Goal: Information Seeking & Learning: Learn about a topic

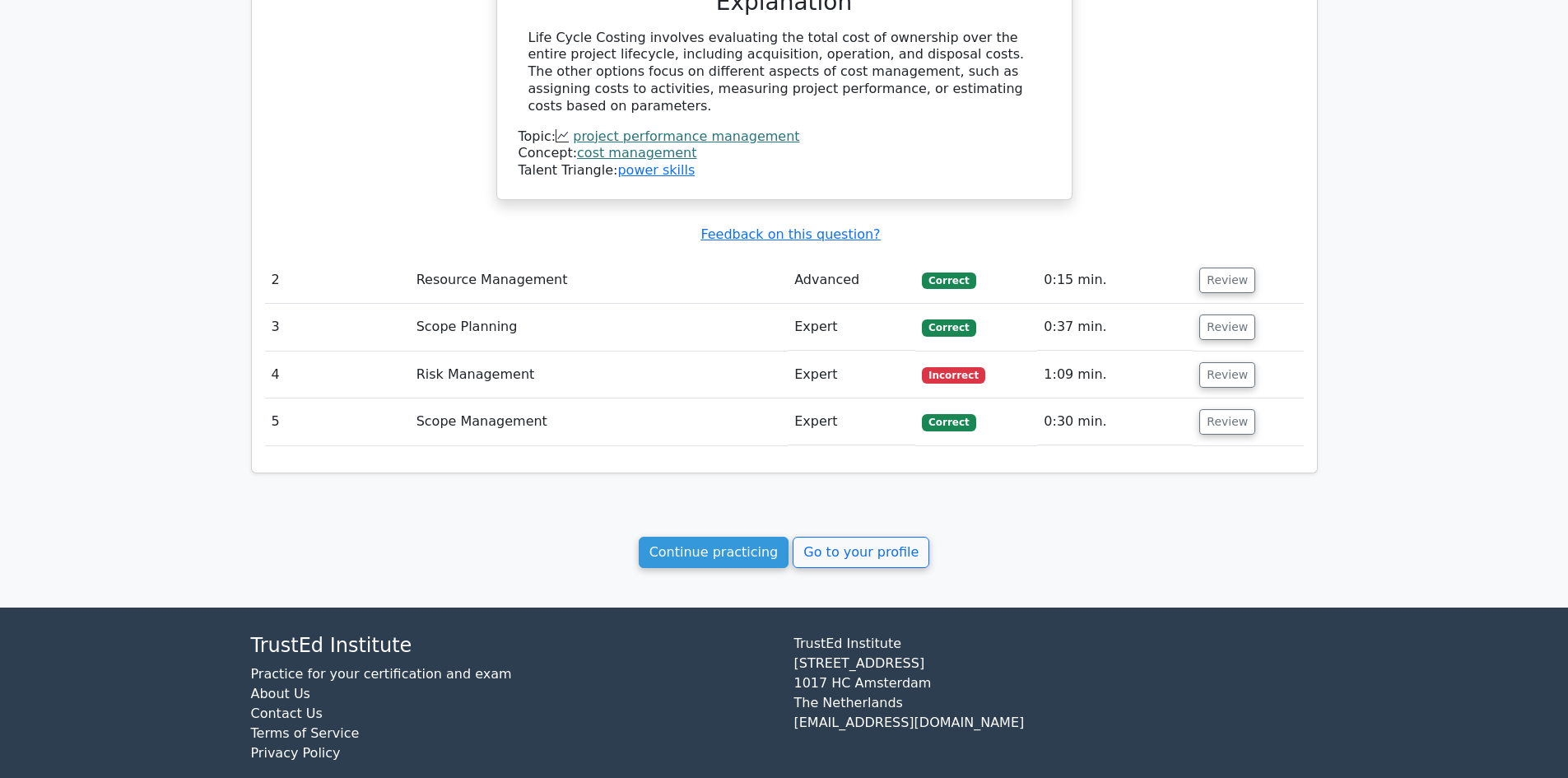
scroll to position [1293, 0]
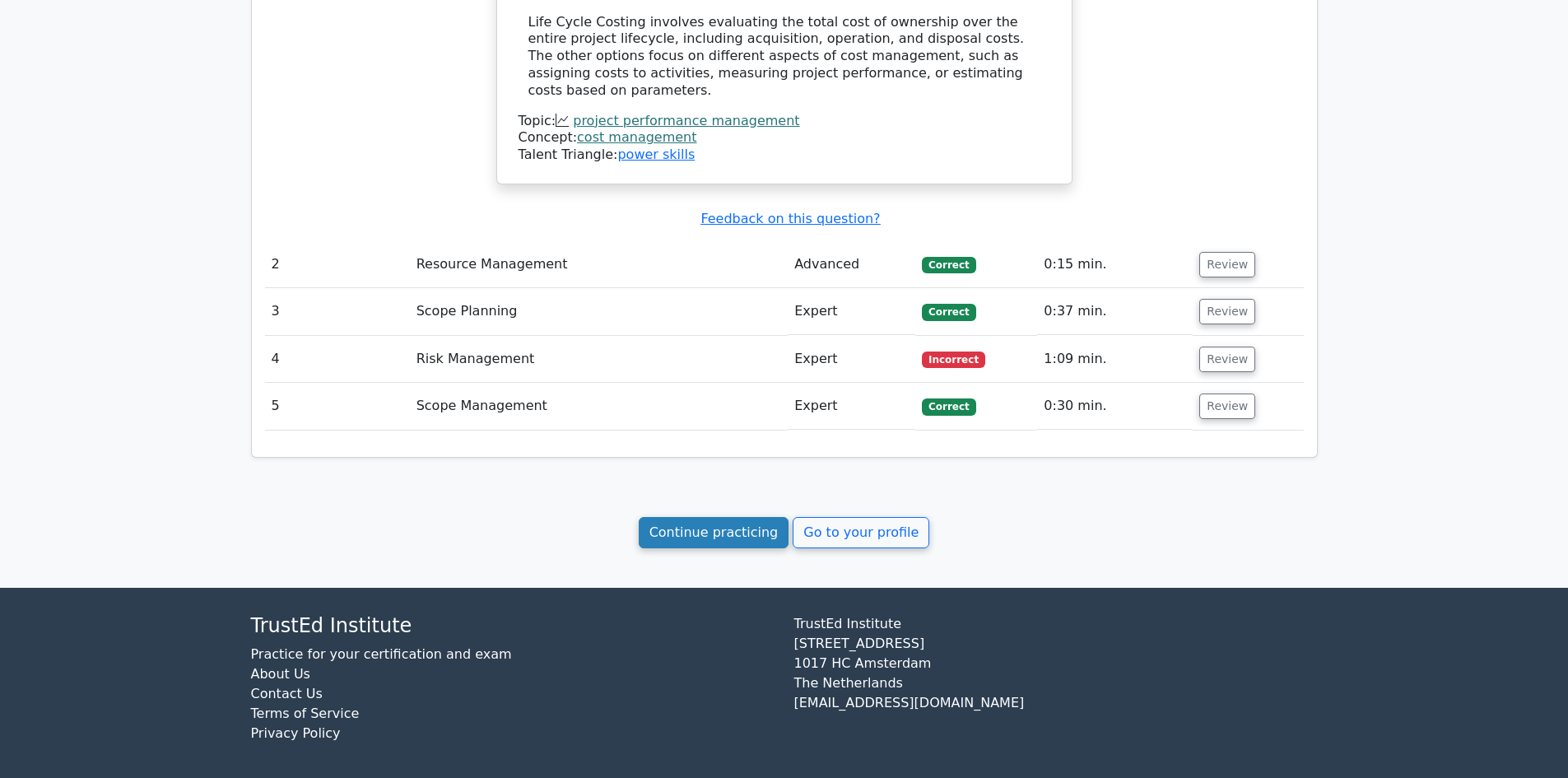
click at [721, 530] on link "Continue practicing" at bounding box center [713, 533] width 150 height 32
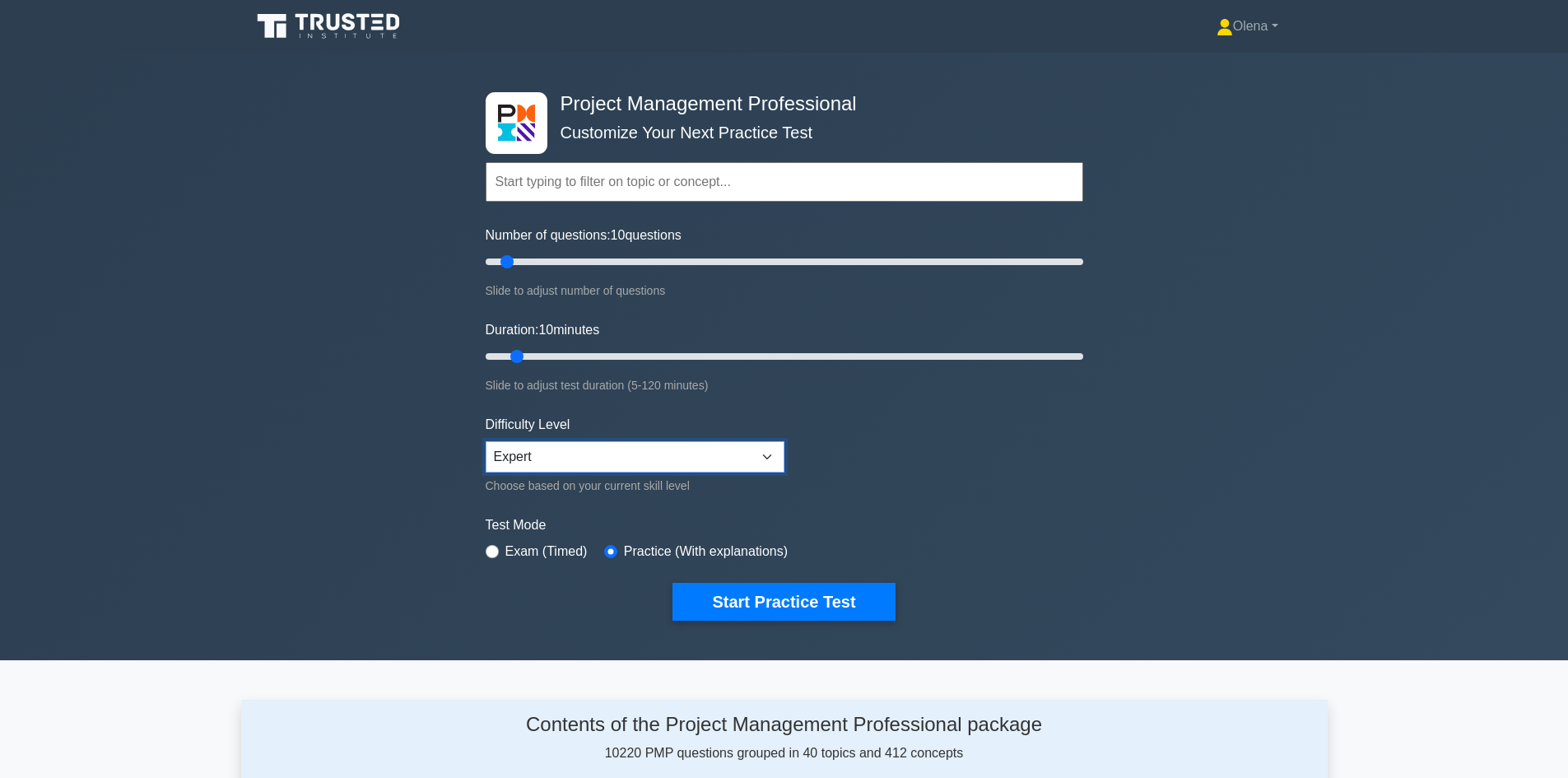
click at [744, 451] on select "Beginner Intermediate Expert" at bounding box center [635, 457] width 299 height 32
select select "intermediate"
click at [485, 441] on select "Beginner Intermediate Expert" at bounding box center [635, 457] width 299 height 32
drag, startPoint x: 518, startPoint y: 354, endPoint x: 560, endPoint y: 349, distance: 42.3
type input "20"
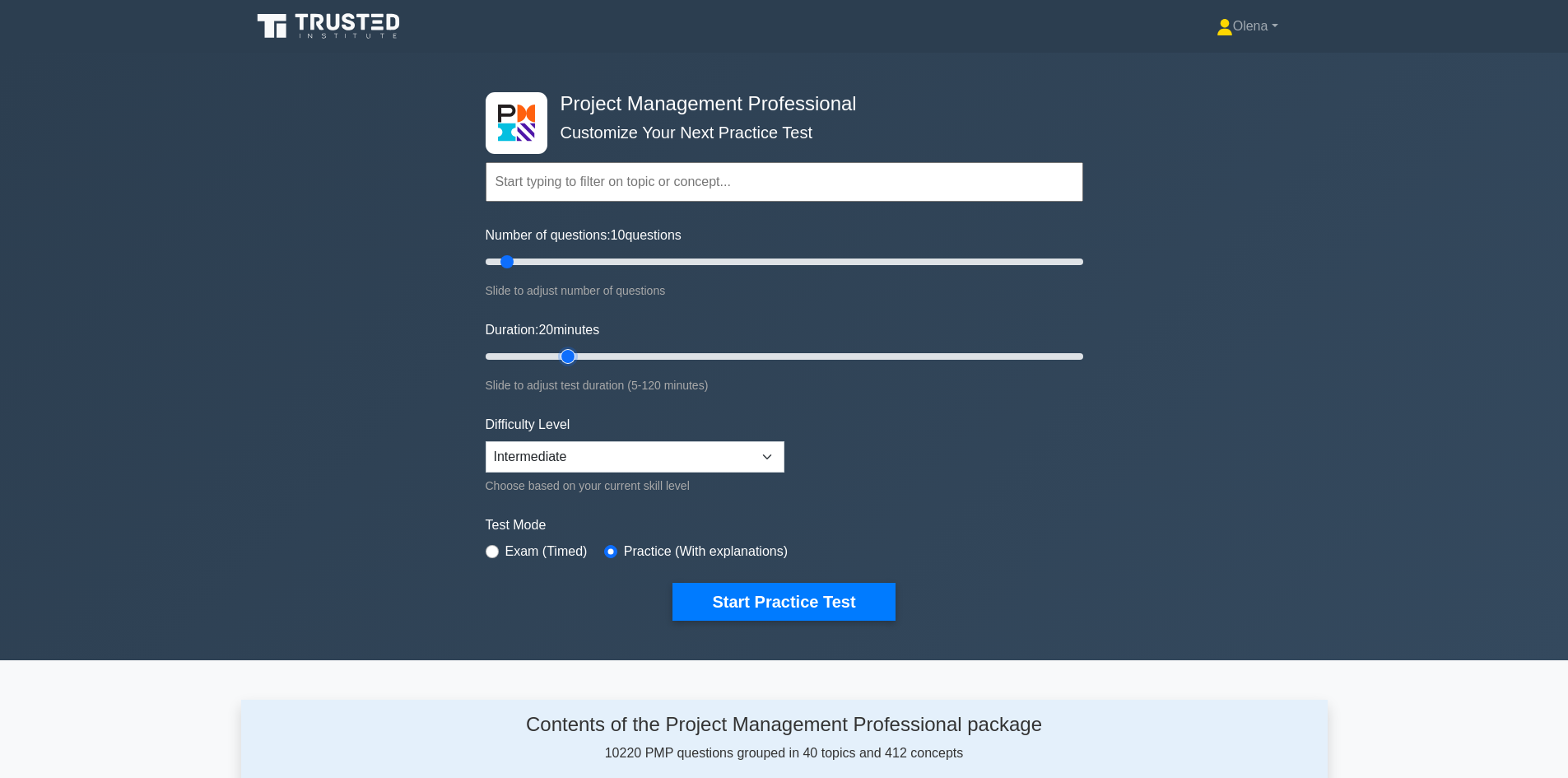
click at [560, 349] on input "Duration: 20 minutes" at bounding box center [784, 356] width 598 height 19
drag, startPoint x: 507, startPoint y: 257, endPoint x: 545, endPoint y: 256, distance: 38.0
click at [545, 256] on input "Number of questions: 25 questions" at bounding box center [784, 261] width 598 height 19
drag, startPoint x: 555, startPoint y: 263, endPoint x: 537, endPoint y: 268, distance: 18.7
type input "20"
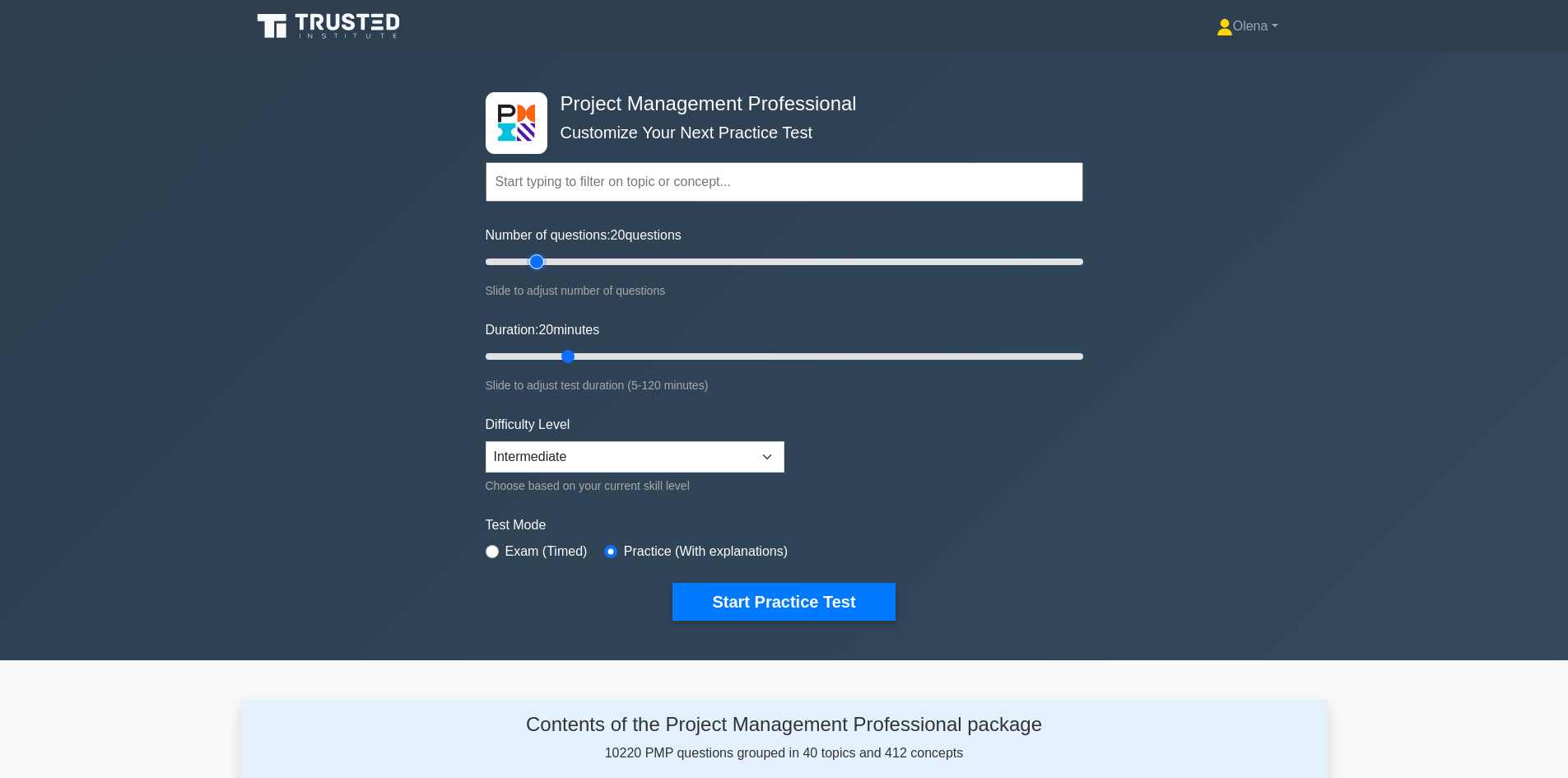
click at [537, 268] on input "Number of questions: 20 questions" at bounding box center [784, 261] width 598 height 19
click at [740, 600] on button "Start Practice Test" at bounding box center [784, 601] width 222 height 38
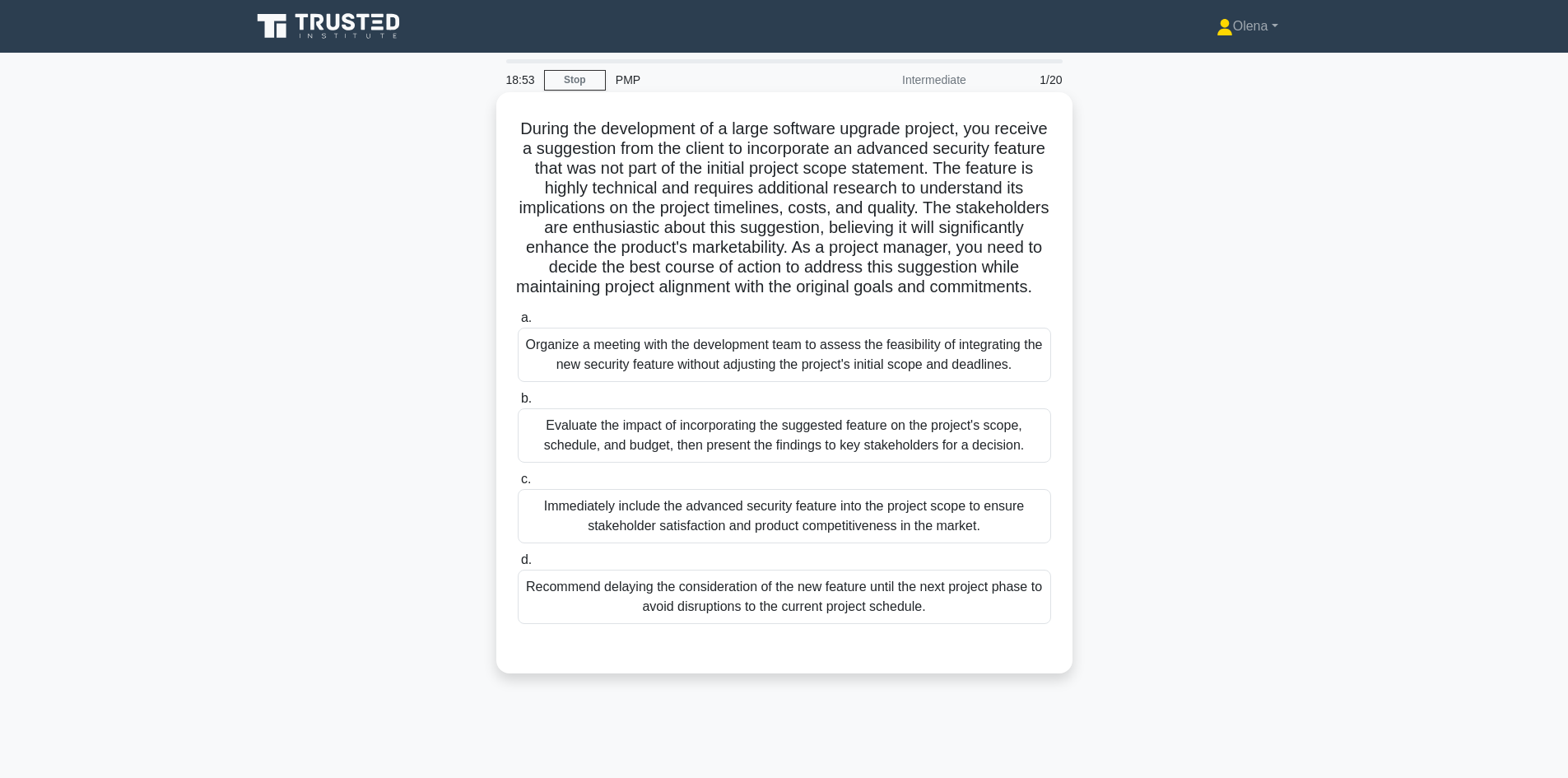
click at [737, 382] on div "Organize a meeting with the development team to assess the feasibility of integ…" at bounding box center [784, 355] width 534 height 55
click at [518, 324] on input "a. Organize a meeting with the development team to assess the feasibility of in…" at bounding box center [518, 318] width 0 height 11
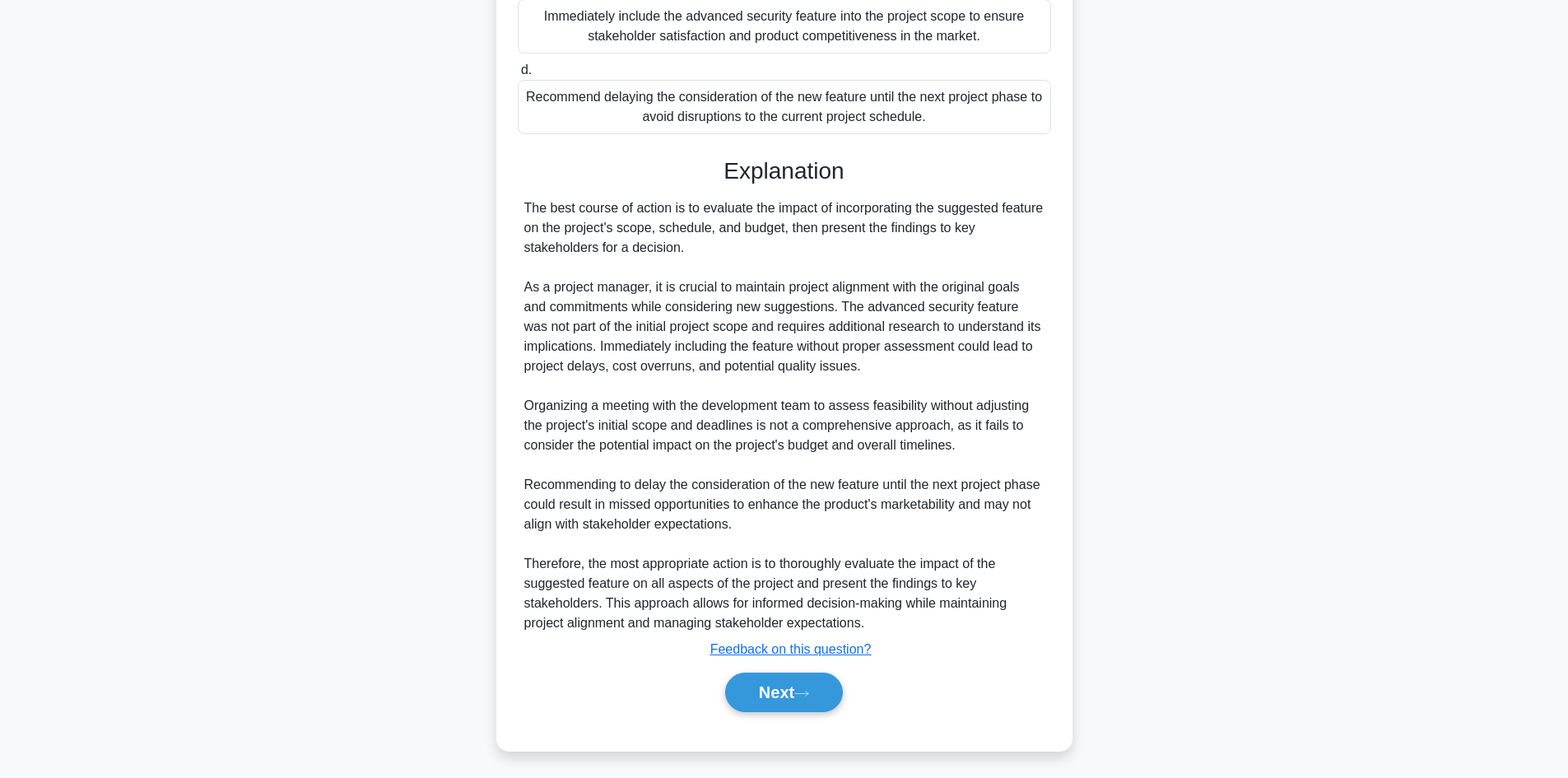
scroll to position [516, 0]
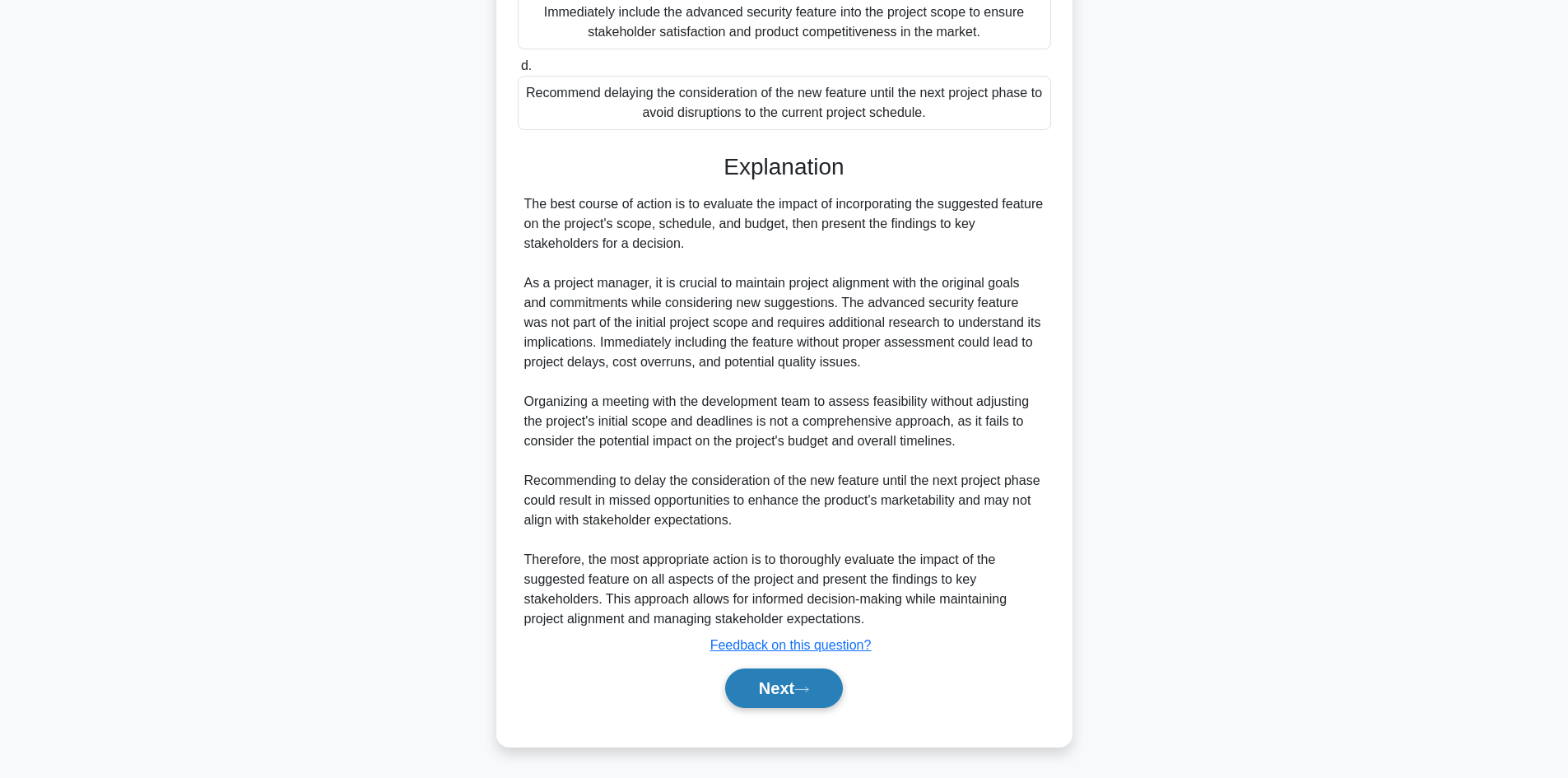
click at [773, 691] on button "Next" at bounding box center [784, 687] width 118 height 40
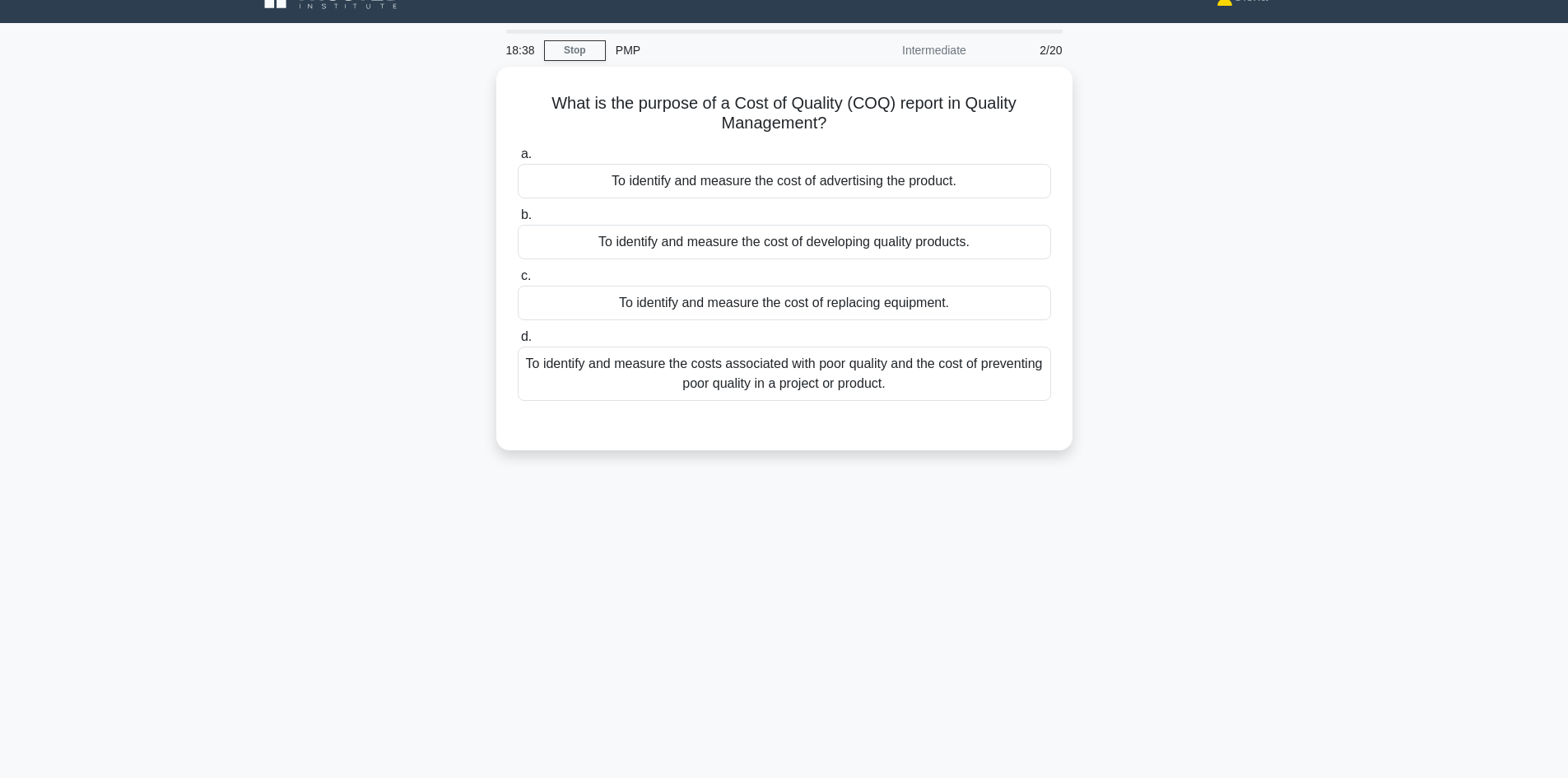
scroll to position [29, 0]
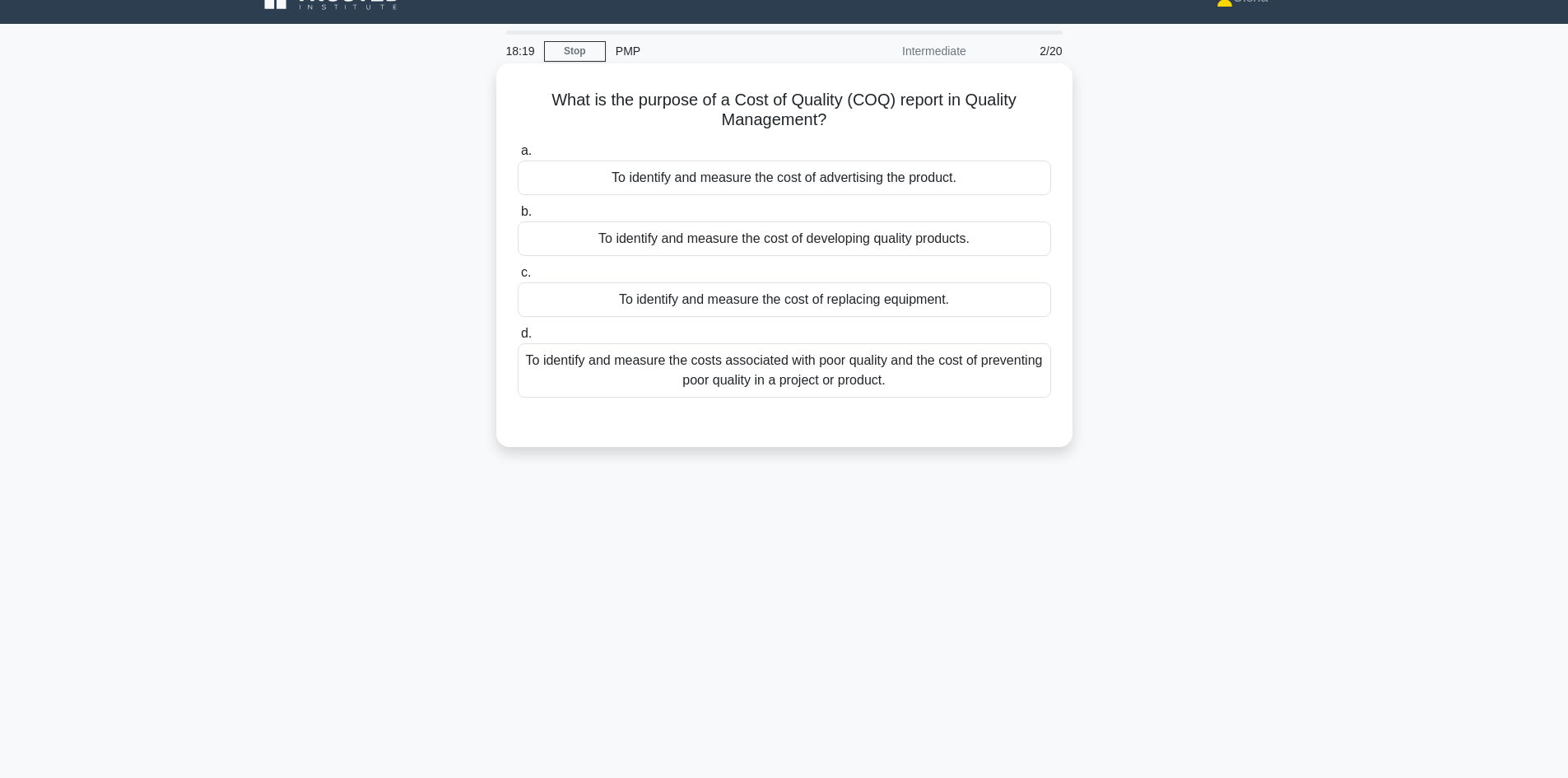
click at [1012, 390] on div "To identify and measure the costs associated with poor quality and the cost of …" at bounding box center [784, 370] width 534 height 55
click at [518, 339] on input "d. To identify and measure the costs associated with poor quality and the cost …" at bounding box center [518, 333] width 0 height 11
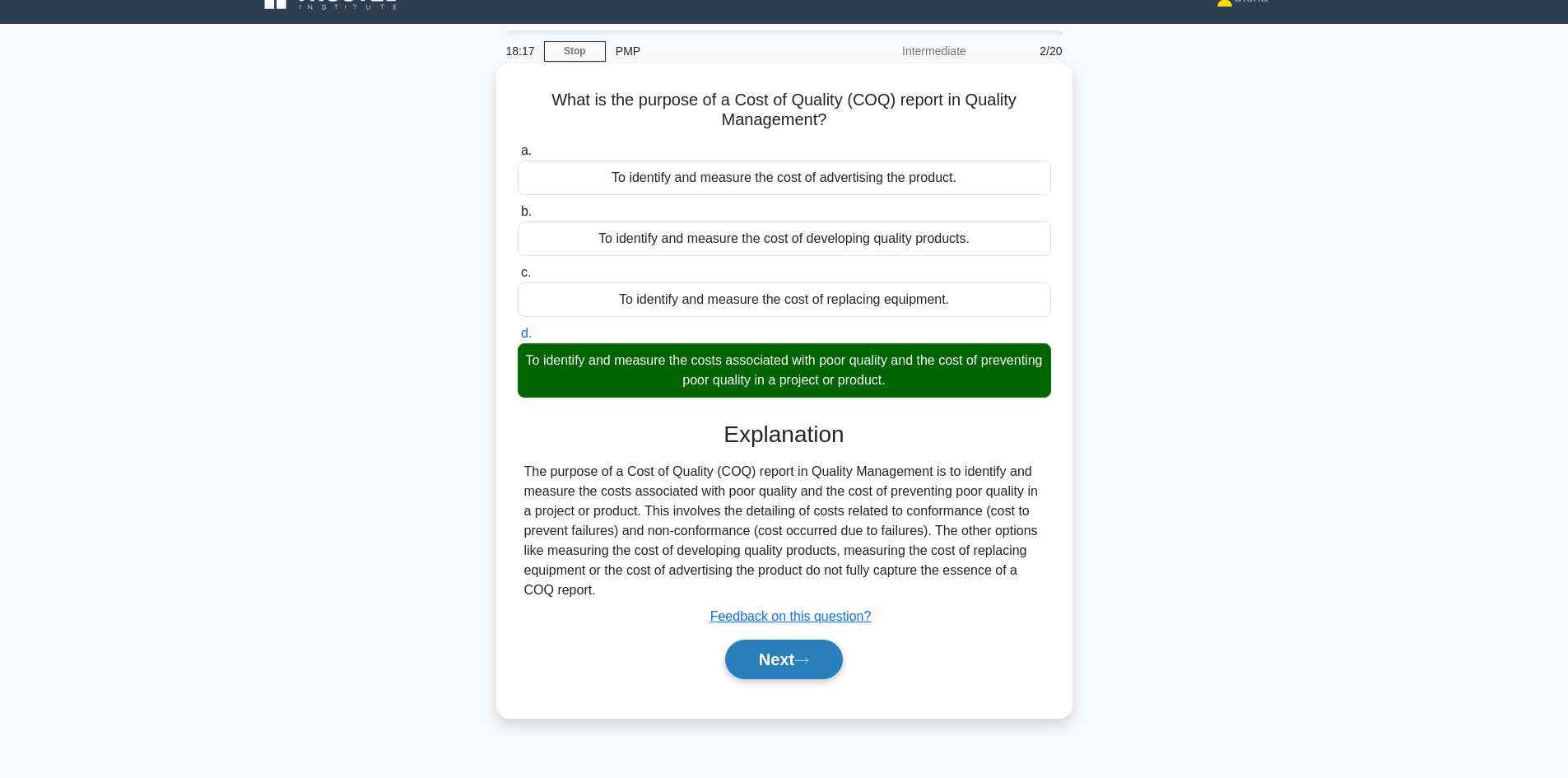
click at [786, 661] on button "Next" at bounding box center [784, 658] width 118 height 40
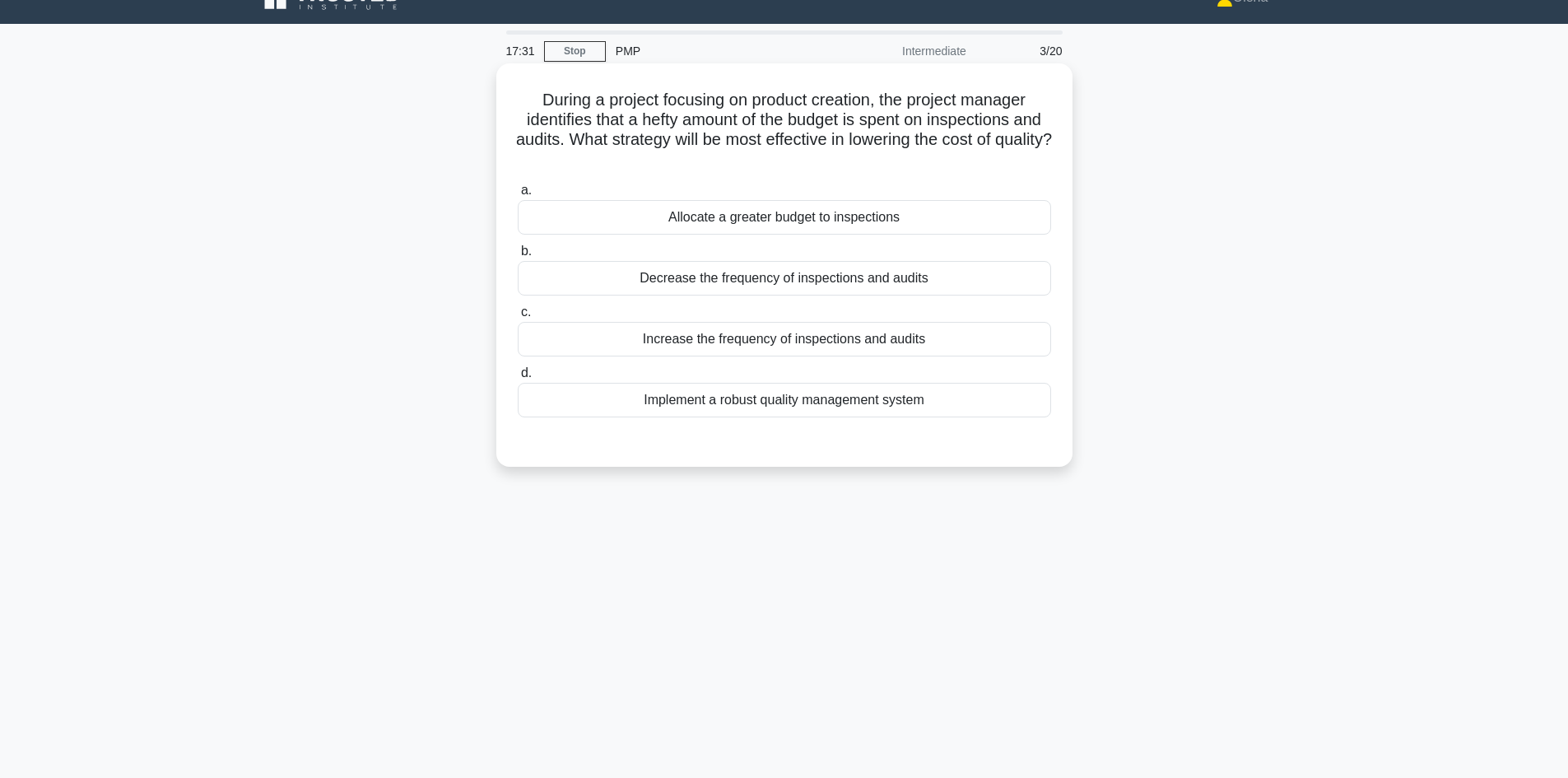
drag, startPoint x: 992, startPoint y: 405, endPoint x: 634, endPoint y: 409, distance: 358.0
click at [634, 409] on div "Implement a robust quality management system" at bounding box center [784, 399] width 534 height 34
copy div "Implement a robust quality management system"
click at [746, 401] on div "Implement a robust quality management system" at bounding box center [784, 399] width 534 height 34
click at [518, 379] on input "d. Implement a robust quality management system" at bounding box center [518, 373] width 0 height 11
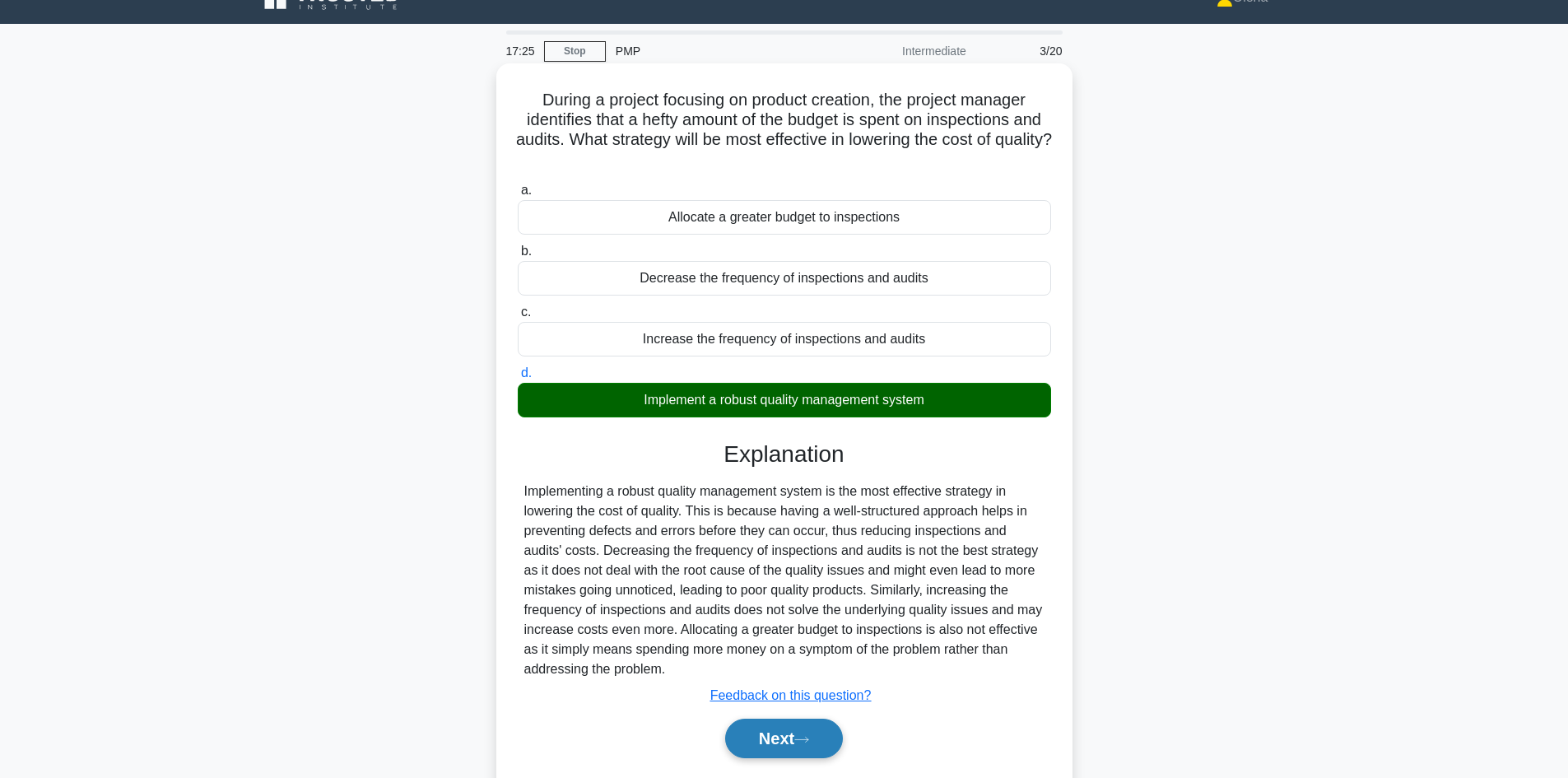
click at [779, 738] on button "Next" at bounding box center [784, 738] width 118 height 40
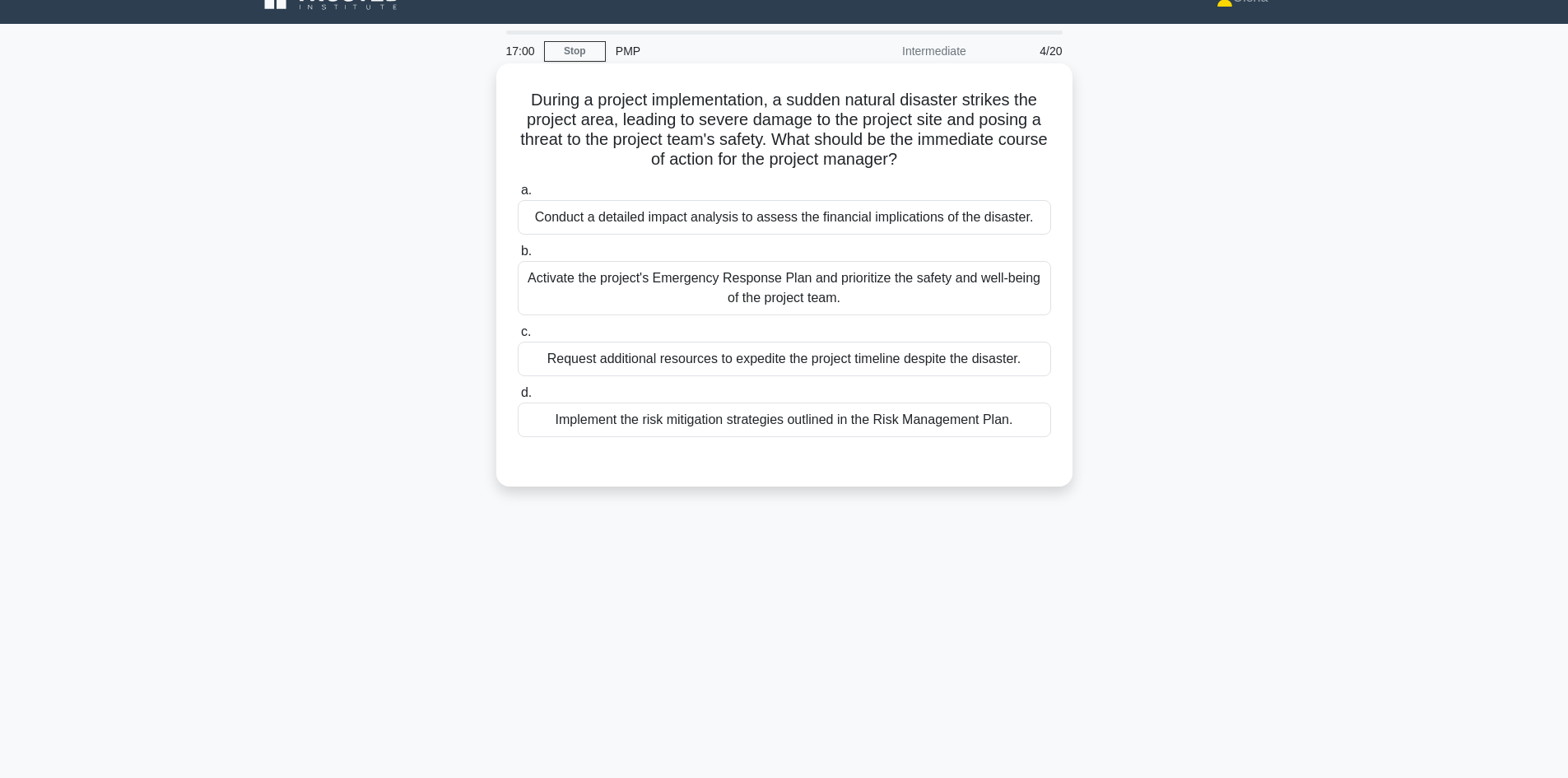
click at [897, 287] on div "Activate the project's Emergency Response Plan and prioritize the safety and we…" at bounding box center [784, 288] width 534 height 55
click at [518, 257] on input "b. Activate the project's Emergency Response Plan and prioritize the safety and…" at bounding box center [518, 251] width 0 height 11
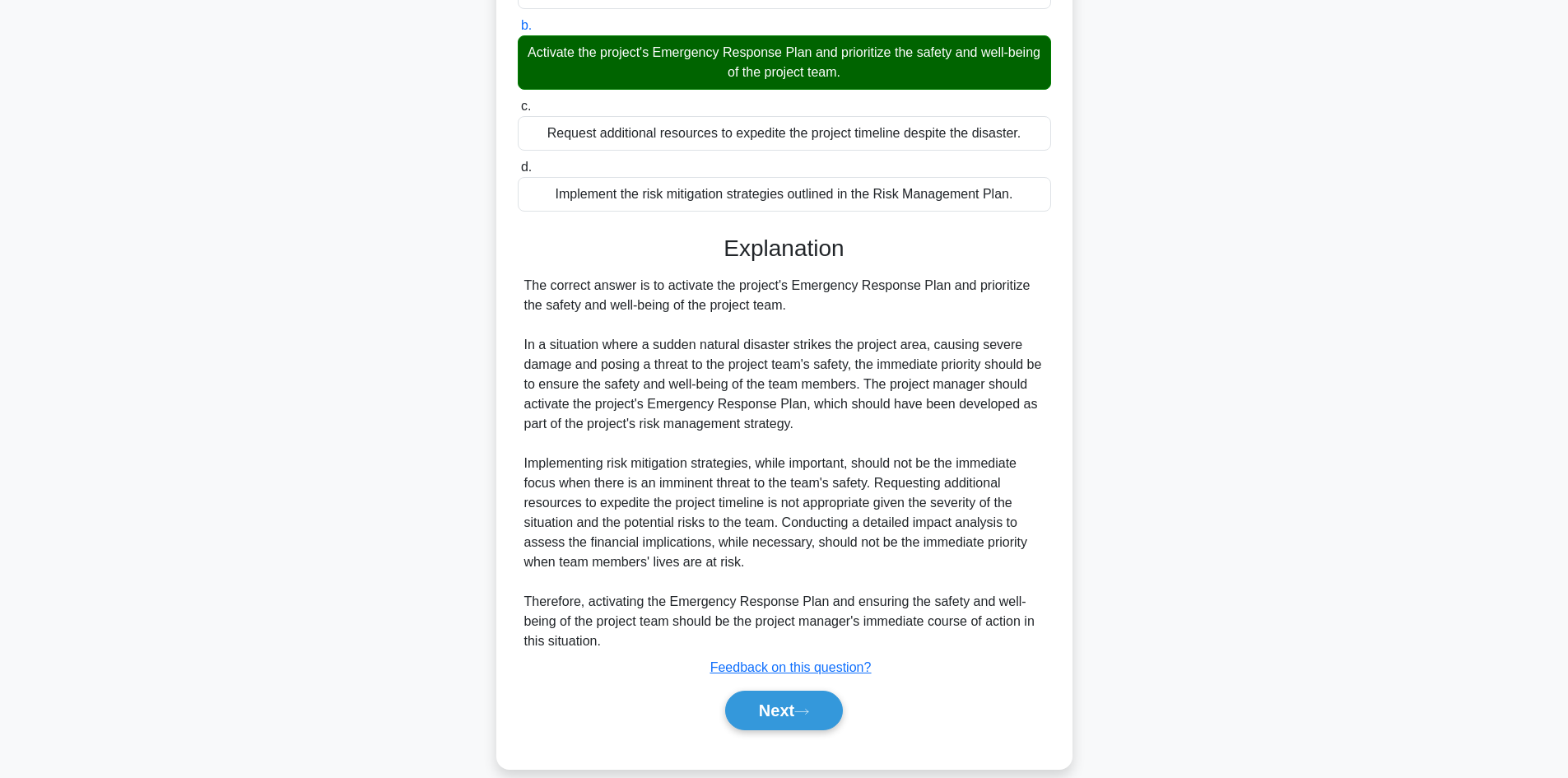
scroll to position [277, 0]
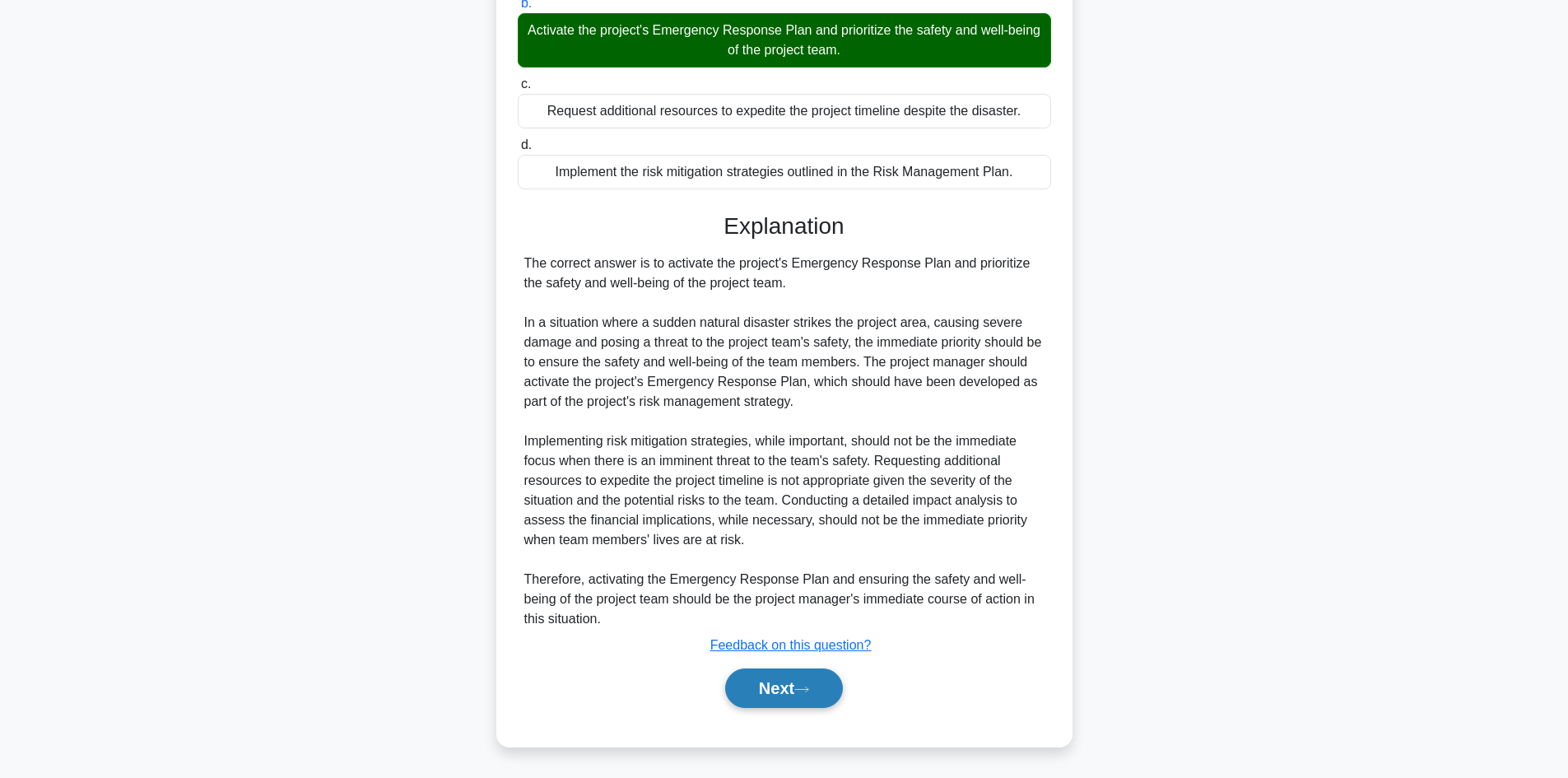
click at [750, 671] on button "Next" at bounding box center [784, 687] width 118 height 40
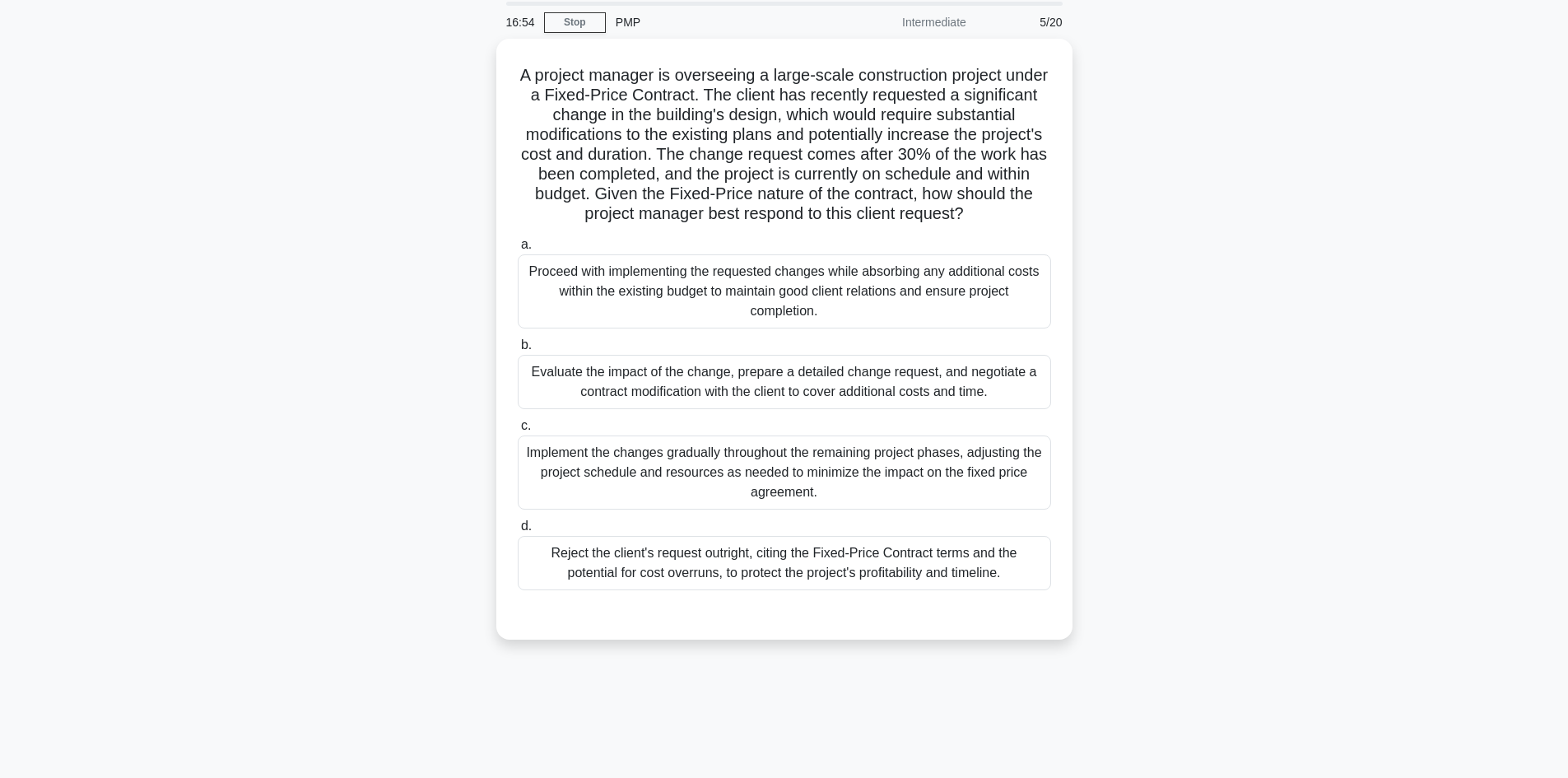
scroll to position [29, 0]
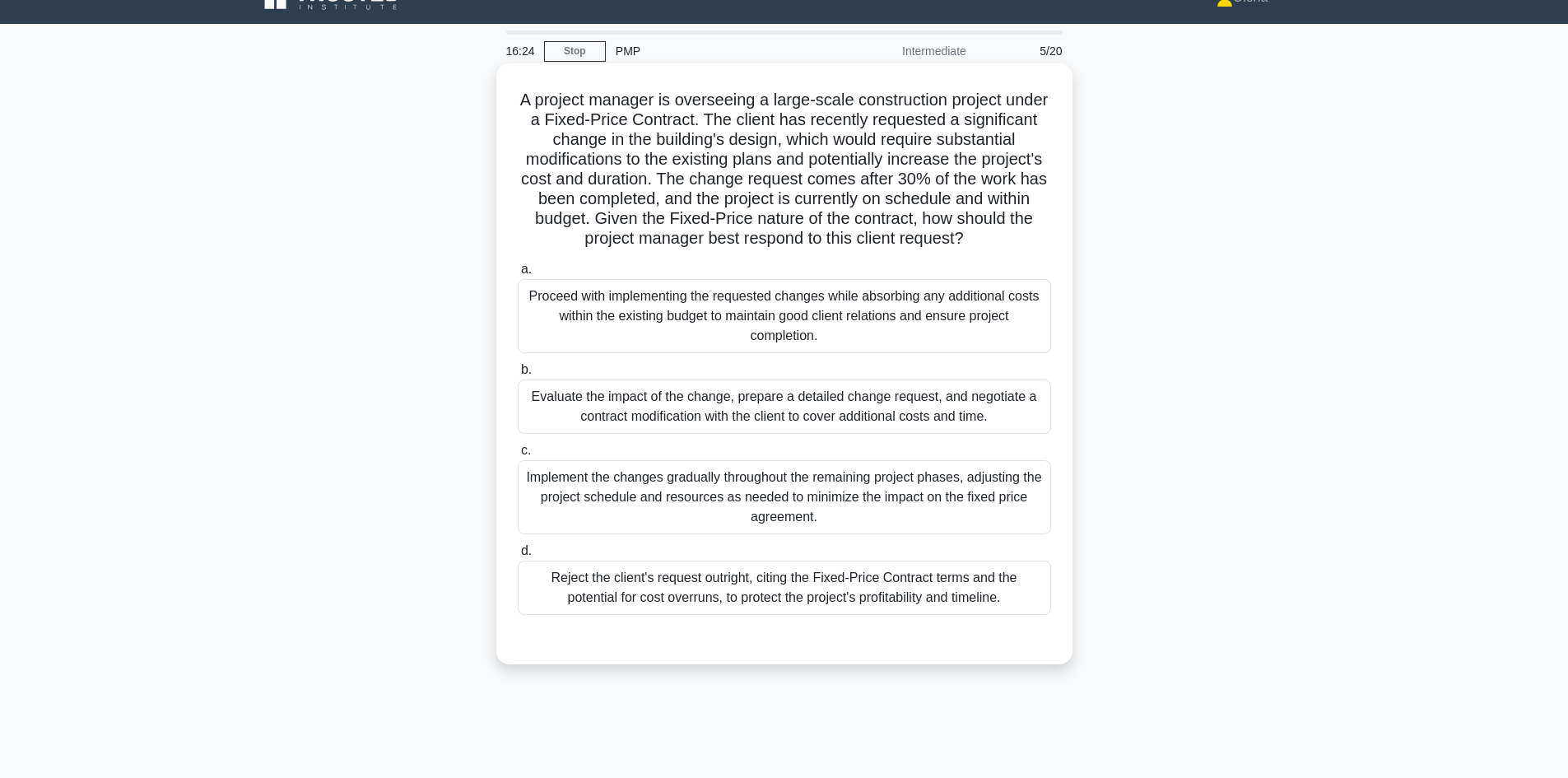
click at [939, 413] on div "Evaluate the impact of the change, prepare a detailed change request, and negot…" at bounding box center [784, 407] width 534 height 55
click at [518, 375] on input "b. Evaluate the impact of the change, prepare a detailed change request, and ne…" at bounding box center [518, 370] width 0 height 11
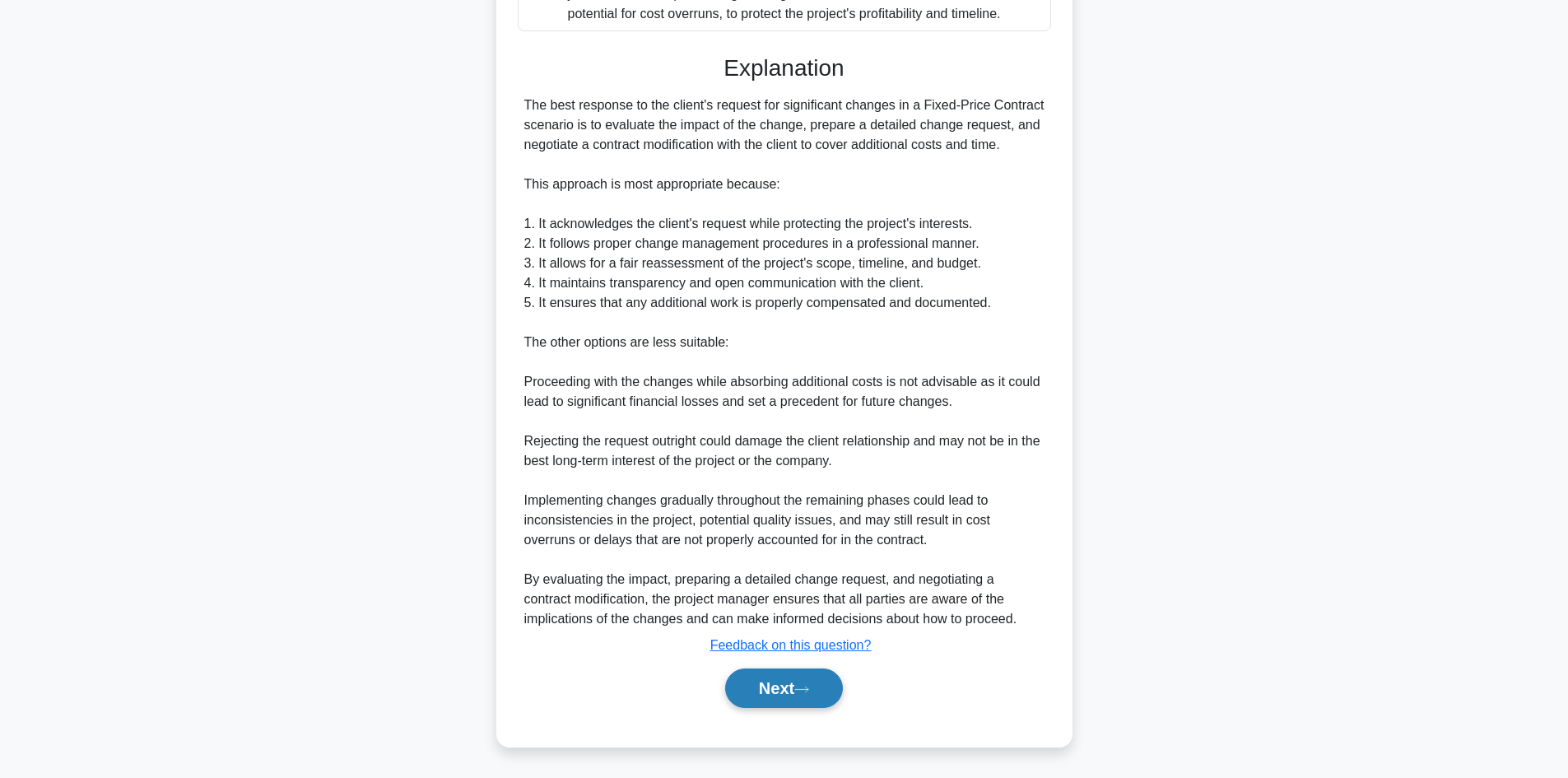
click at [779, 679] on button "Next" at bounding box center [784, 687] width 118 height 40
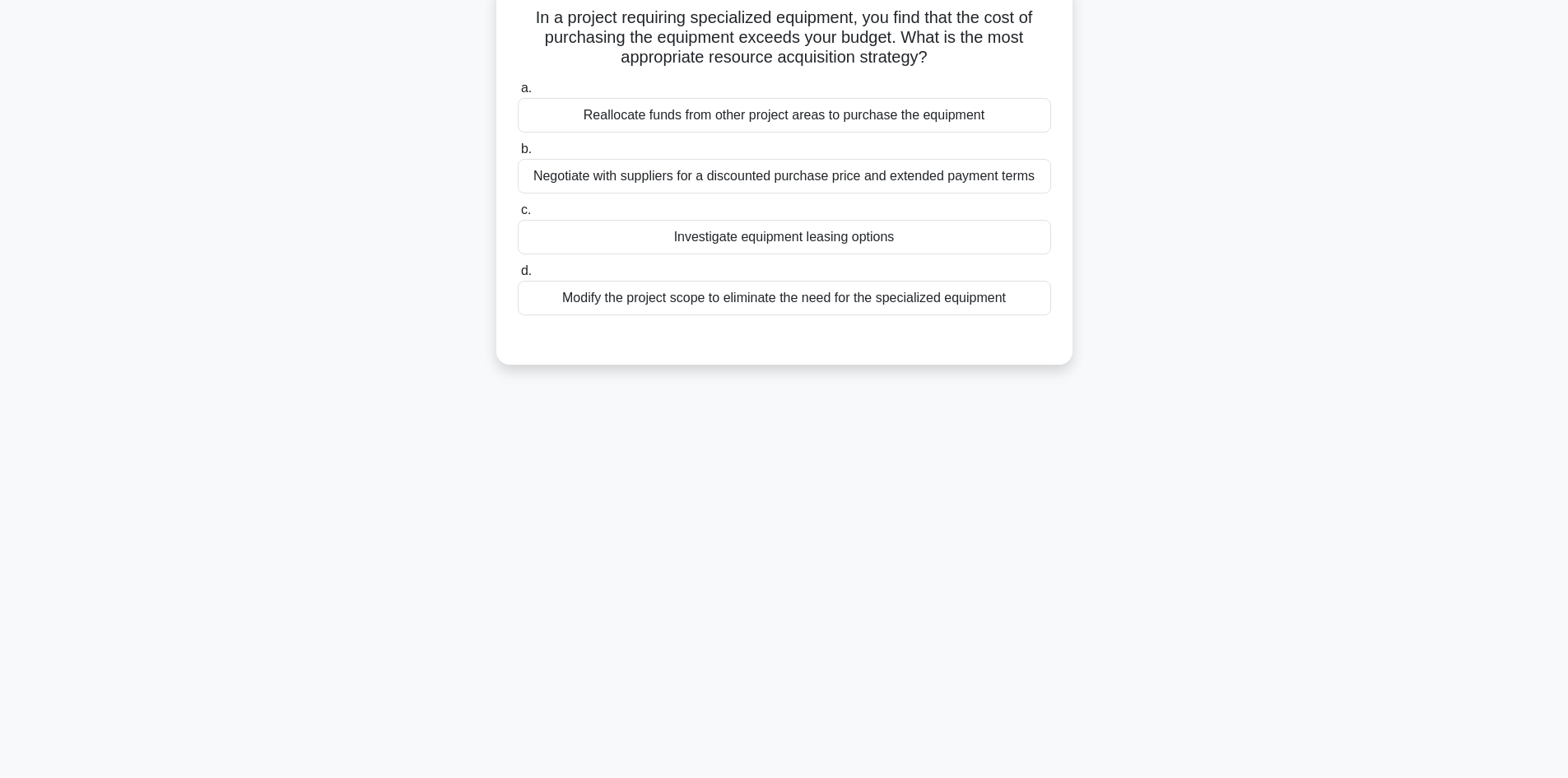
click at [934, 238] on div "Investigate equipment leasing options" at bounding box center [784, 236] width 534 height 34
click at [518, 215] on input "c. Investigate equipment leasing options" at bounding box center [518, 210] width 0 height 11
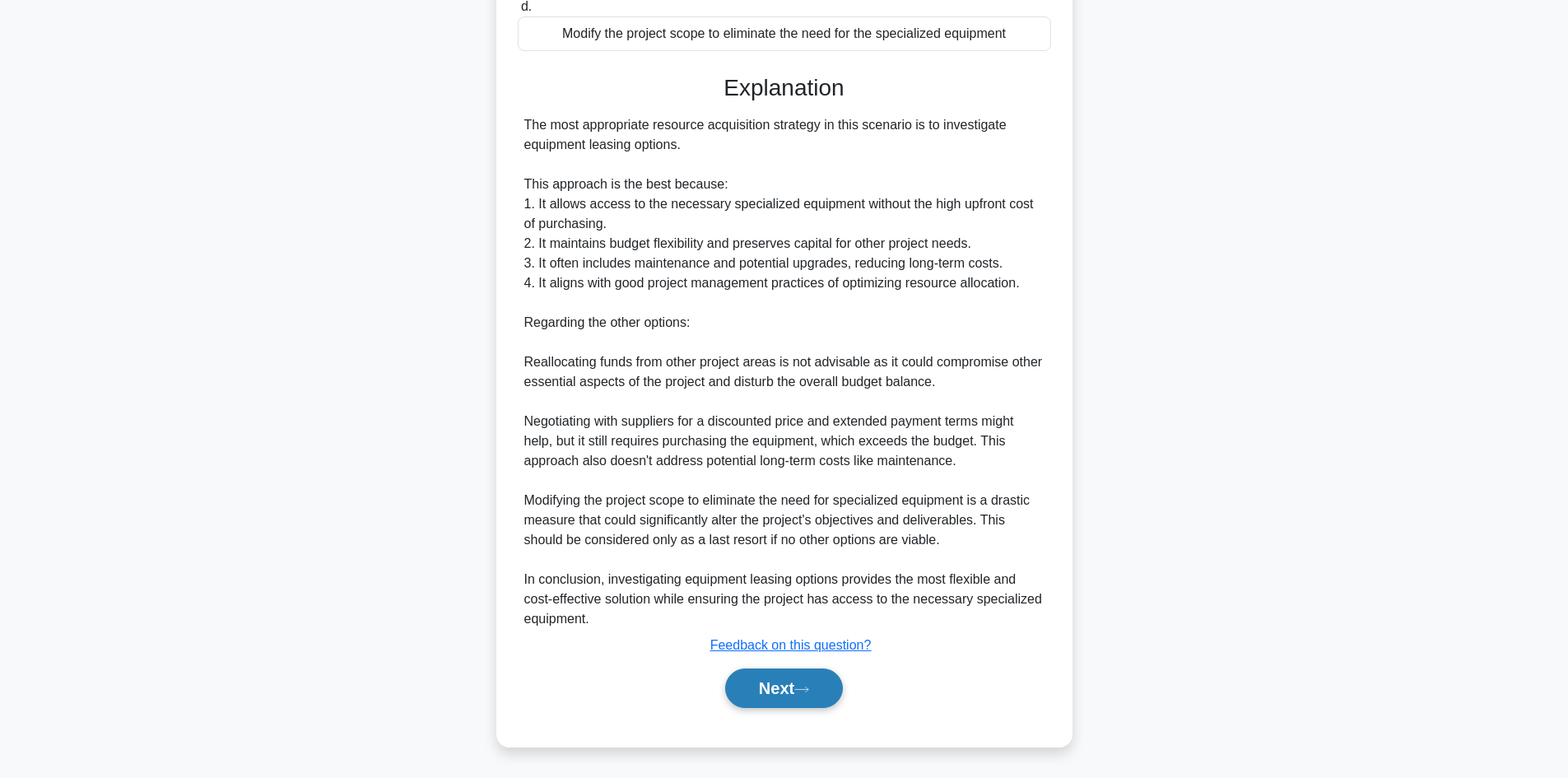
click at [774, 673] on button "Next" at bounding box center [784, 687] width 118 height 40
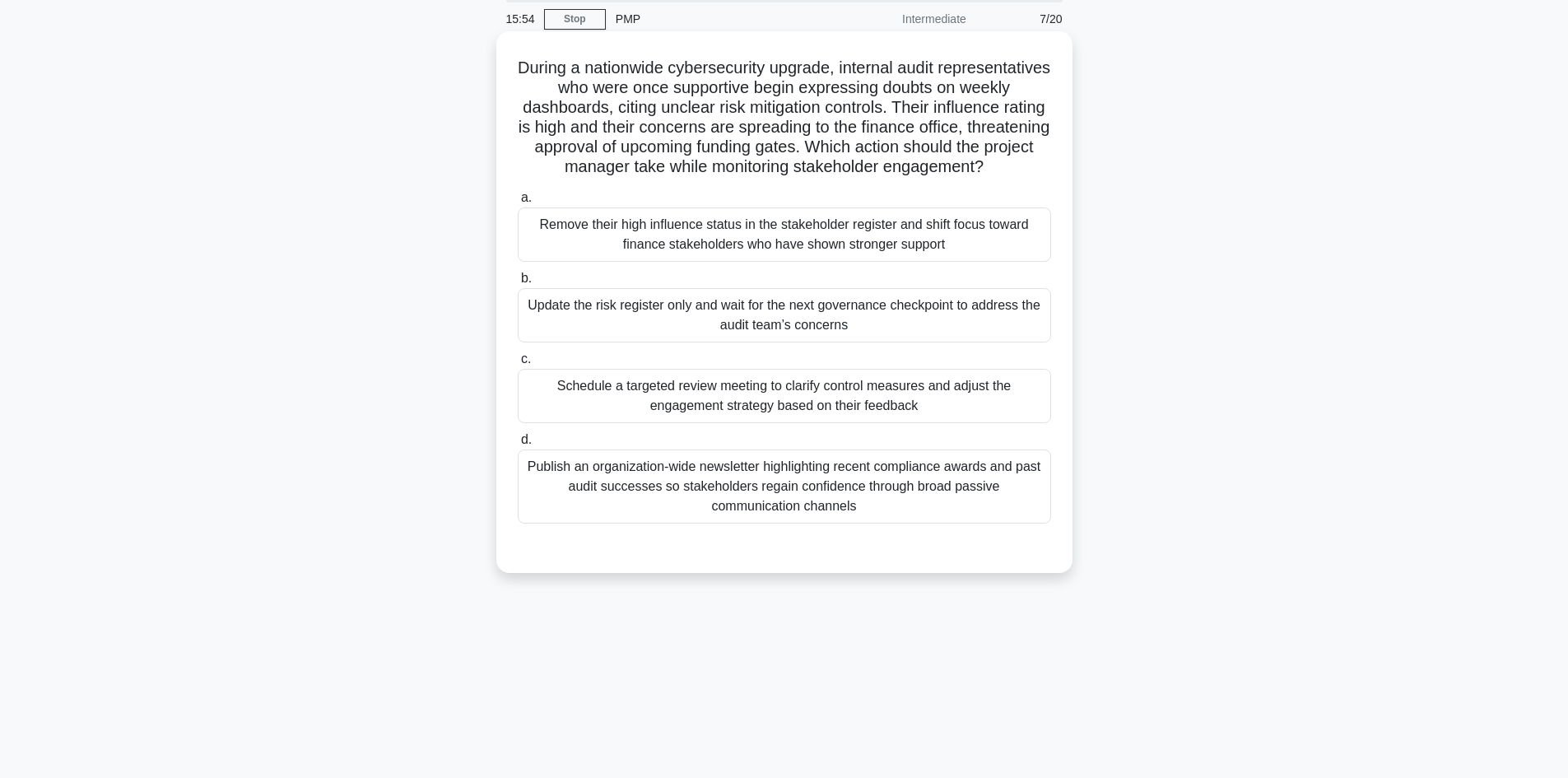
scroll to position [0, 0]
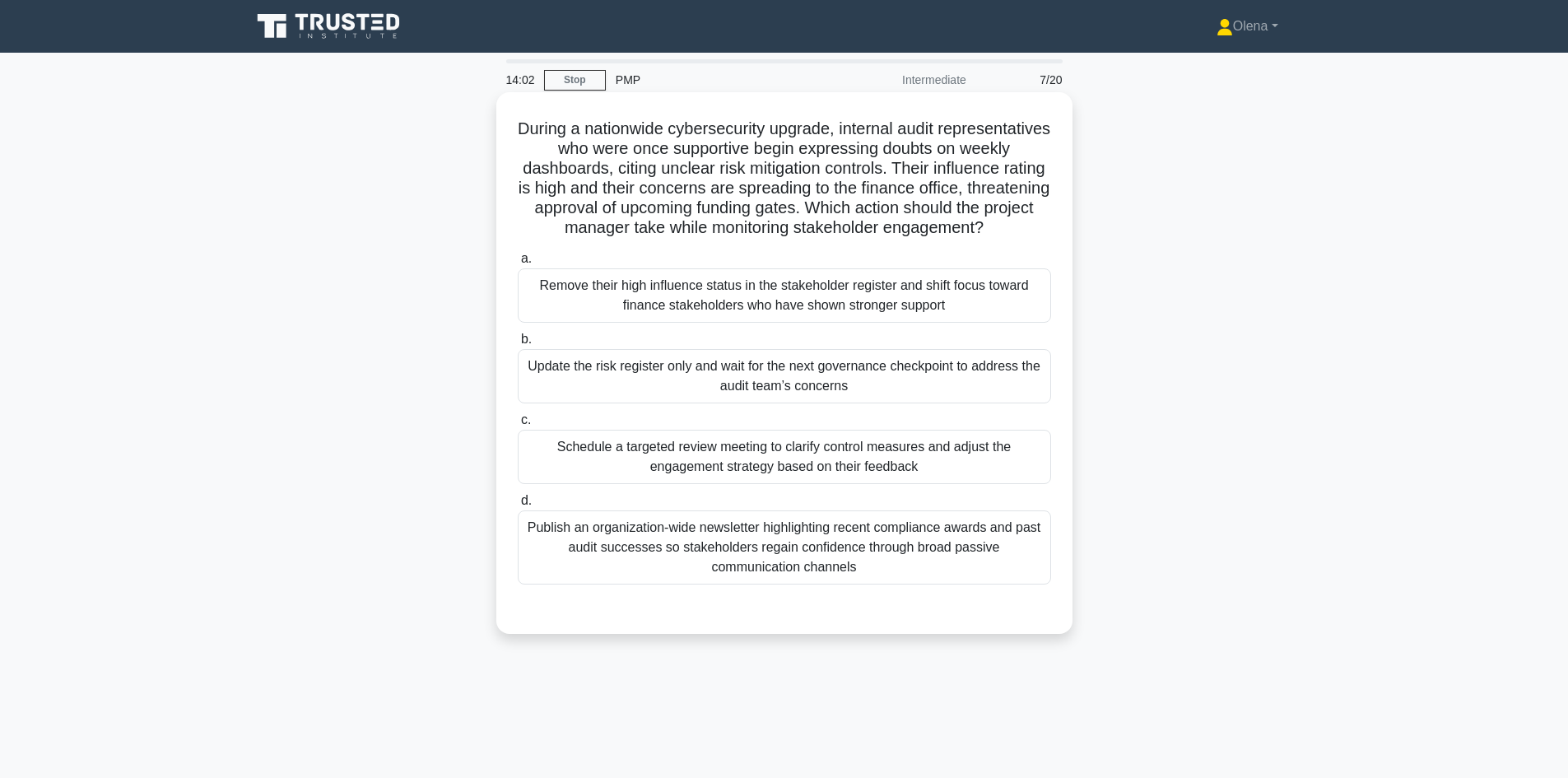
click at [830, 484] on div "Schedule a targeted review meeting to clarify control measures and adjust the e…" at bounding box center [784, 457] width 534 height 55
click at [518, 425] on input "c. Schedule a targeted review meeting to clarify control measures and adjust th…" at bounding box center [518, 420] width 0 height 11
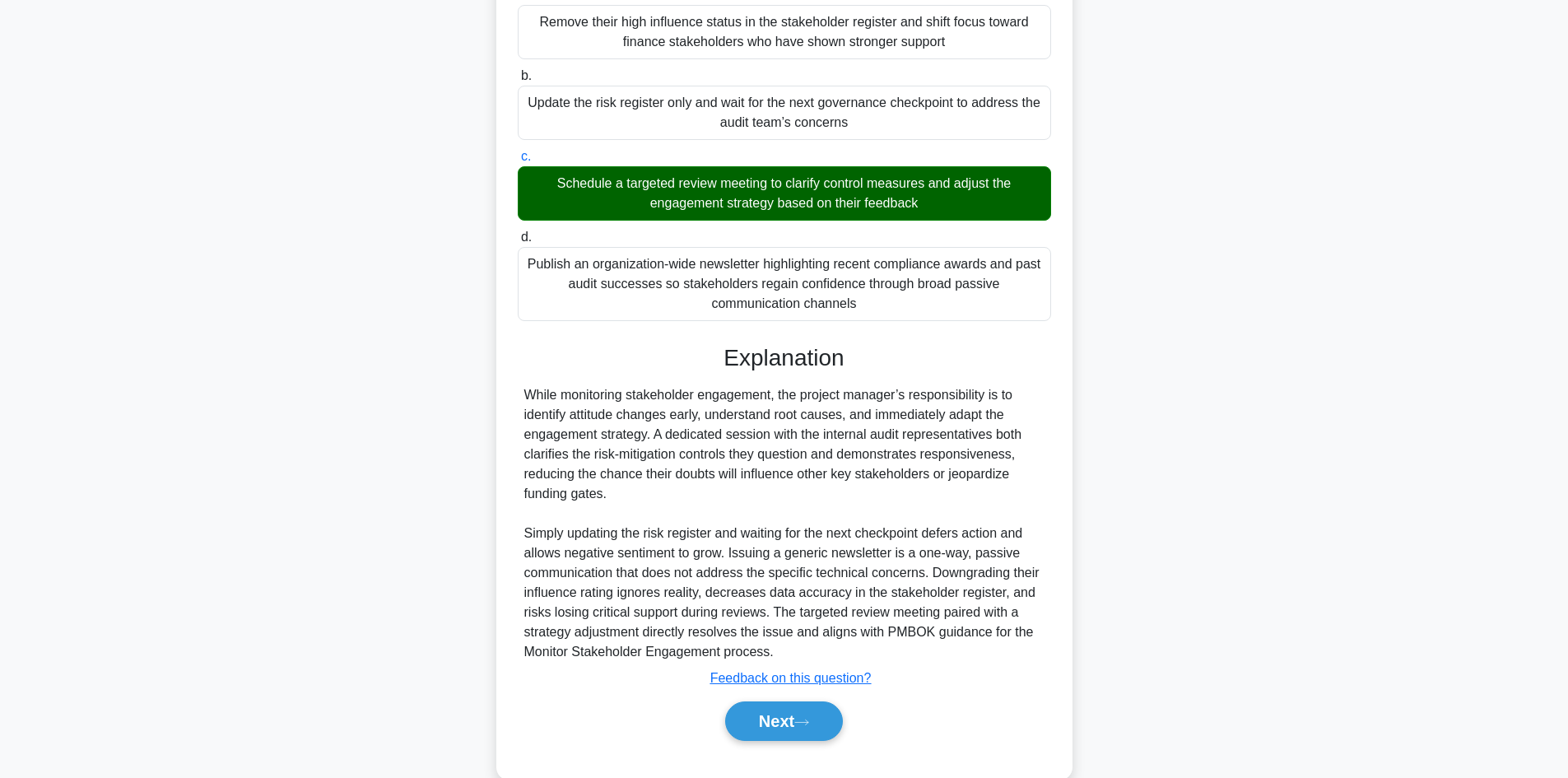
scroll to position [316, 0]
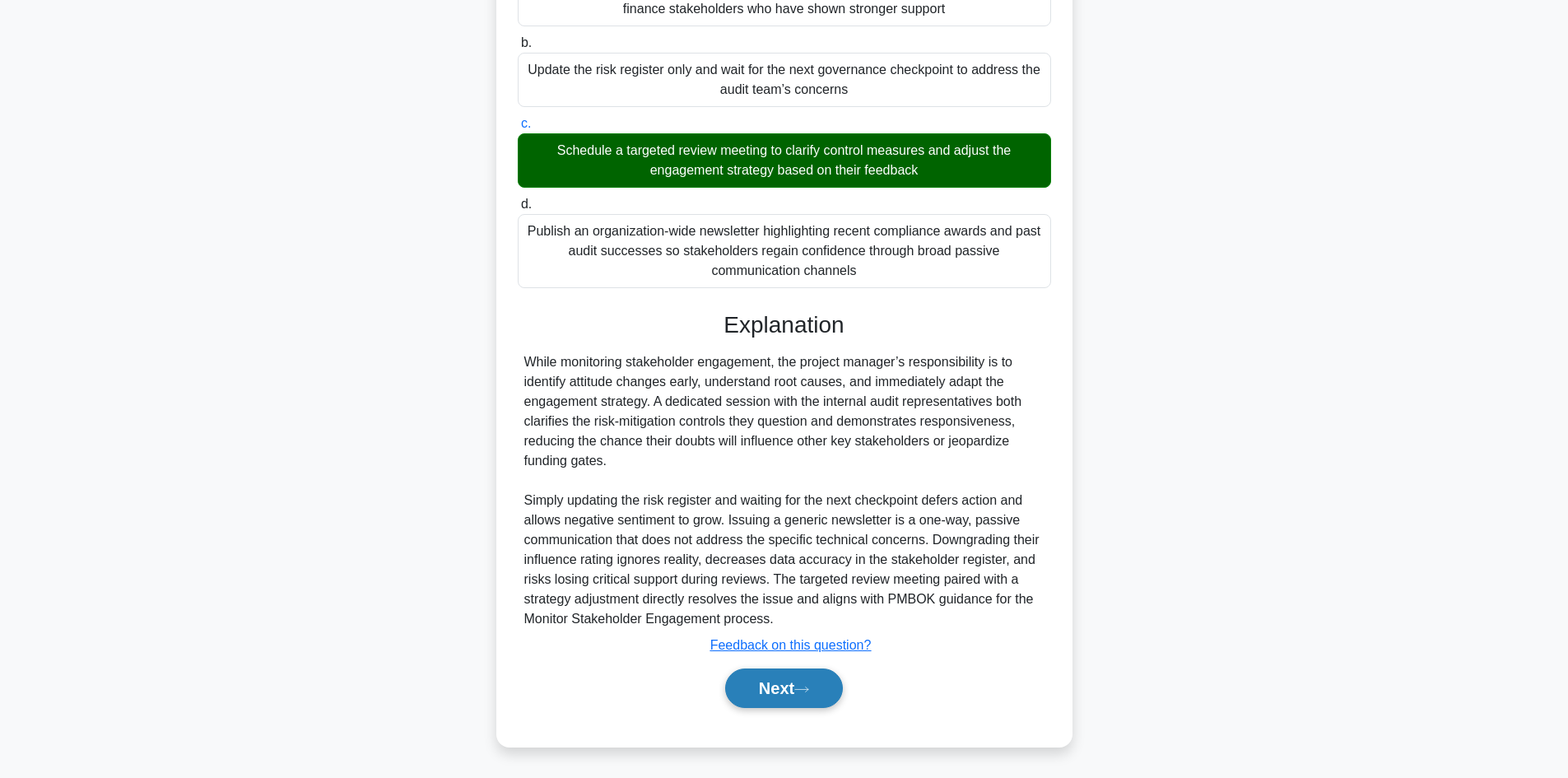
click at [752, 693] on button "Next" at bounding box center [784, 687] width 118 height 40
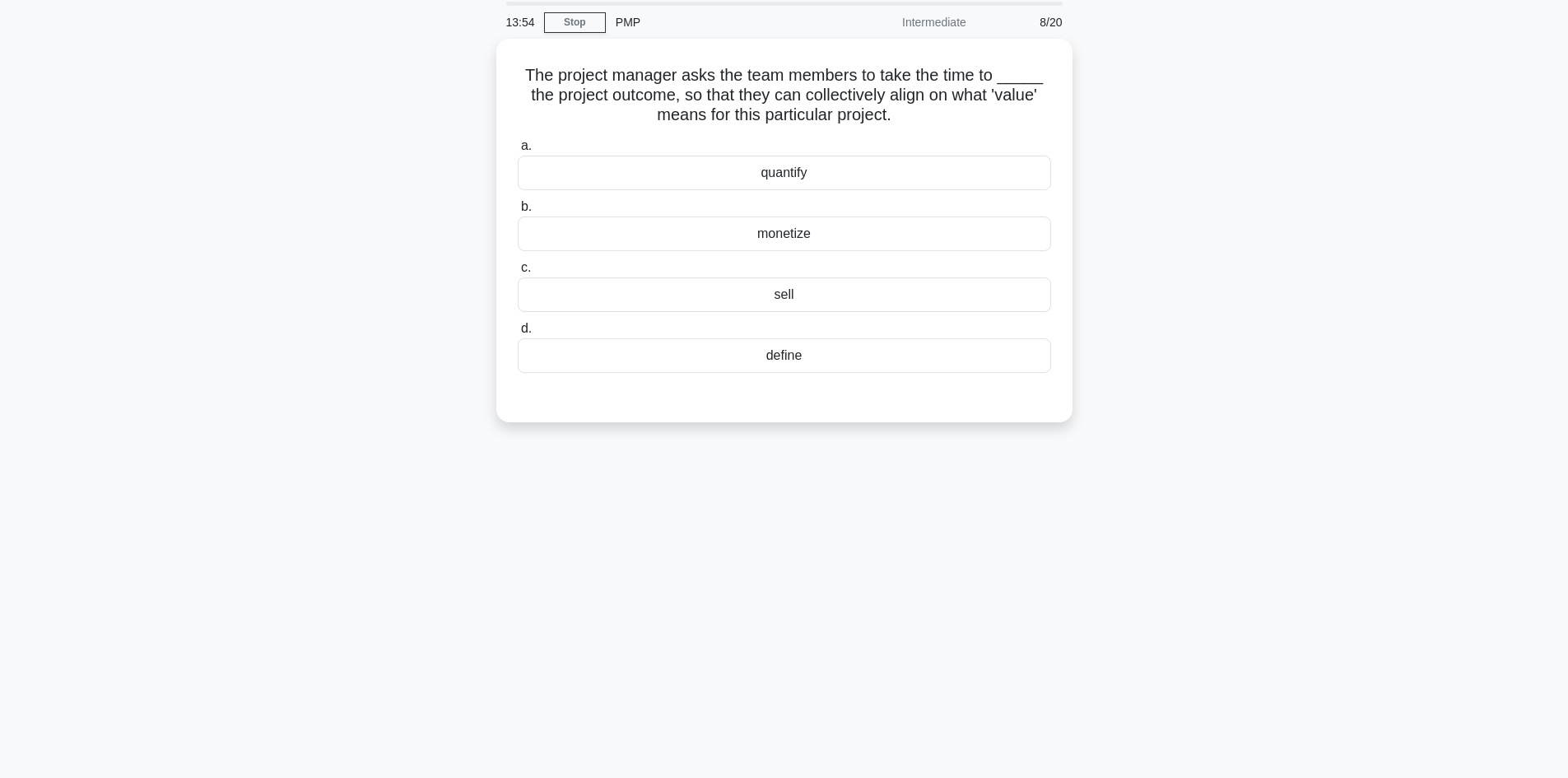
scroll to position [29, 0]
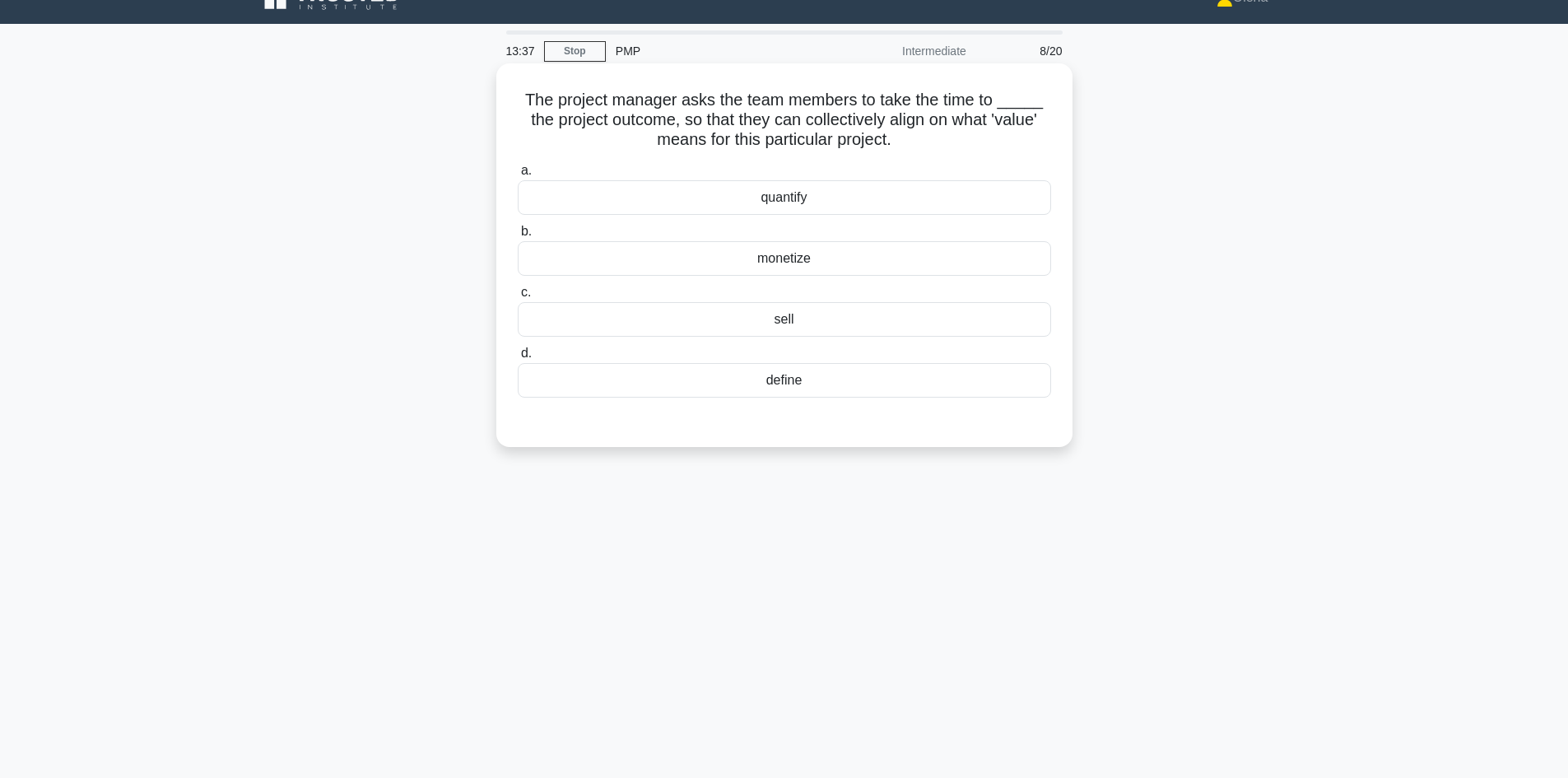
click at [822, 388] on div "define" at bounding box center [784, 380] width 534 height 34
click at [518, 359] on input "d. define" at bounding box center [518, 353] width 0 height 11
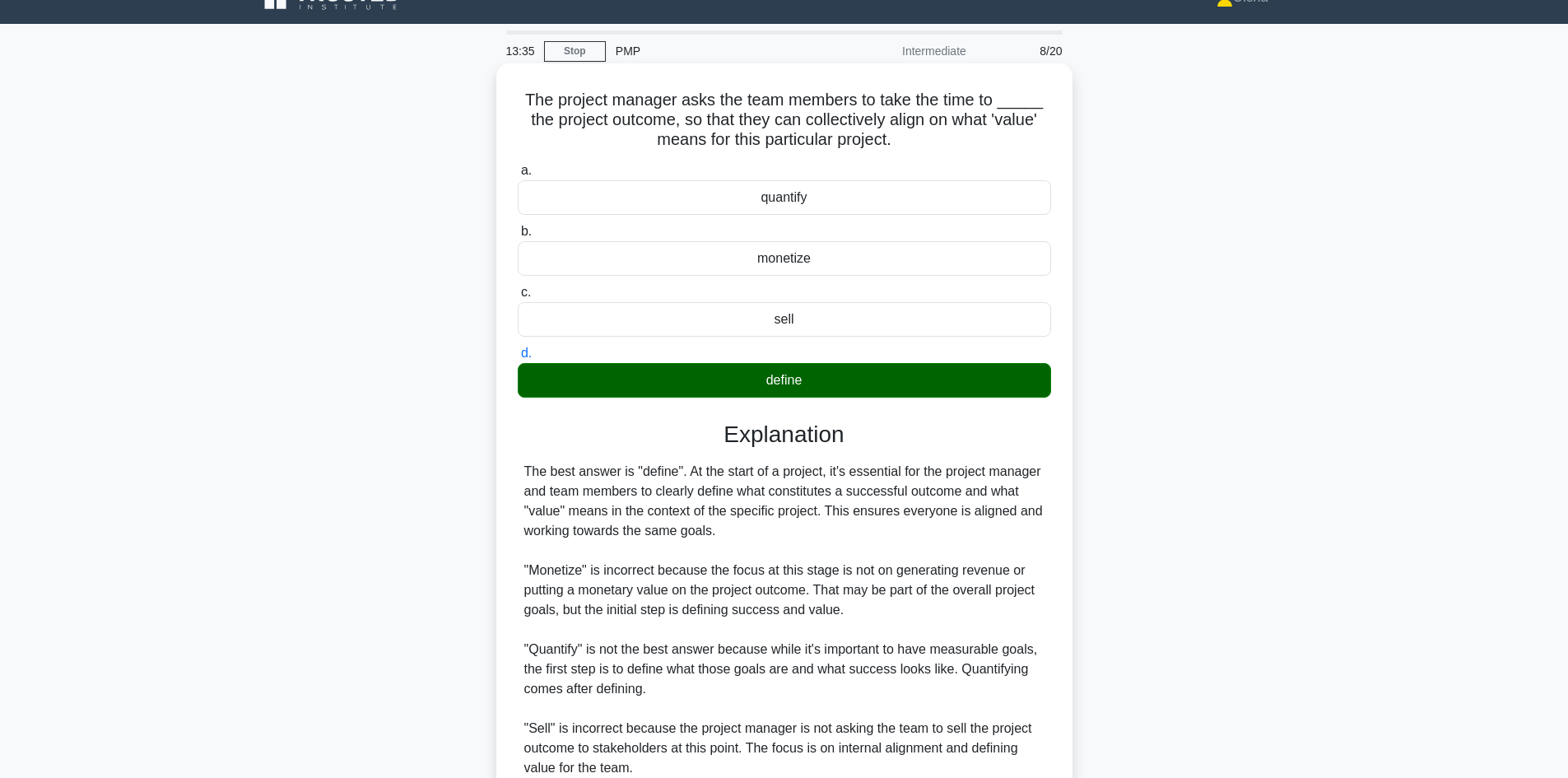
scroll to position [178, 0]
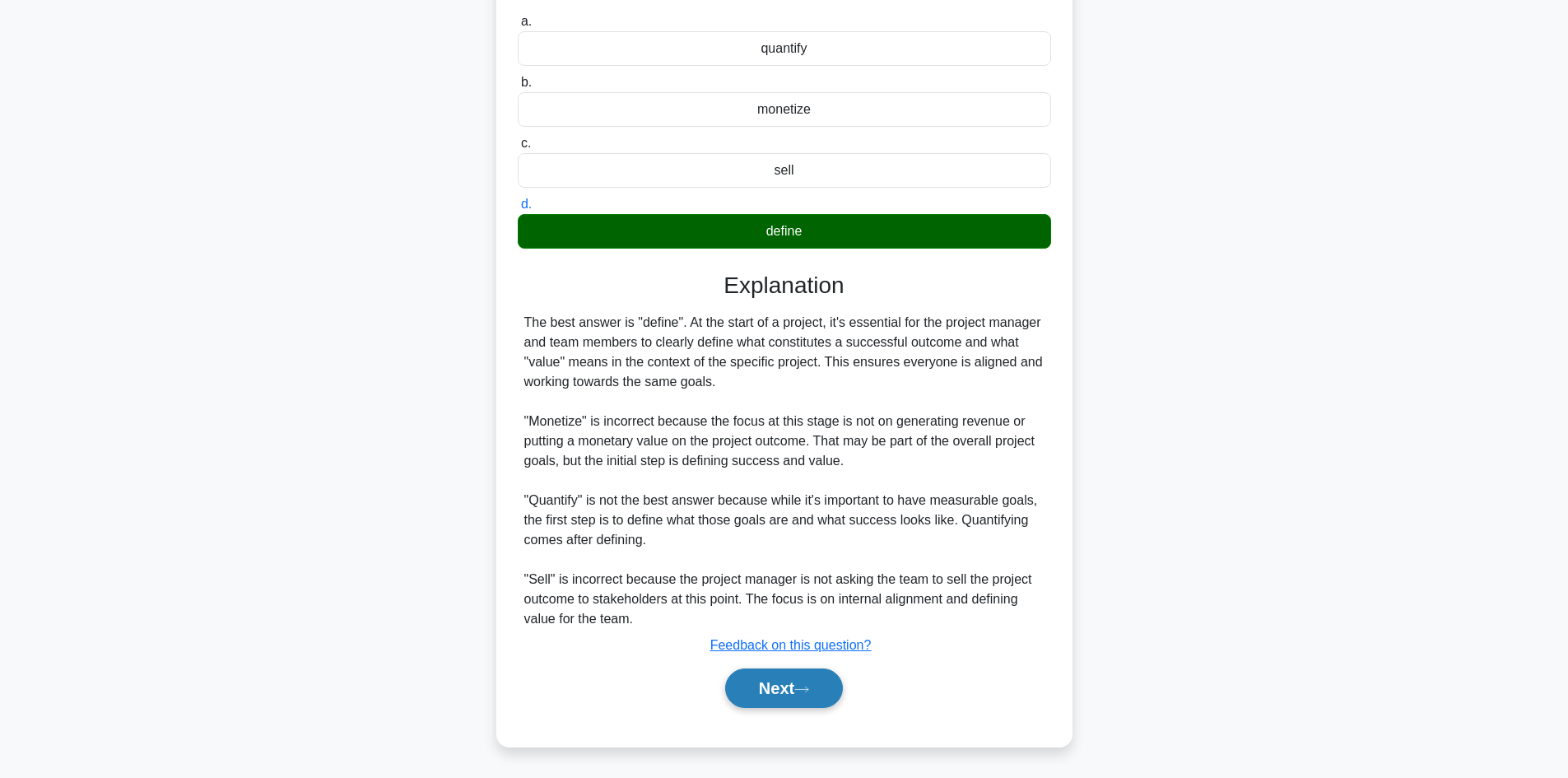
click at [761, 689] on button "Next" at bounding box center [784, 687] width 118 height 40
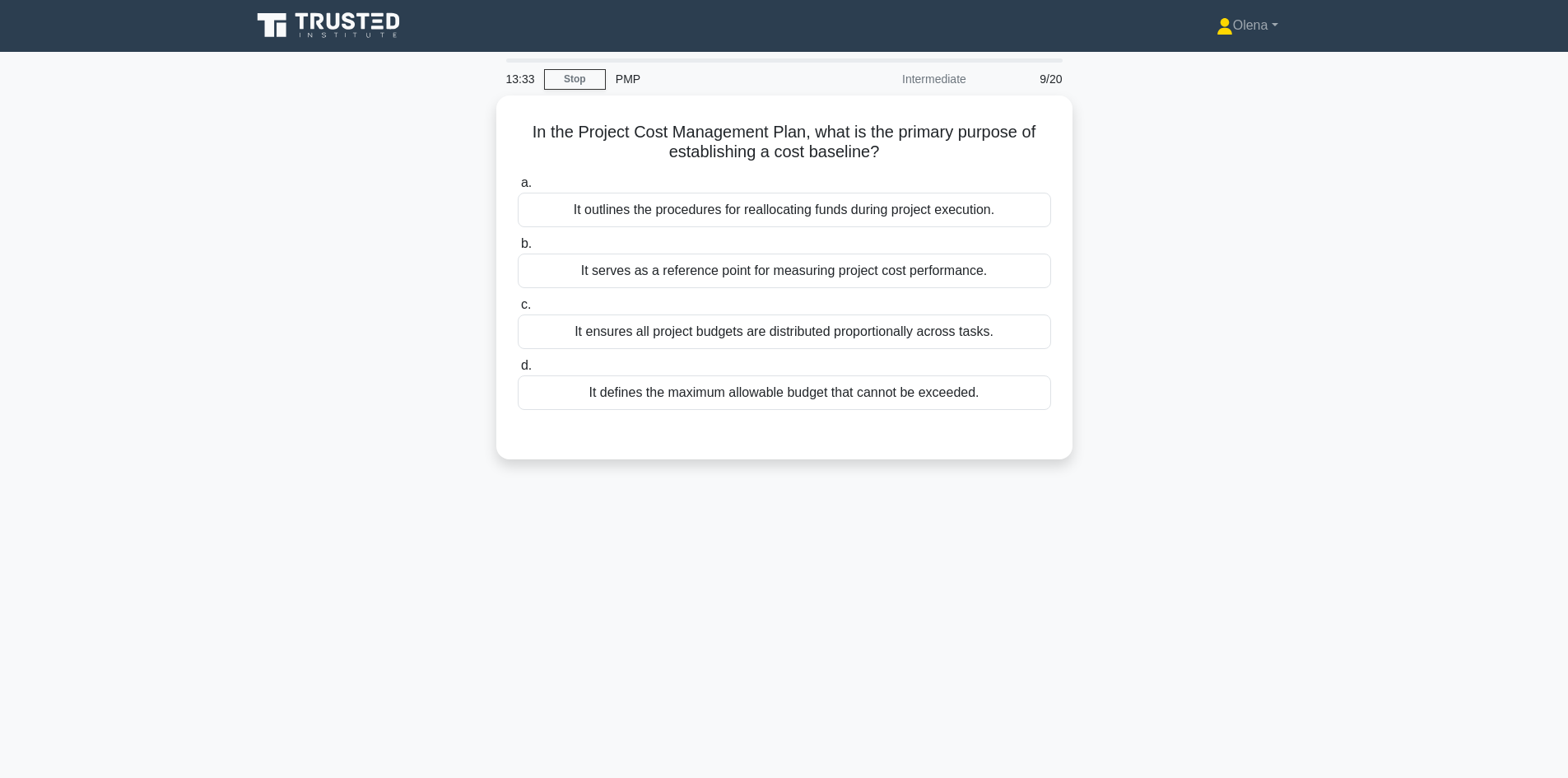
scroll to position [0, 0]
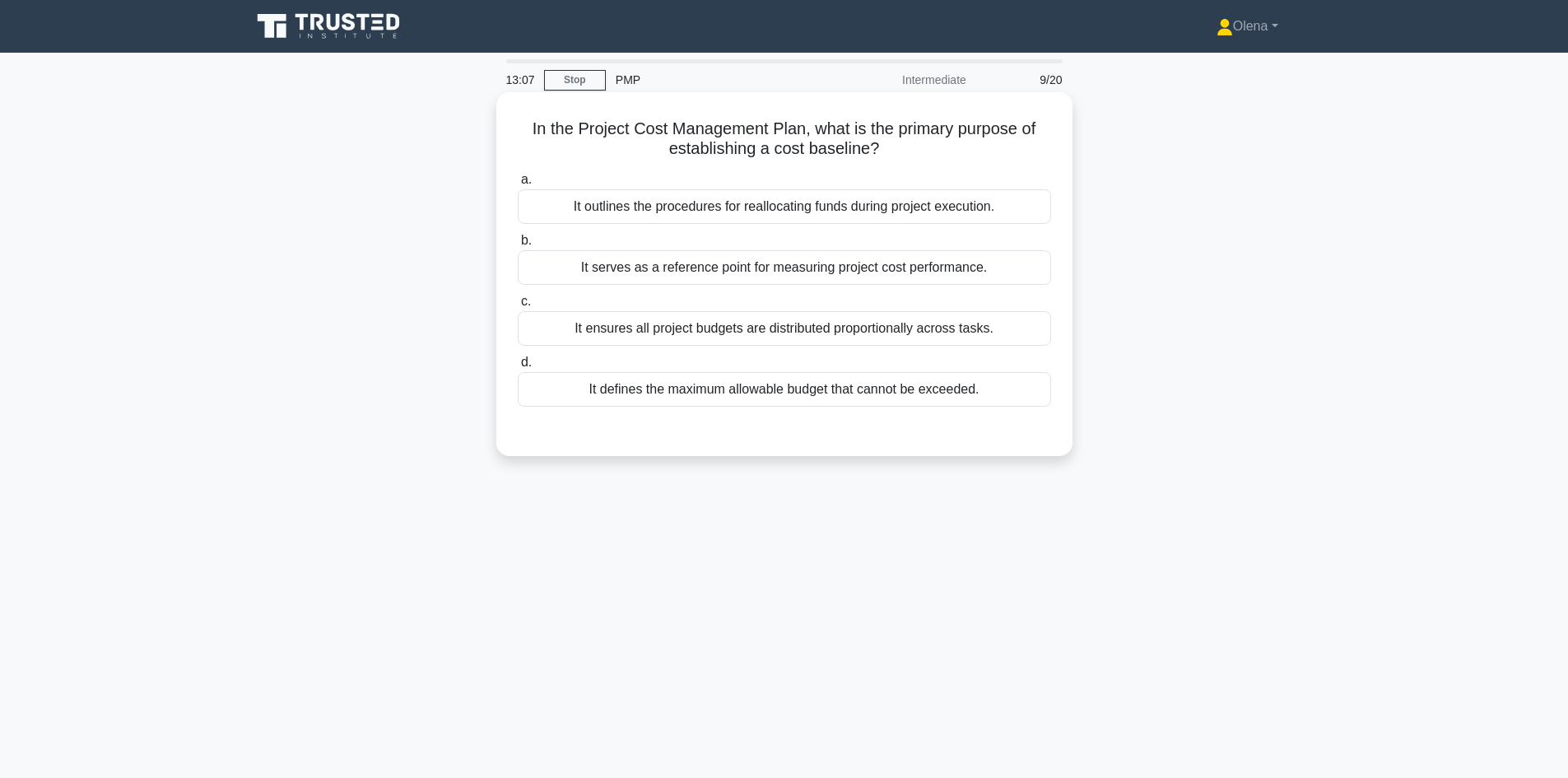
click at [944, 260] on div "It serves as a reference point for measuring project cost performance." at bounding box center [784, 267] width 534 height 34
click at [518, 246] on input "b. It serves as a reference point for measuring project cost performance." at bounding box center [518, 241] width 0 height 11
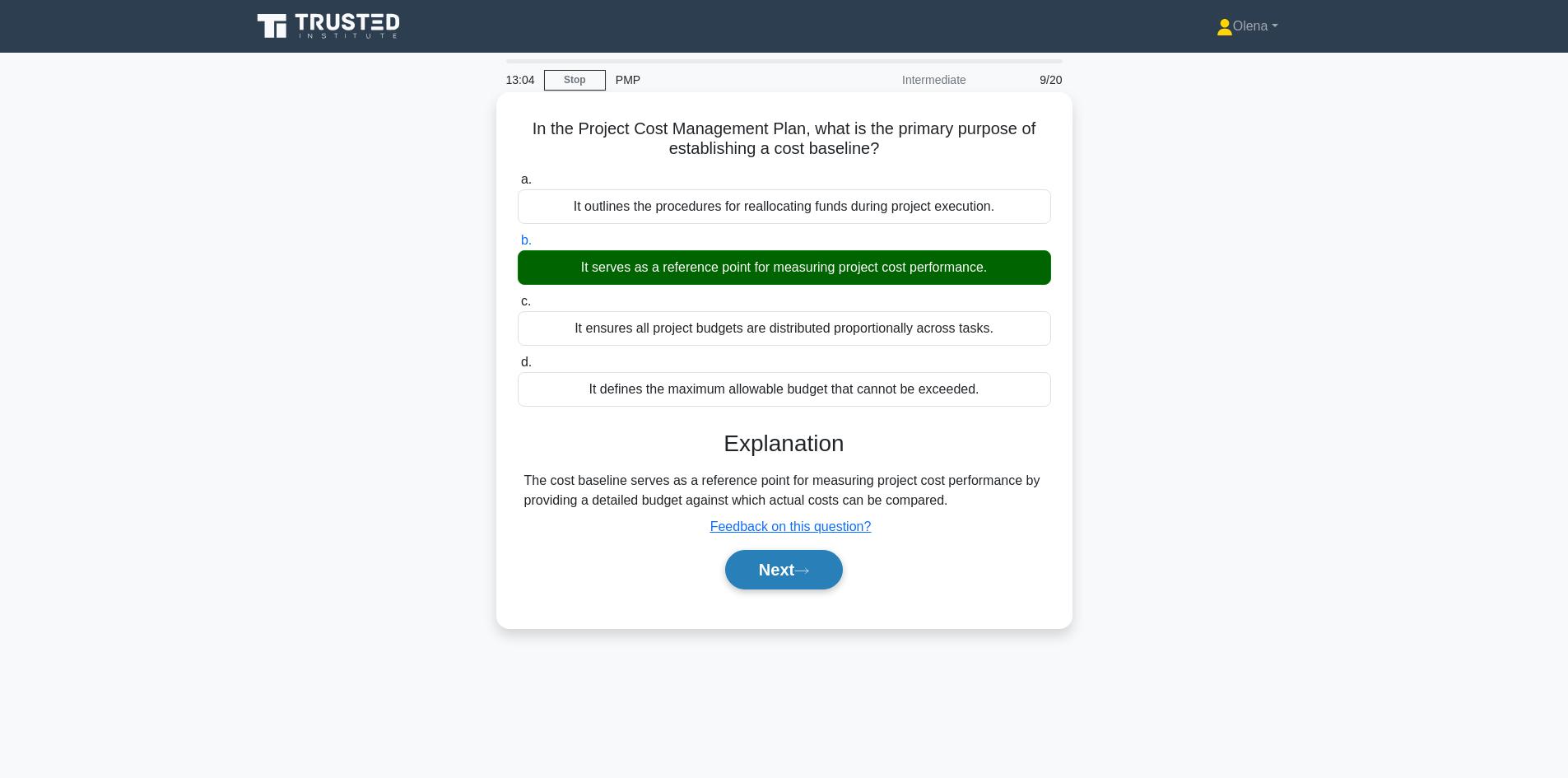
click at [785, 568] on button "Next" at bounding box center [784, 569] width 118 height 40
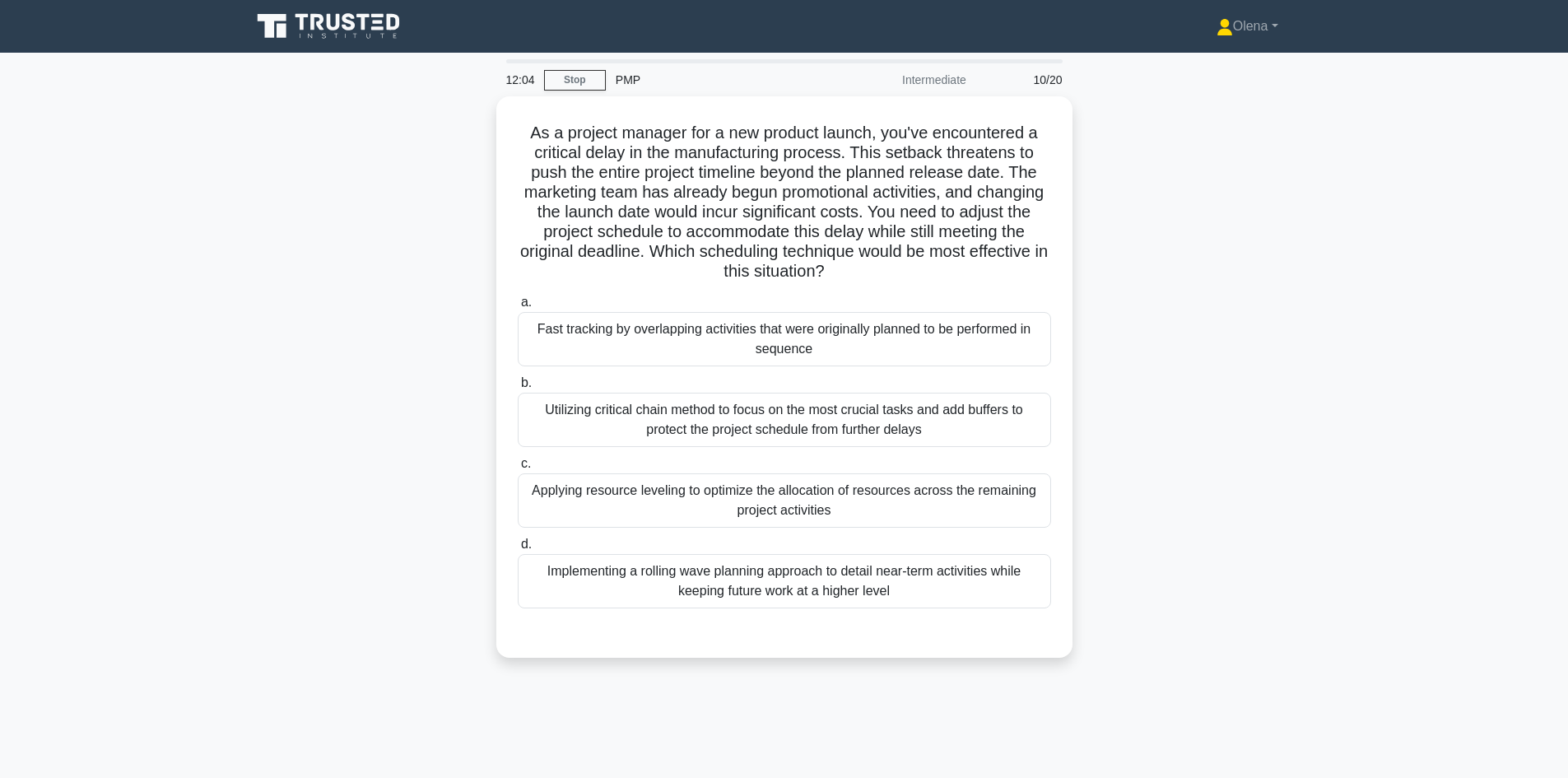
drag, startPoint x: 930, startPoint y: 266, endPoint x: 466, endPoint y: 133, distance: 482.7
click at [466, 133] on div "As a project manager for a new product launch, you've encountered a critical de…" at bounding box center [784, 387] width 1087 height 581
copy h5 "As a project manager for a new product launch, you've encountered a critical de…"
click at [417, 208] on div "As a project manager for a new product launch, you've encountered a critical de…" at bounding box center [784, 387] width 1087 height 581
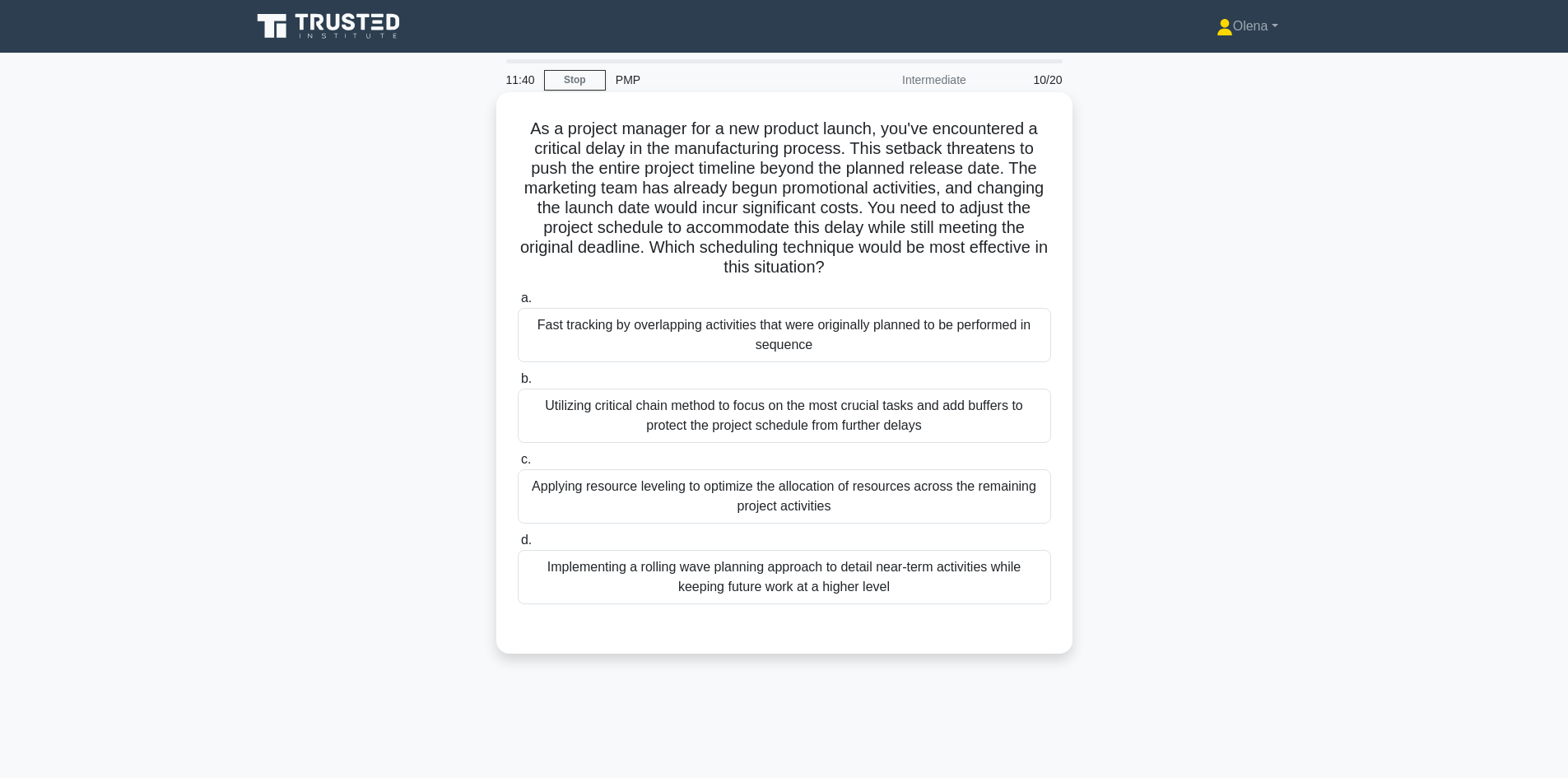
click at [815, 415] on div "Utilizing critical chain method to focus on the most crucial tasks and add buff…" at bounding box center [784, 416] width 534 height 55
click at [518, 384] on input "b. Utilizing critical chain method to focus on the most crucial tasks and add b…" at bounding box center [518, 379] width 0 height 11
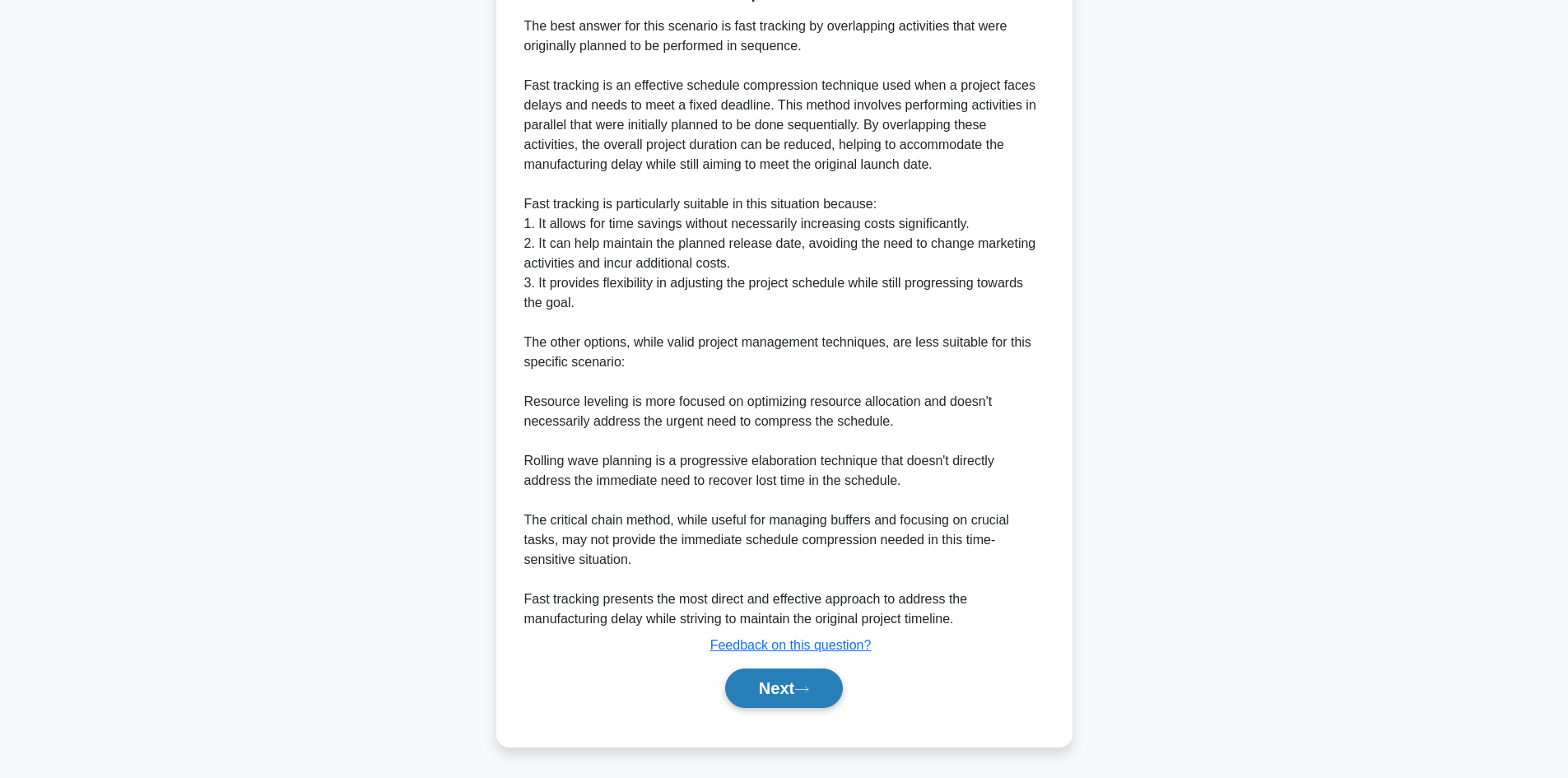
click at [776, 693] on button "Next" at bounding box center [784, 687] width 118 height 40
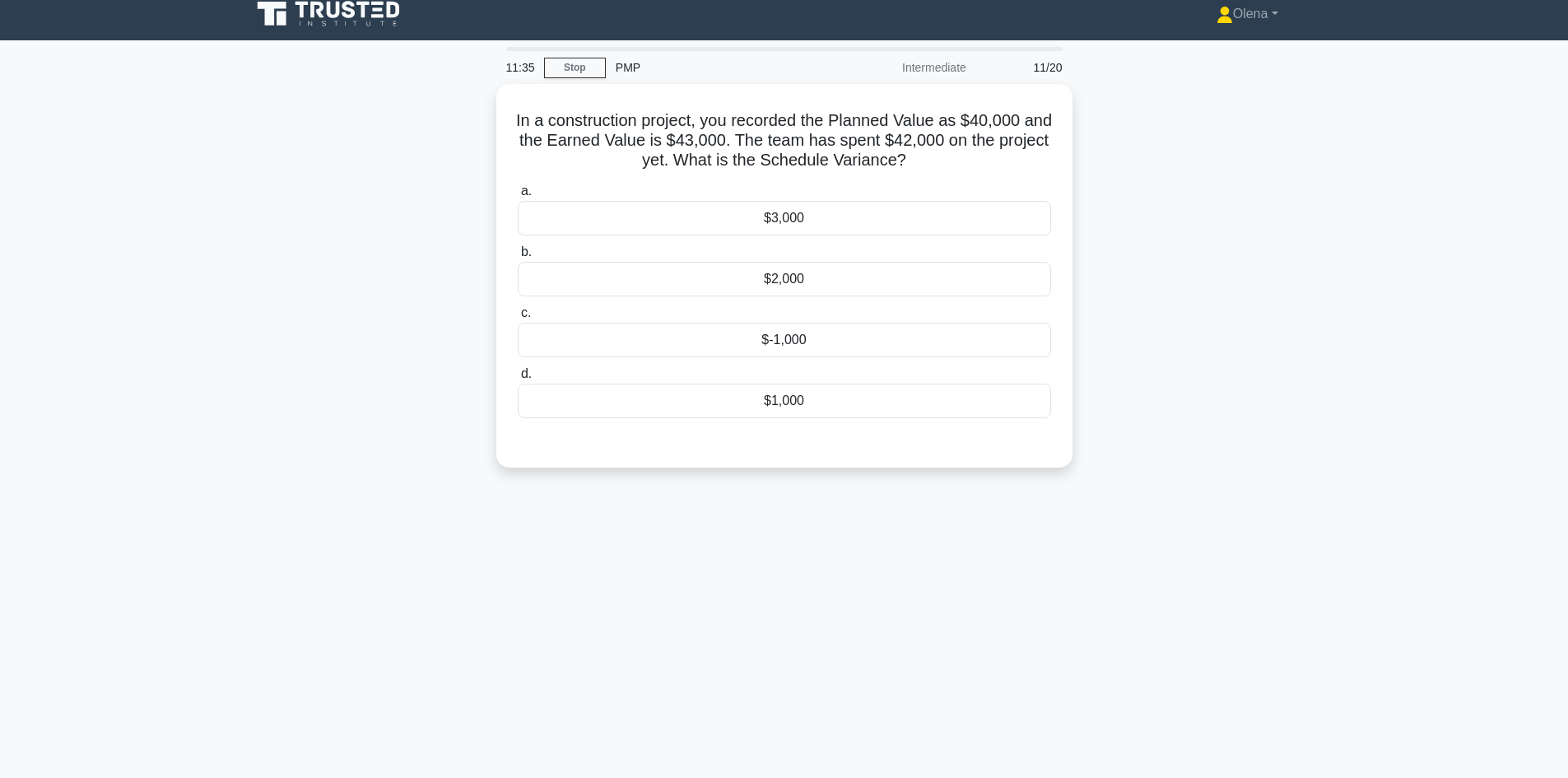
scroll to position [83, 0]
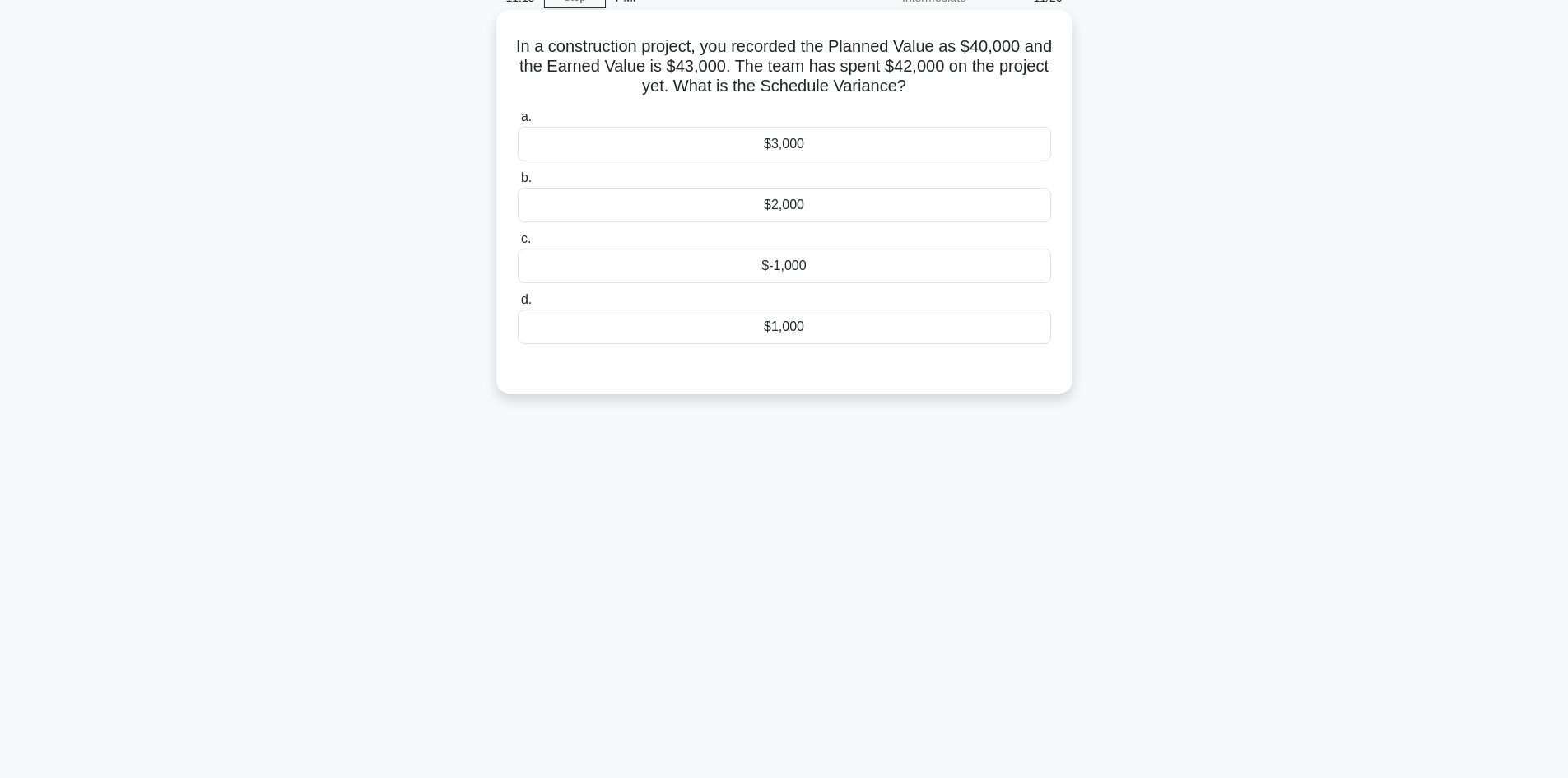
click at [796, 209] on div "$2,000" at bounding box center [784, 204] width 534 height 34
click at [518, 184] on input "b. $2,000" at bounding box center [518, 178] width 0 height 11
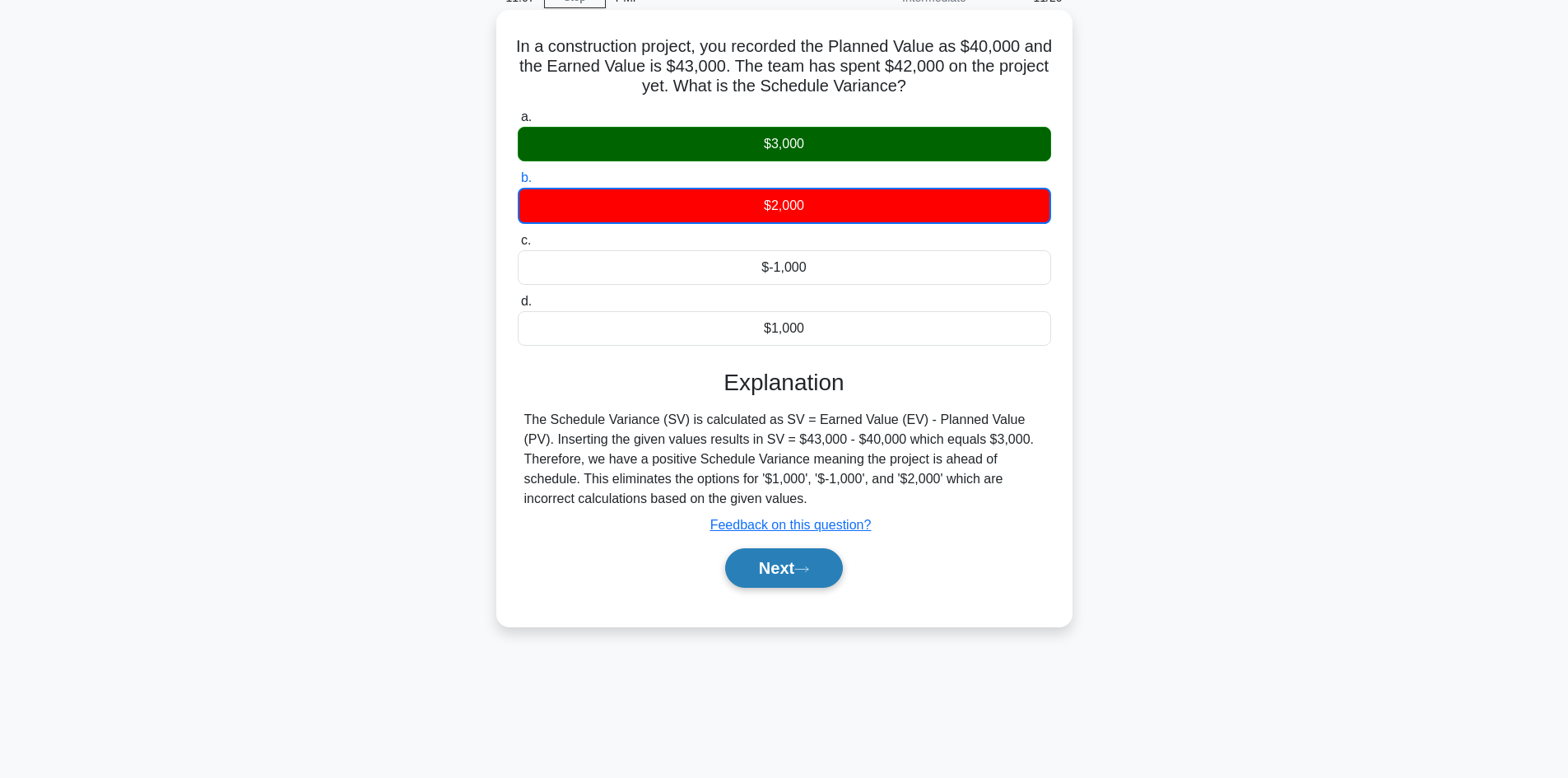
click at [786, 585] on button "Next" at bounding box center [784, 567] width 118 height 40
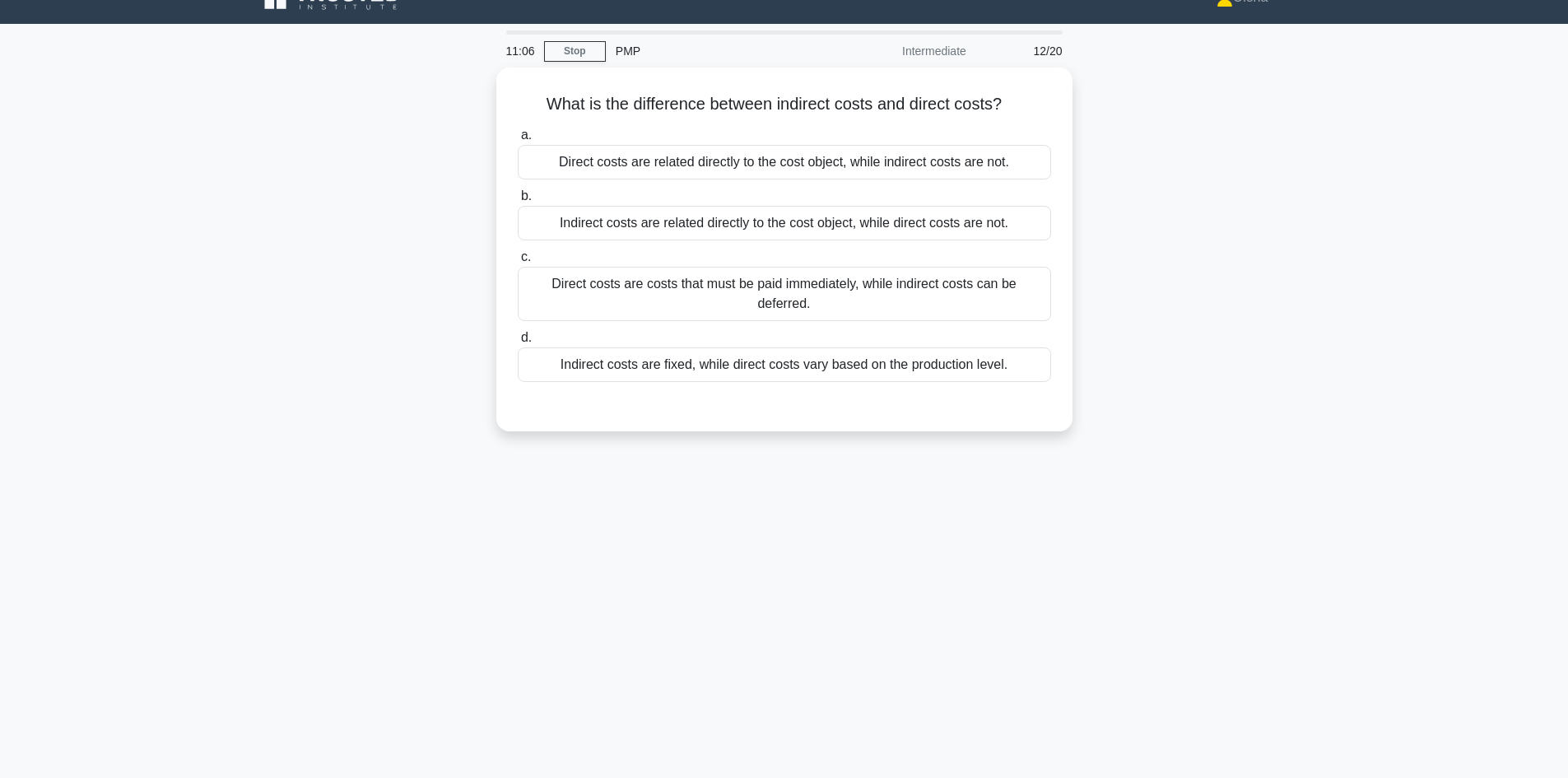
scroll to position [0, 0]
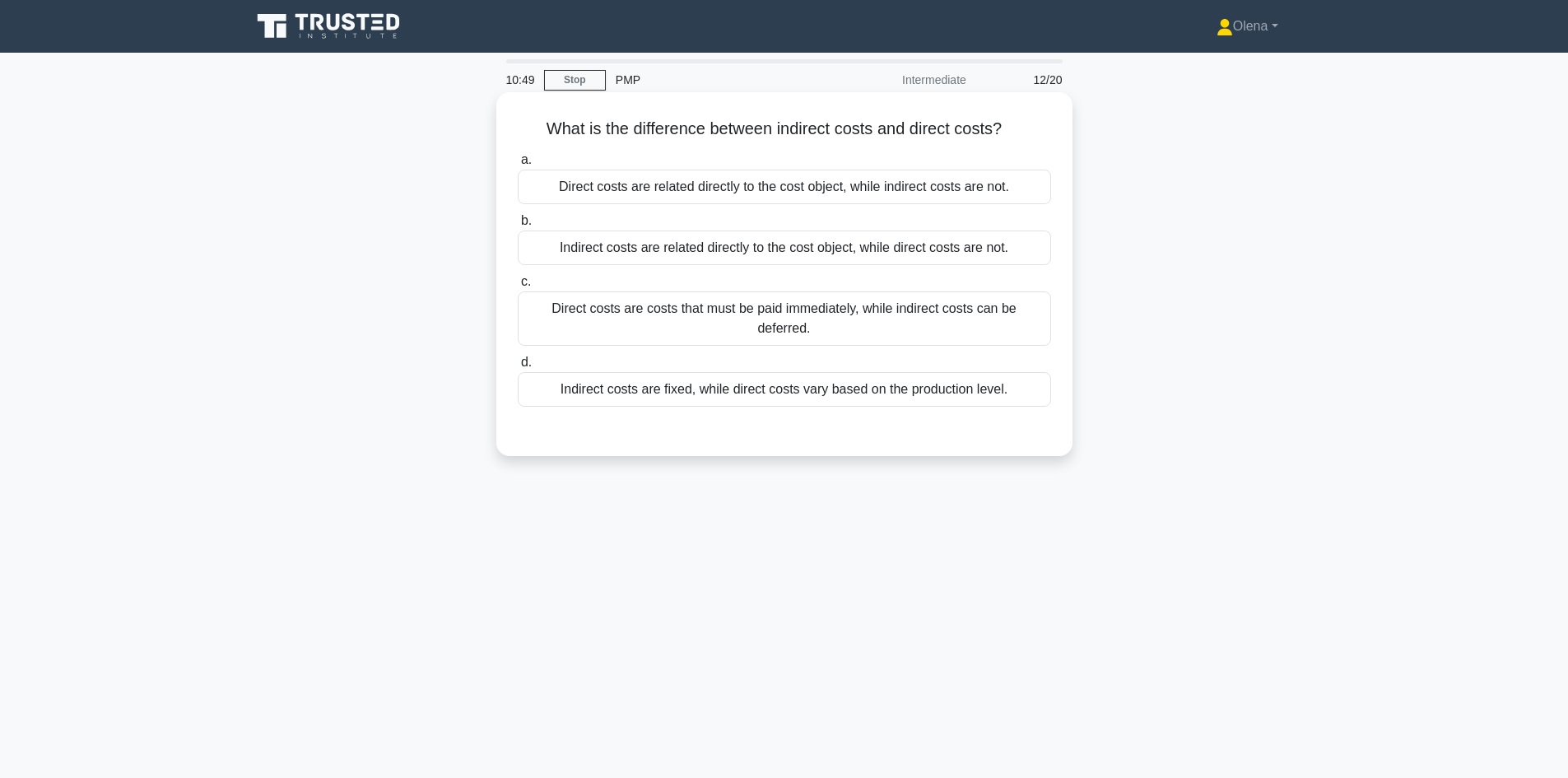
click at [742, 204] on div "Direct costs are related directly to the cost object, while indirect costs are …" at bounding box center [784, 186] width 534 height 34
click at [518, 165] on input "a. Direct costs are related directly to the cost object, while indirect costs a…" at bounding box center [518, 160] width 0 height 11
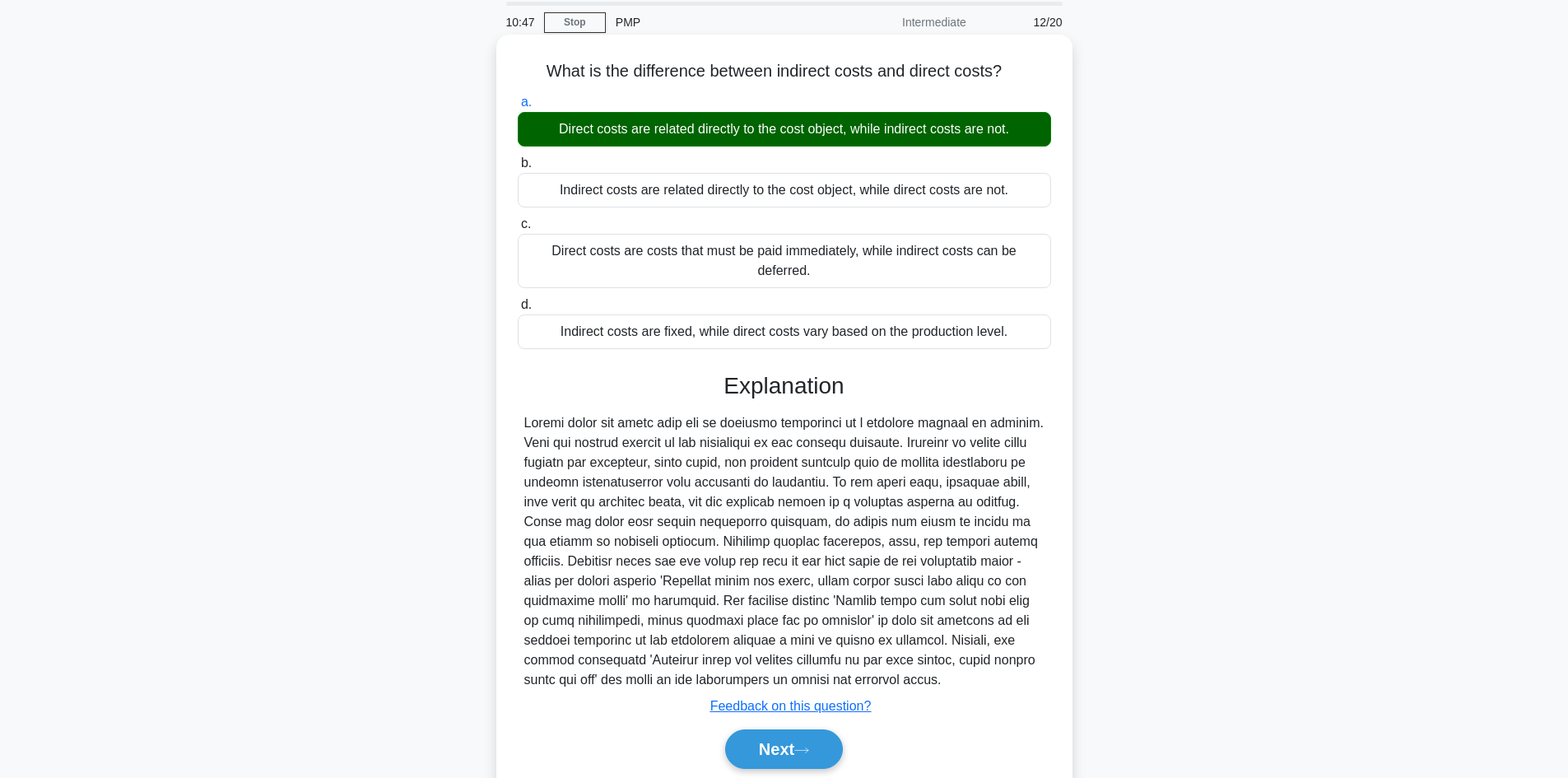
scroll to position [111, 0]
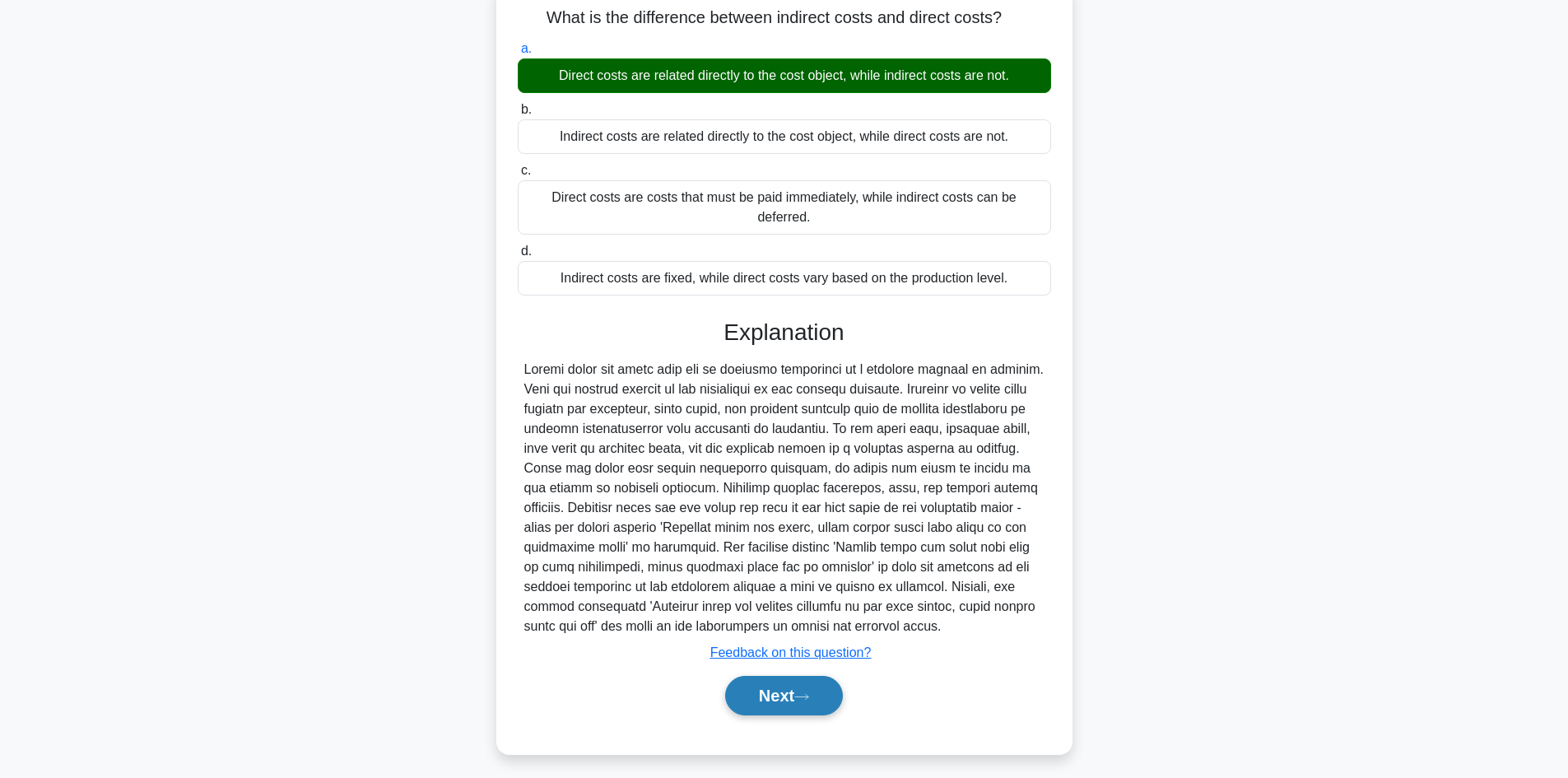
click at [807, 692] on icon at bounding box center [801, 696] width 15 height 9
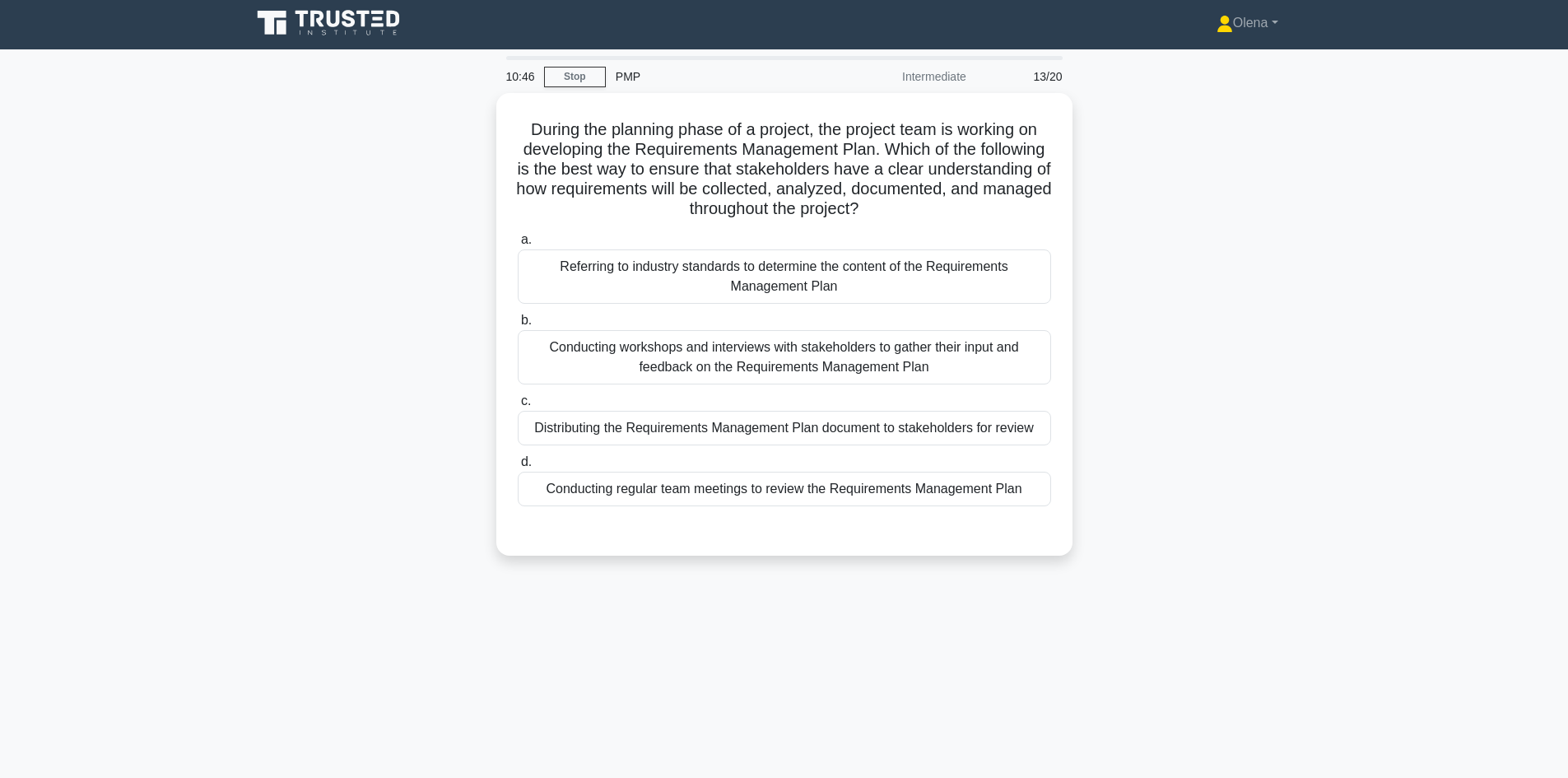
scroll to position [0, 0]
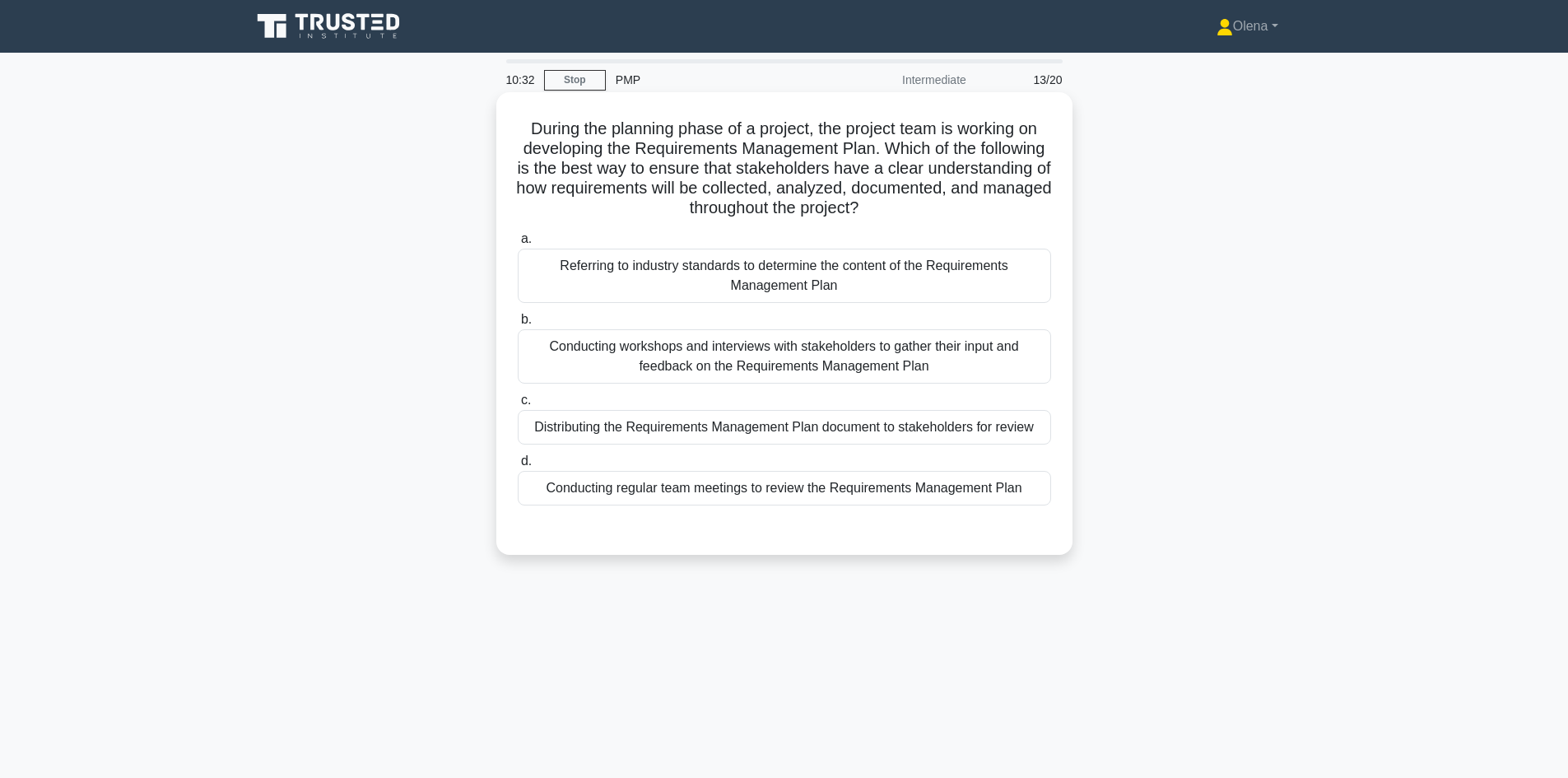
click at [826, 354] on div "Conducting workshops and interviews with stakeholders to gather their input and…" at bounding box center [784, 356] width 534 height 55
click at [518, 325] on input "b. Conducting workshops and interviews with stakeholders to gather their input …" at bounding box center [518, 320] width 0 height 11
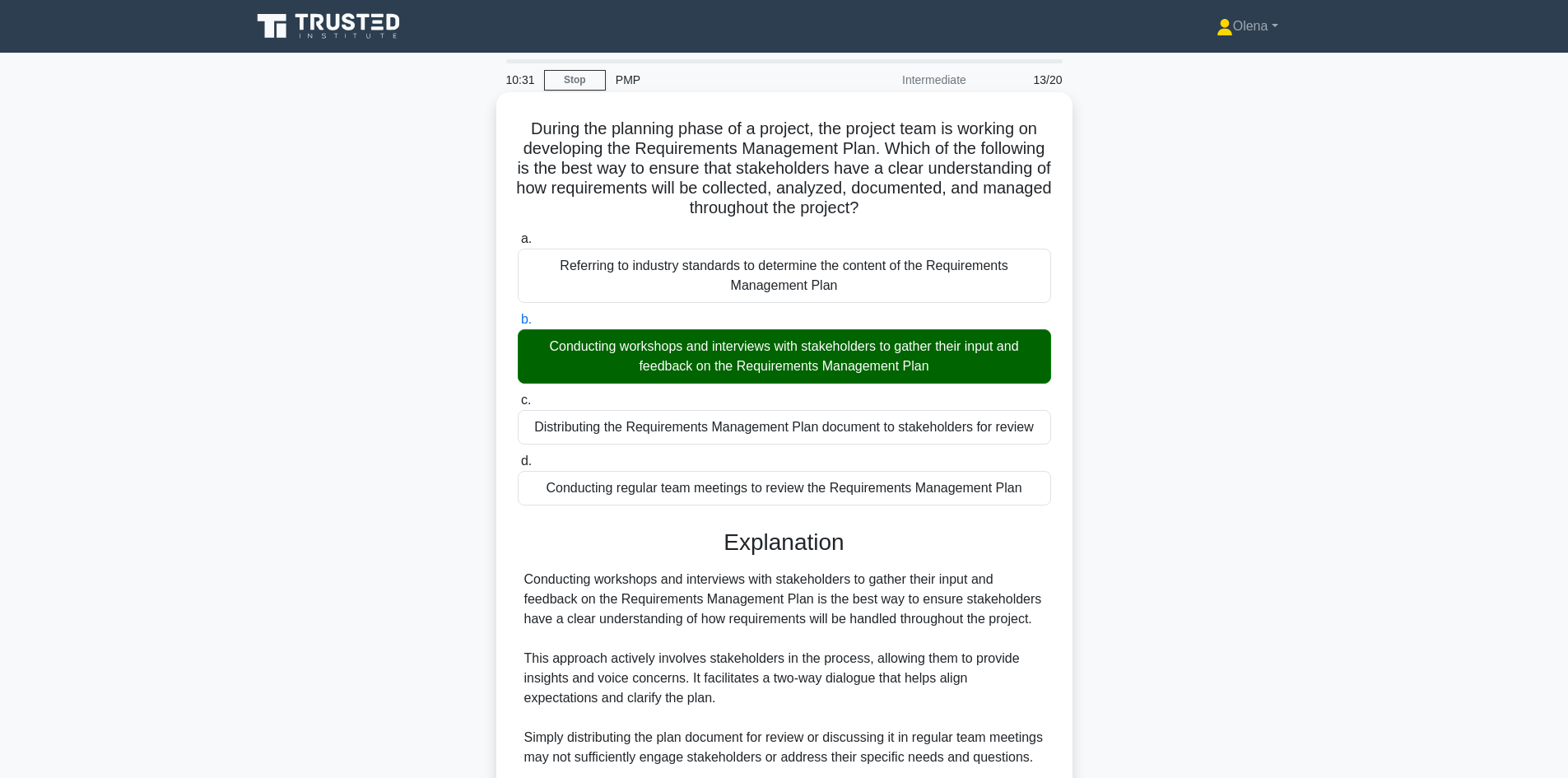
scroll to position [238, 0]
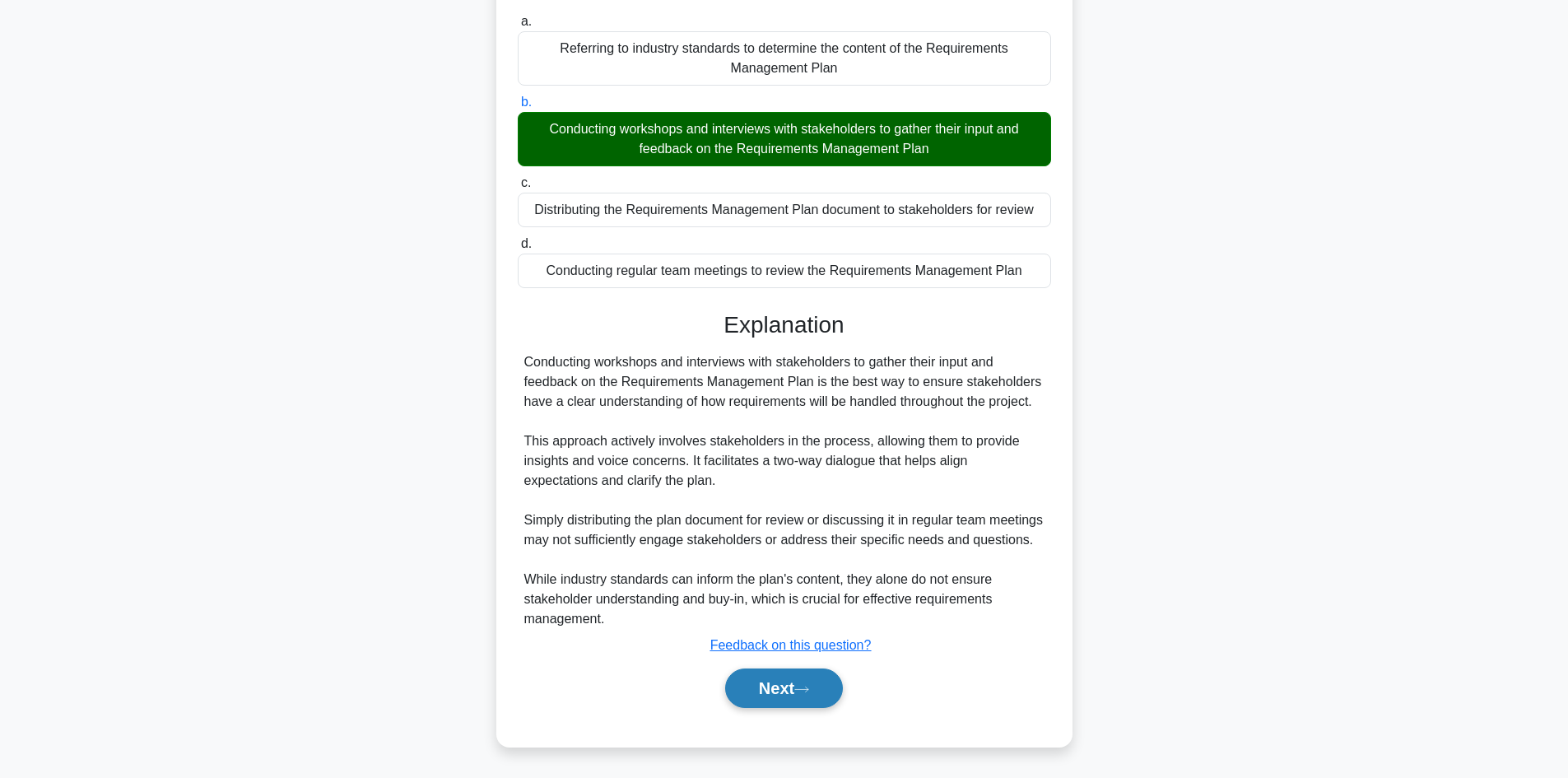
click at [805, 701] on button "Next" at bounding box center [784, 687] width 118 height 40
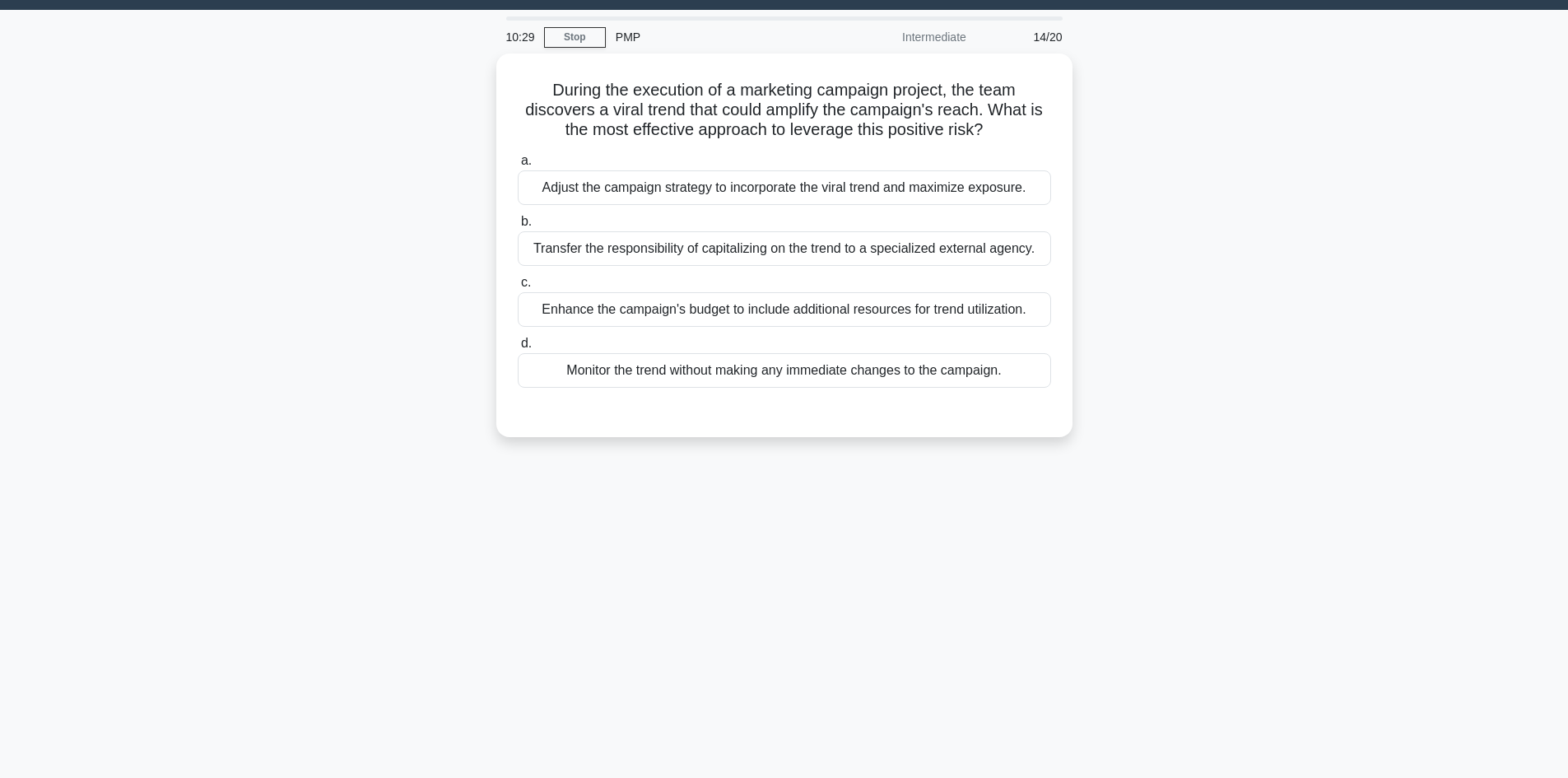
scroll to position [0, 0]
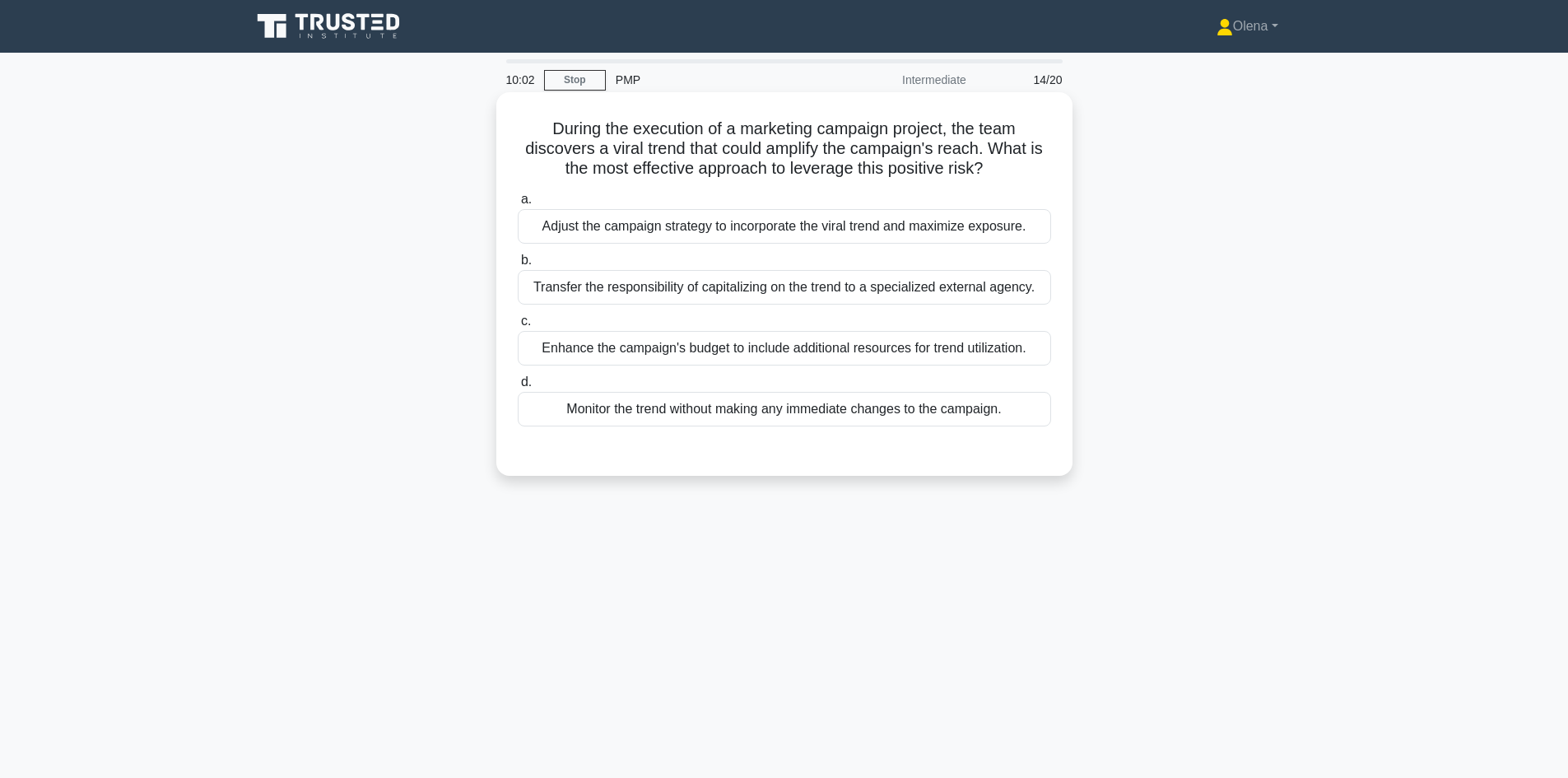
click at [739, 236] on div "Adjust the campaign strategy to incorporate the viral trend and maximize exposu…" at bounding box center [784, 226] width 534 height 34
click at [518, 205] on input "a. Adjust the campaign strategy to incorporate the viral trend and maximize exp…" at bounding box center [518, 200] width 0 height 11
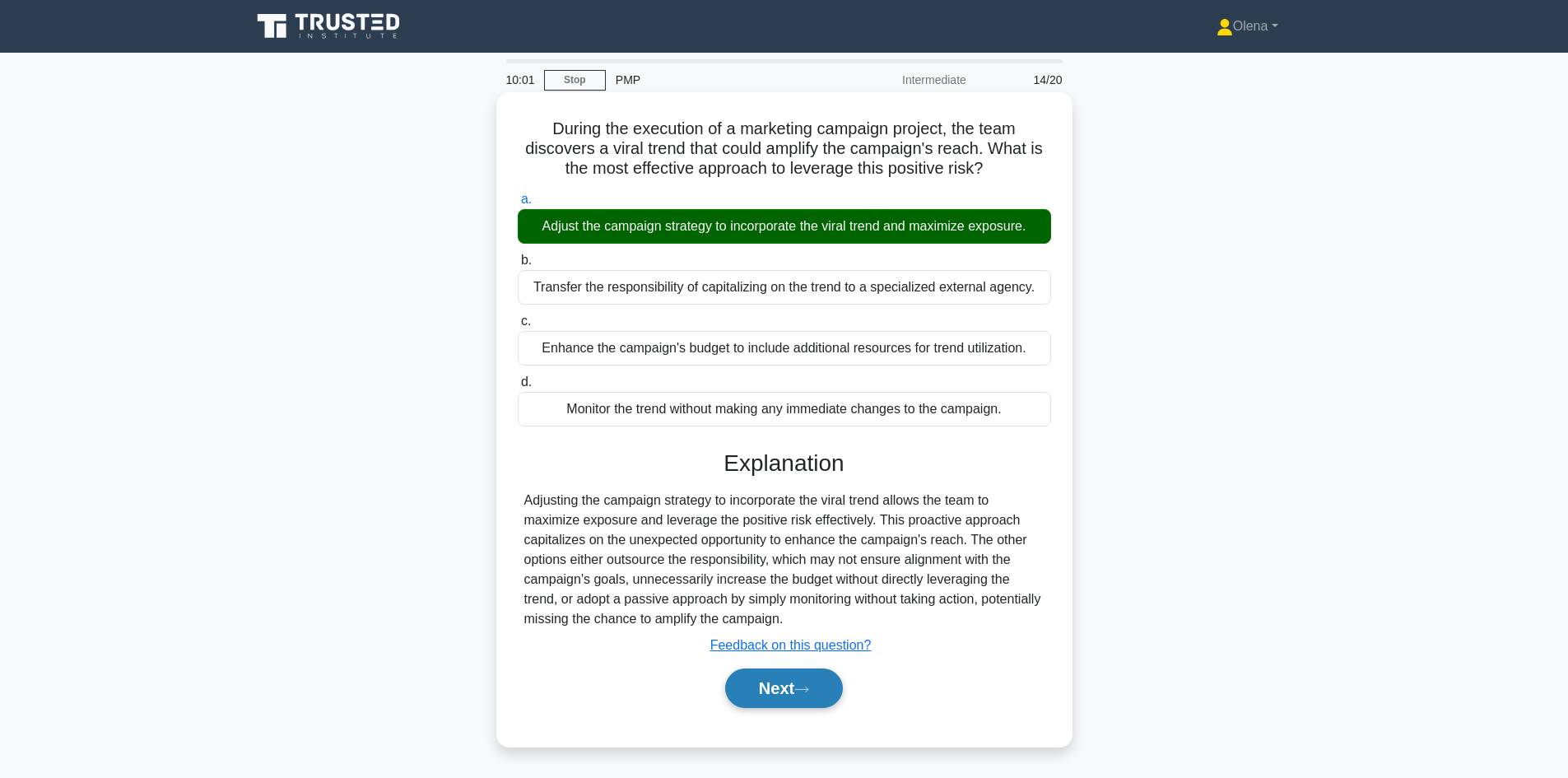
click at [754, 688] on button "Next" at bounding box center [784, 687] width 118 height 40
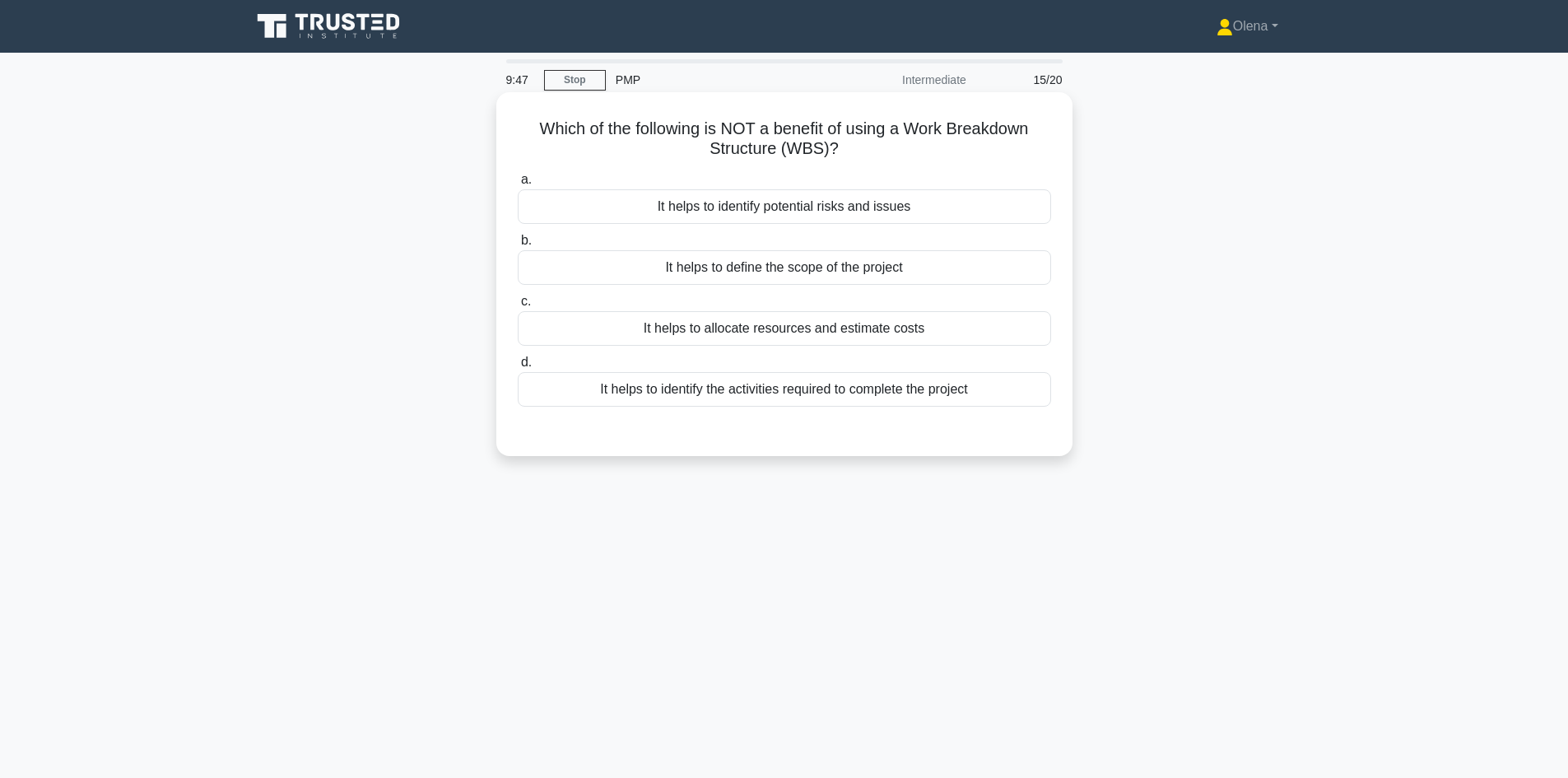
click at [944, 210] on div "It helps to identify potential risks and issues" at bounding box center [784, 206] width 534 height 34
click at [518, 185] on input "a. It helps to identify potential risks and issues" at bounding box center [518, 179] width 0 height 11
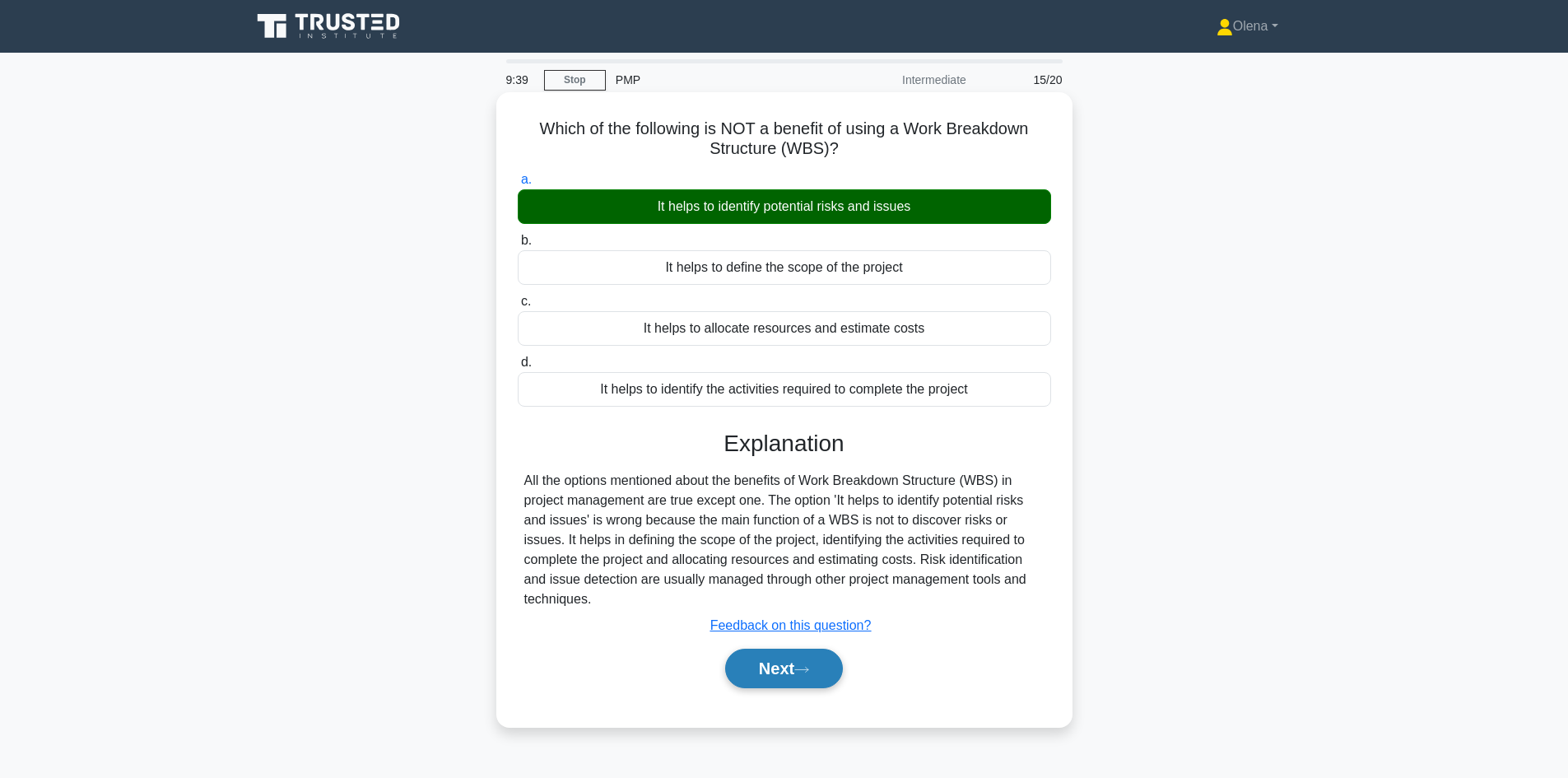
click at [833, 673] on button "Next" at bounding box center [784, 668] width 118 height 40
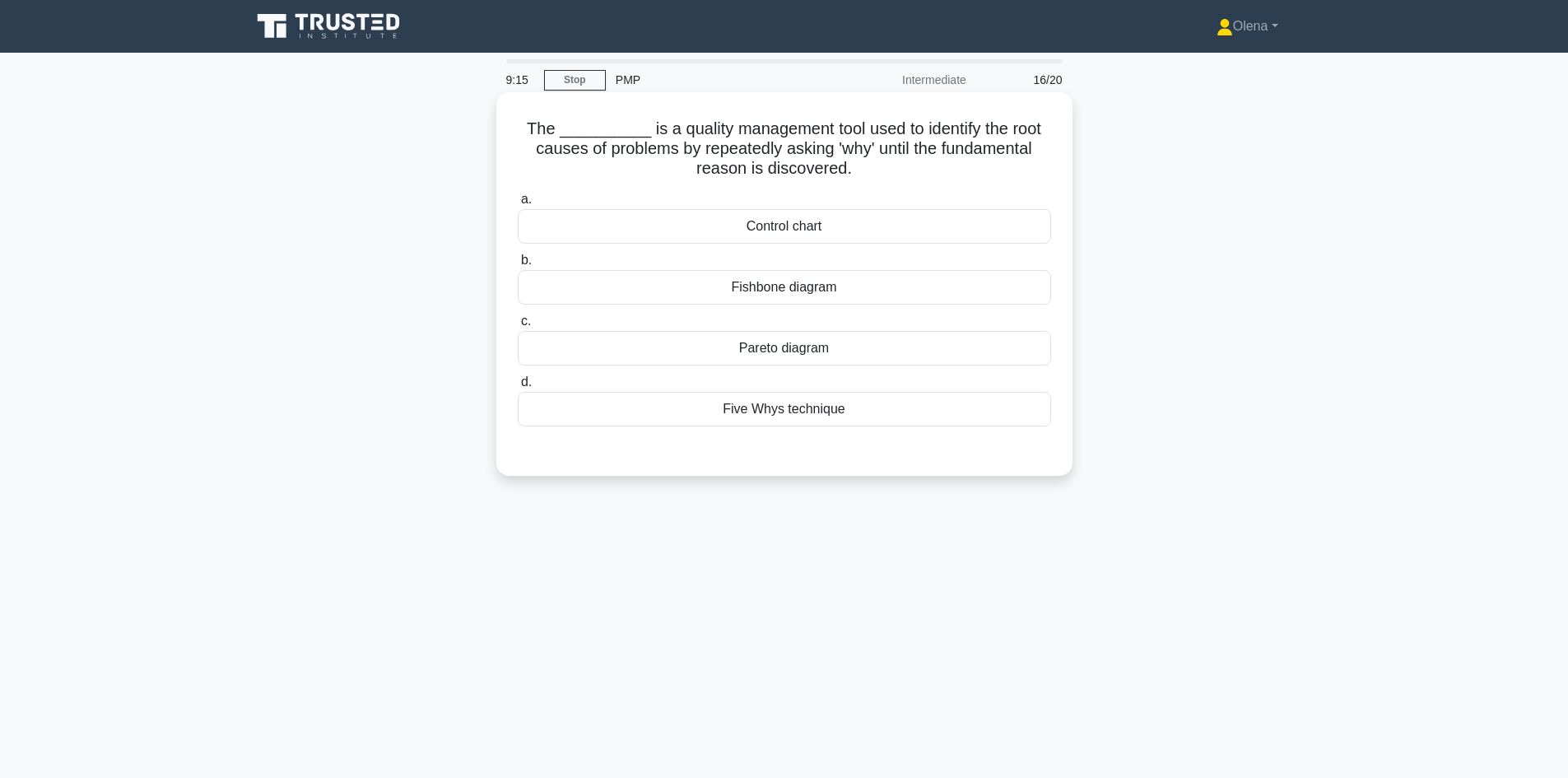
click at [925, 284] on div "Fishbone diagram" at bounding box center [784, 287] width 534 height 34
click at [518, 265] on input "b. Fishbone diagram" at bounding box center [518, 260] width 0 height 11
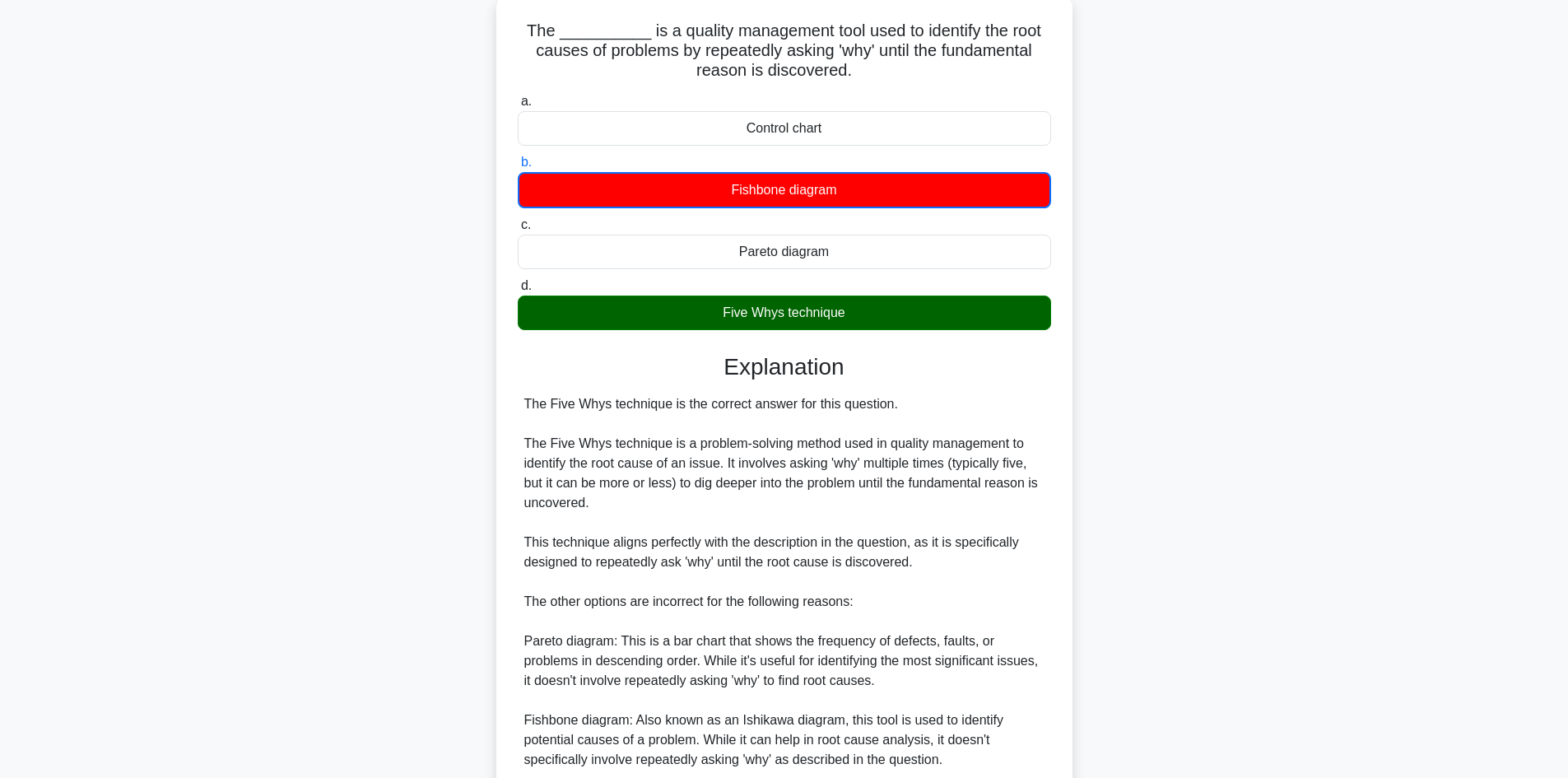
scroll to position [378, 0]
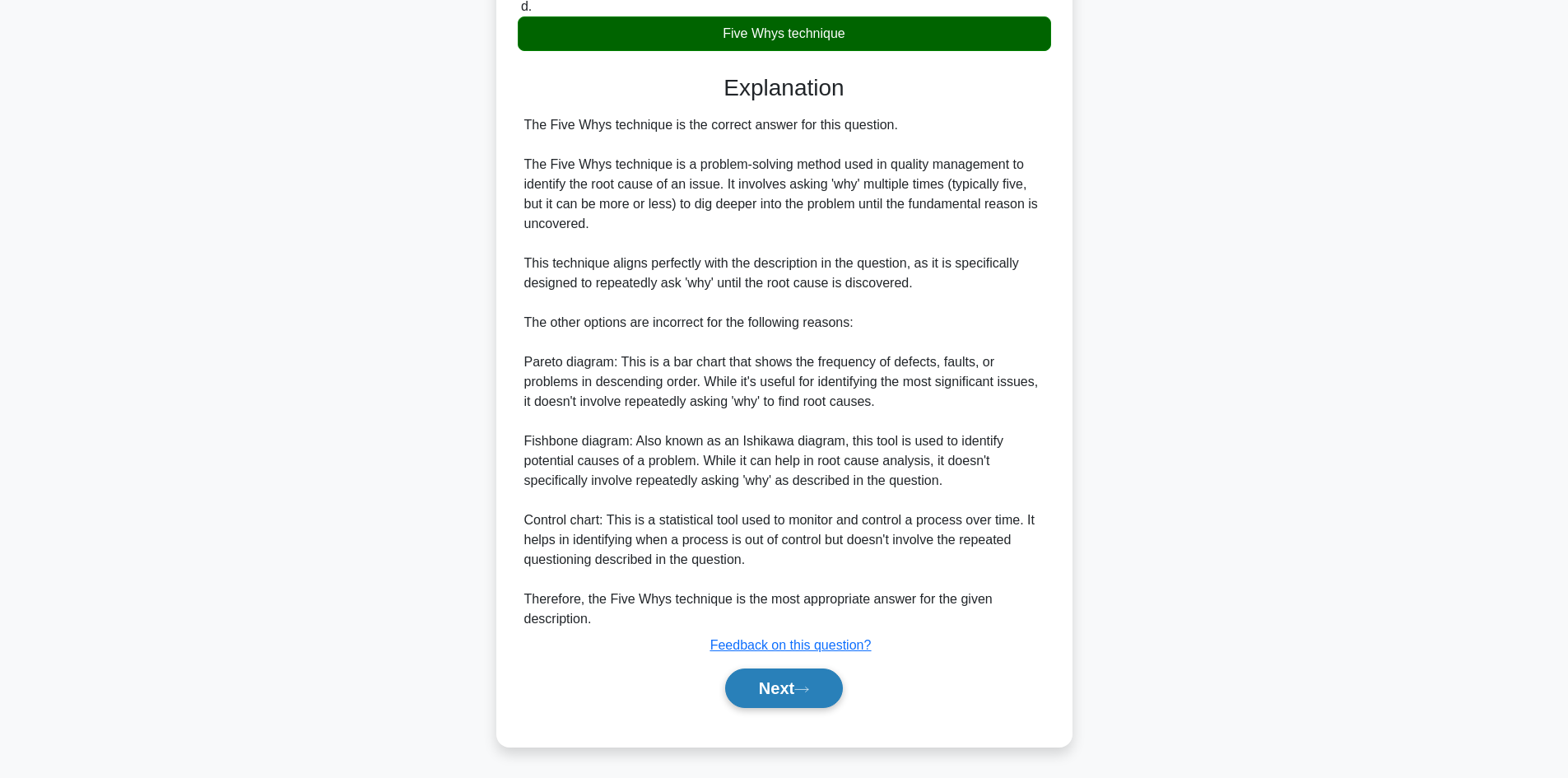
click at [806, 688] on icon at bounding box center [801, 689] width 15 height 9
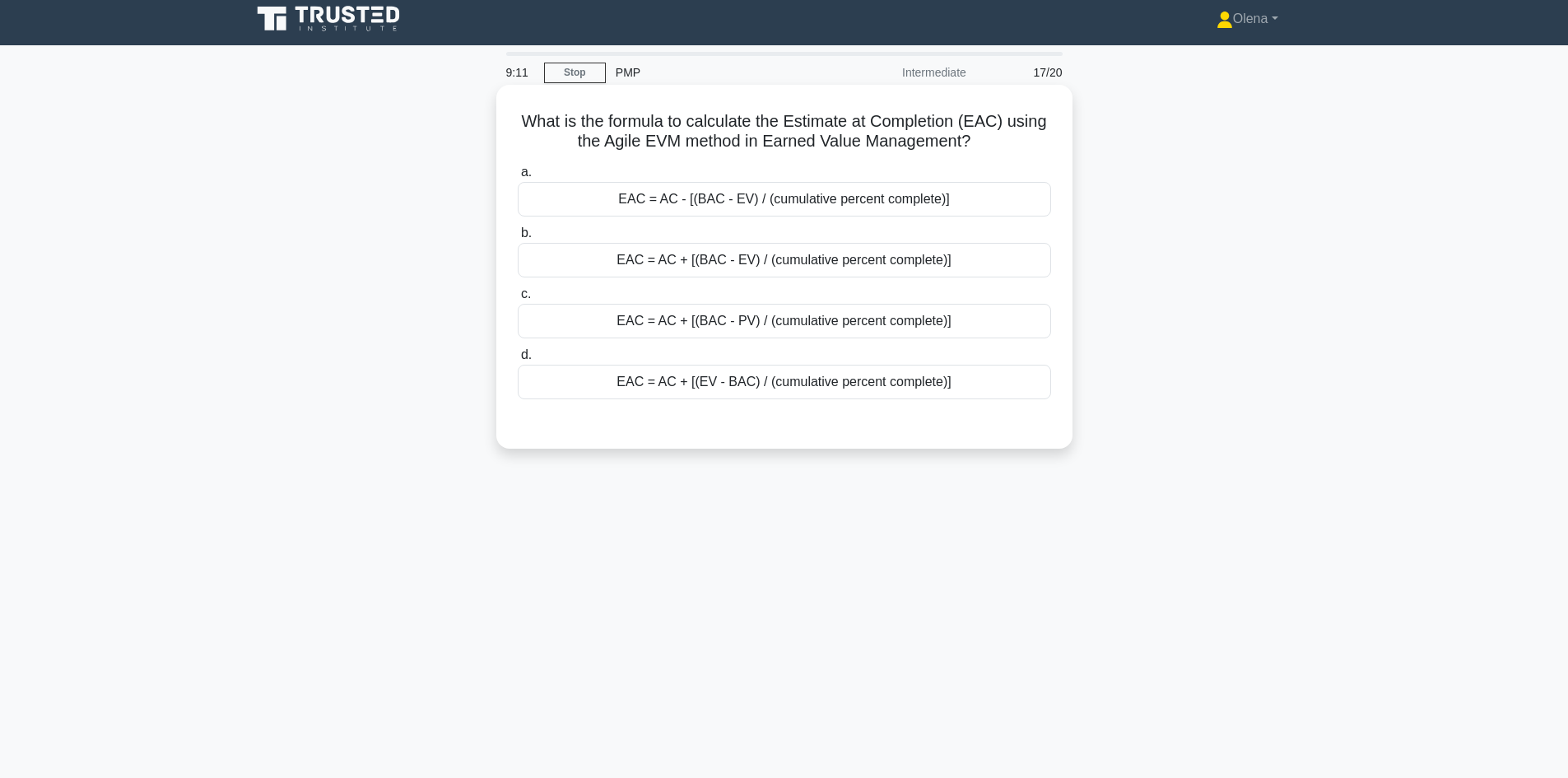
scroll to position [0, 0]
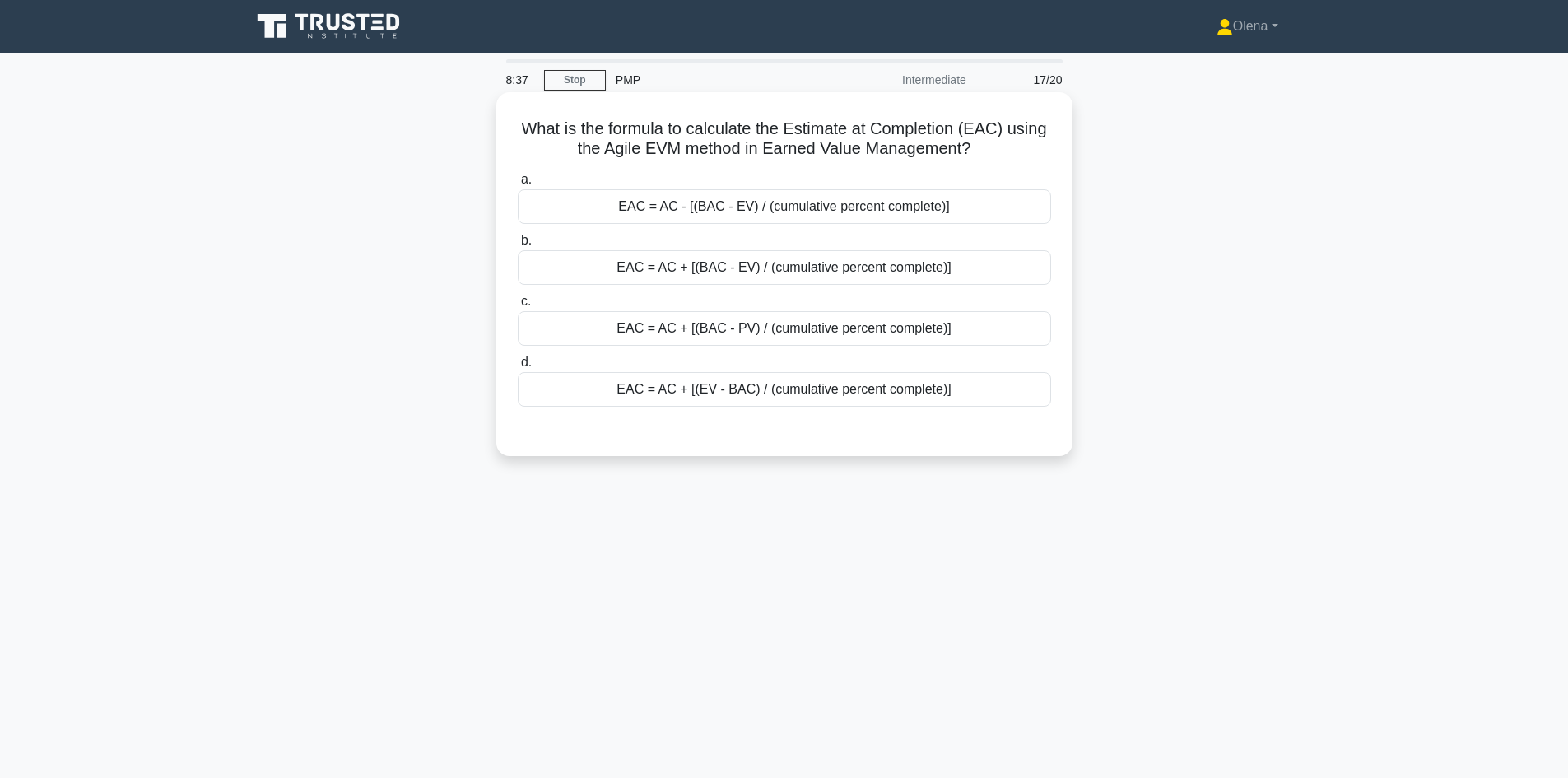
click at [812, 220] on div "EAC = AC - [(BAC - EV) / (cumulative percent complete)]" at bounding box center [784, 206] width 534 height 34
click at [518, 185] on input "a. EAC = AC - [(BAC - EV) / (cumulative percent complete)]" at bounding box center [518, 179] width 0 height 11
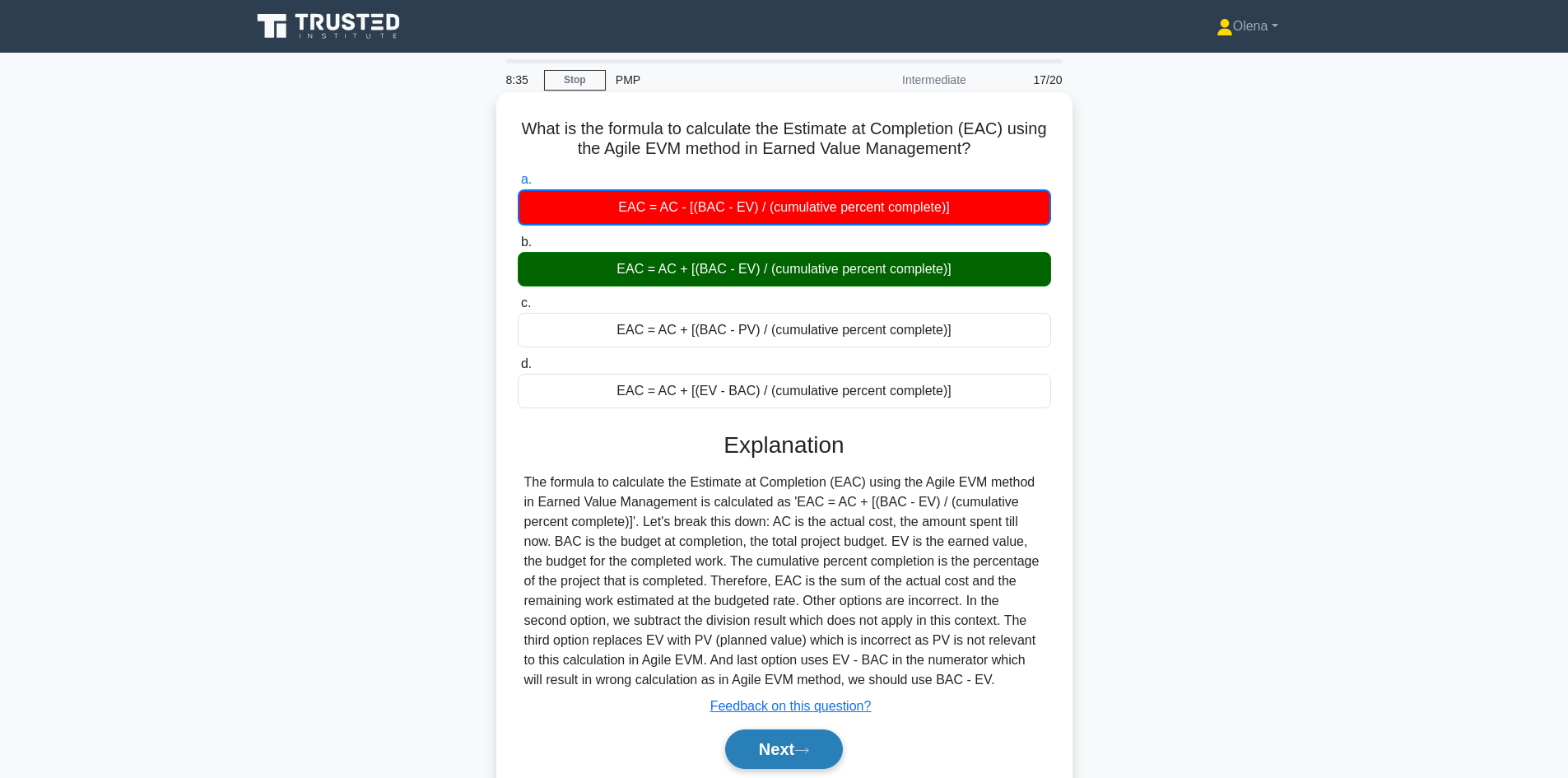
click at [780, 745] on button "Next" at bounding box center [784, 748] width 118 height 40
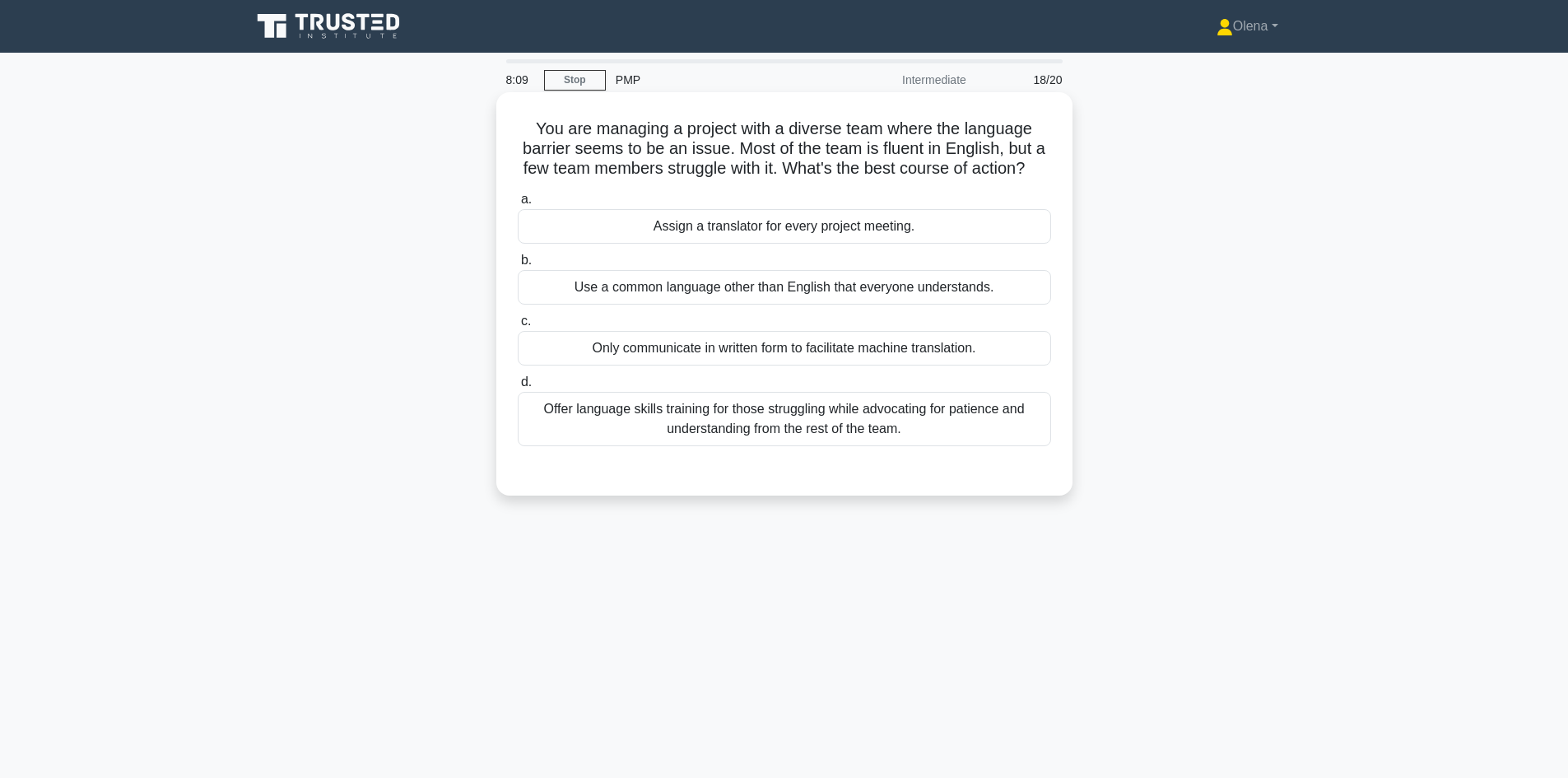
click at [1011, 446] on div "Offer language skills training for those struggling while advocating for patien…" at bounding box center [784, 419] width 534 height 55
click at [518, 388] on input "d. Offer language skills training for those struggling while advocating for pat…" at bounding box center [518, 382] width 0 height 11
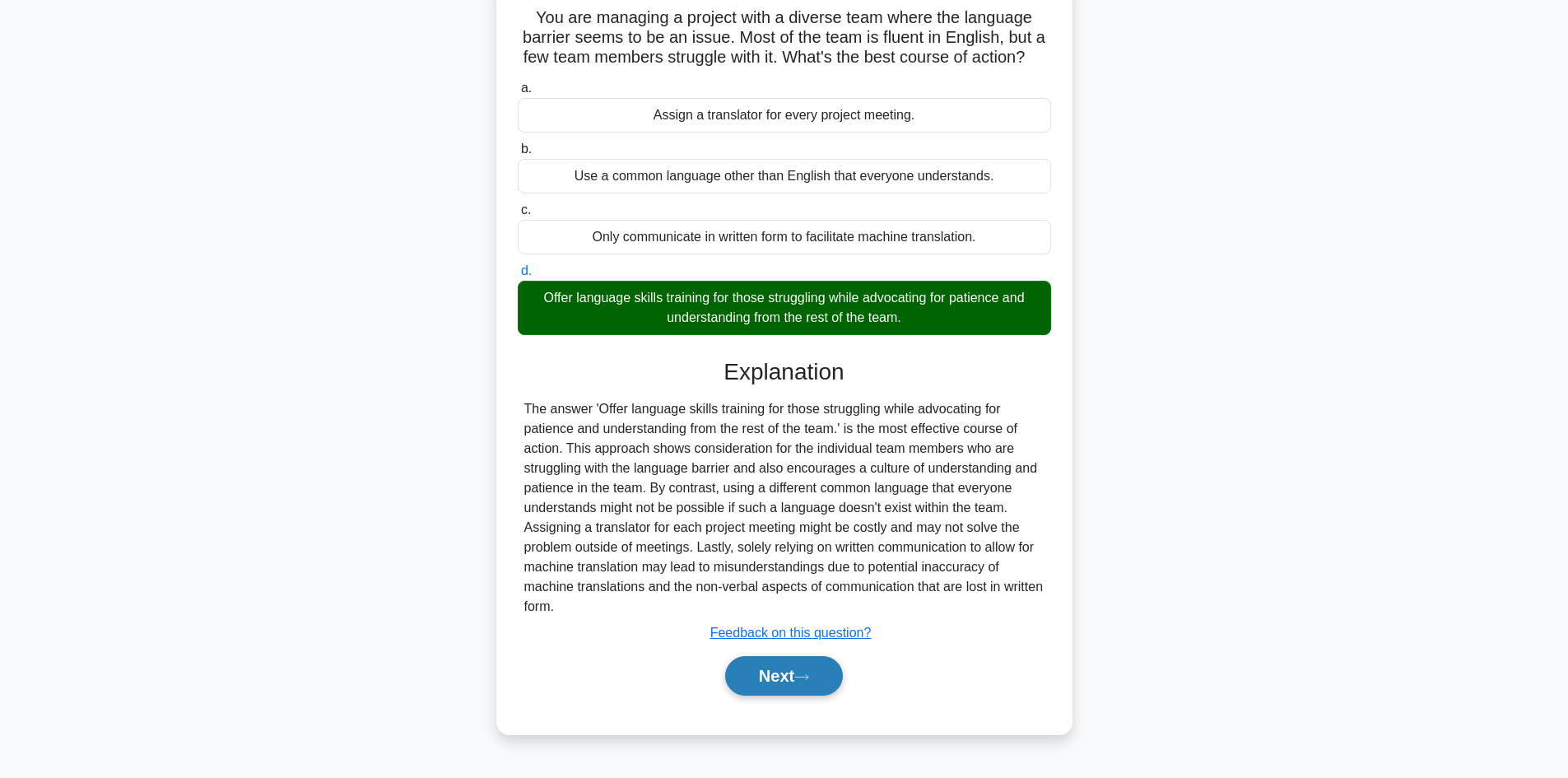
click at [799, 673] on button "Next" at bounding box center [784, 675] width 118 height 40
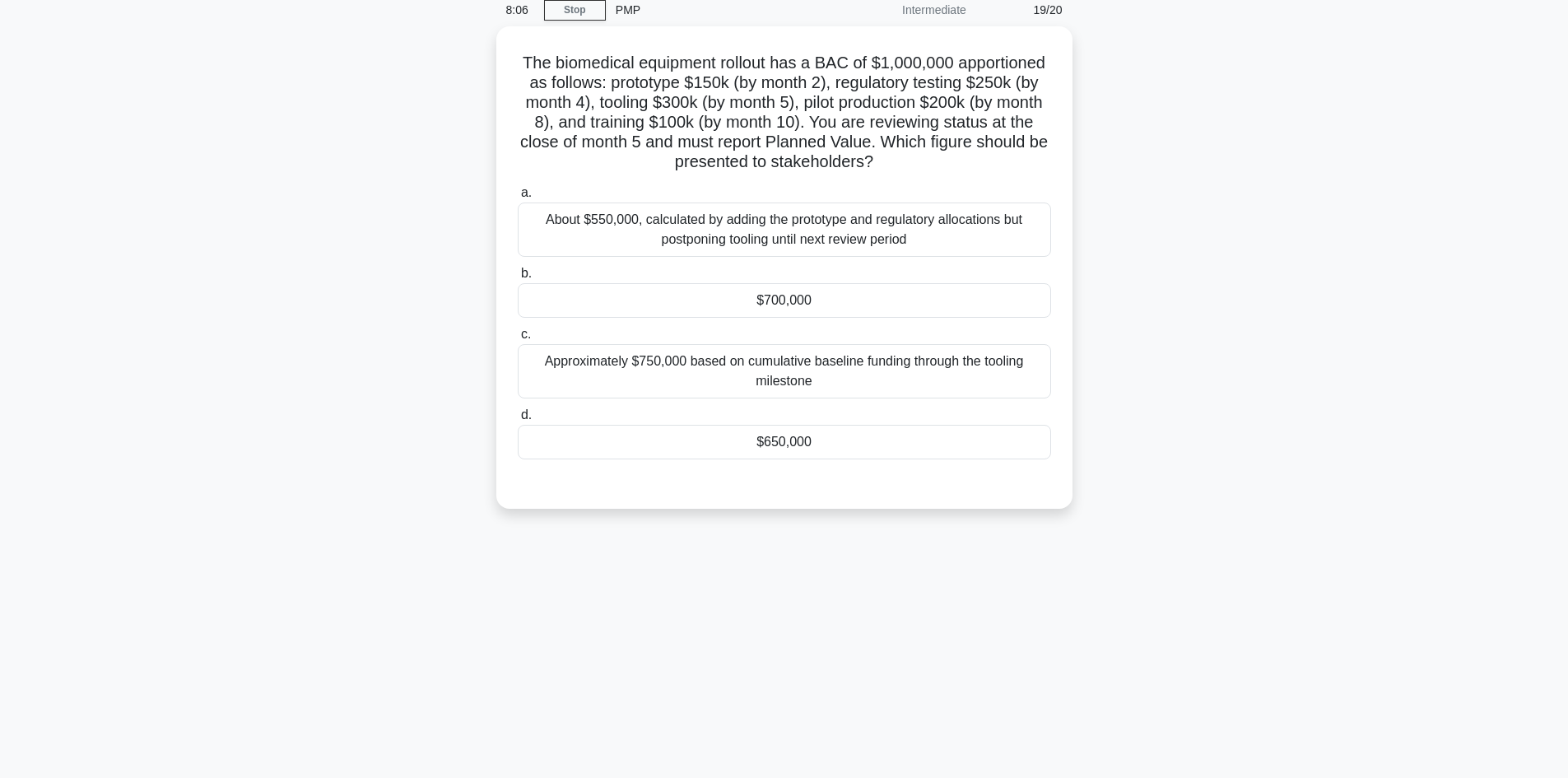
scroll to position [29, 0]
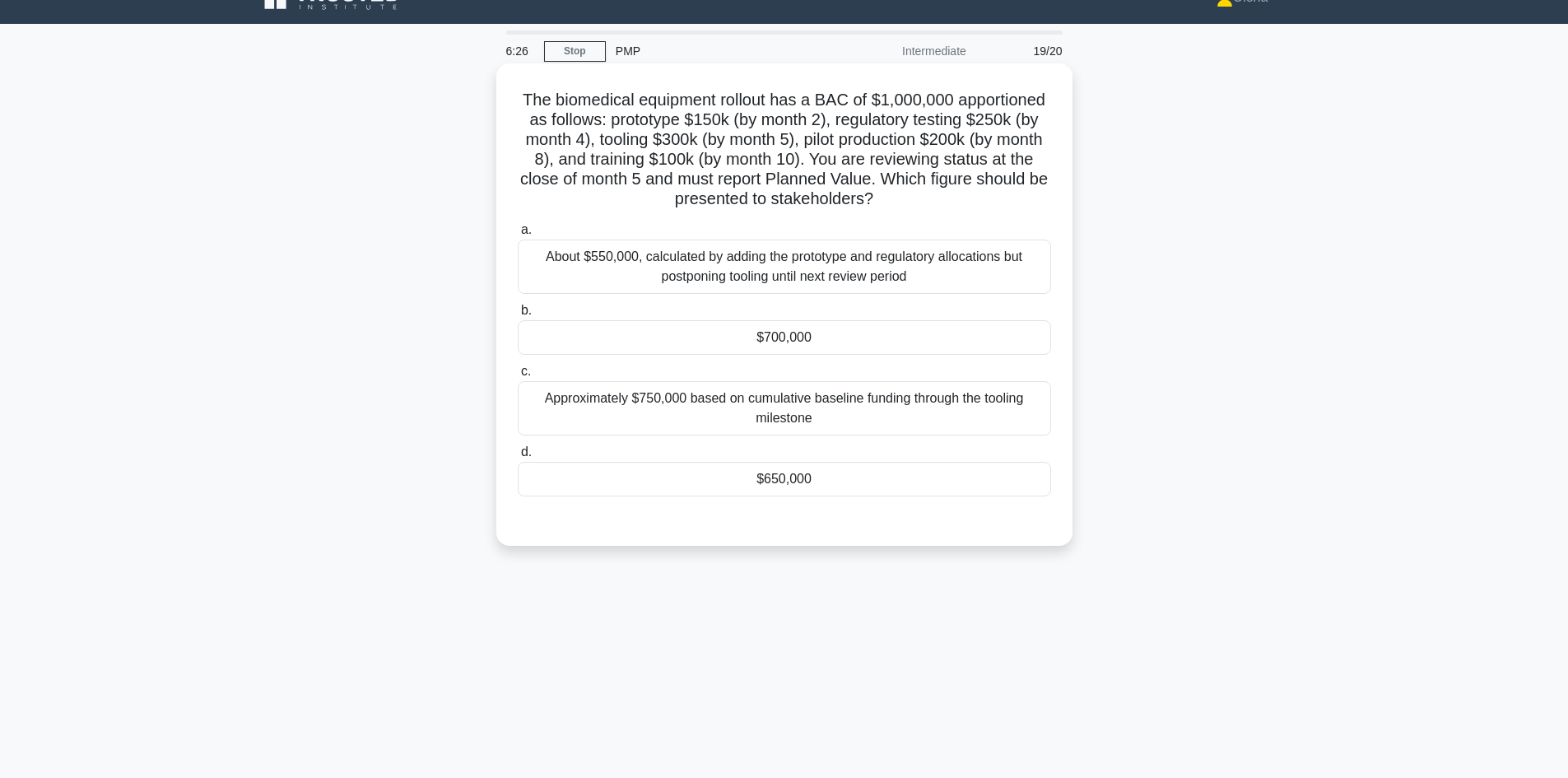
click at [856, 334] on div "$700,000" at bounding box center [784, 337] width 534 height 34
click at [518, 316] on input "b. $700,000" at bounding box center [518, 310] width 0 height 11
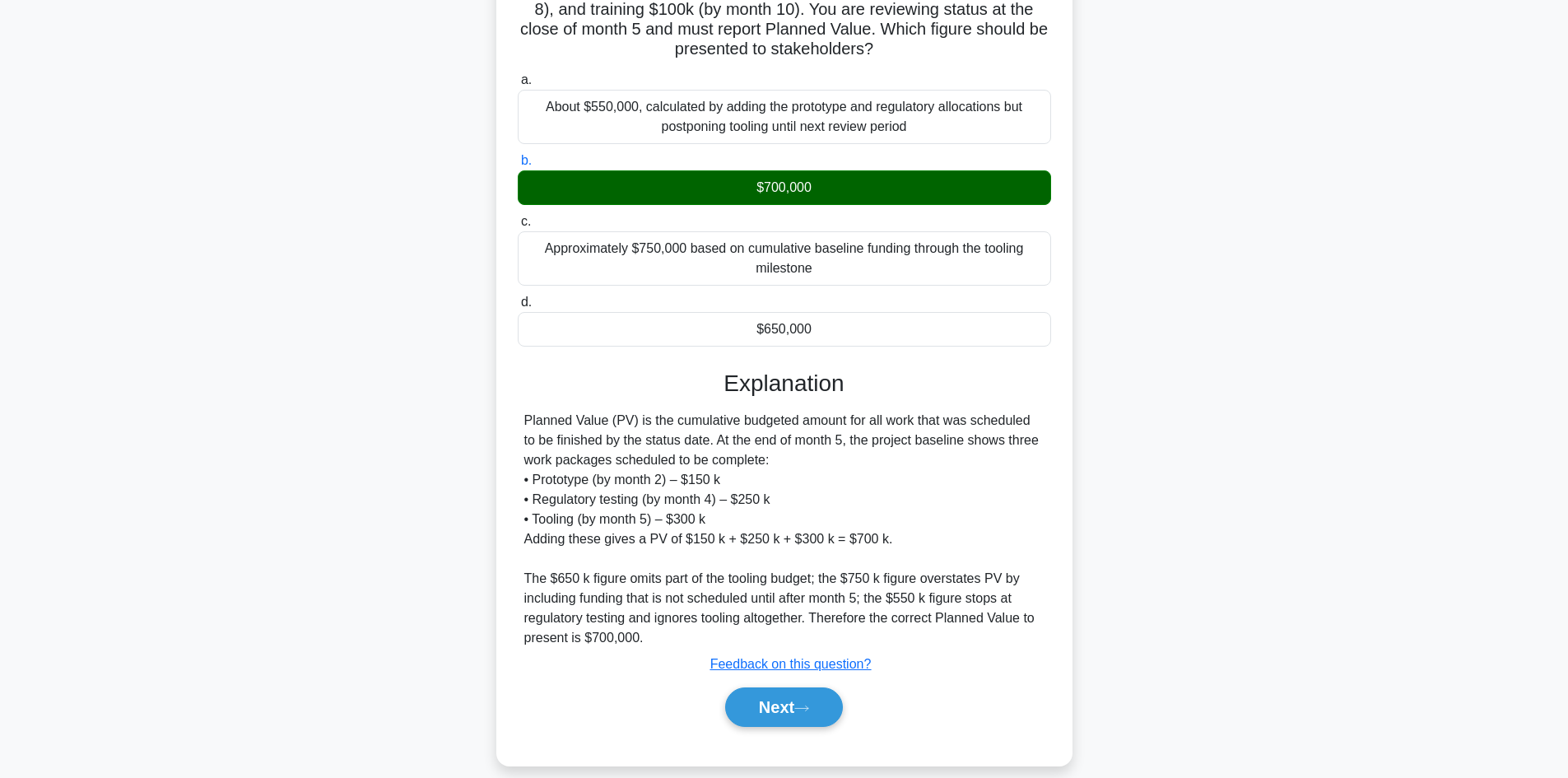
scroll to position [199, 0]
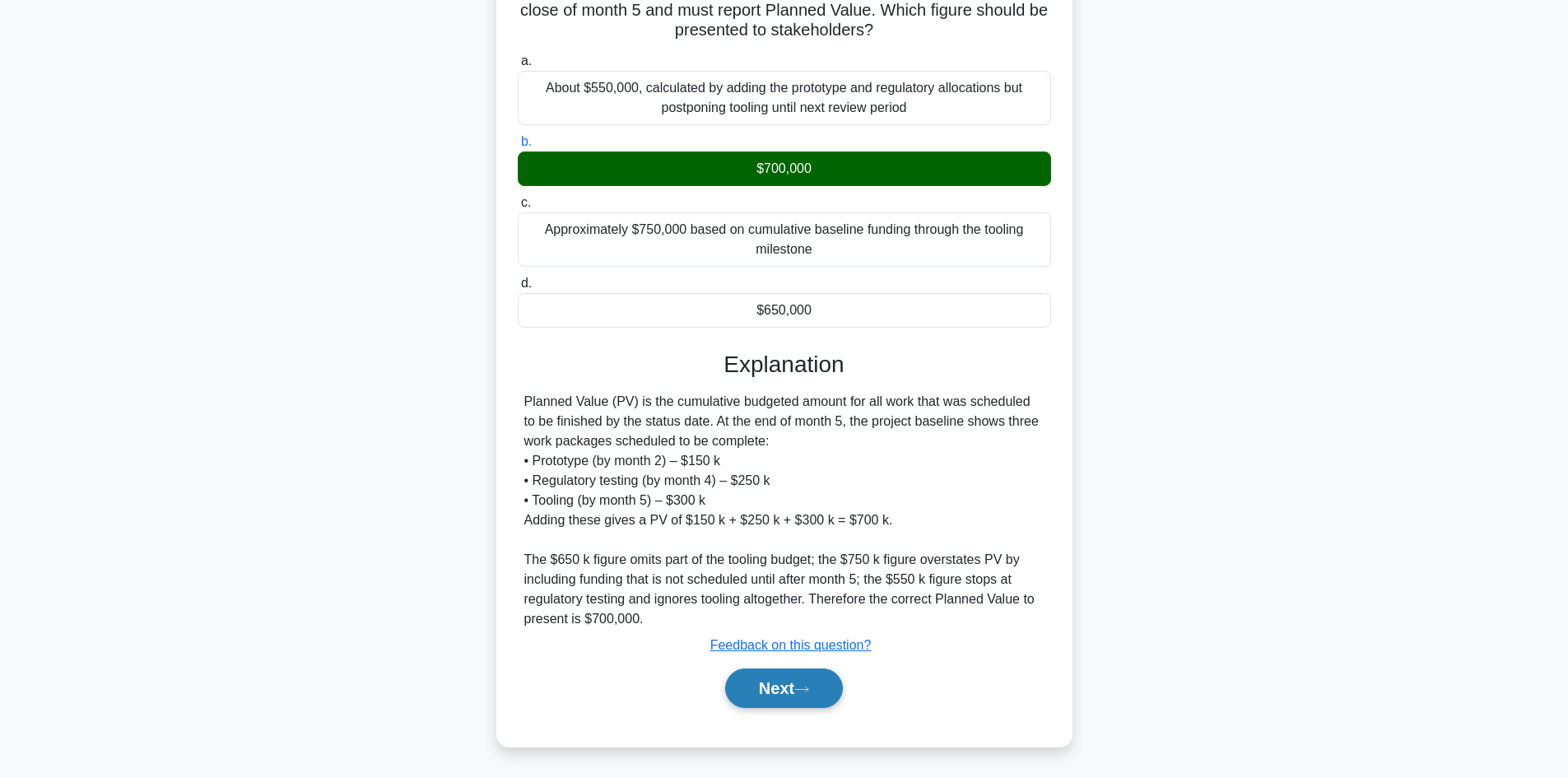
click at [819, 683] on button "Next" at bounding box center [784, 687] width 118 height 40
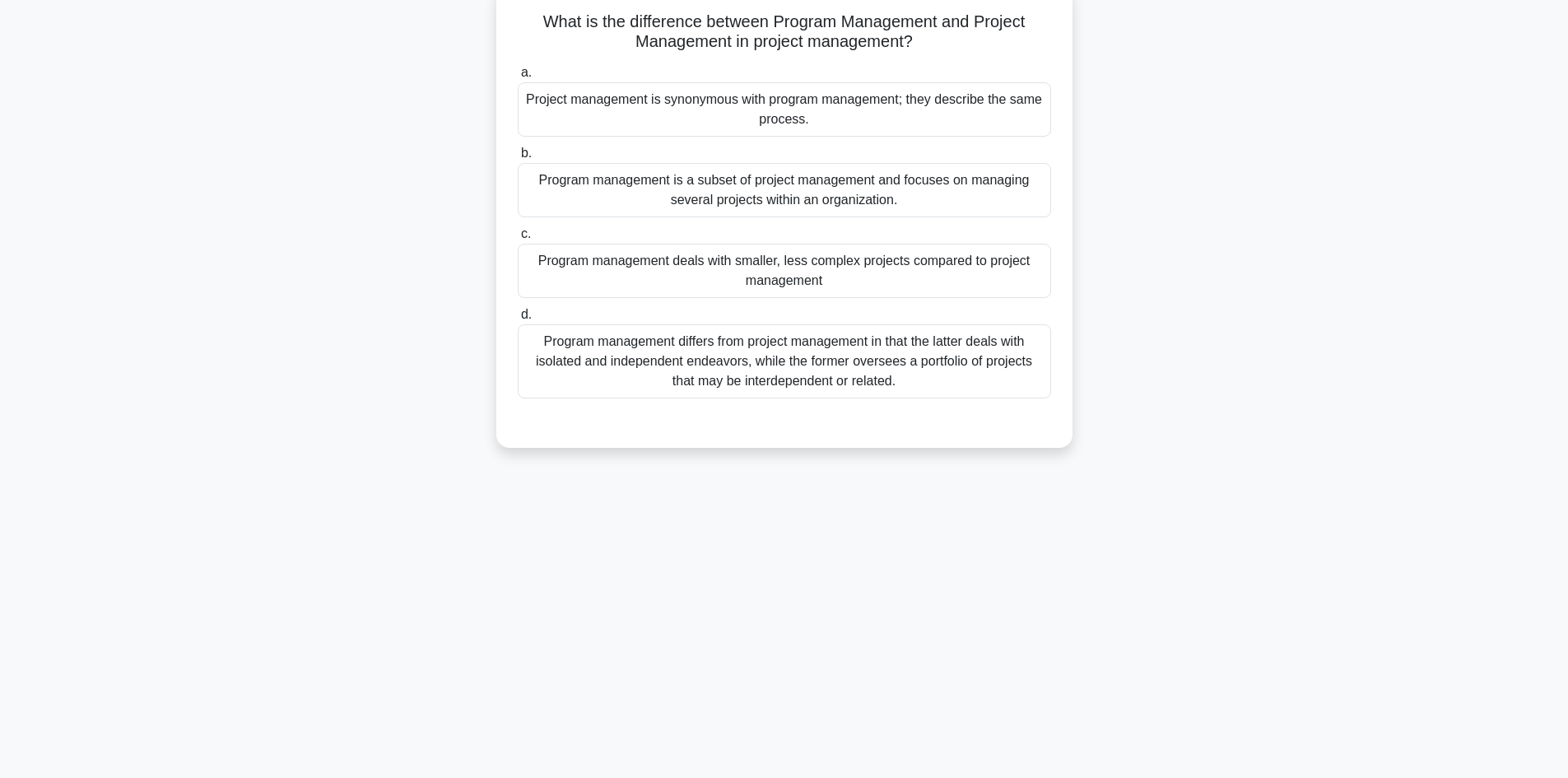
scroll to position [29, 0]
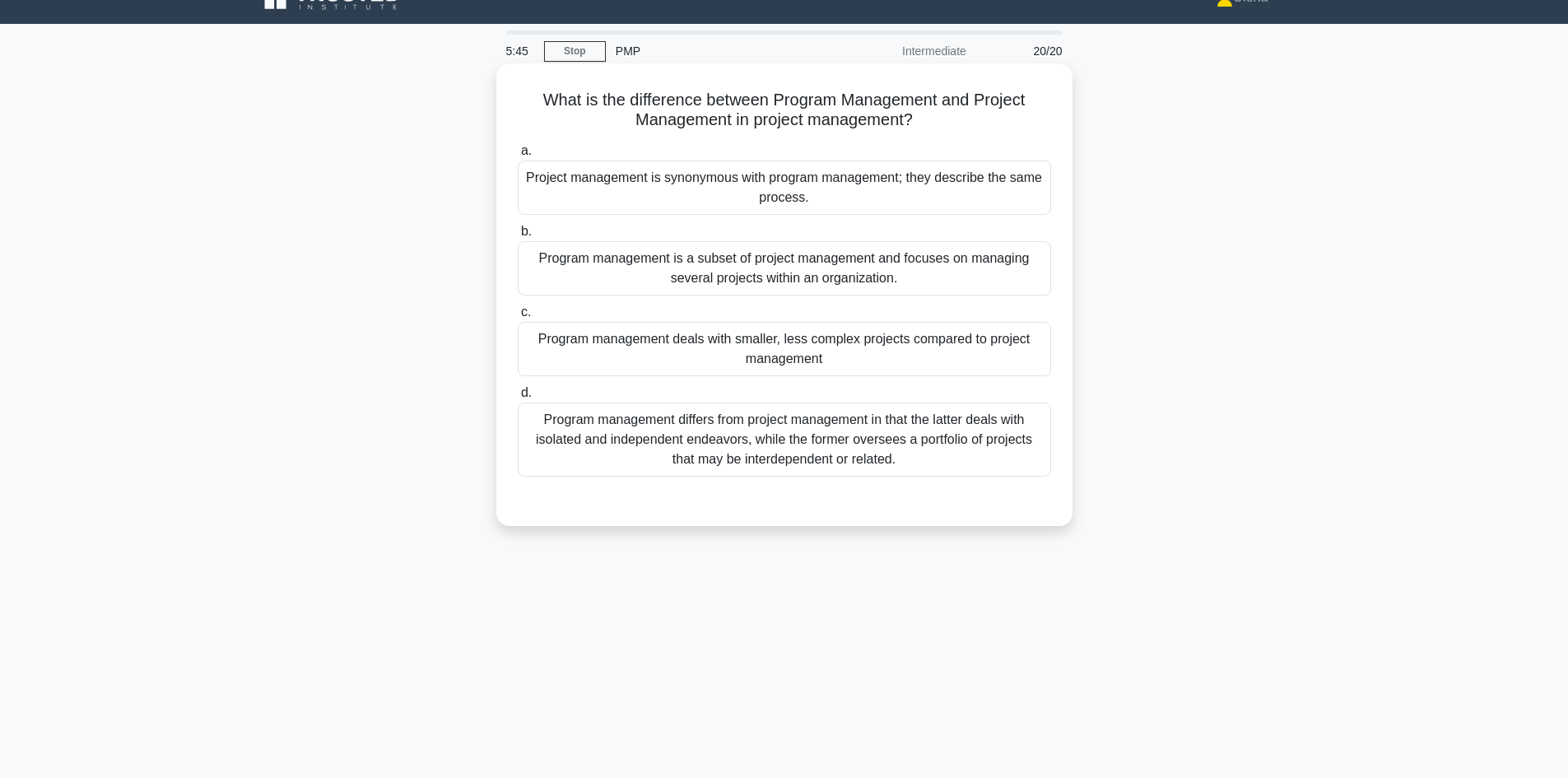
click at [971, 461] on div "Program management differs from project management in that the latter deals wit…" at bounding box center [784, 440] width 534 height 74
click at [518, 398] on input "d. Program management differs from project management in that the latter deals …" at bounding box center [518, 393] width 0 height 11
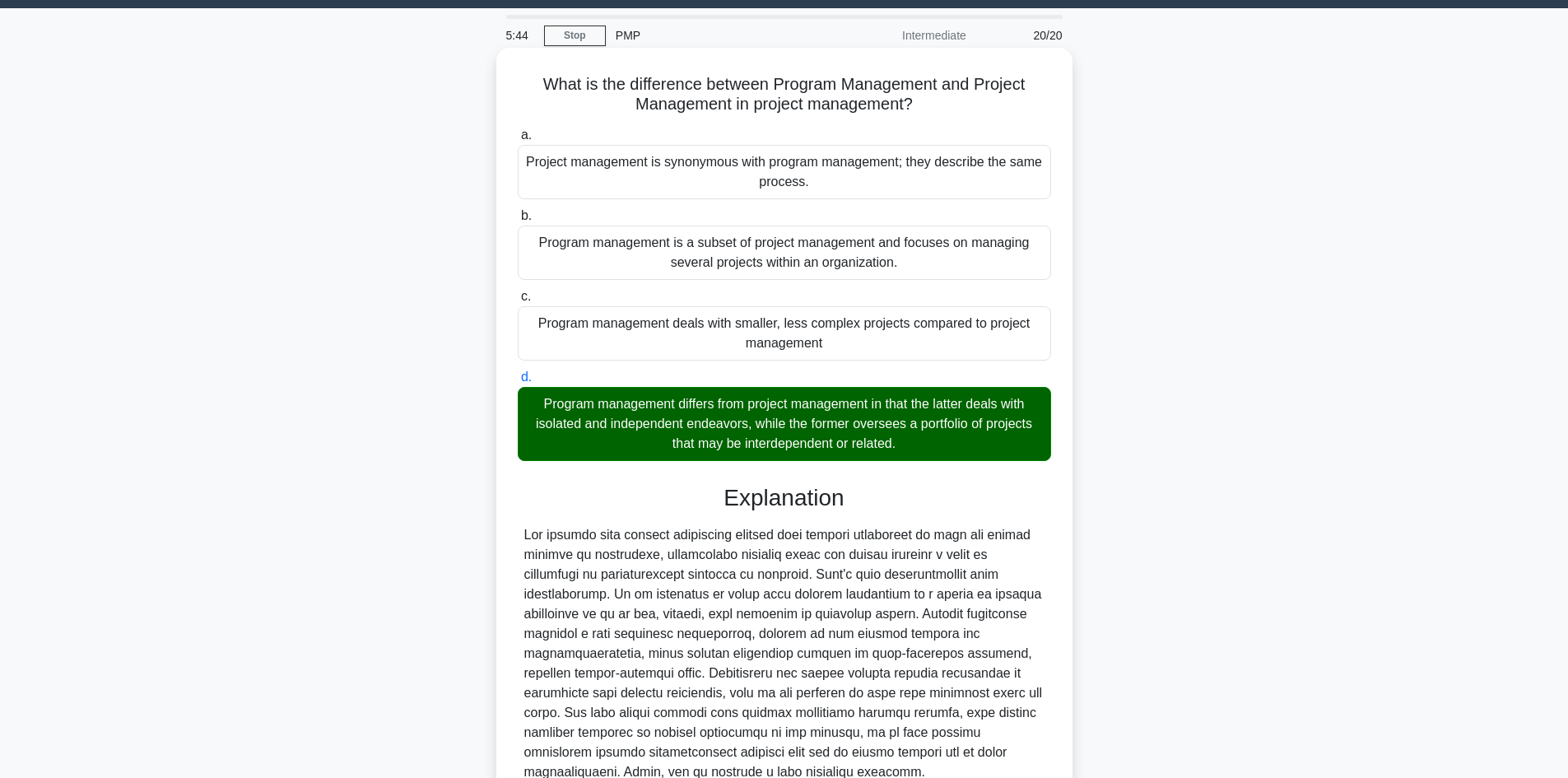
scroll to position [199, 0]
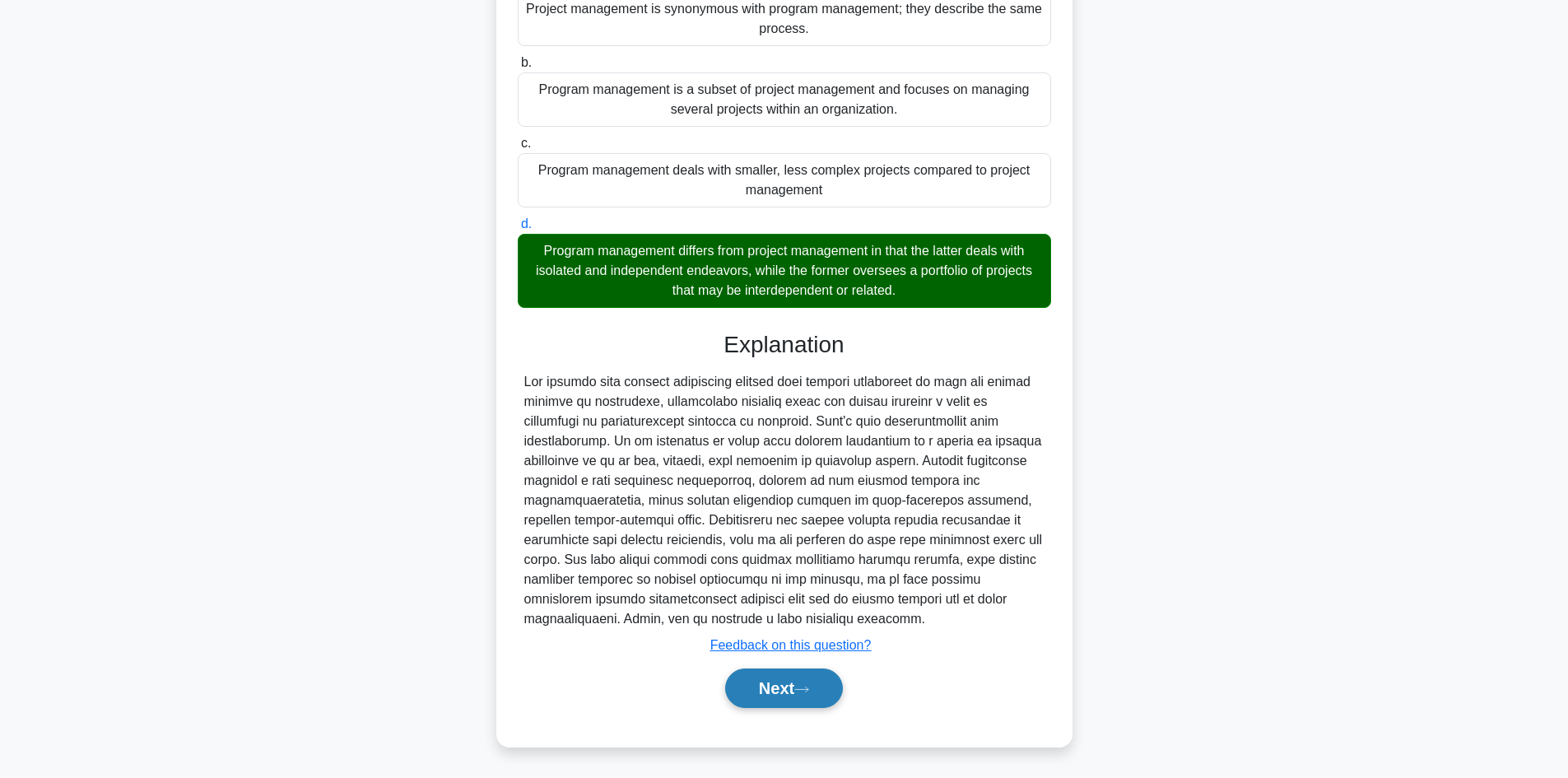
click at [809, 693] on icon at bounding box center [801, 689] width 15 height 9
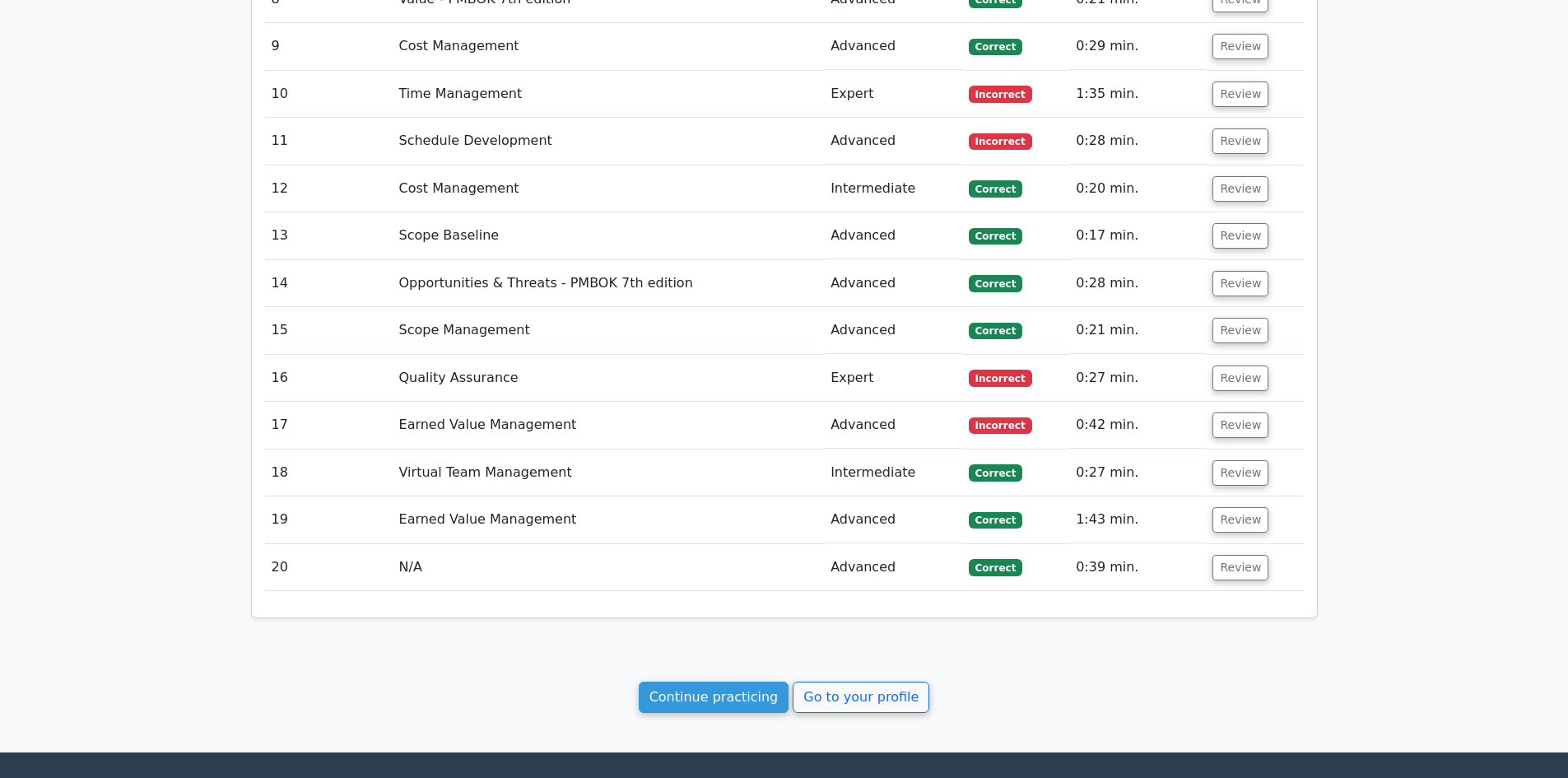
scroll to position [3006, 0]
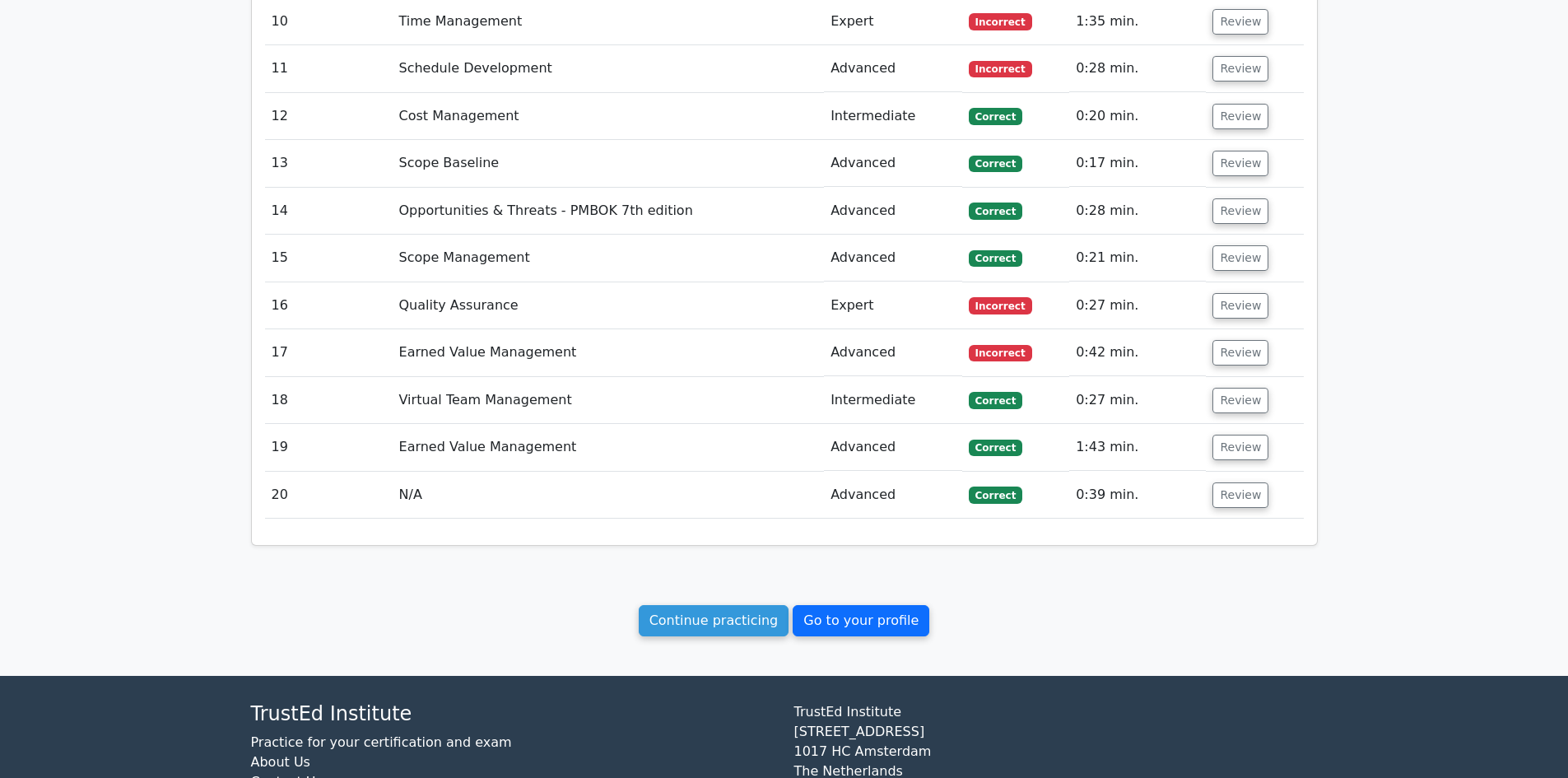
click at [856, 605] on link "Go to your profile" at bounding box center [860, 621] width 136 height 32
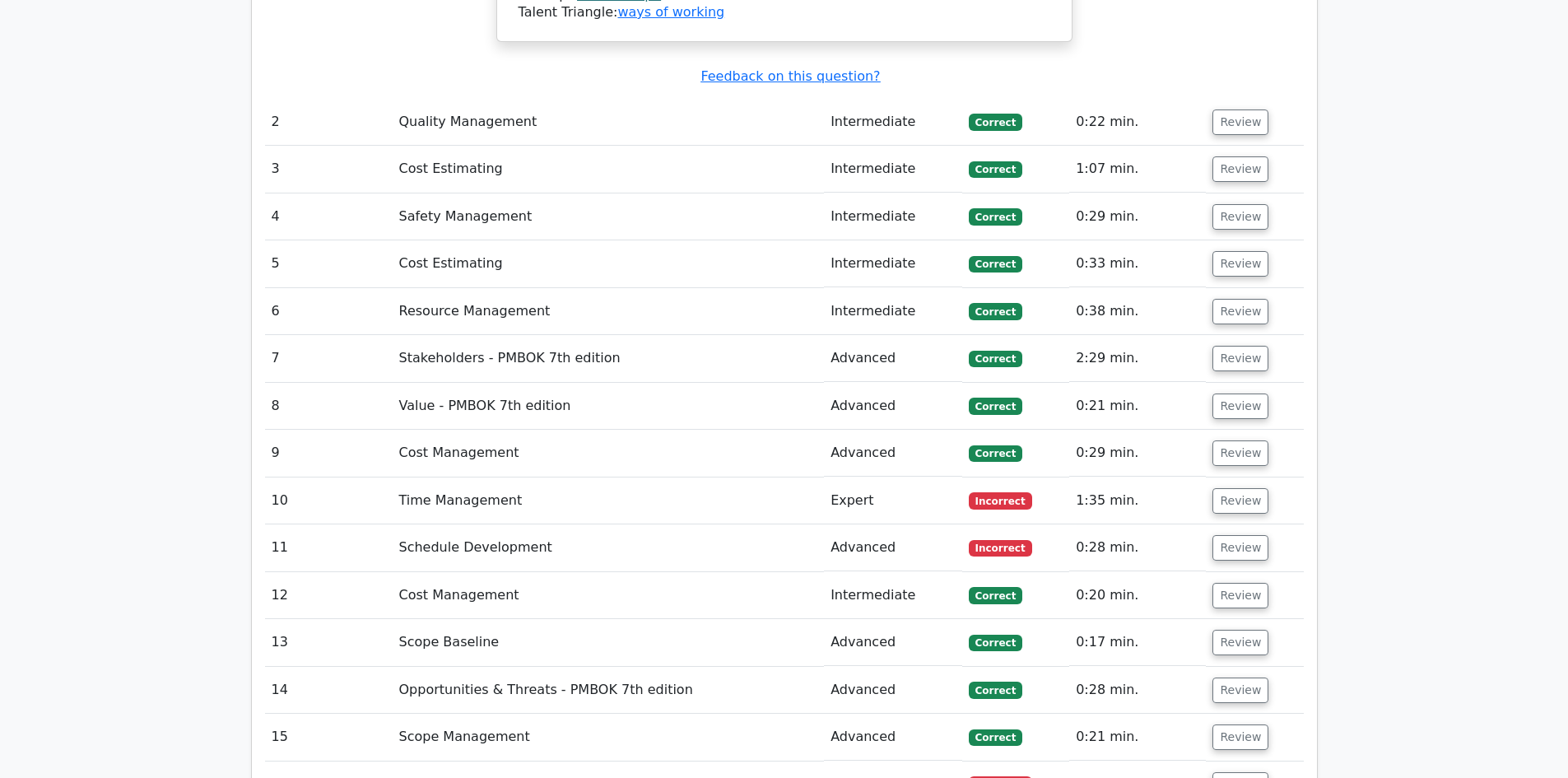
scroll to position [2594, 0]
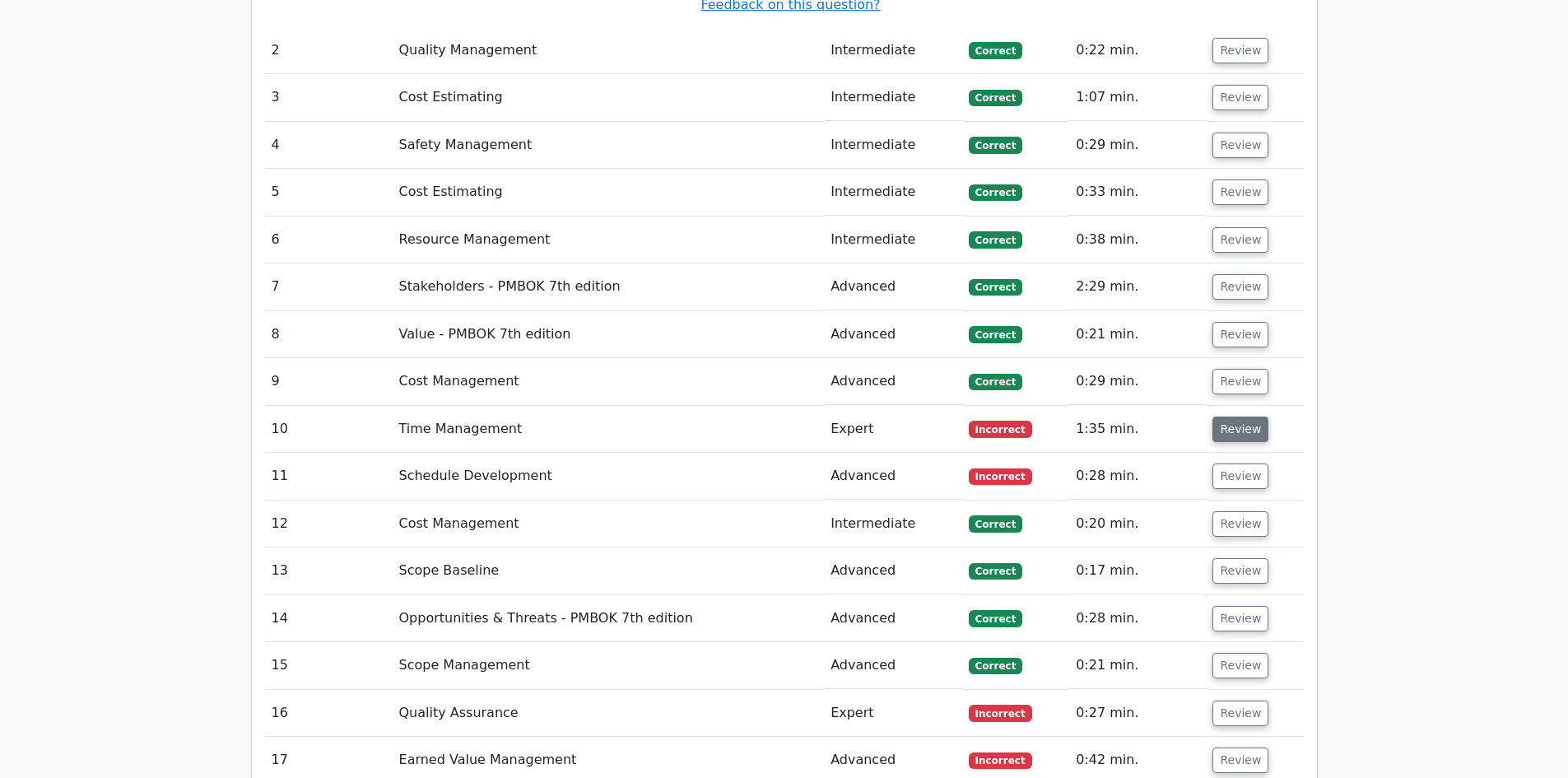
click at [1233, 417] on button "Review" at bounding box center [1241, 429] width 56 height 25
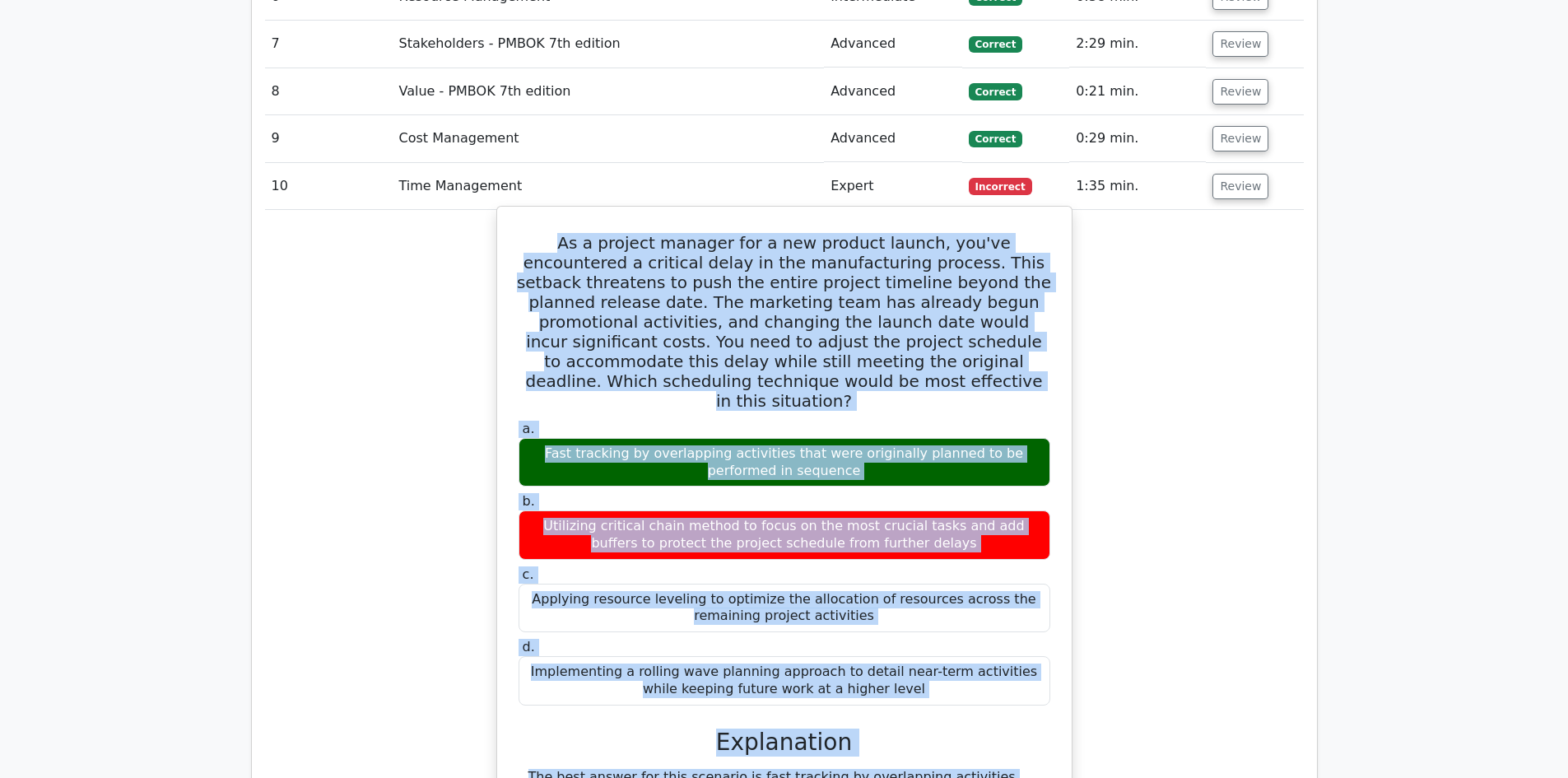
scroll to position [2841, 0]
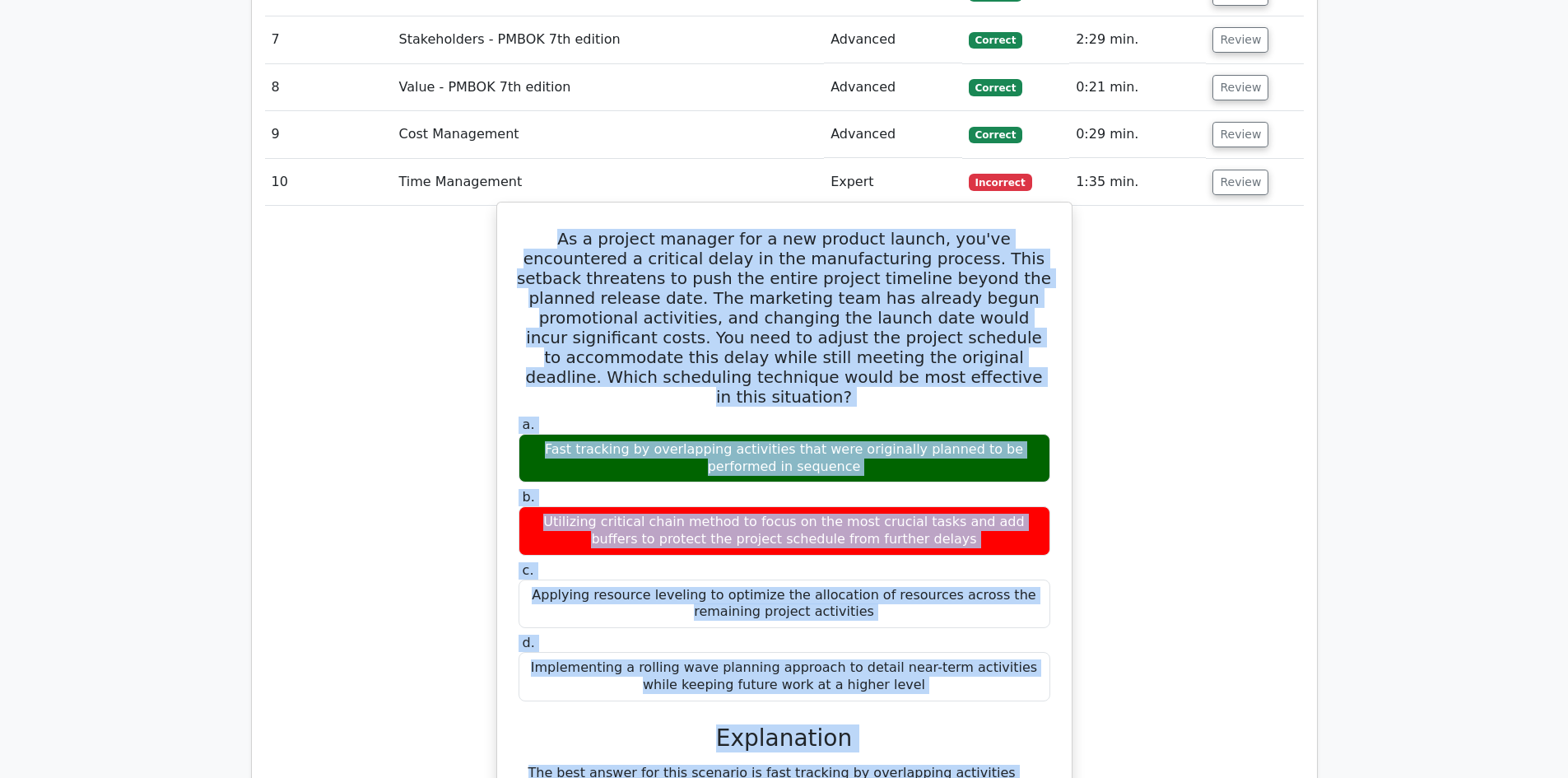
drag, startPoint x: 520, startPoint y: 380, endPoint x: 972, endPoint y: 552, distance: 483.6
copy div "As a project manager for a new product launch, you've encountered a critical de…"
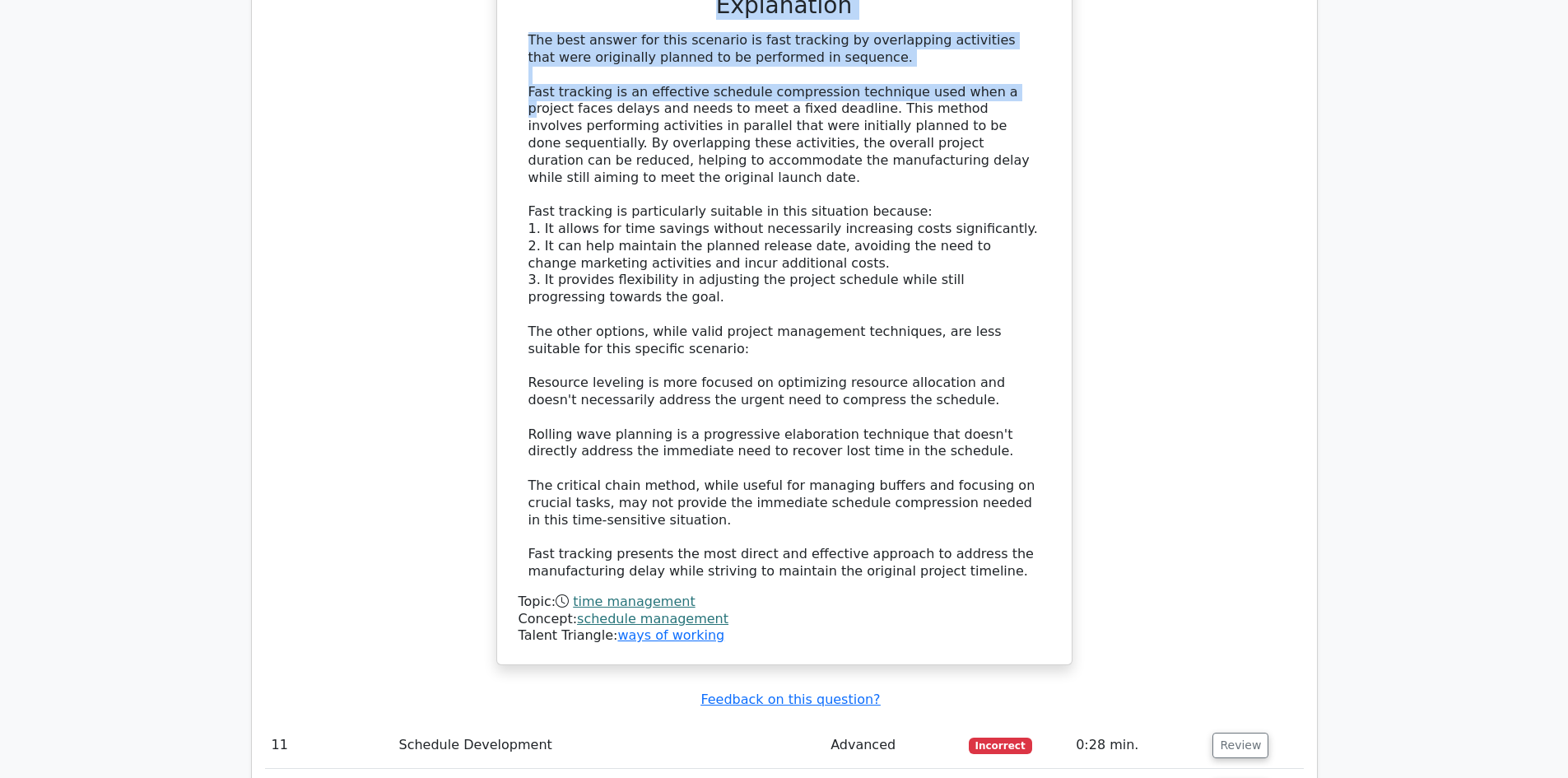
scroll to position [3582, 0]
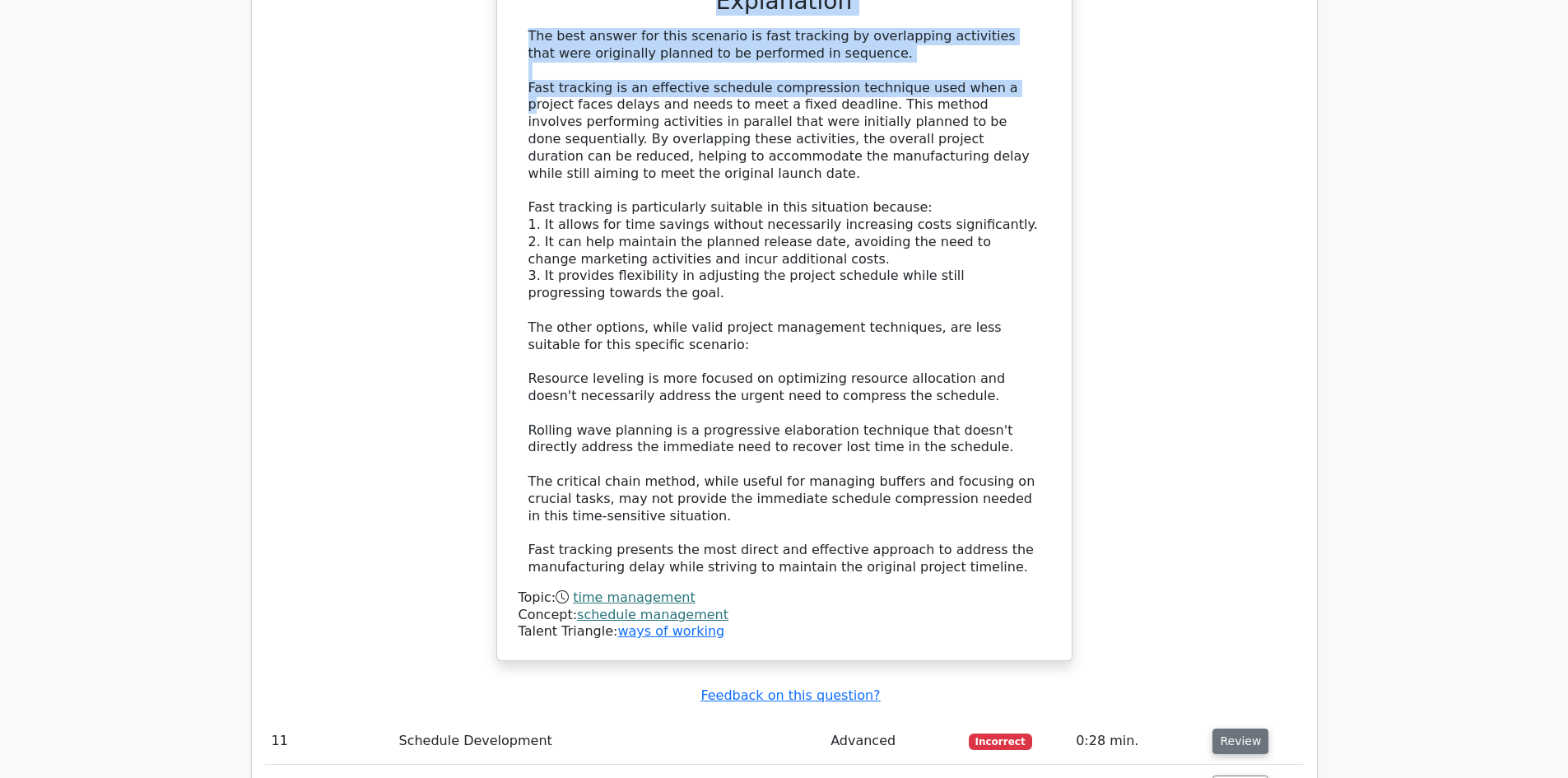
click at [1221, 728] on button "Review" at bounding box center [1241, 740] width 56 height 25
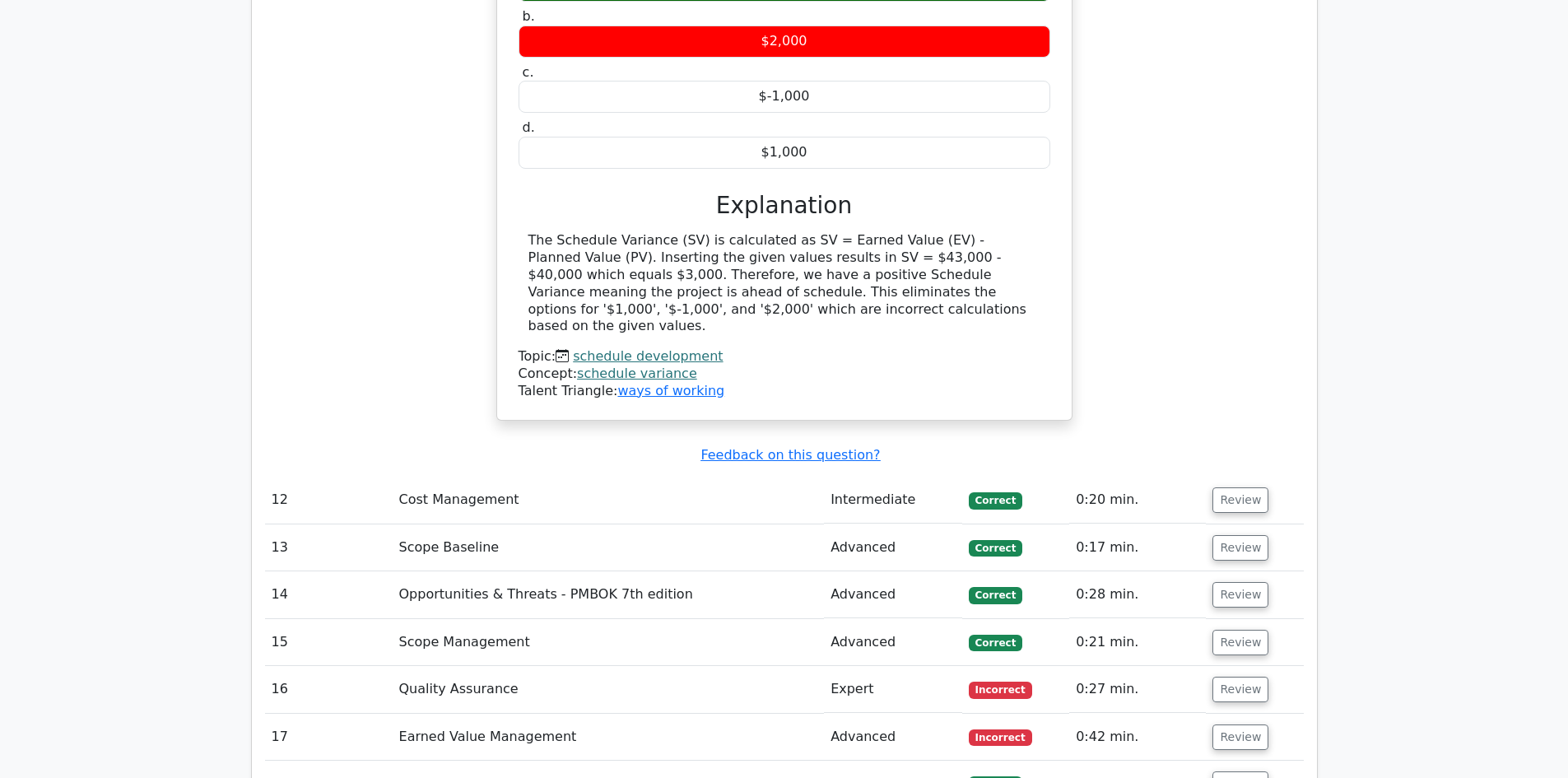
scroll to position [4570, 0]
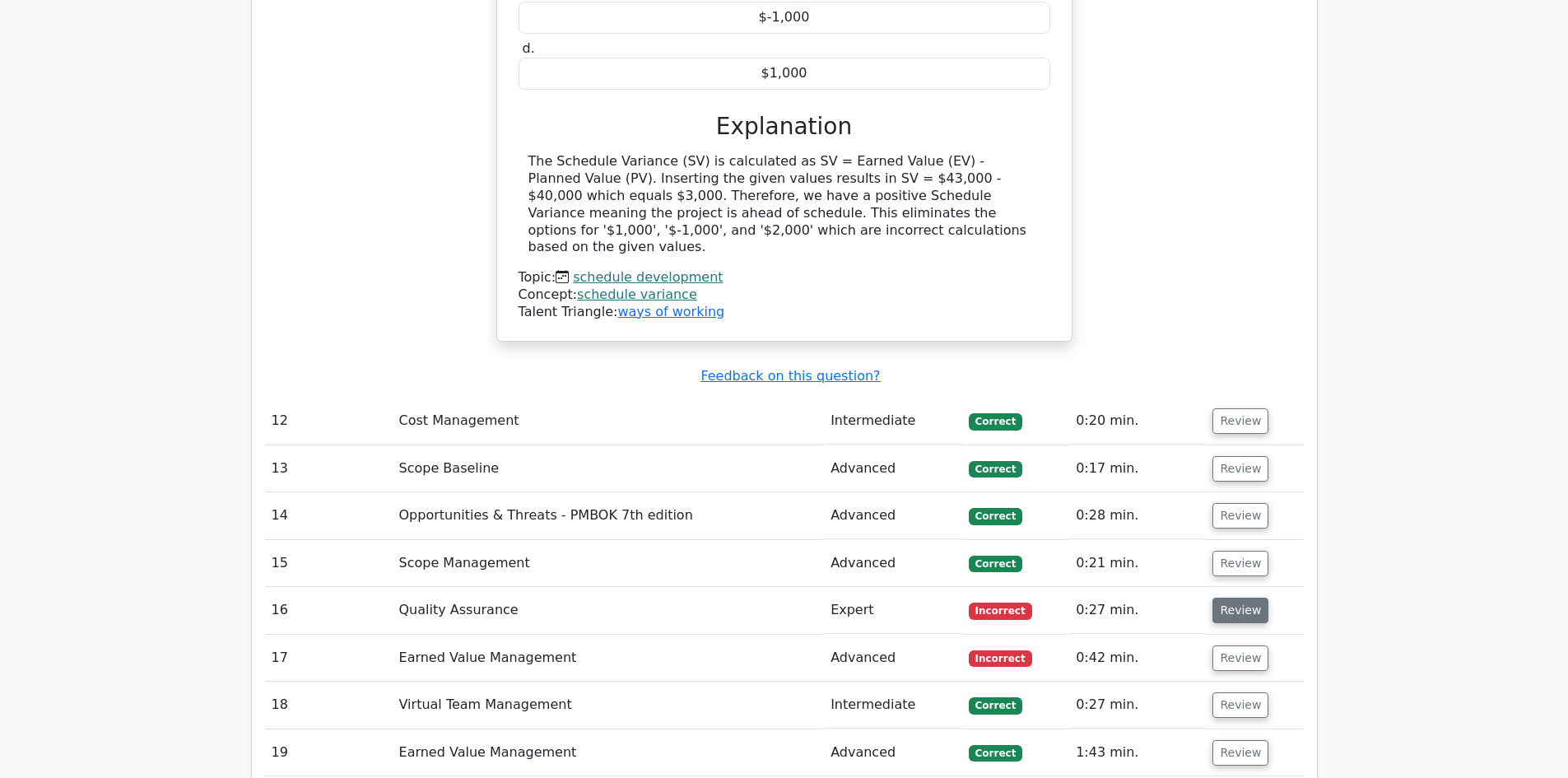
click at [1230, 598] on button "Review" at bounding box center [1241, 610] width 56 height 25
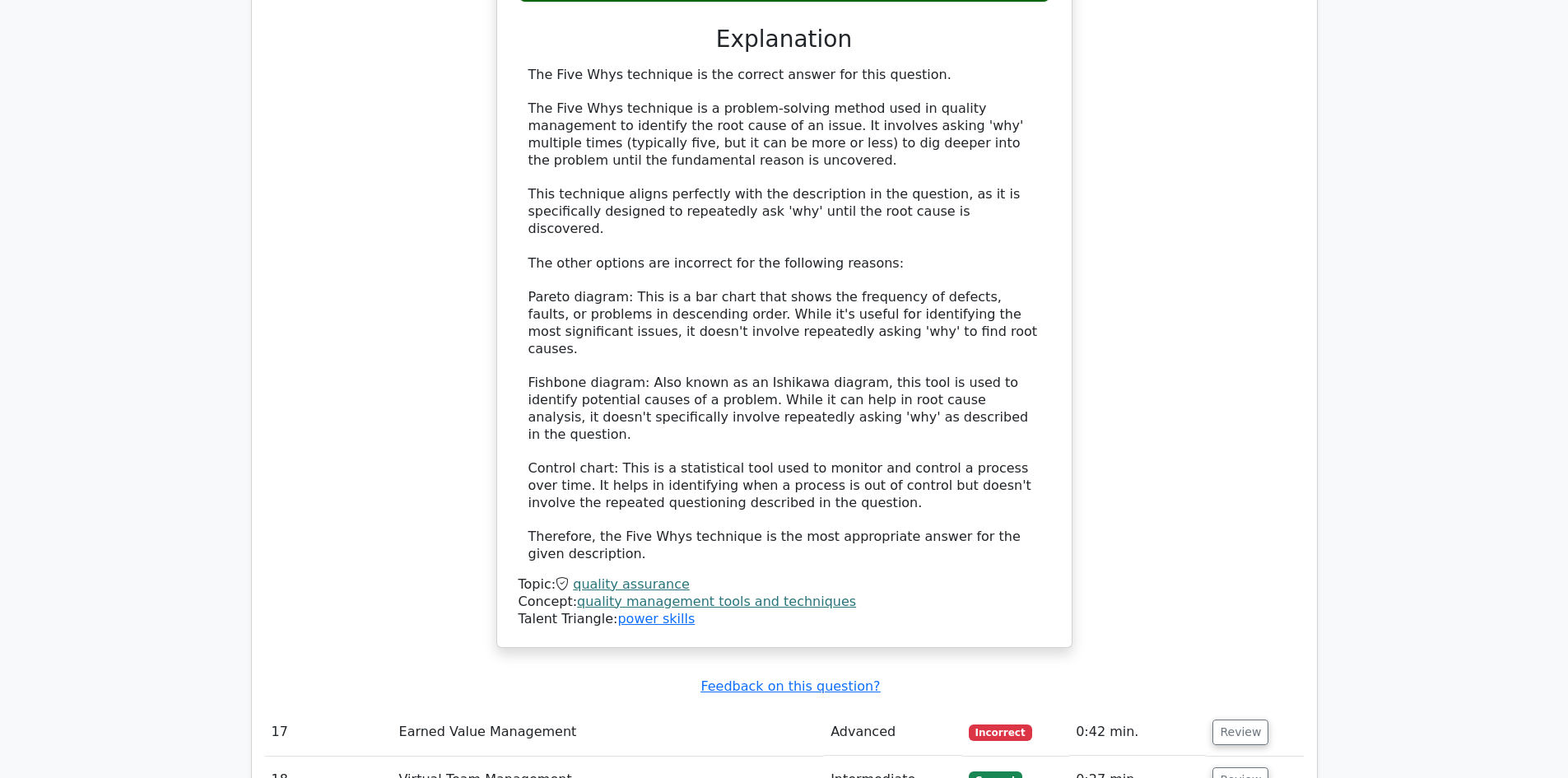
scroll to position [5557, 0]
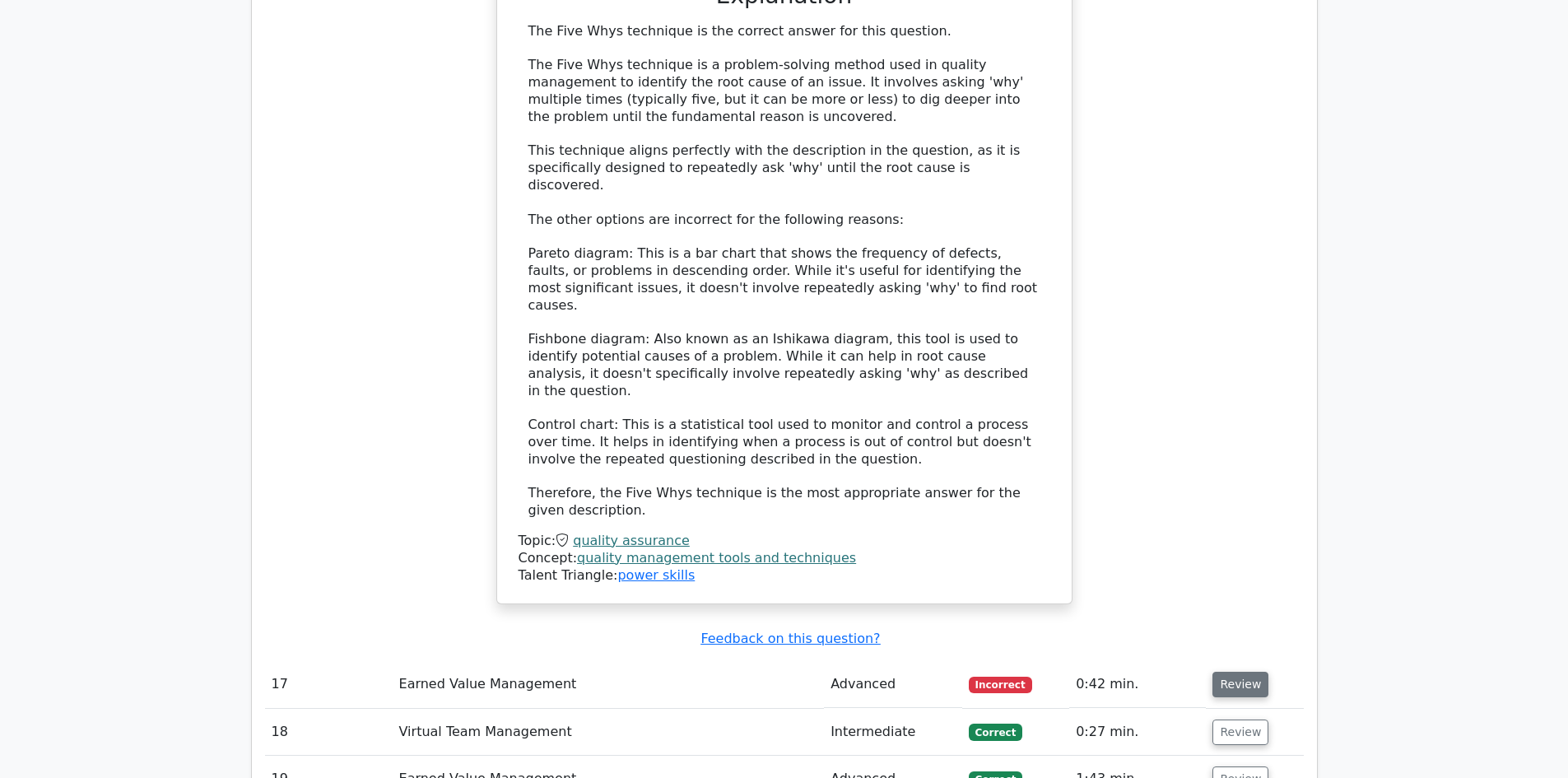
click at [1219, 672] on button "Review" at bounding box center [1241, 684] width 56 height 25
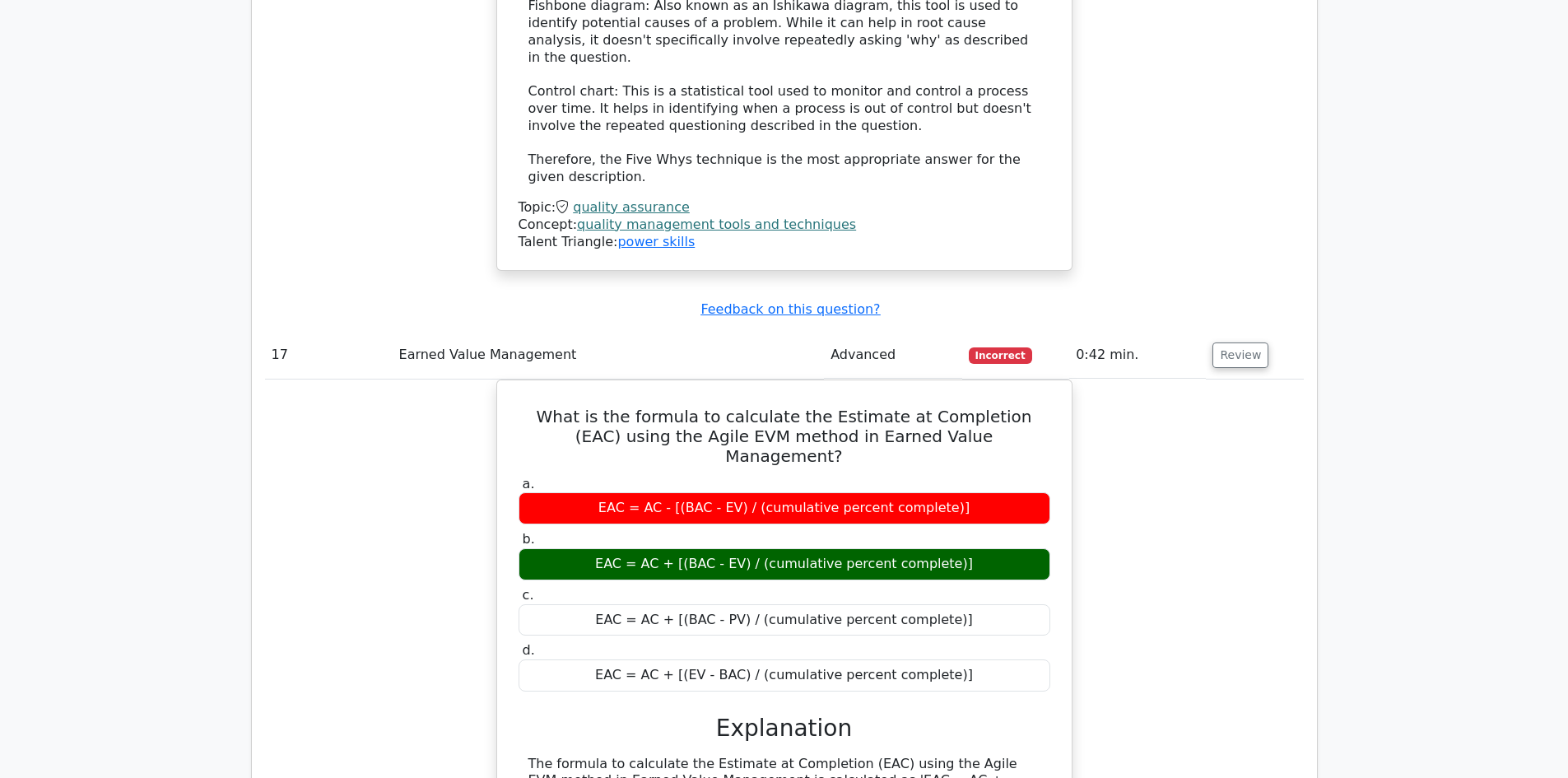
scroll to position [6456, 0]
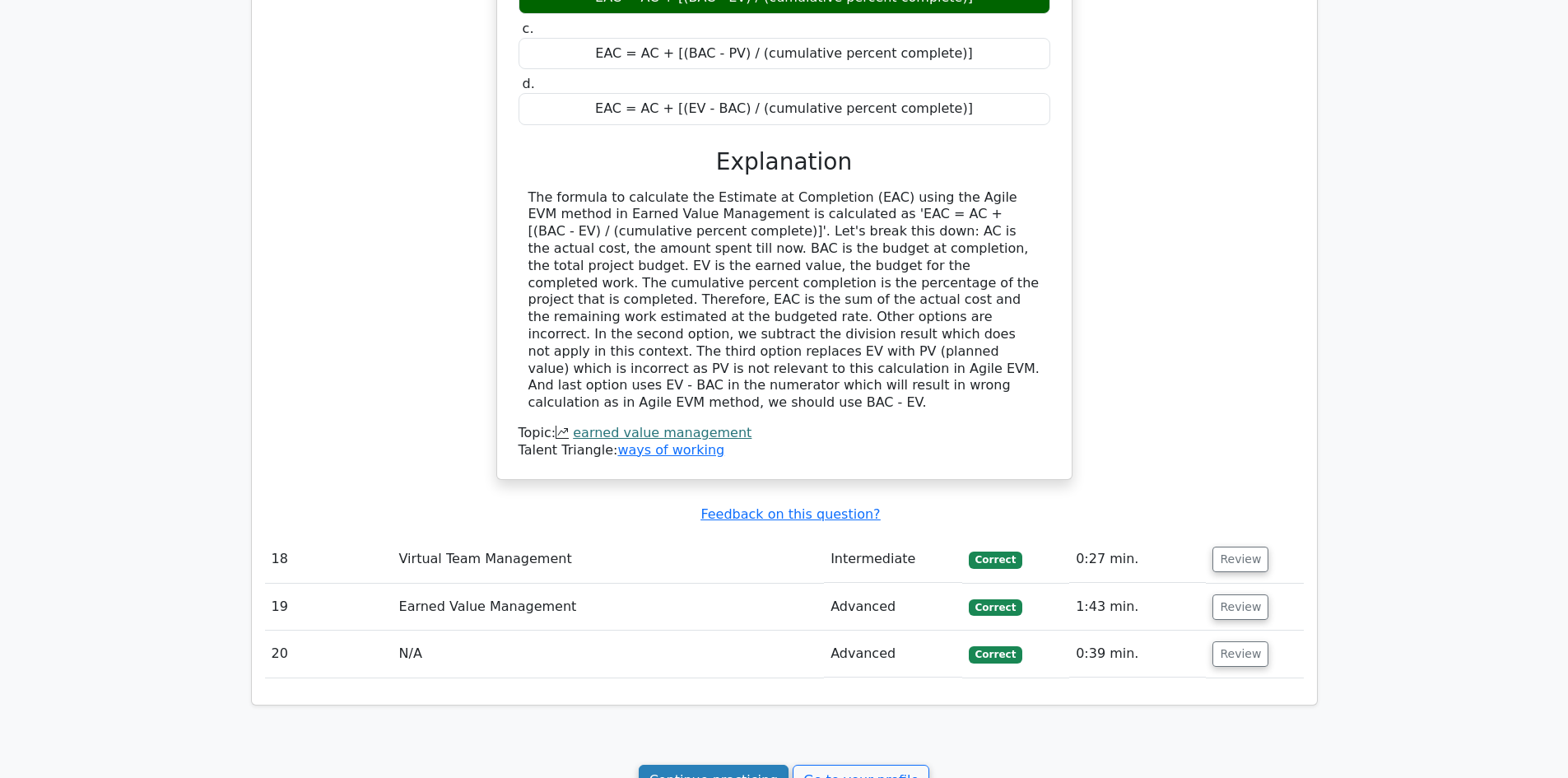
click at [723, 765] on link "Continue practicing" at bounding box center [713, 781] width 150 height 32
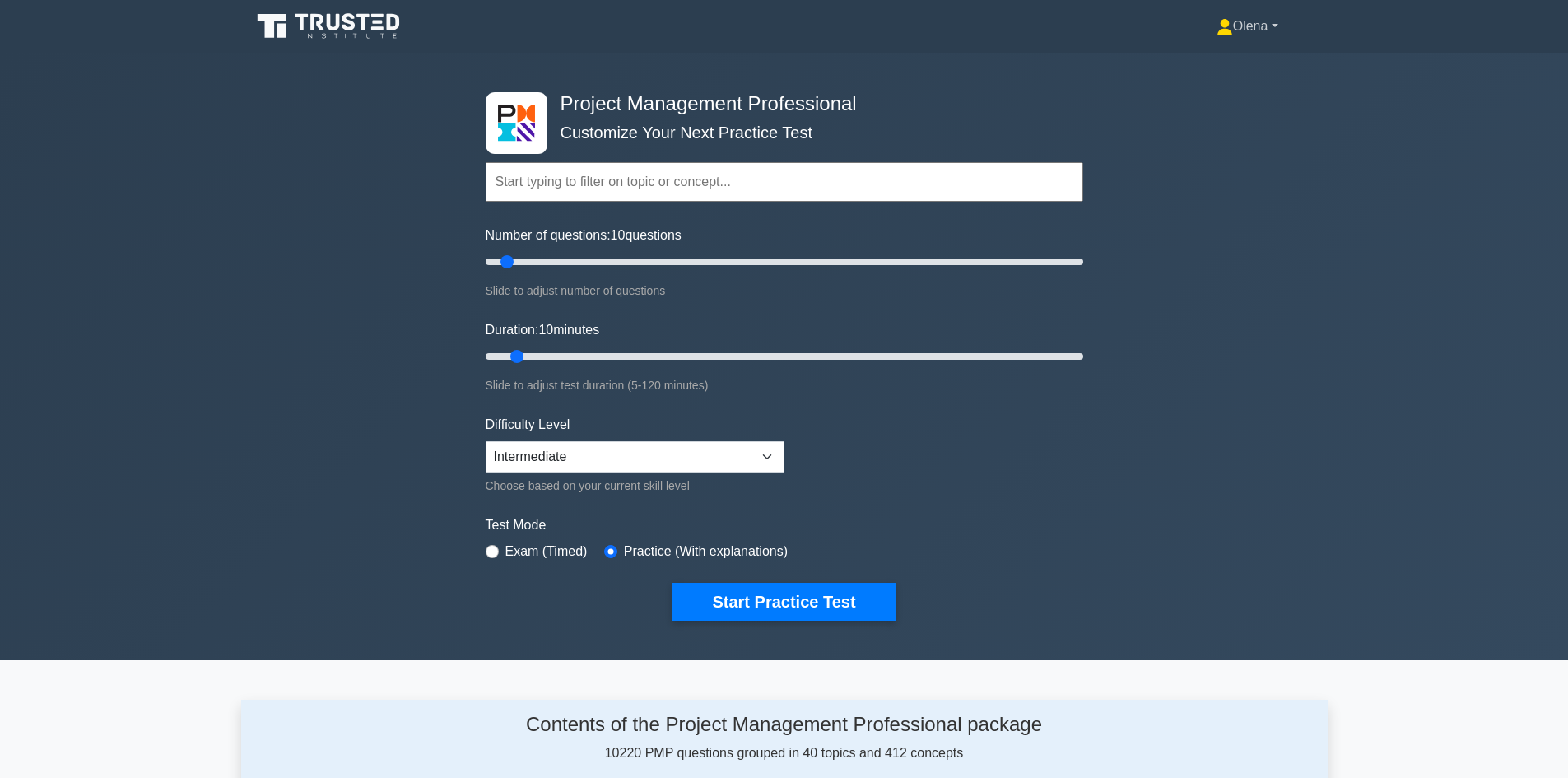
click at [1238, 25] on link "Olena" at bounding box center [1248, 25] width 141 height 33
click at [1199, 64] on link "Profile" at bounding box center [1243, 65] width 130 height 26
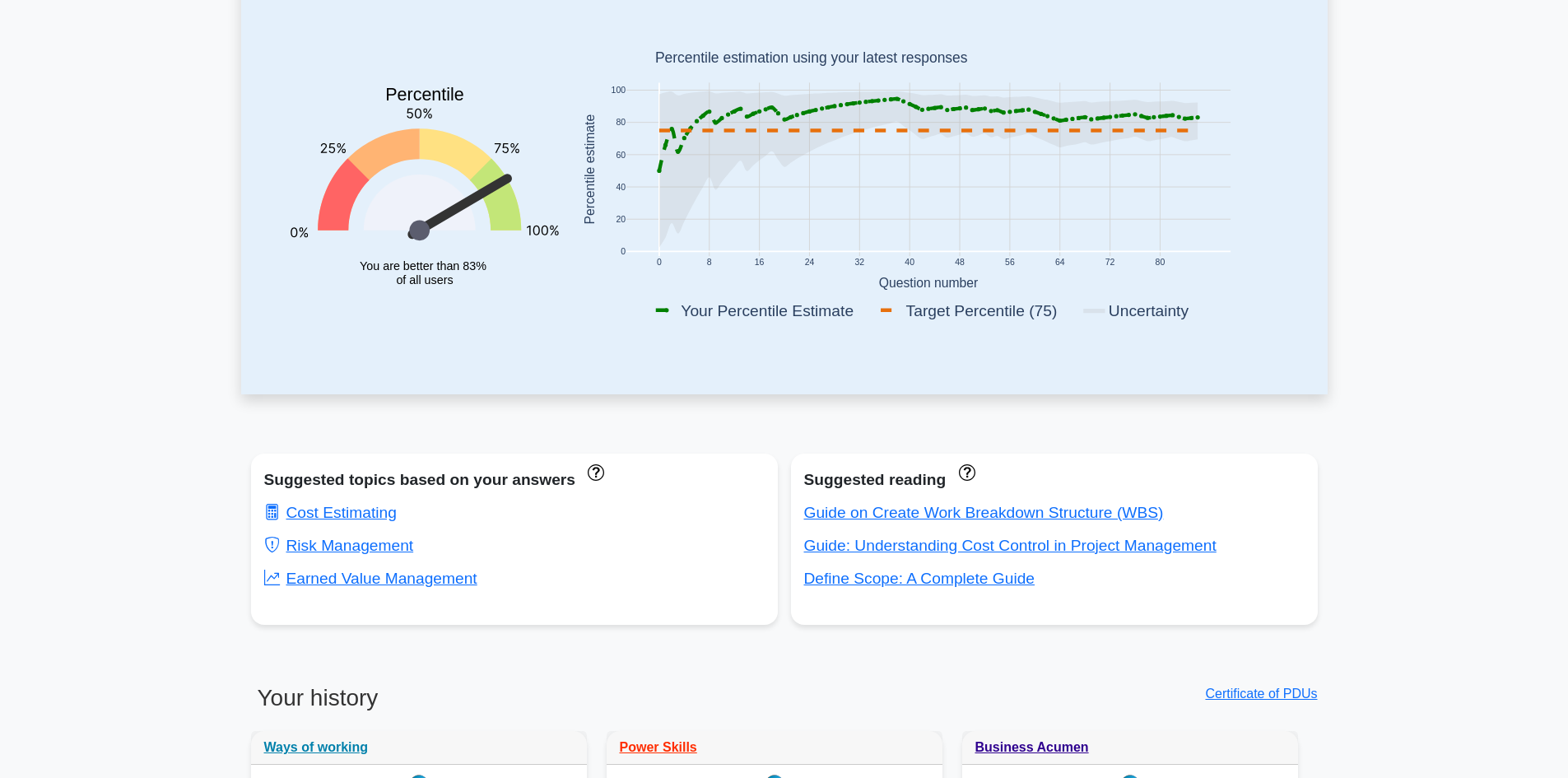
scroll to position [247, 0]
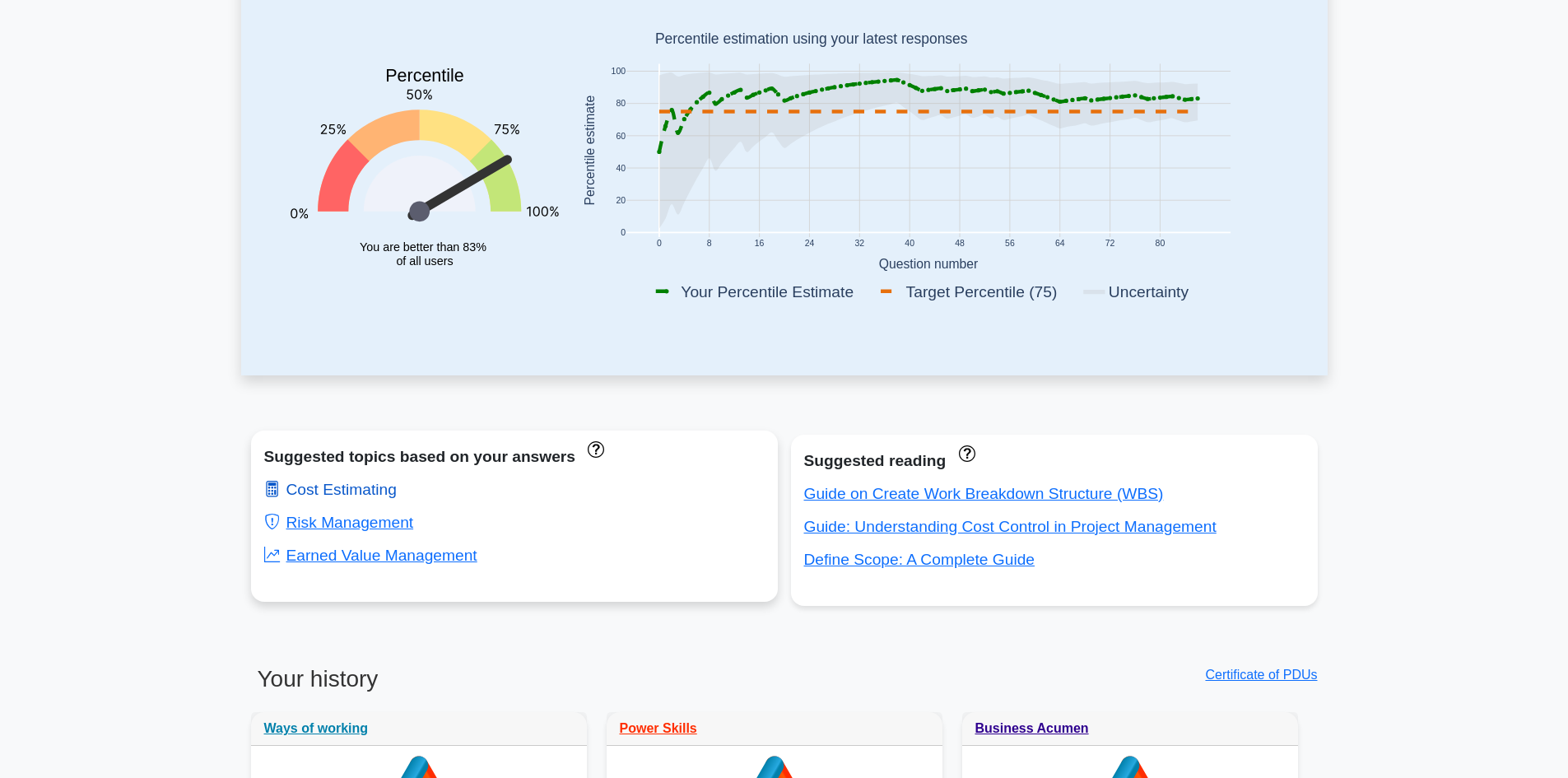
click at [341, 493] on link "Cost Estimating" at bounding box center [330, 490] width 133 height 18
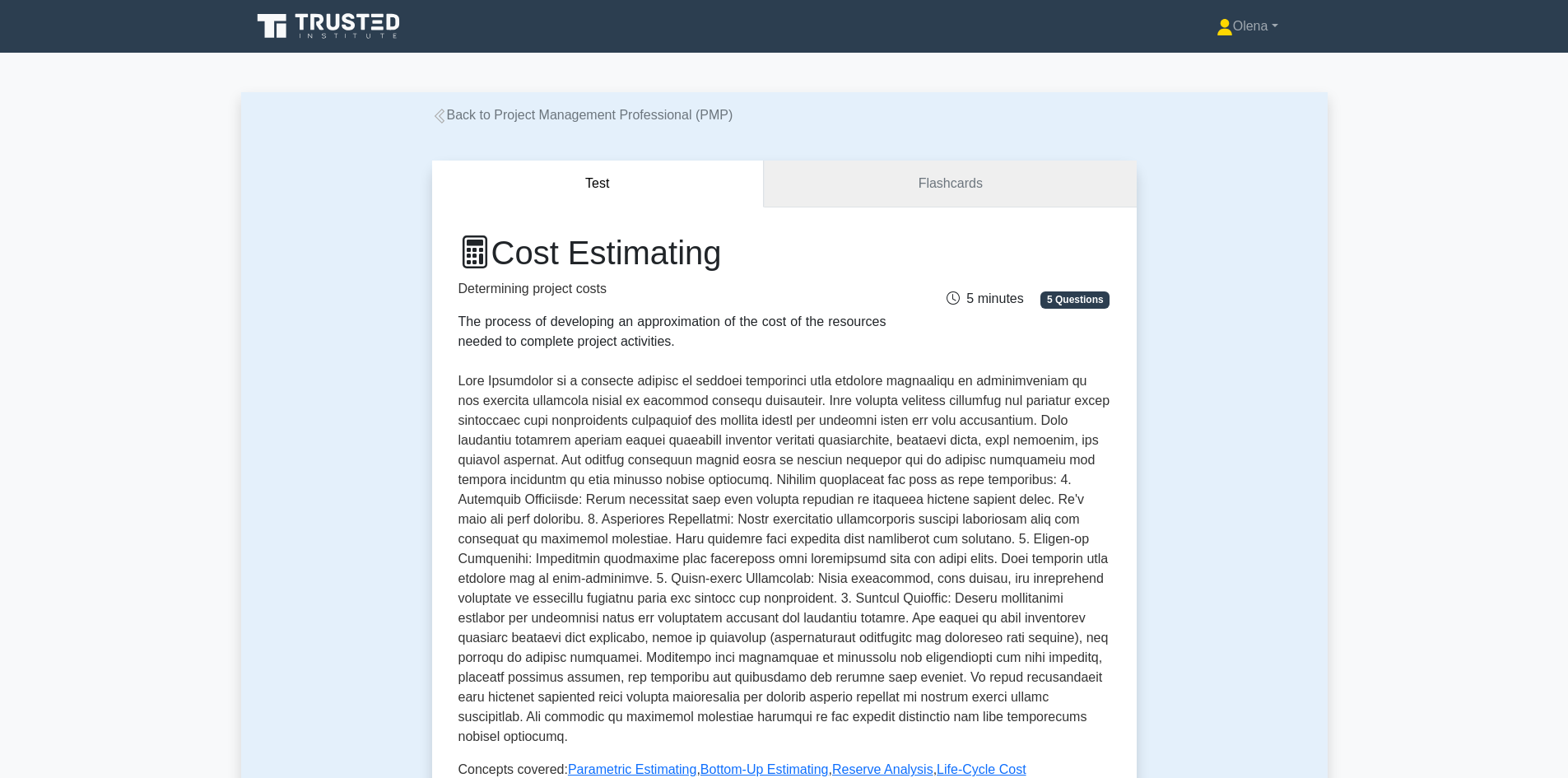
click at [826, 185] on link "Flashcards" at bounding box center [950, 184] width 372 height 47
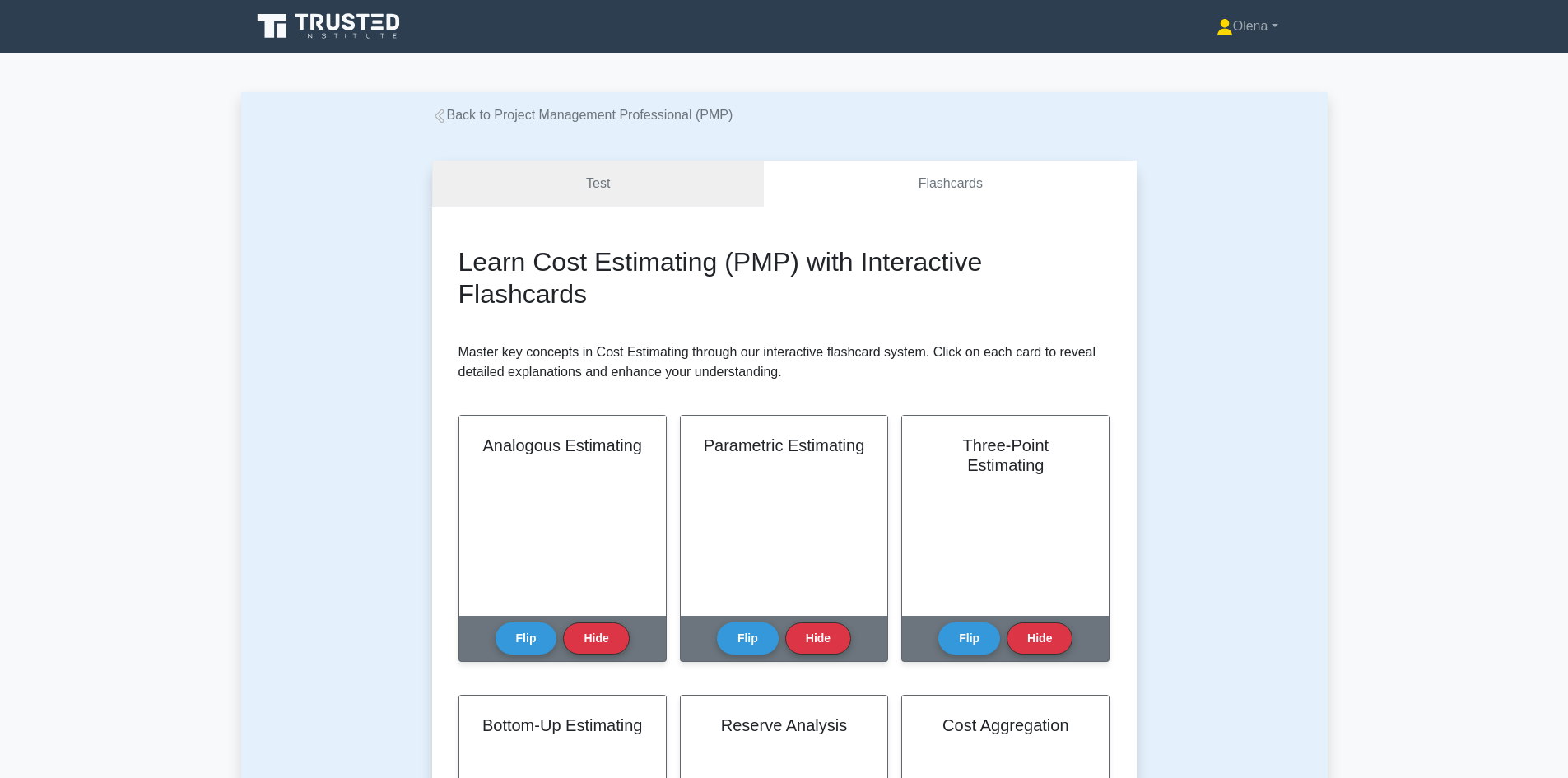
click at [587, 176] on link "Test" at bounding box center [598, 184] width 332 height 47
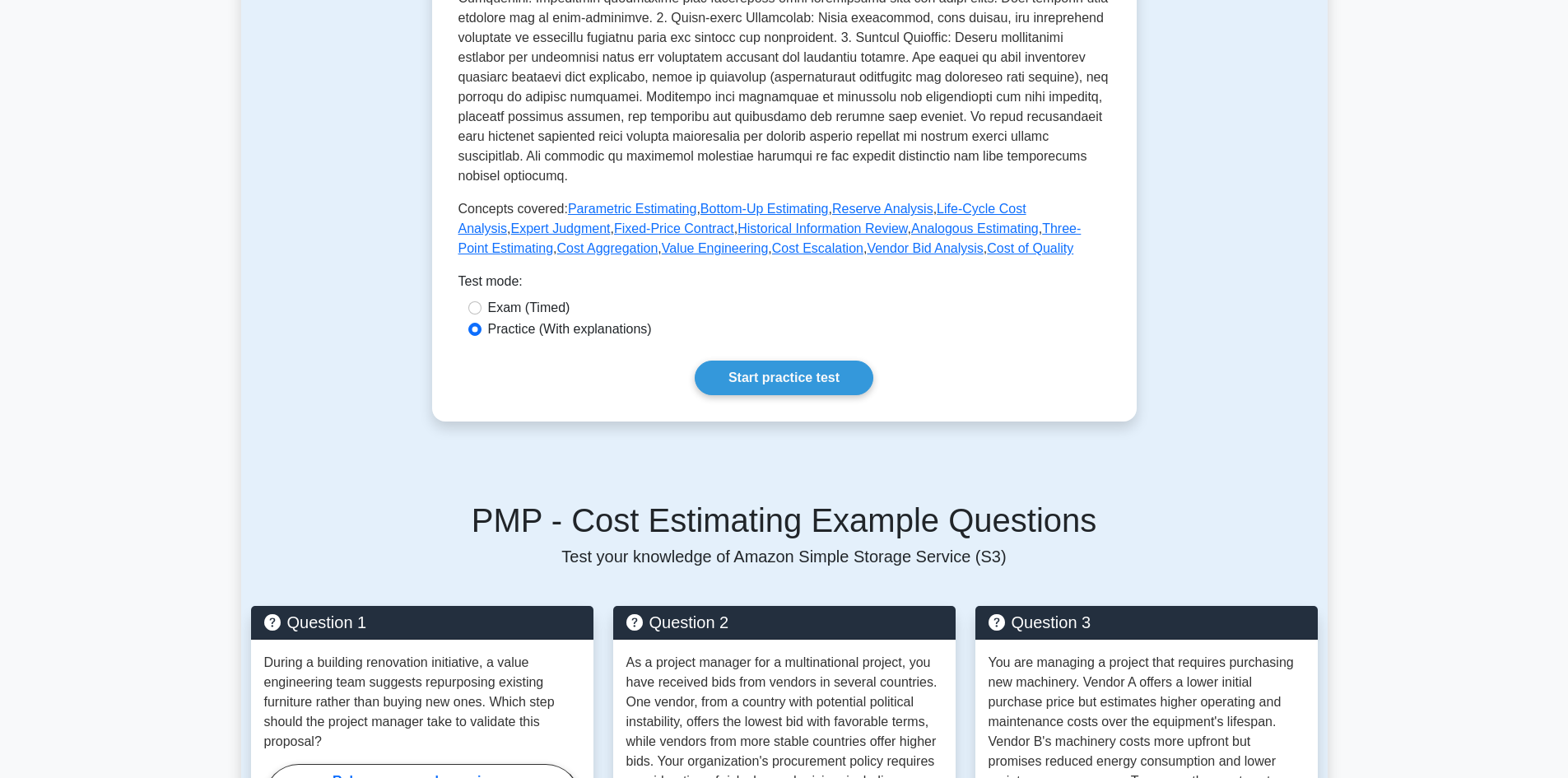
scroll to position [576, 0]
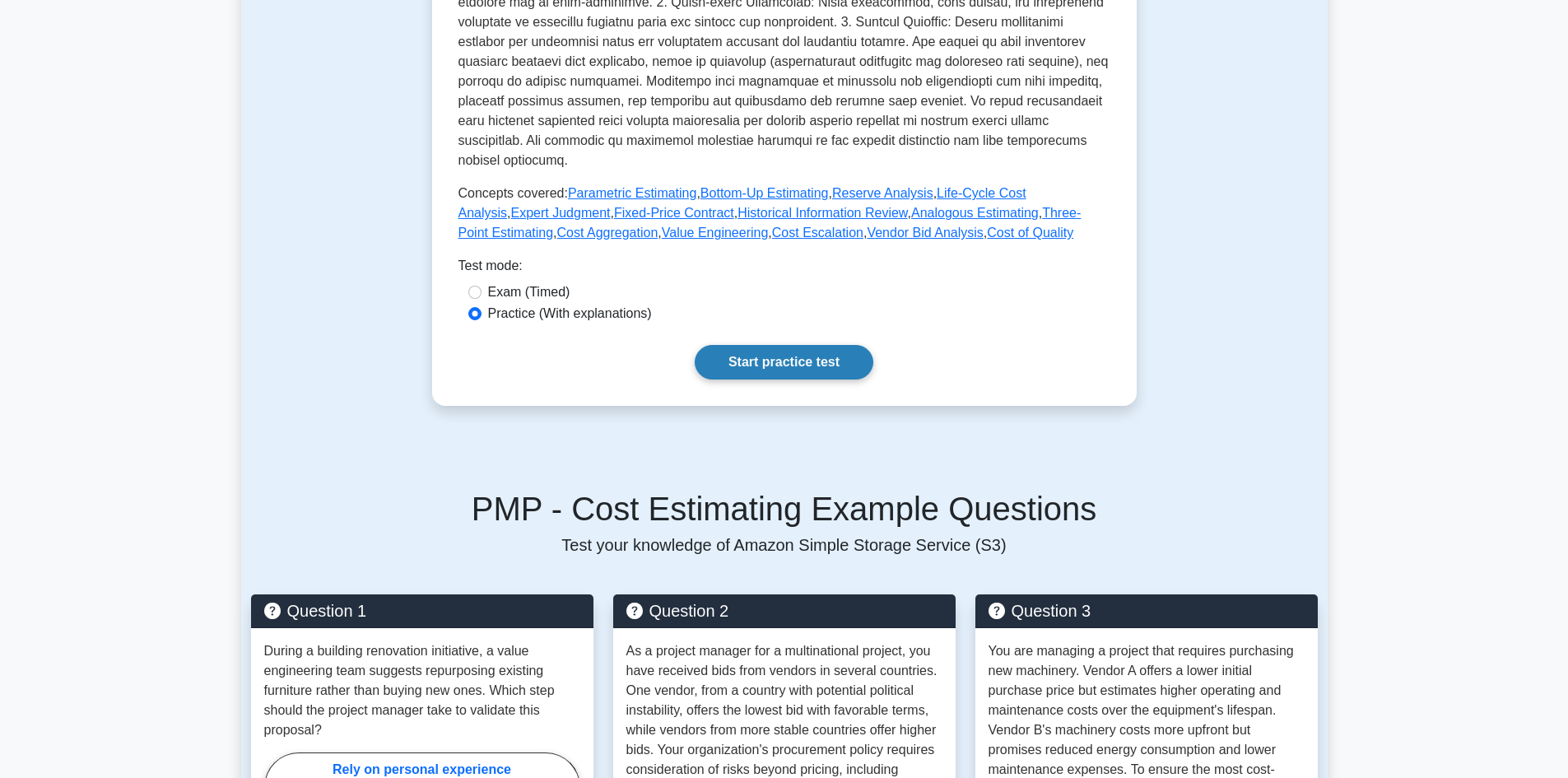
click at [744, 347] on link "Start practice test" at bounding box center [784, 361] width 179 height 34
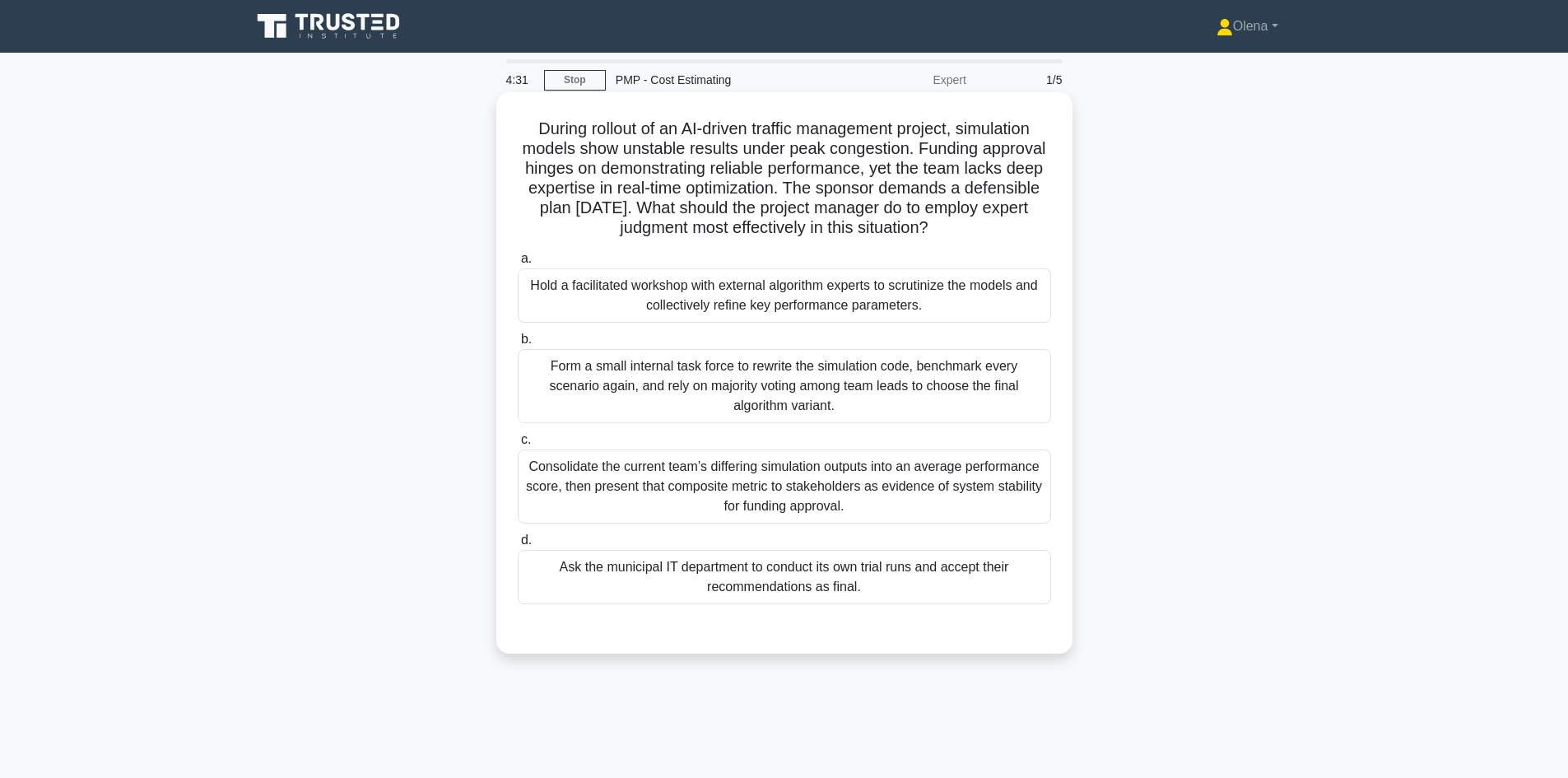
drag, startPoint x: 1003, startPoint y: 226, endPoint x: 514, endPoint y: 142, distance: 496.2
click at [490, 105] on div "During rollout of an AI-driven traffic management project, simulation models sh…" at bounding box center [784, 387] width 1087 height 581
copy h5 "During rollout of an AI-driven traffic management project, simulation models sh…"
click at [629, 303] on div "Hold a facilitated workshop with external algorithm experts to scrutinize the m…" at bounding box center [784, 295] width 534 height 55
click at [518, 264] on input "a. Hold a facilitated workshop with external algorithm experts to scrutinize th…" at bounding box center [518, 258] width 0 height 11
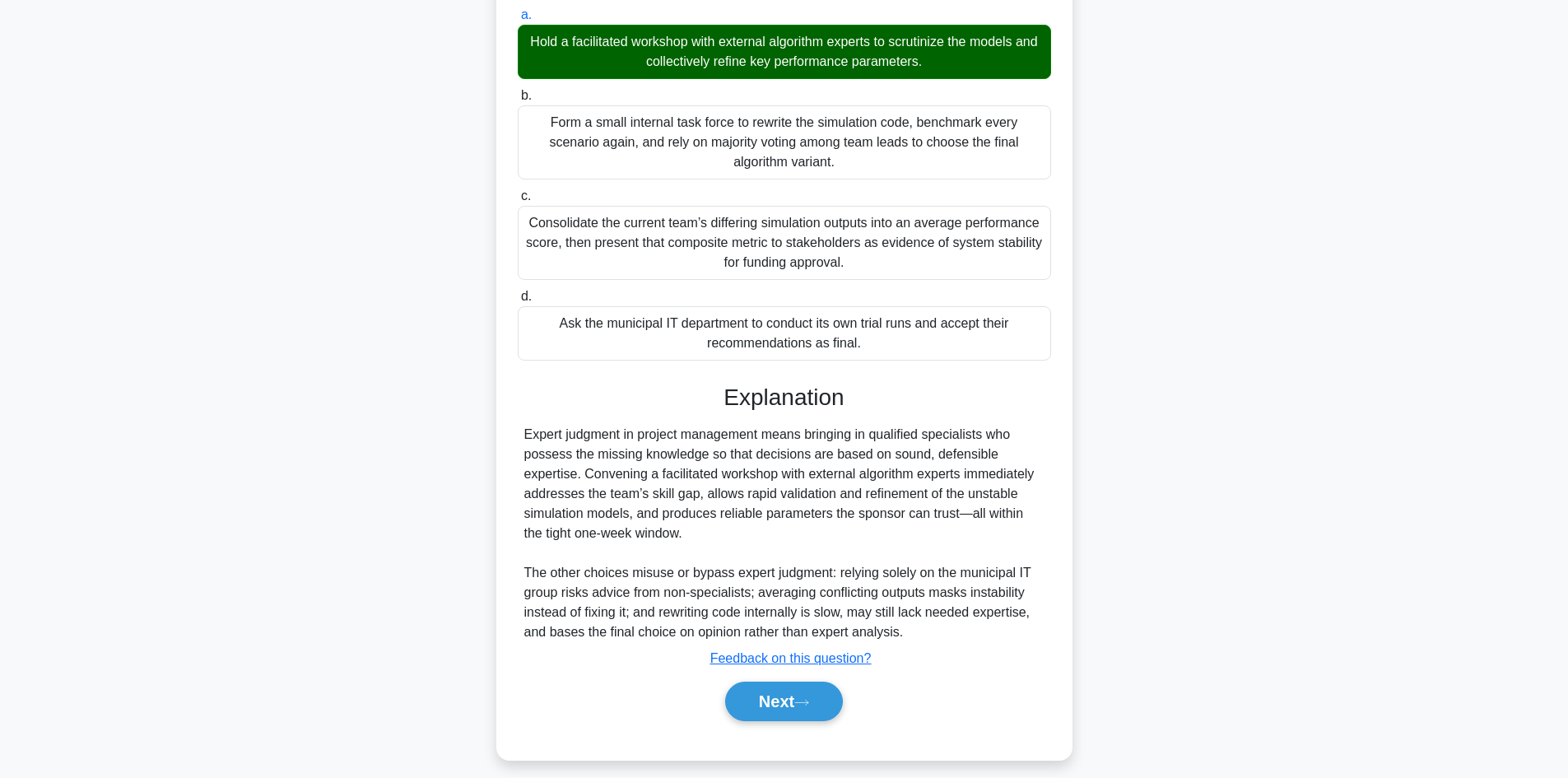
scroll to position [258, 0]
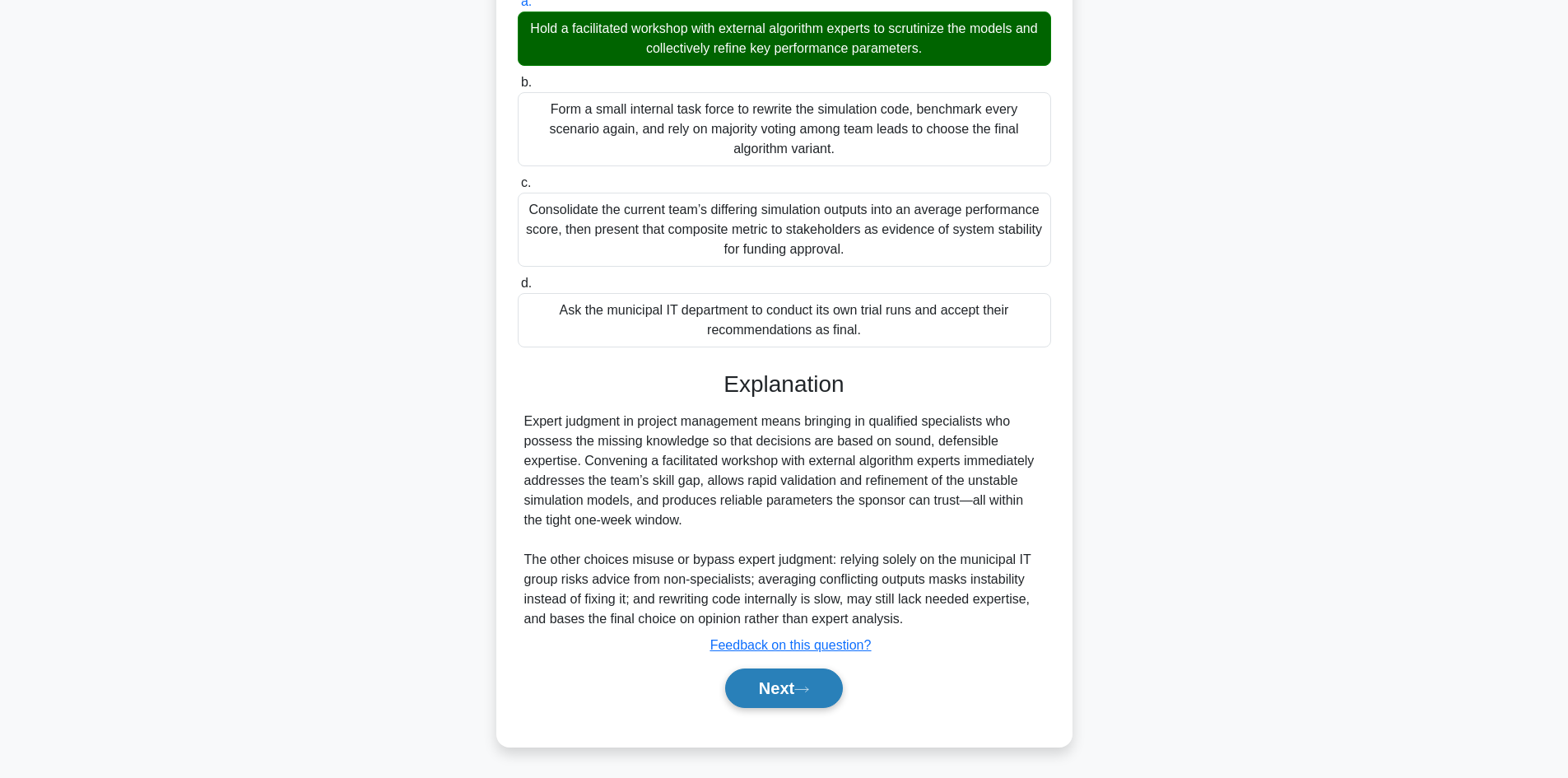
click at [828, 696] on button "Next" at bounding box center [784, 687] width 118 height 40
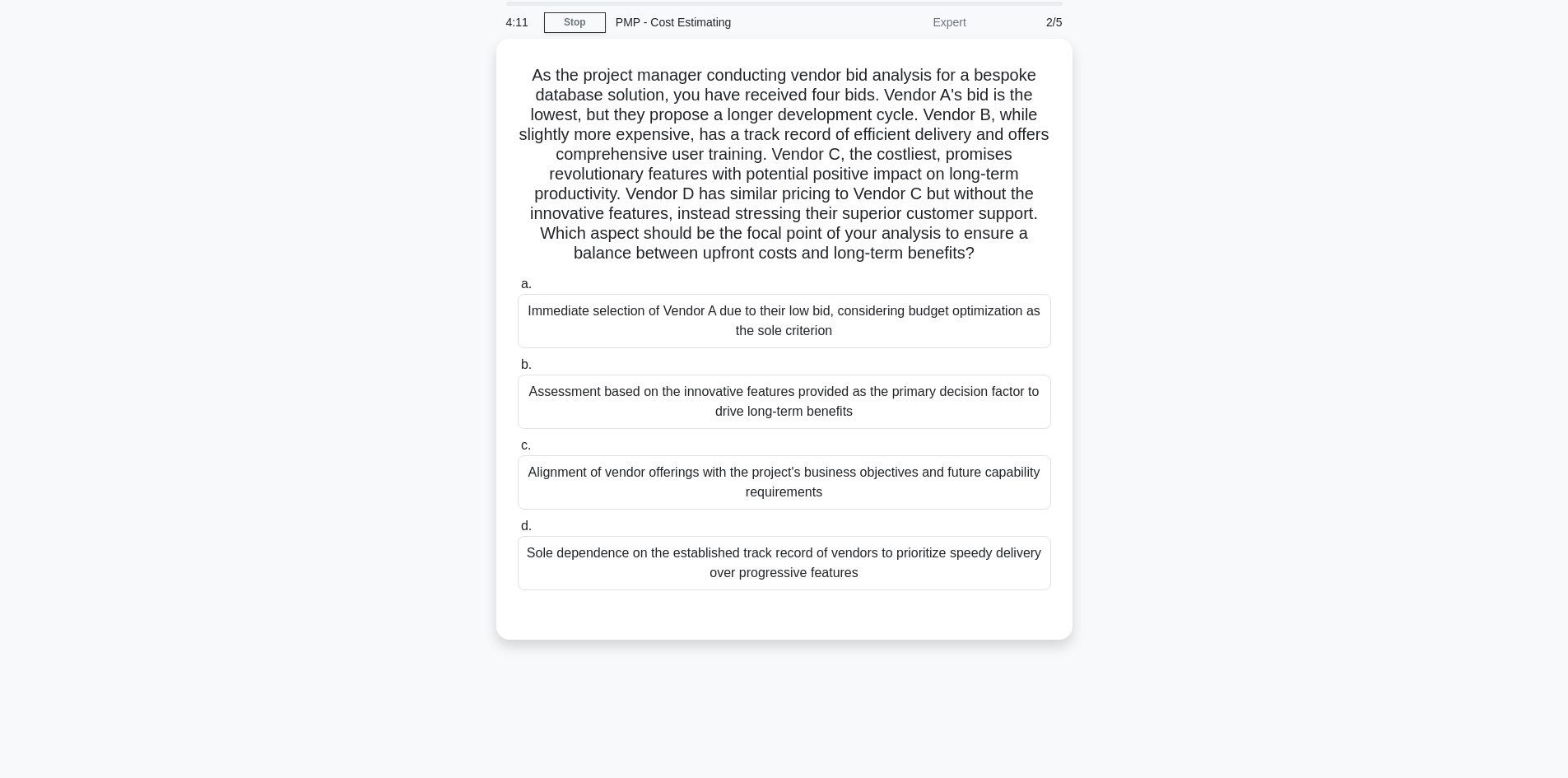
scroll to position [29, 0]
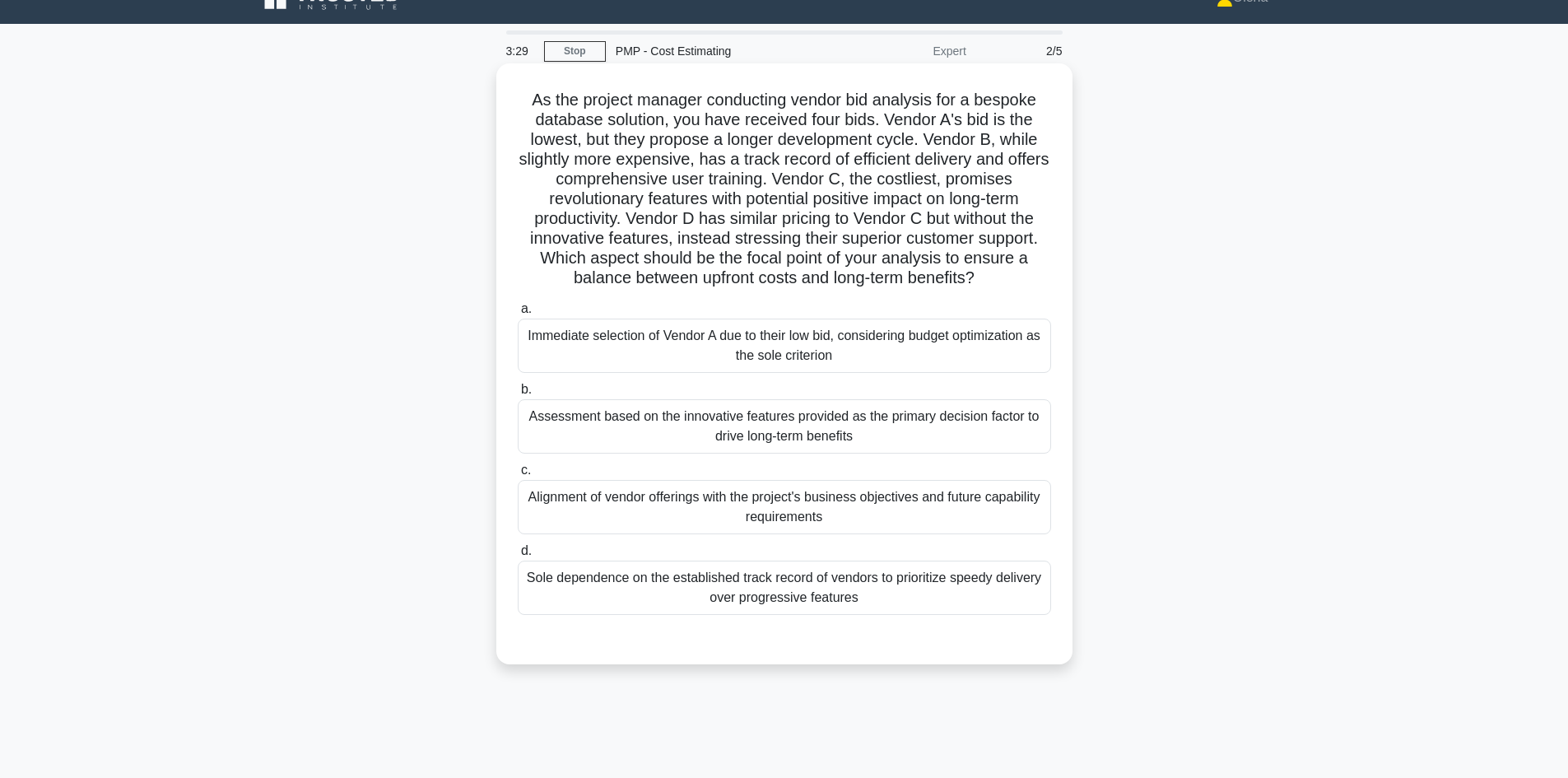
click at [1015, 523] on div "Alignment of vendor offerings with the project's business objectives and future…" at bounding box center [784, 507] width 534 height 55
click at [518, 476] on input "c. Alignment of vendor offerings with the project's business objectives and fut…" at bounding box center [518, 470] width 0 height 11
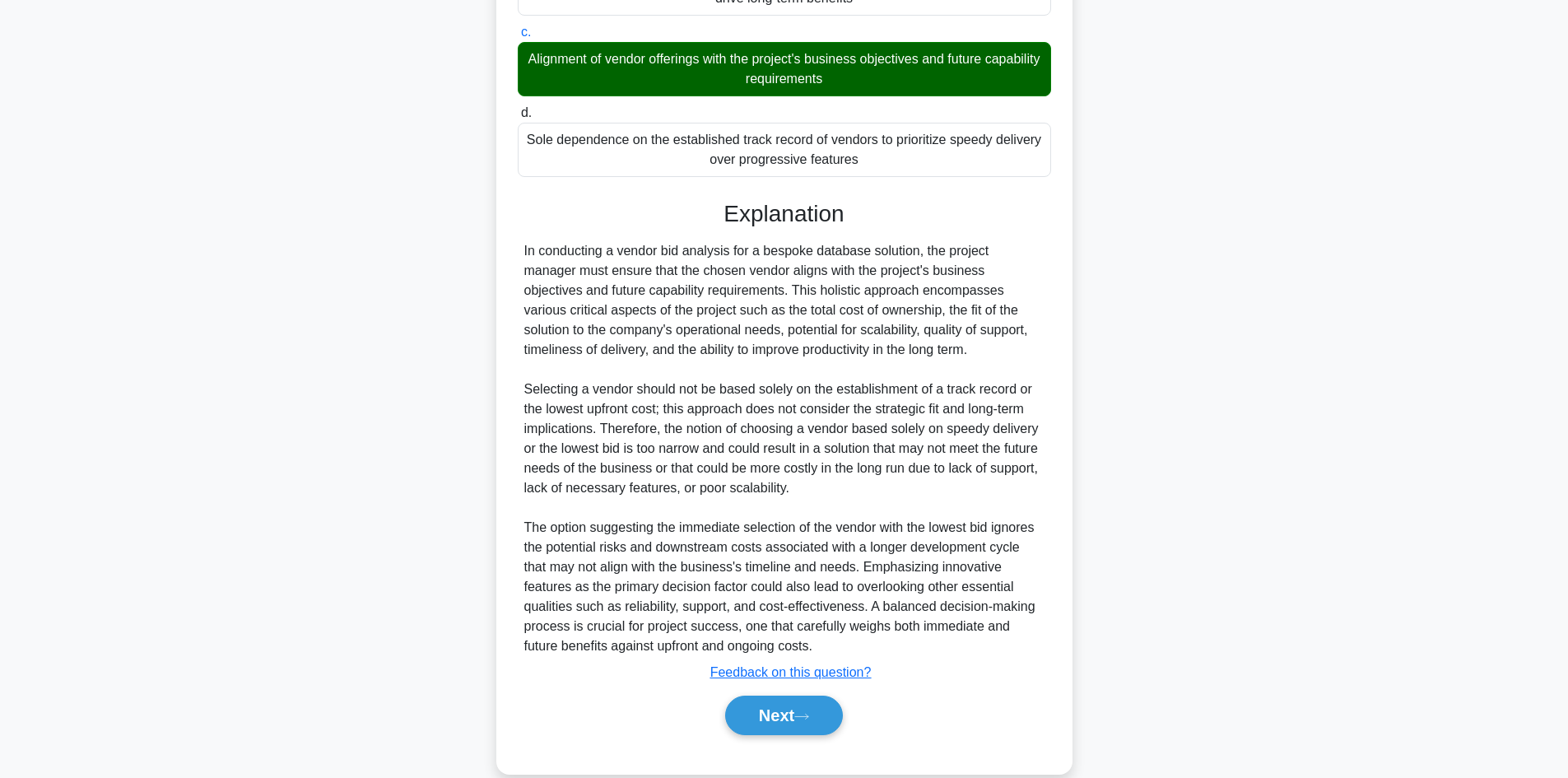
scroll to position [495, 0]
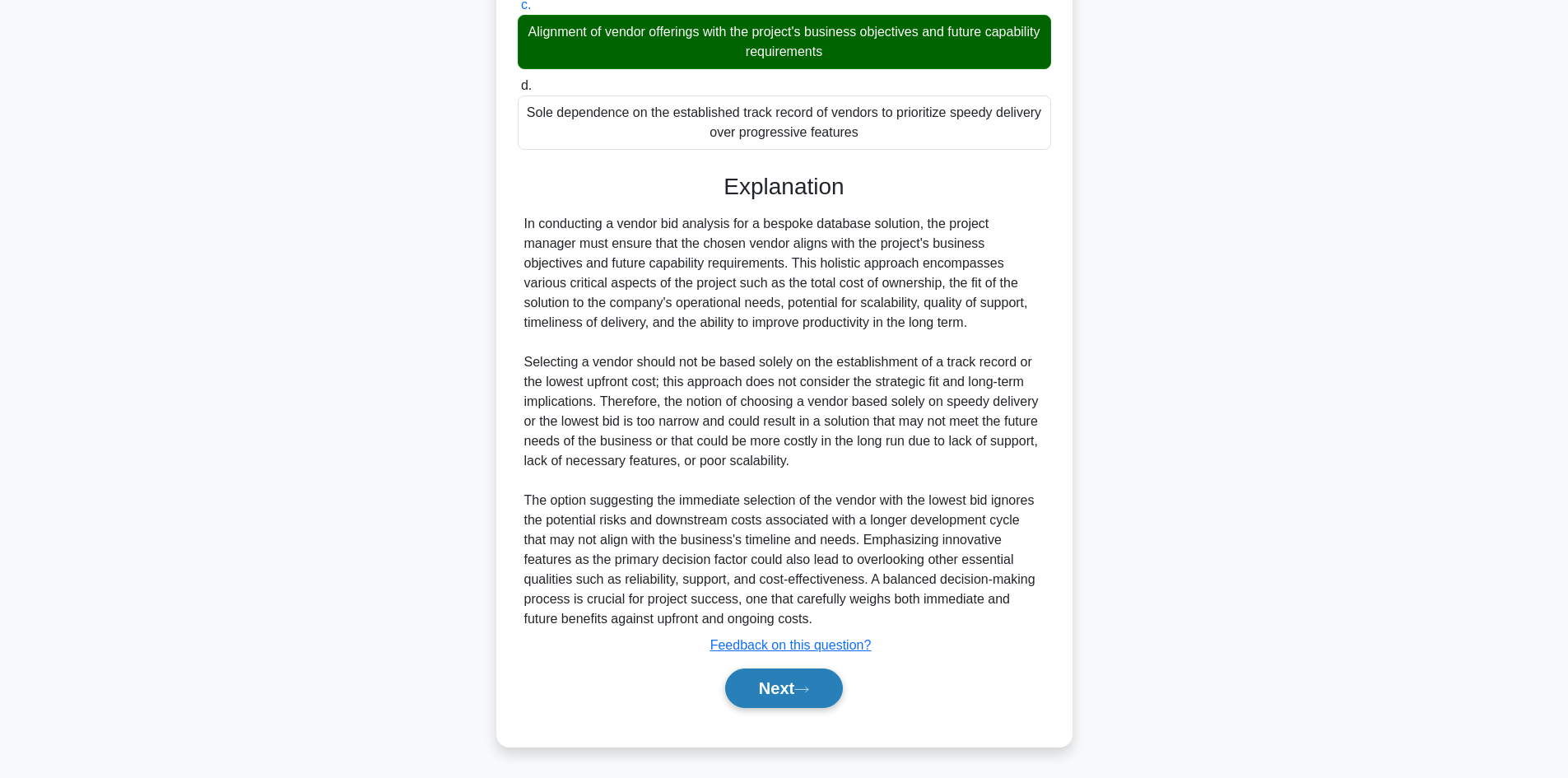
click at [783, 697] on button "Next" at bounding box center [784, 687] width 118 height 40
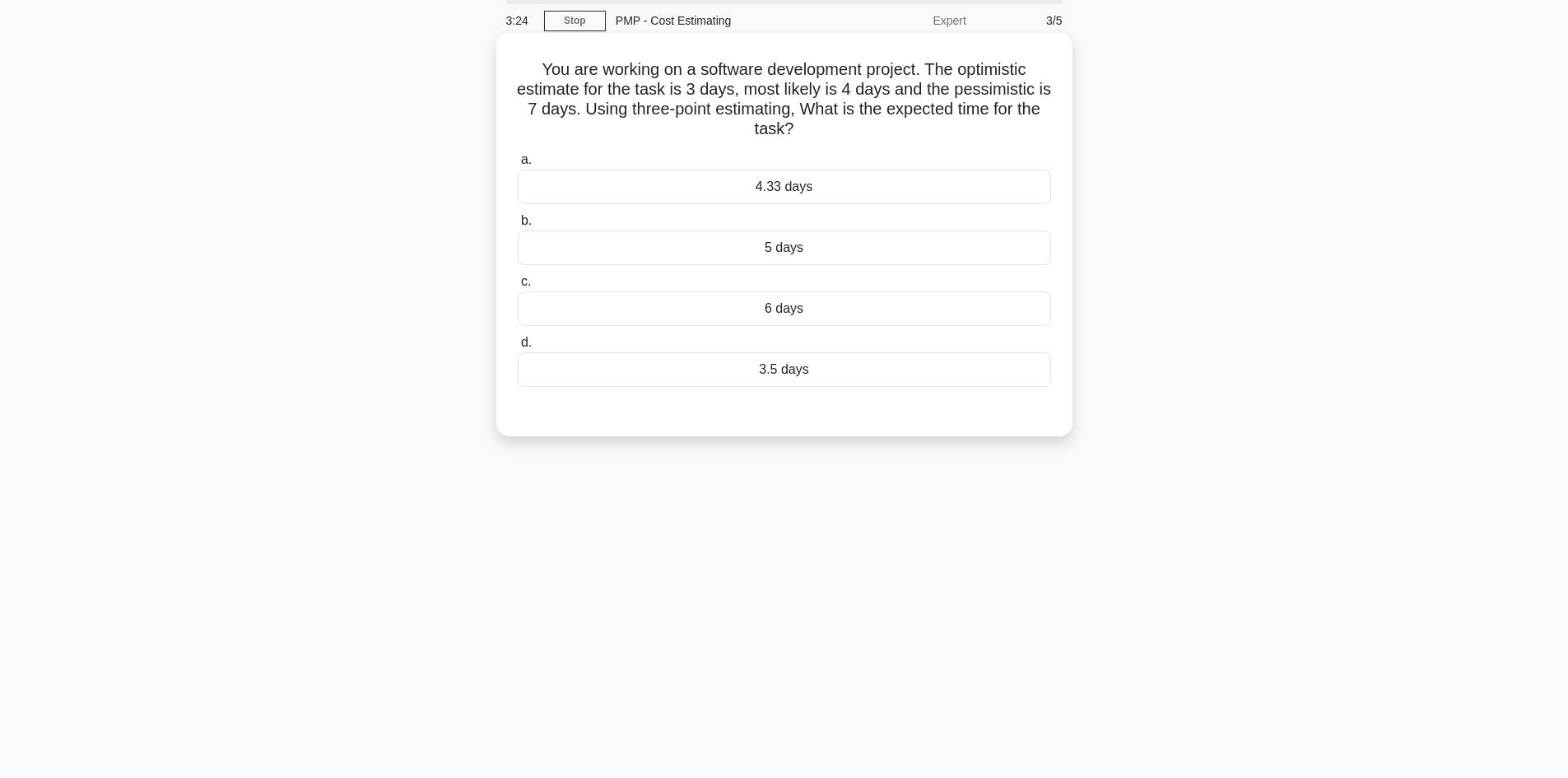
scroll to position [0, 0]
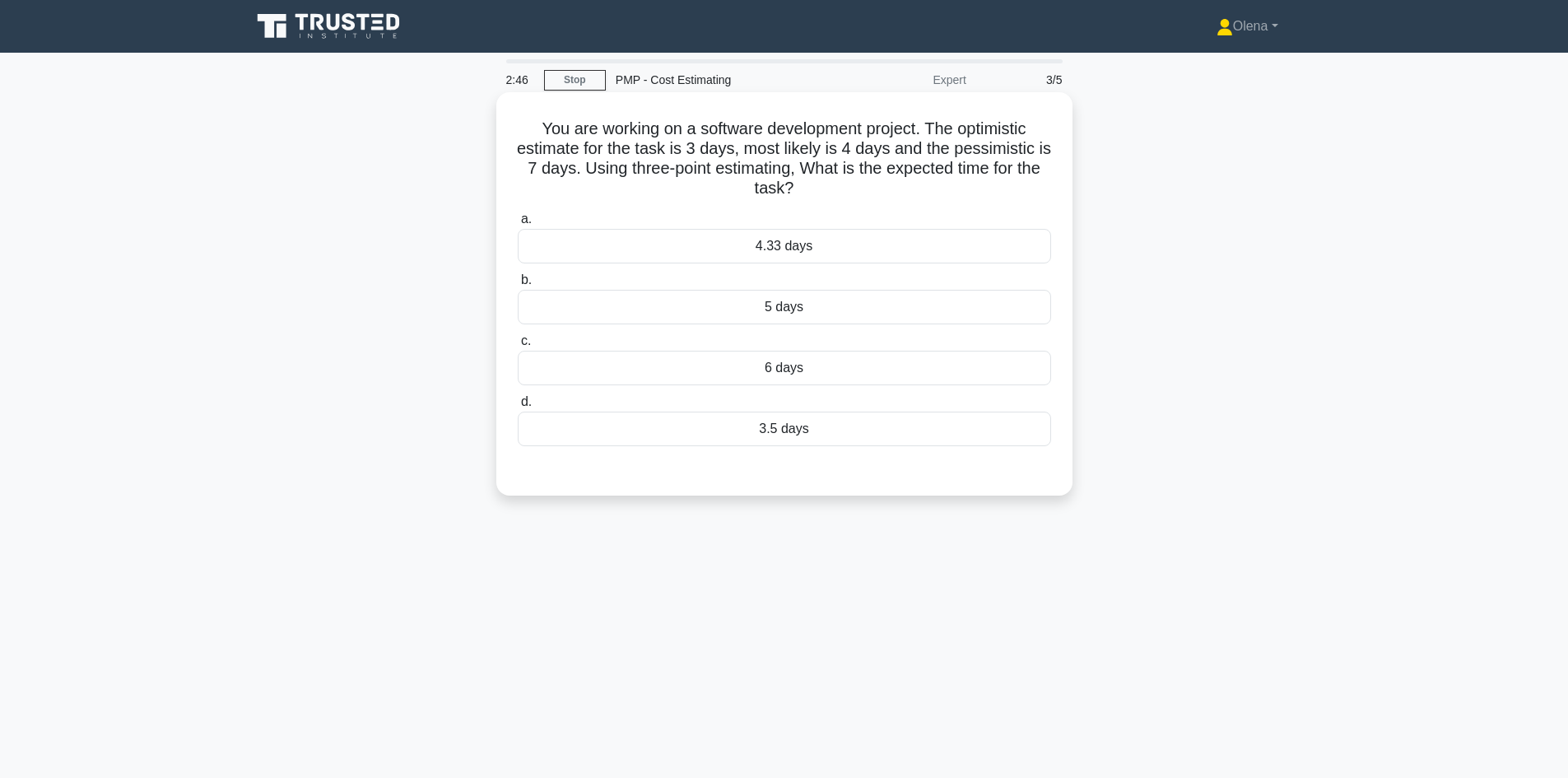
click at [959, 242] on div "4.33 days" at bounding box center [784, 245] width 534 height 34
click at [518, 225] on input "a. 4.33 days" at bounding box center [518, 219] width 0 height 11
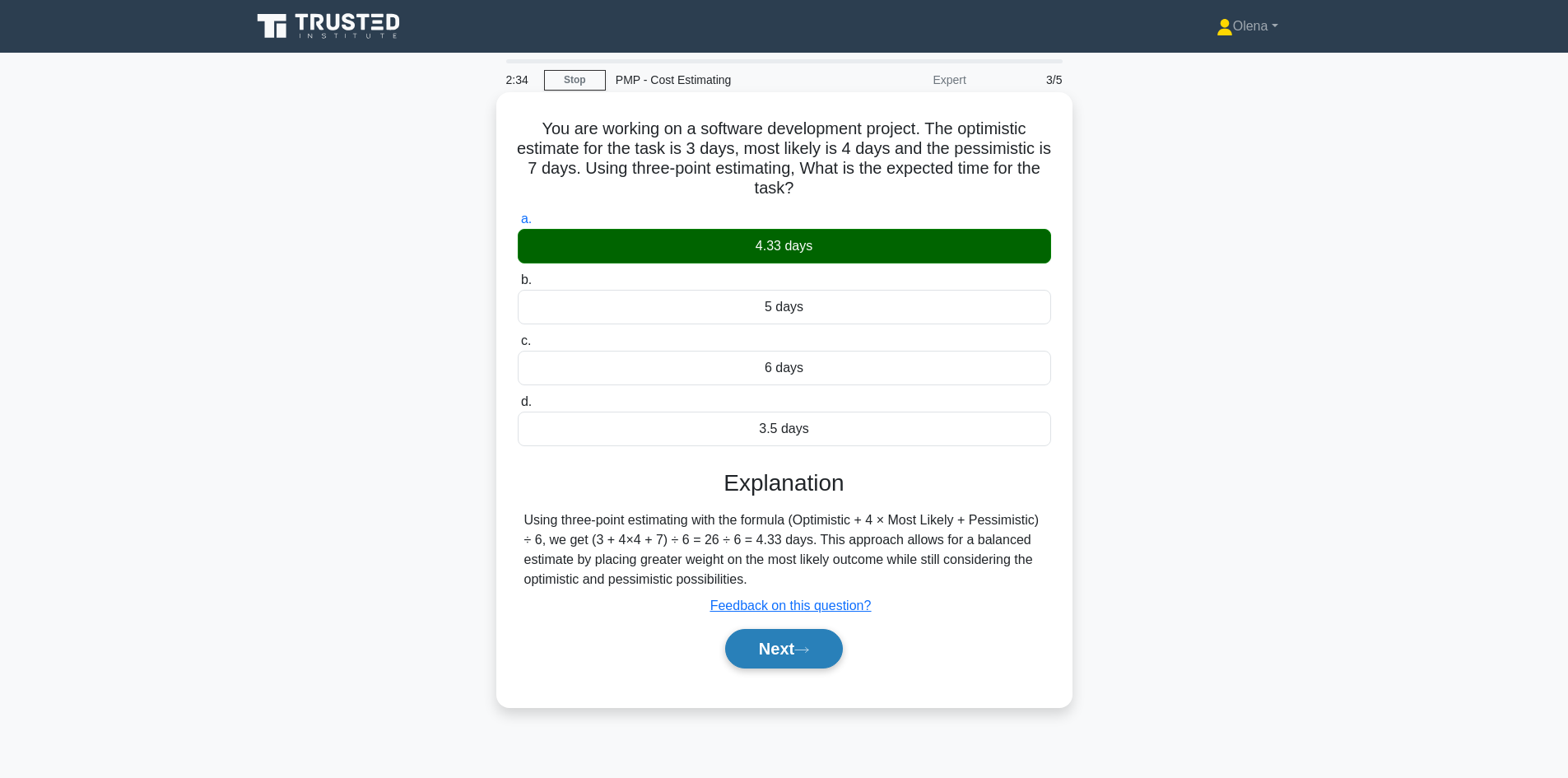
click at [809, 650] on icon at bounding box center [801, 650] width 15 height 9
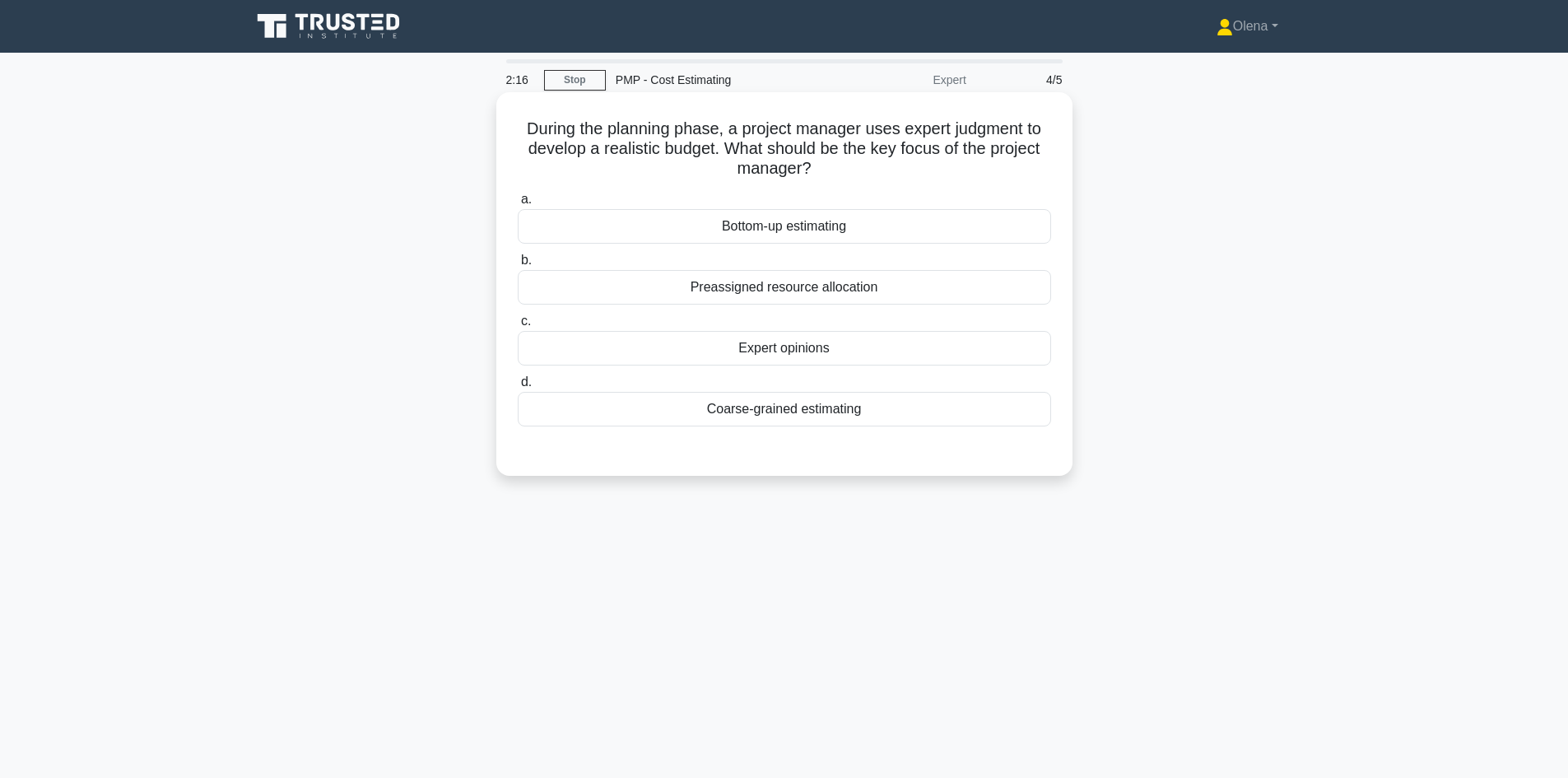
click at [871, 352] on div "Expert opinions" at bounding box center [784, 347] width 534 height 34
click at [518, 327] on input "c. Expert opinions" at bounding box center [518, 321] width 0 height 11
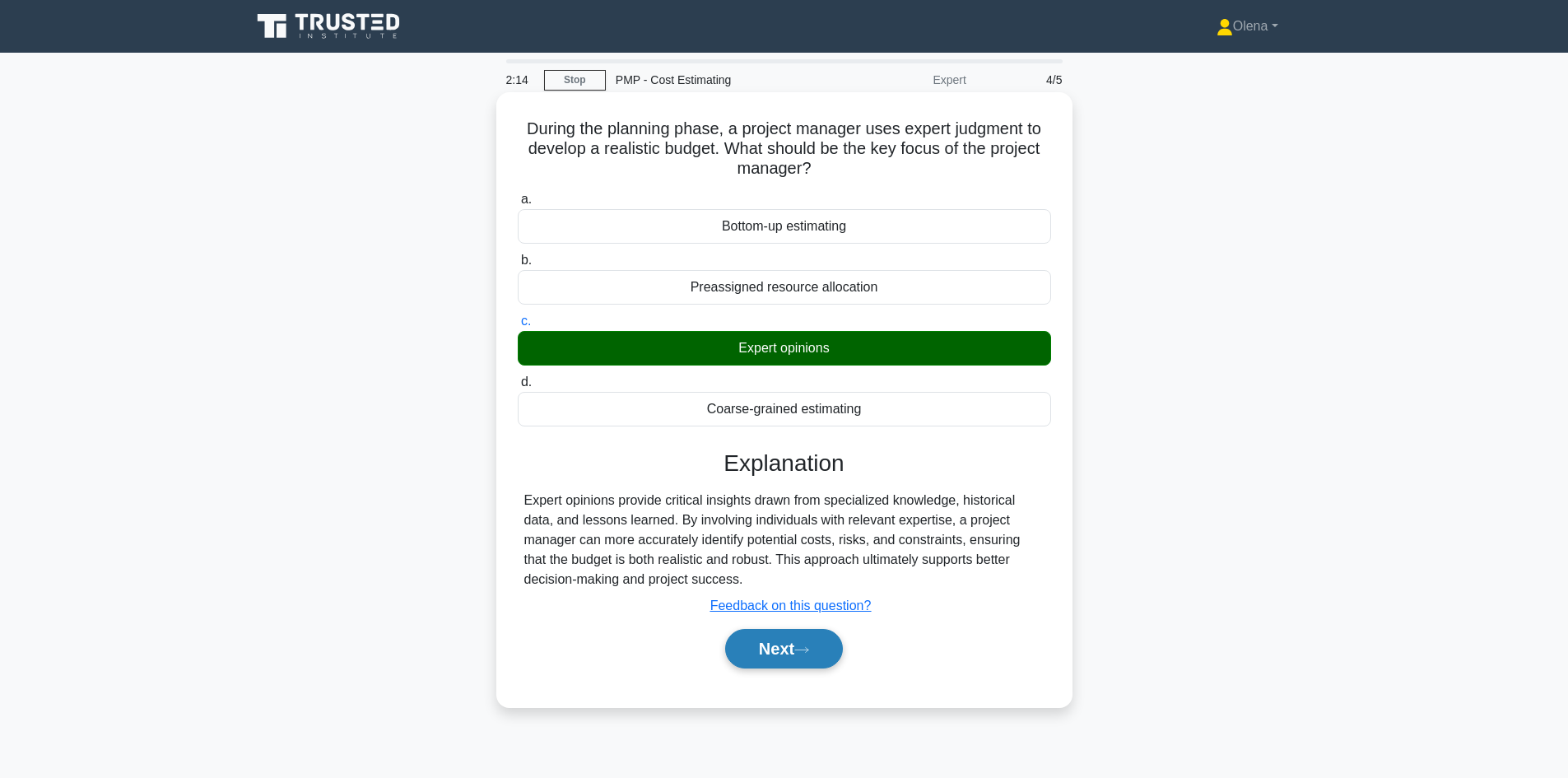
click at [759, 647] on button "Next" at bounding box center [784, 648] width 118 height 40
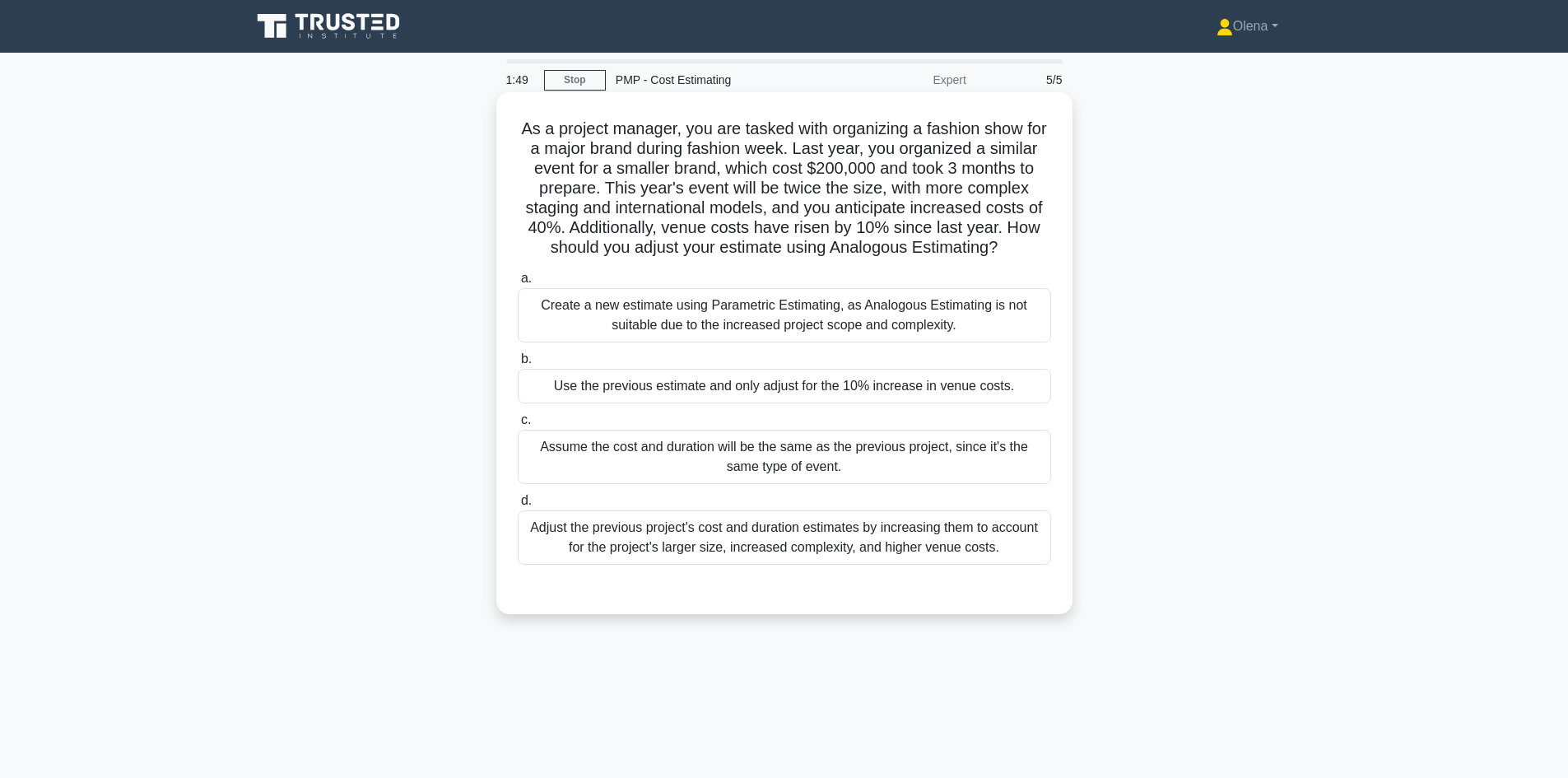
click at [828, 564] on div "Adjust the previous project's cost and duration estimates by increasing them to…" at bounding box center [784, 537] width 534 height 55
click at [518, 506] on input "d. Adjust the previous project's cost and duration estimates by increasing them…" at bounding box center [518, 501] width 0 height 11
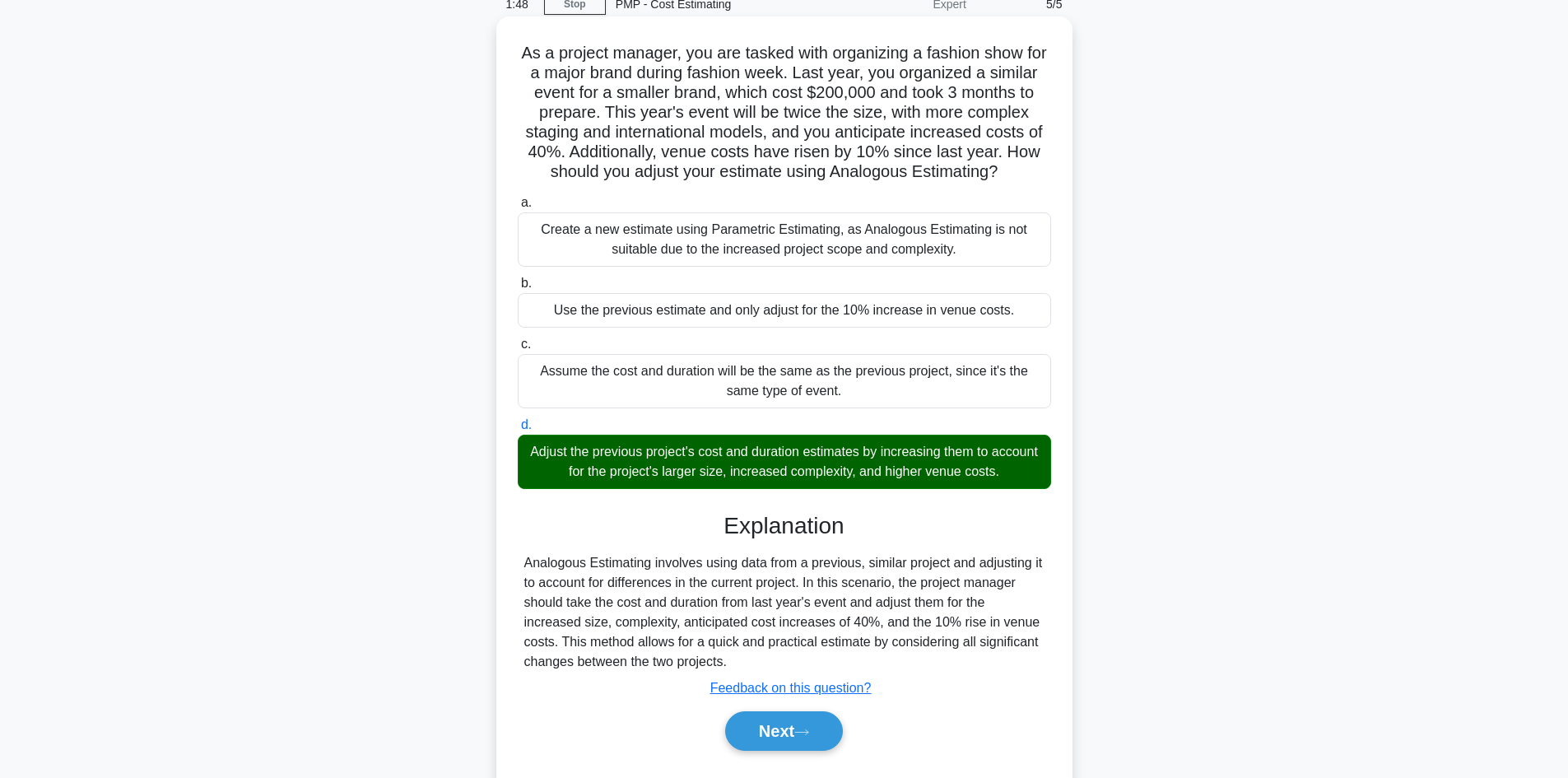
scroll to position [139, 0]
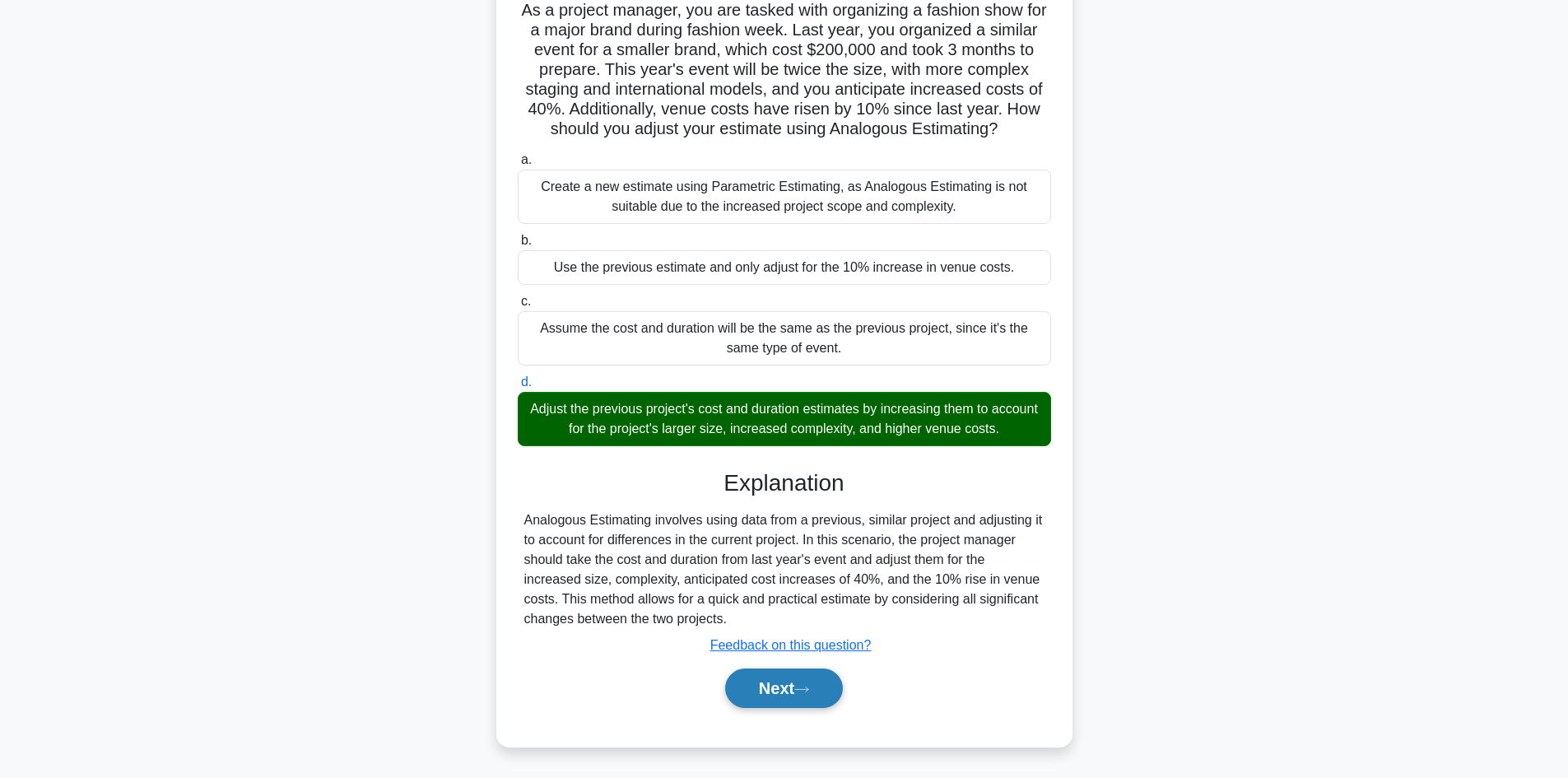
click at [766, 688] on button "Next" at bounding box center [784, 687] width 118 height 40
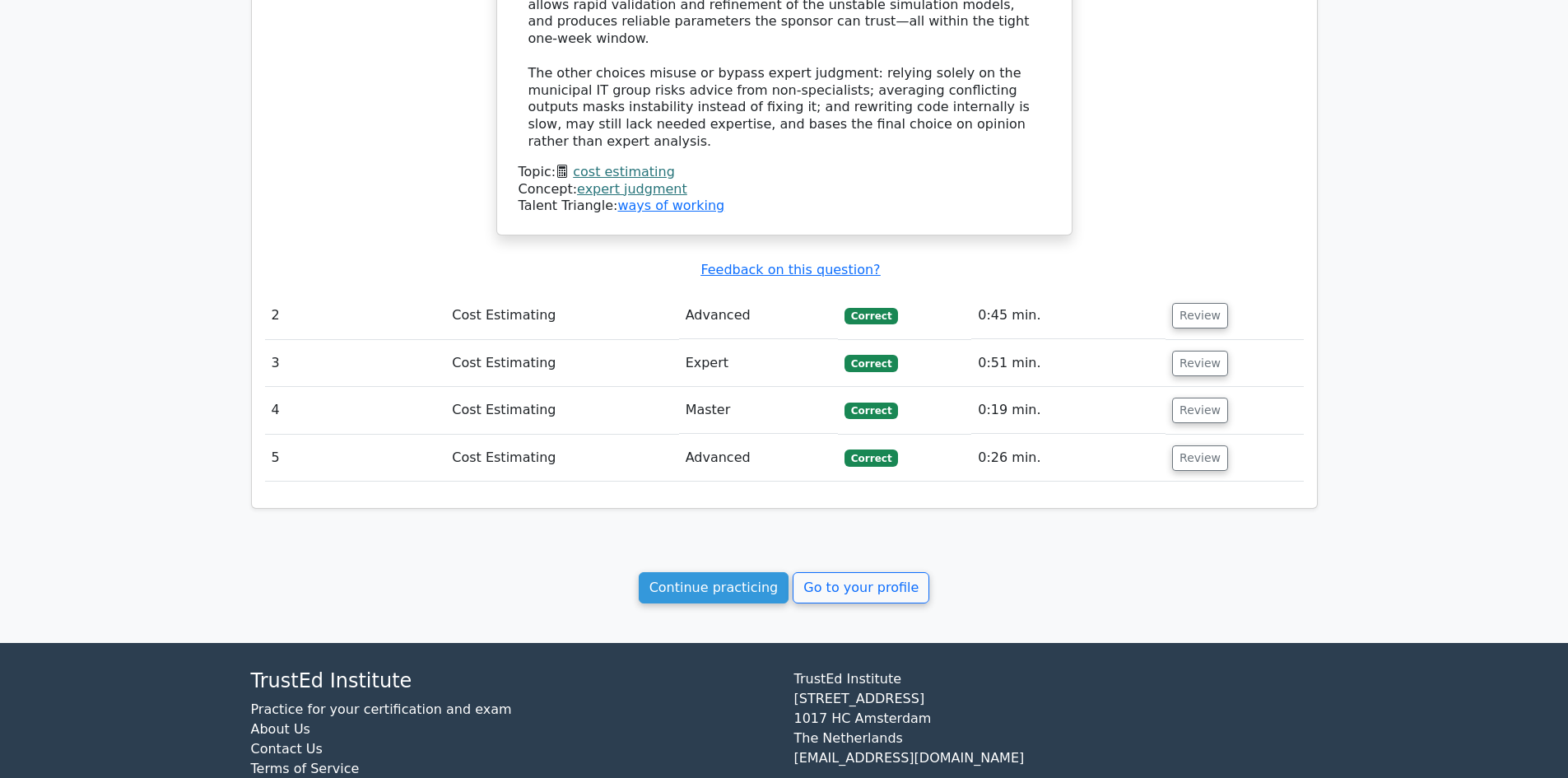
scroll to position [1537, 0]
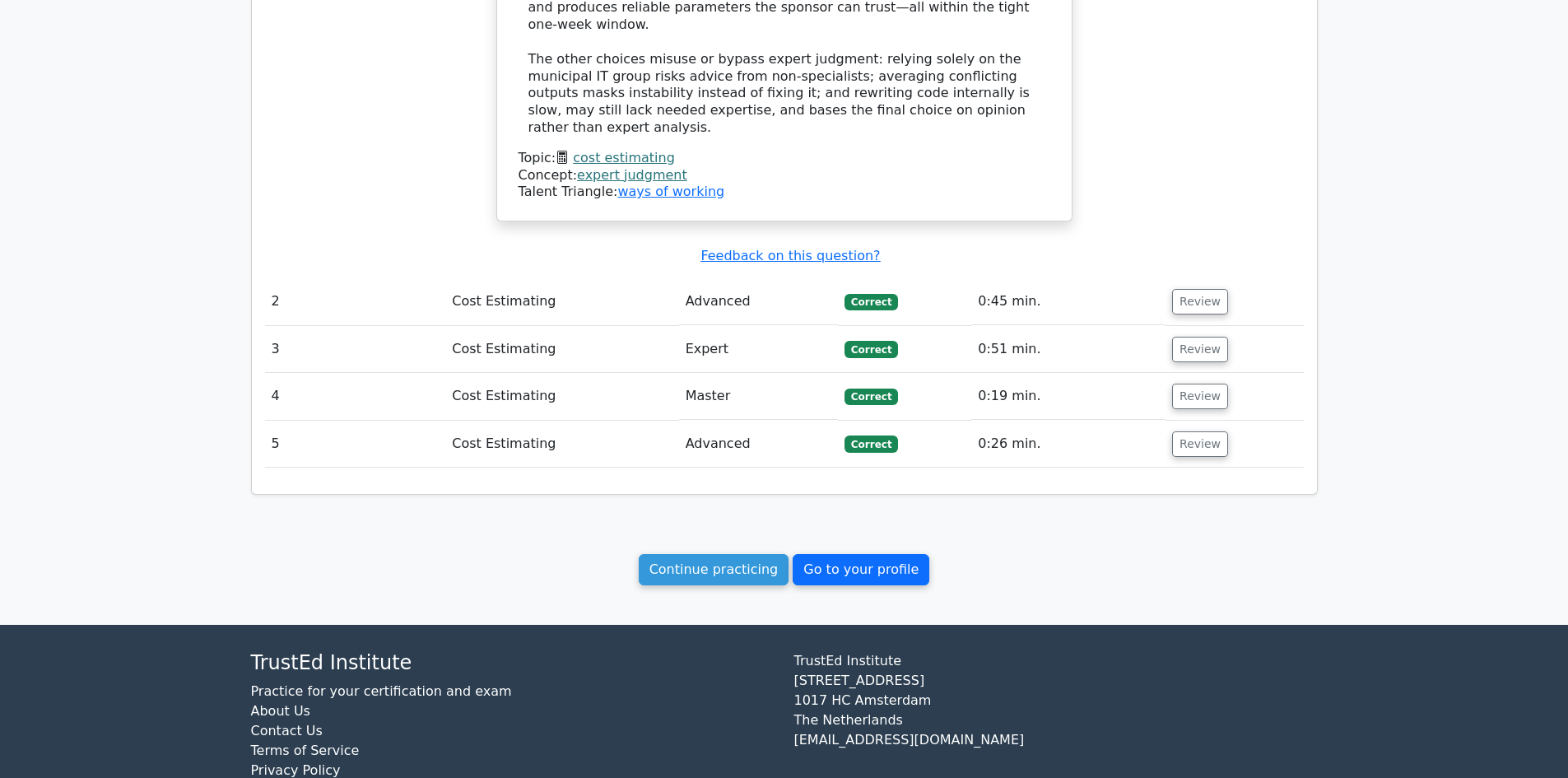
click at [847, 554] on link "Go to your profile" at bounding box center [860, 570] width 136 height 32
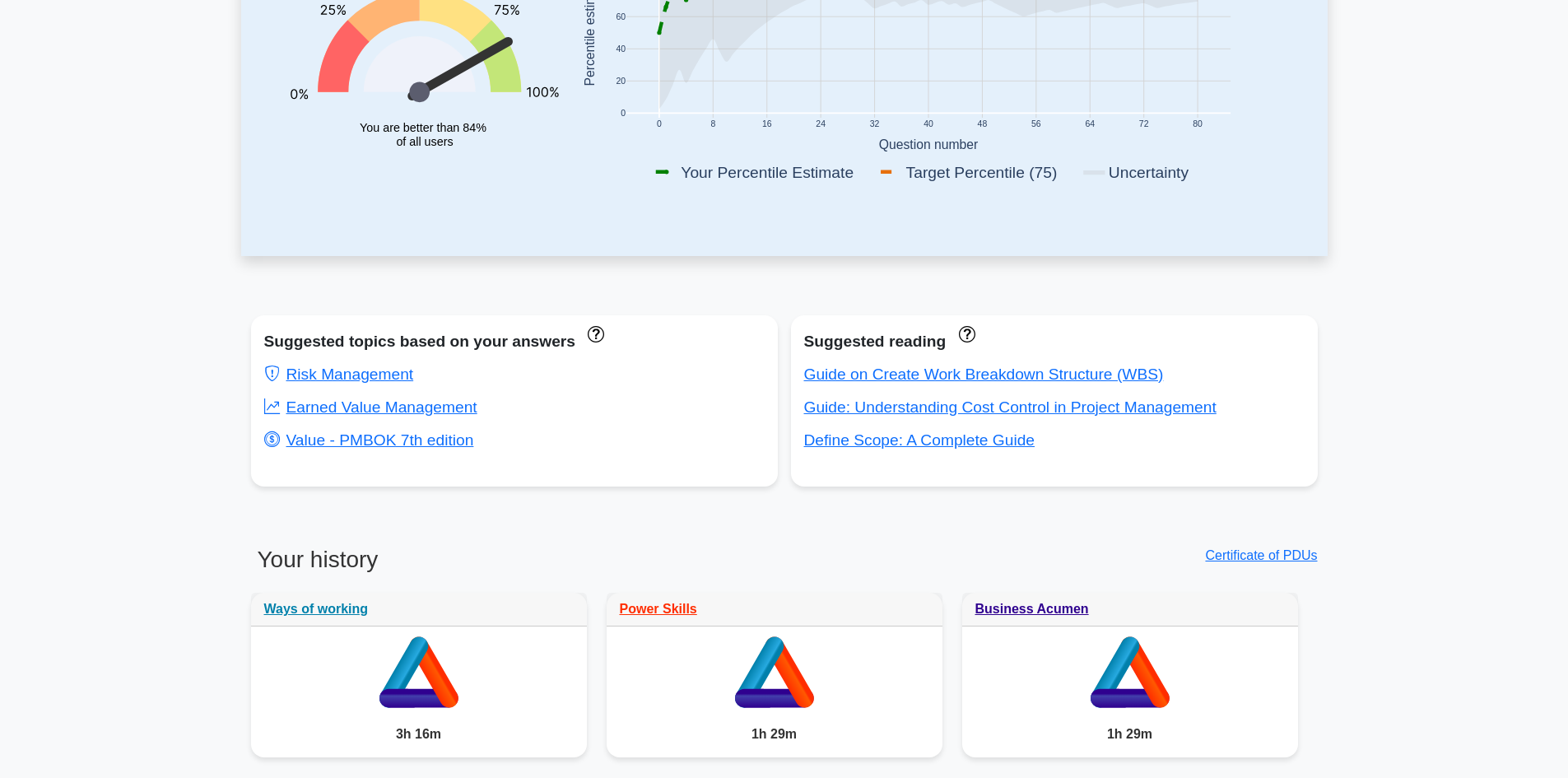
scroll to position [494, 0]
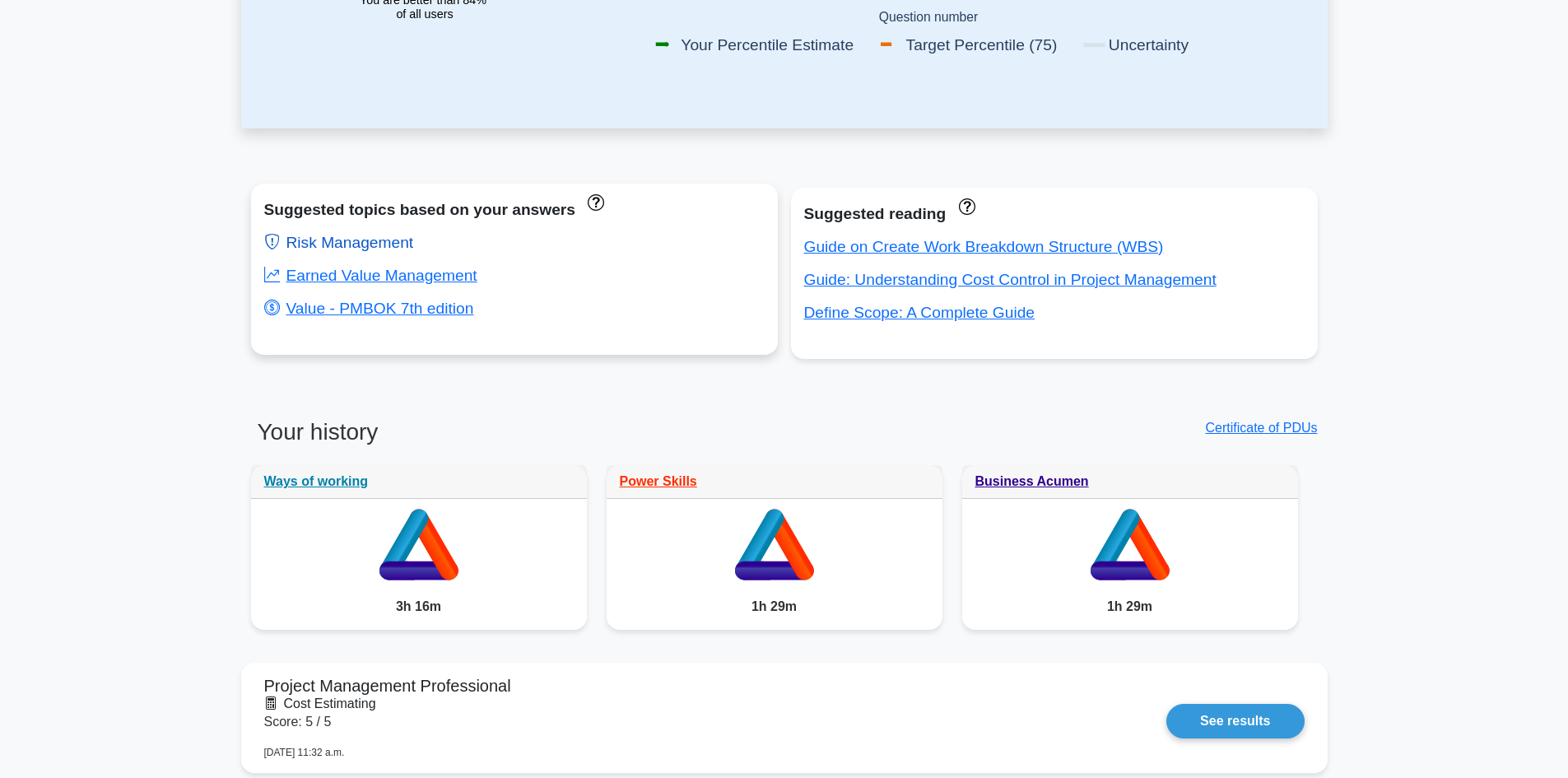
click at [359, 239] on link "Risk Management" at bounding box center [339, 243] width 150 height 18
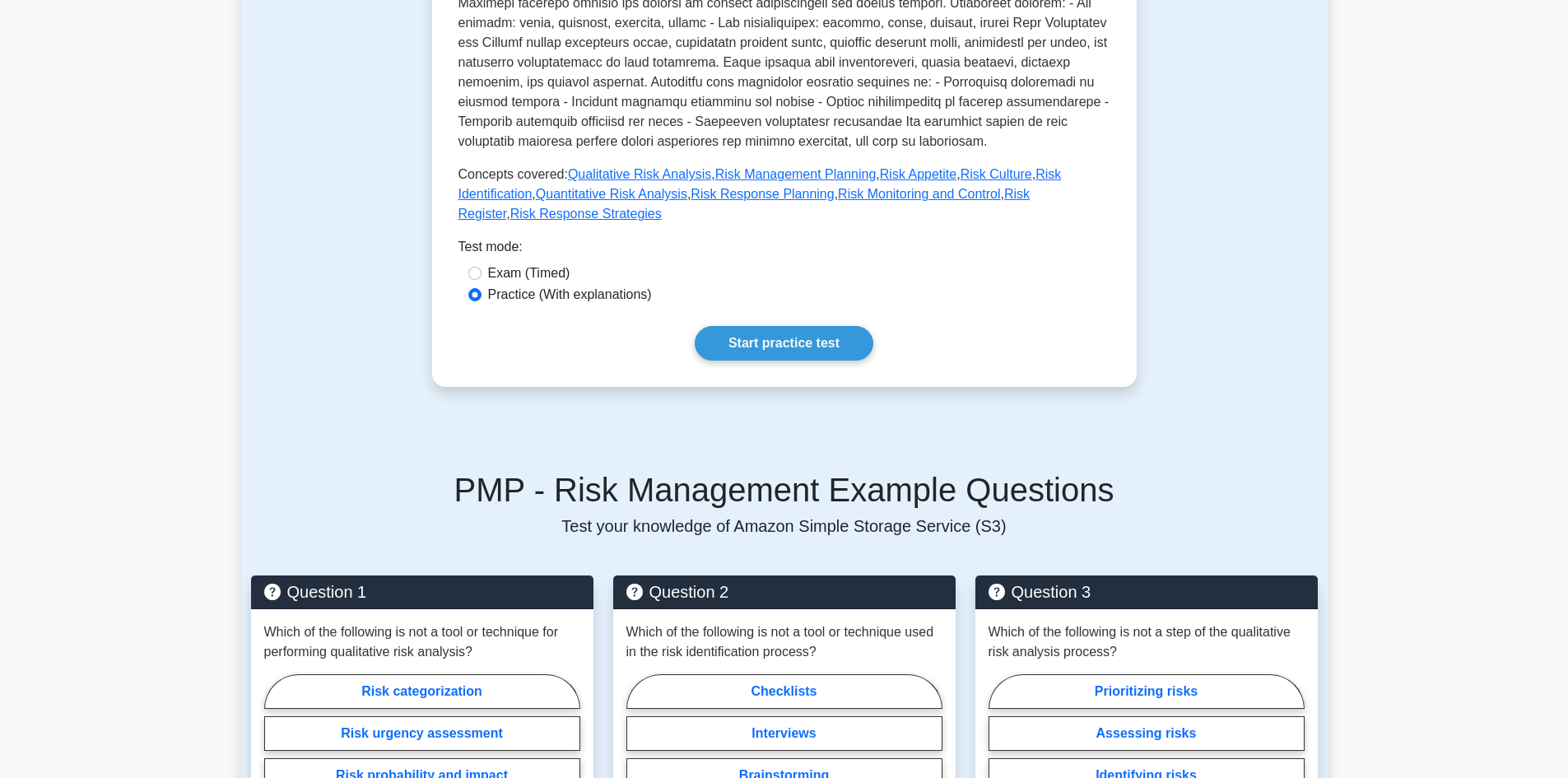
scroll to position [576, 0]
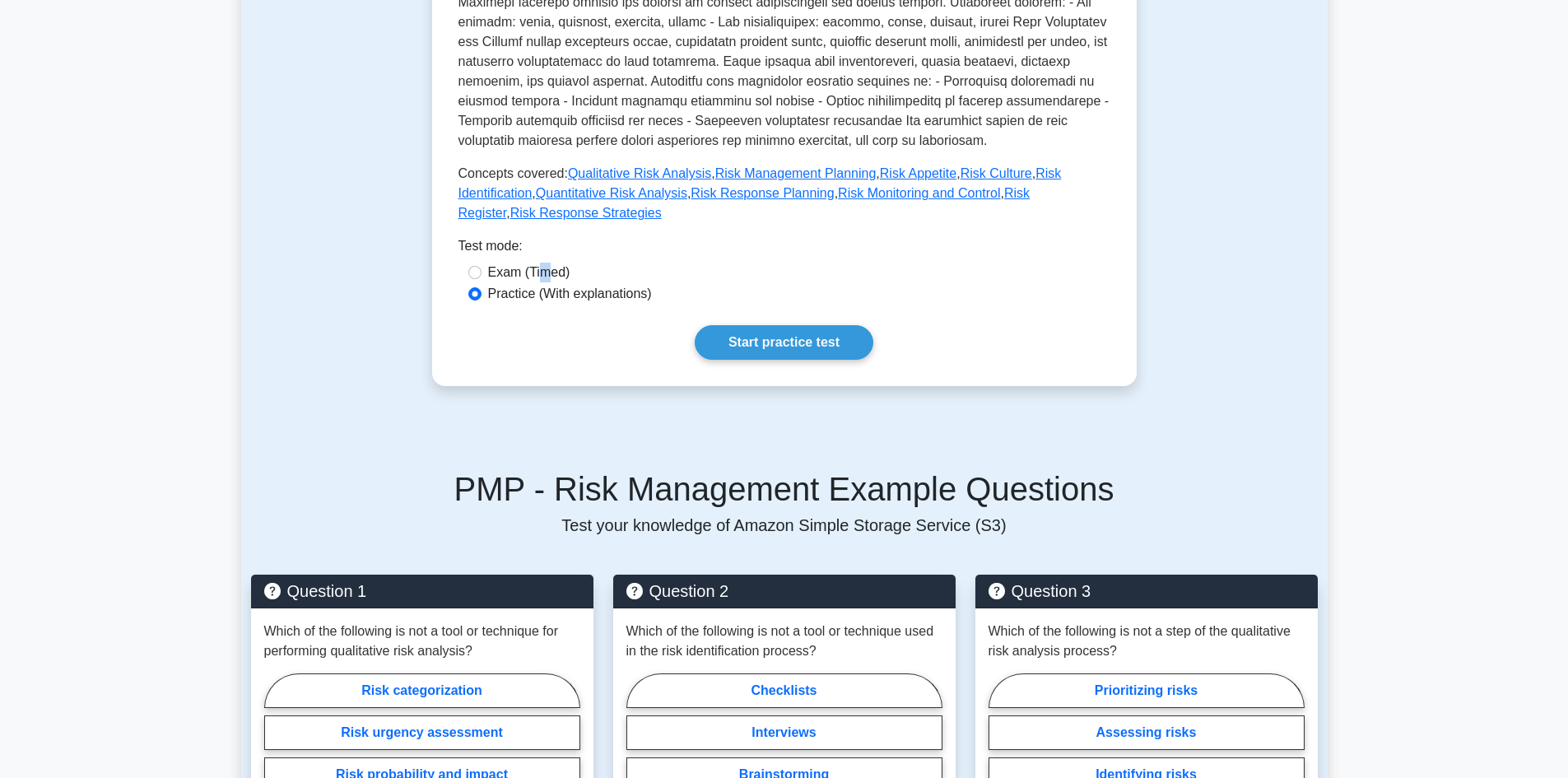
drag, startPoint x: 542, startPoint y: 258, endPoint x: 623, endPoint y: 283, distance: 84.8
click at [543, 263] on label "Exam (Timed)" at bounding box center [529, 273] width 83 height 19
click at [725, 325] on link "Start practice test" at bounding box center [784, 342] width 179 height 34
click at [471, 265] on input "Exam (Timed)" at bounding box center [475, 272] width 13 height 13
radio input "true"
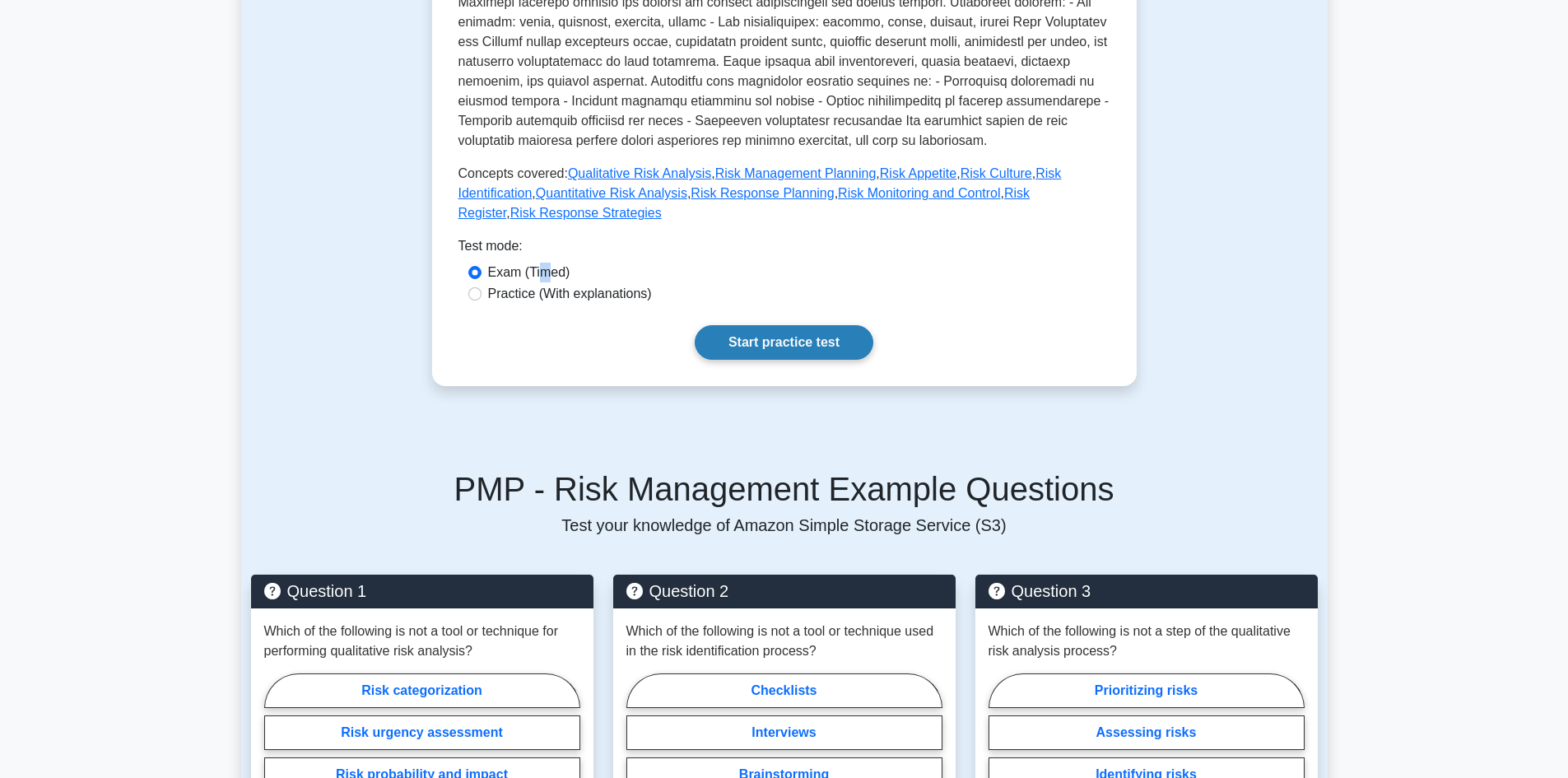
click at [773, 329] on link "Start practice test" at bounding box center [784, 342] width 179 height 34
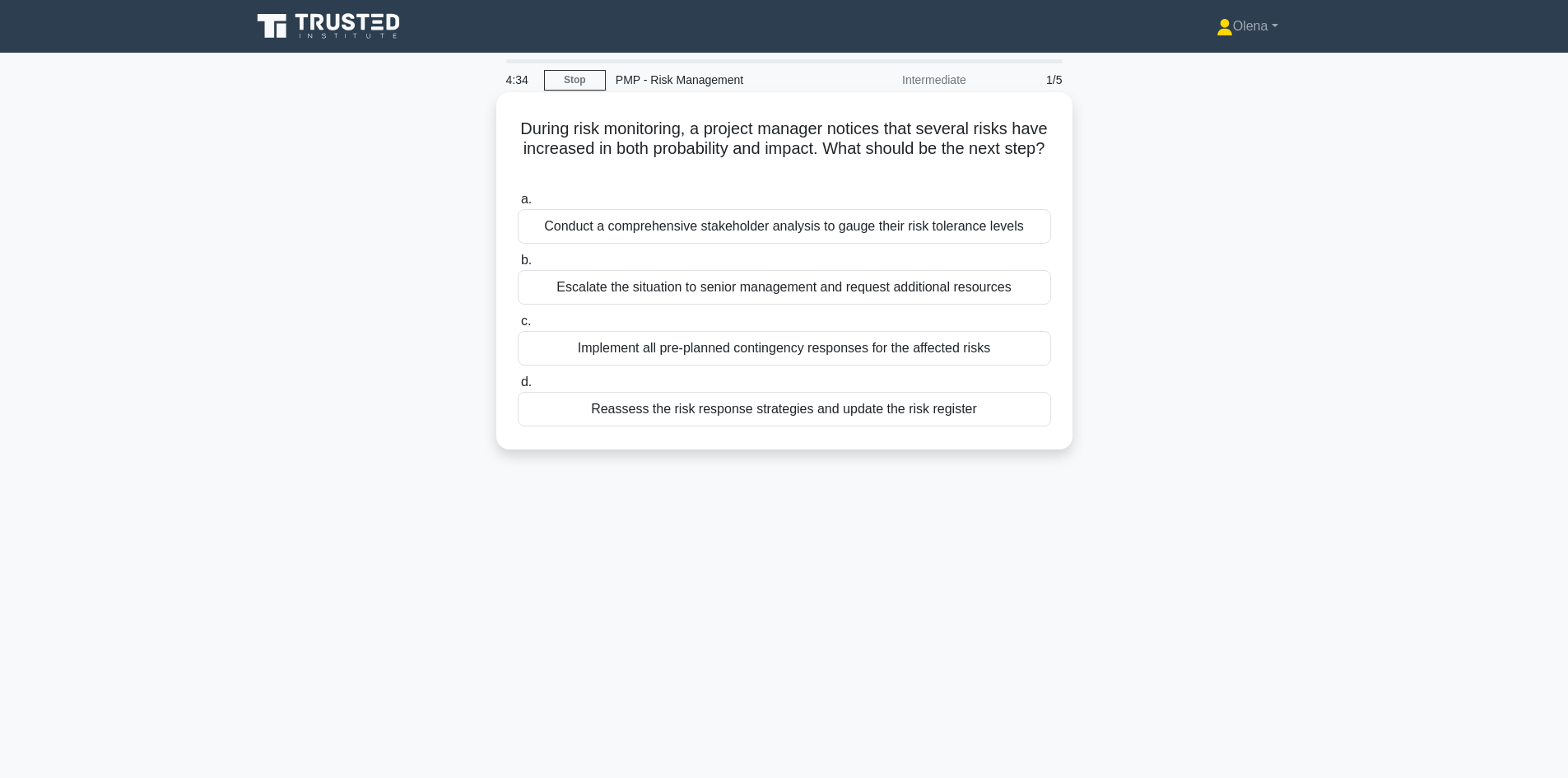
click at [987, 411] on div "Reassess the risk response strategies and update the risk register" at bounding box center [784, 409] width 534 height 34
click at [518, 388] on input "d. Reassess the risk response strategies and update the risk register" at bounding box center [518, 382] width 0 height 11
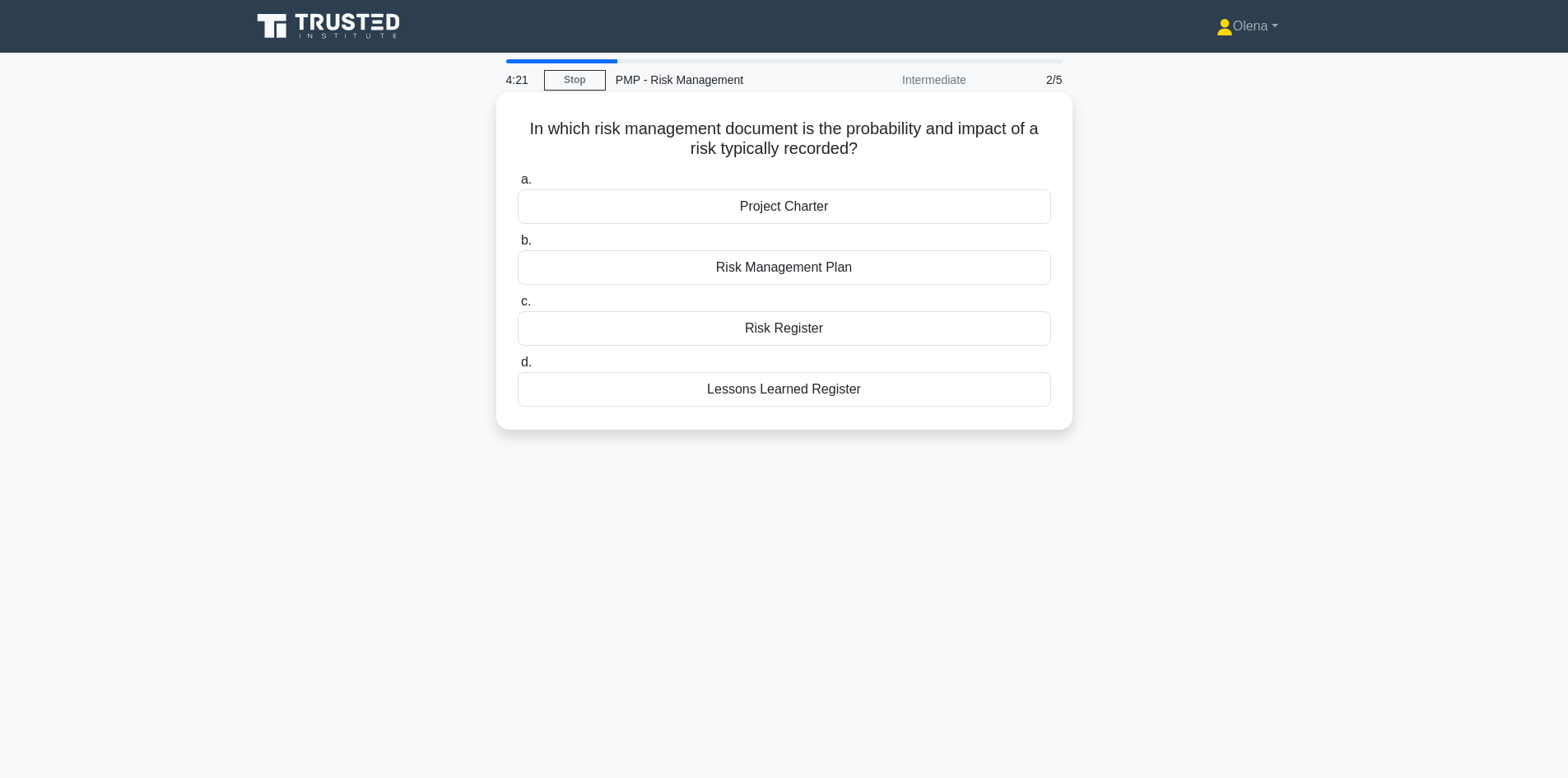
click at [964, 321] on div "Risk Register" at bounding box center [784, 328] width 534 height 34
click at [518, 307] on input "c. Risk Register" at bounding box center [518, 302] width 0 height 11
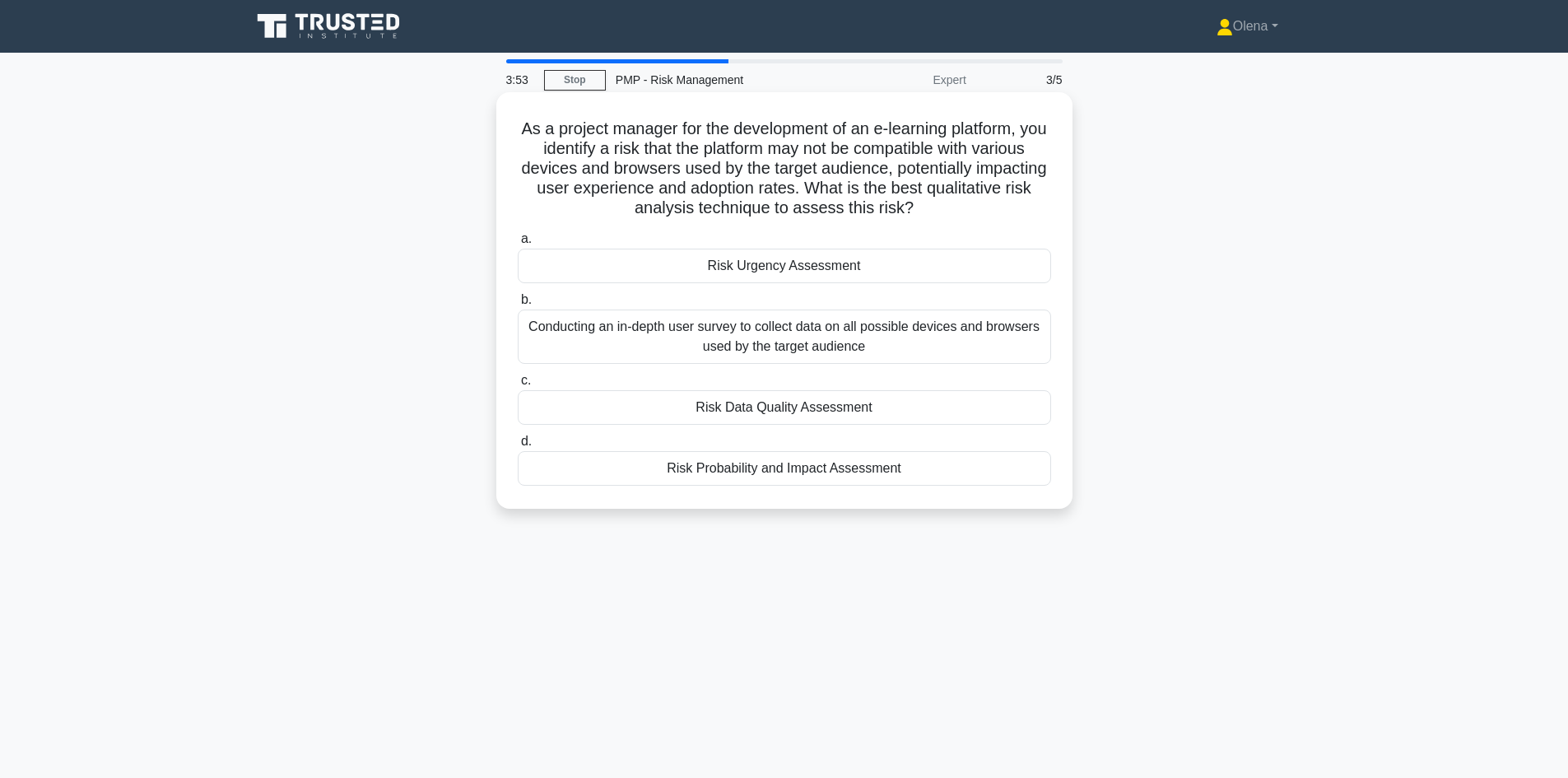
click at [702, 334] on div "Conducting an in-depth user survey to collect data on all possible devices and …" at bounding box center [784, 337] width 534 height 55
click at [518, 305] on input "b. Conducting an in-depth user survey to collect data on all possible devices a…" at bounding box center [518, 300] width 0 height 11
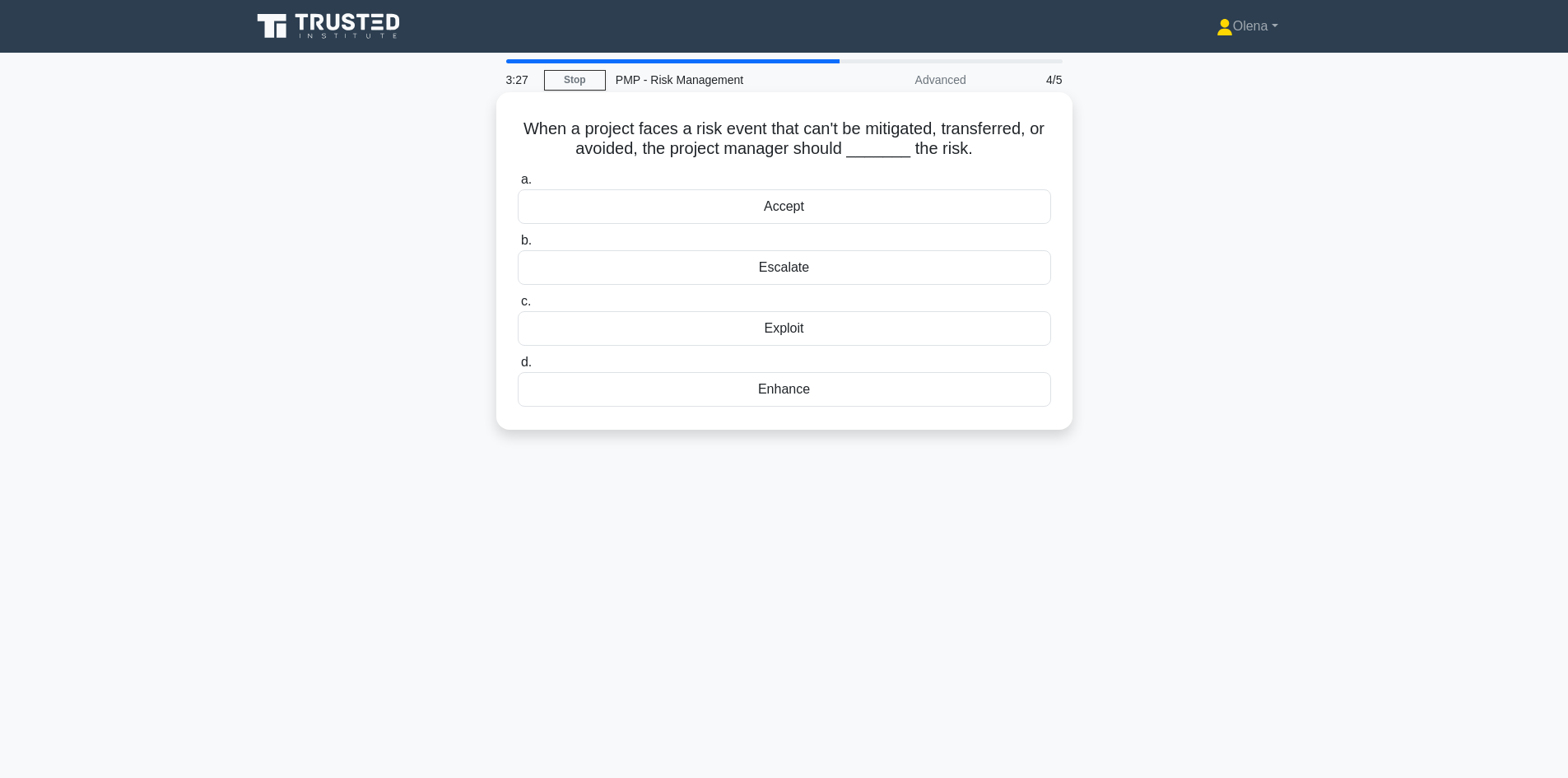
click at [709, 212] on div "Accept" at bounding box center [784, 206] width 534 height 34
click at [518, 185] on input "a. Accept" at bounding box center [518, 179] width 0 height 11
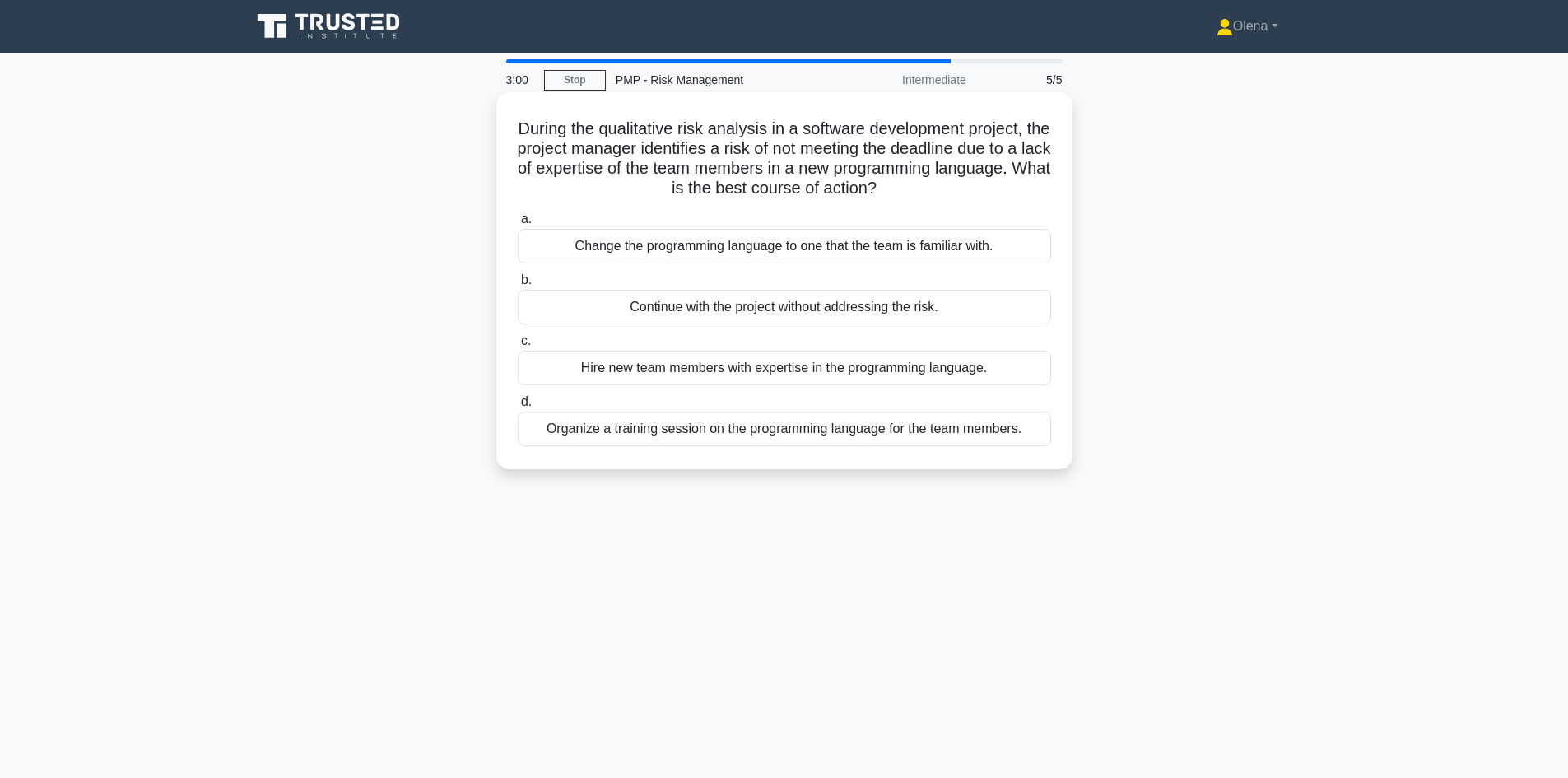
click at [648, 428] on div "Organize a training session on the programming language for the team members." at bounding box center [784, 428] width 534 height 34
click at [518, 407] on input "d. Organize a training session on the programming language for the team members." at bounding box center [518, 402] width 0 height 11
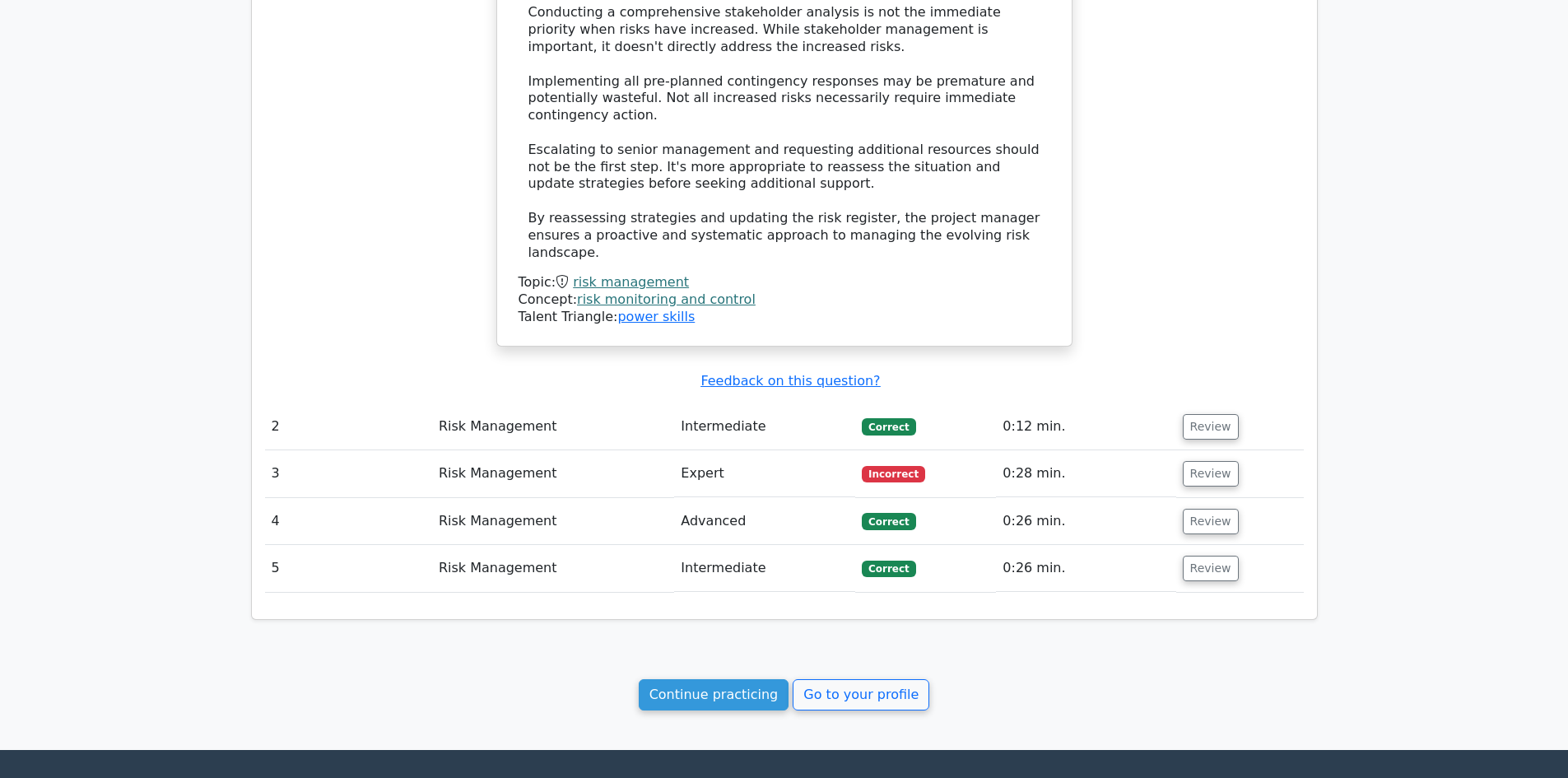
scroll to position [1631, 0]
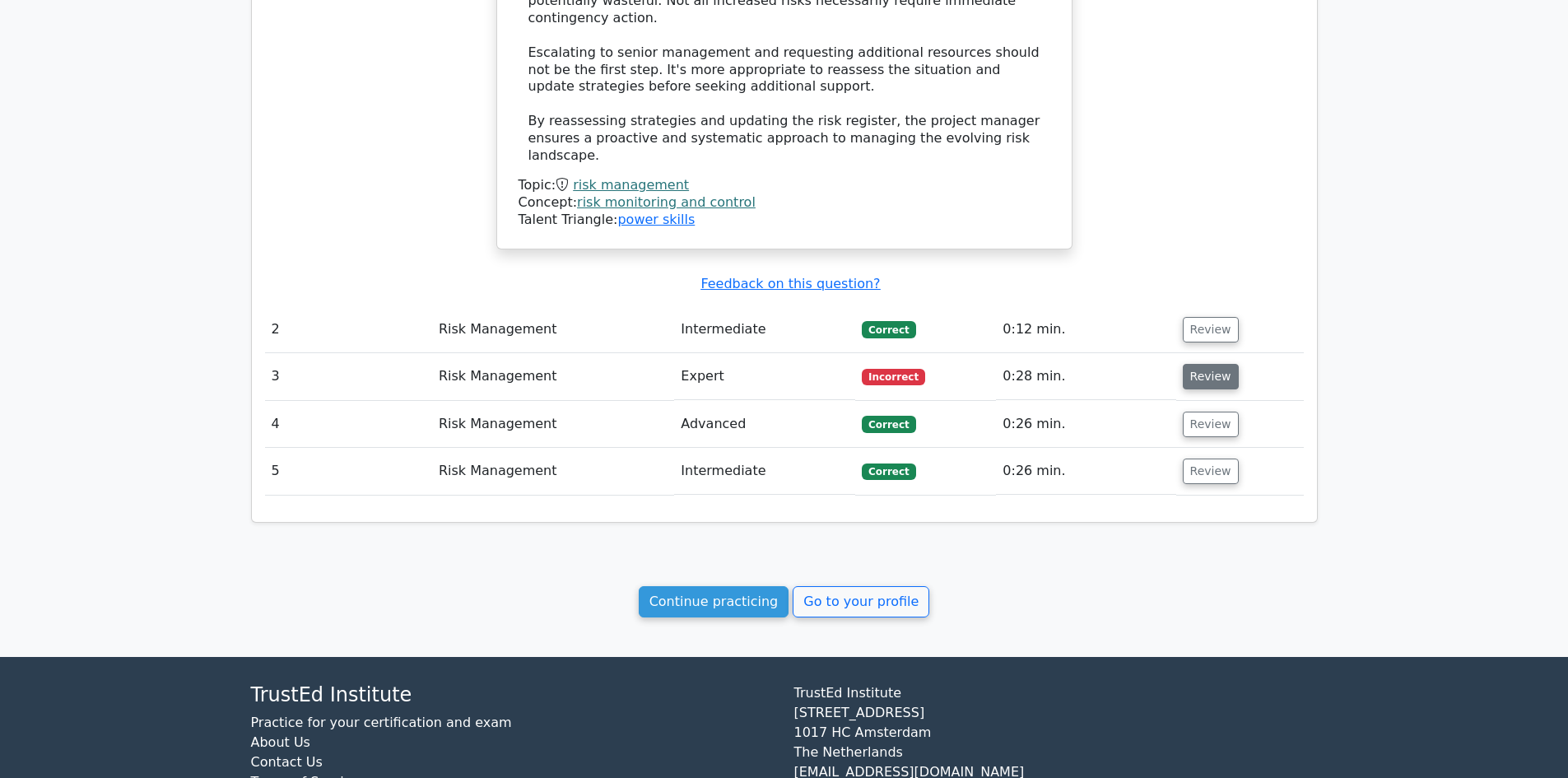
click at [1212, 364] on button "Review" at bounding box center [1211, 376] width 56 height 25
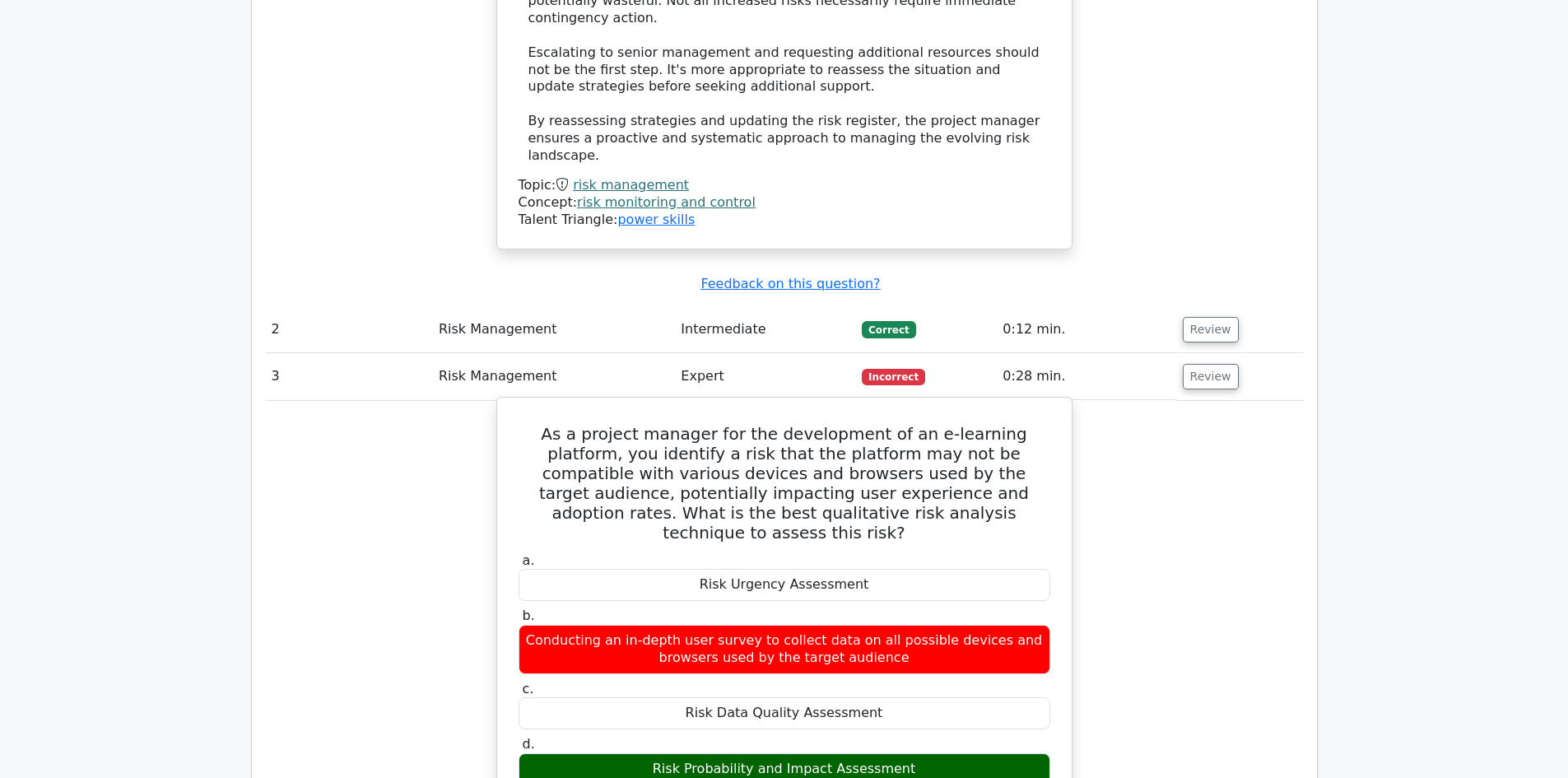
drag, startPoint x: 513, startPoint y: 342, endPoint x: 952, endPoint y: 662, distance: 543.3
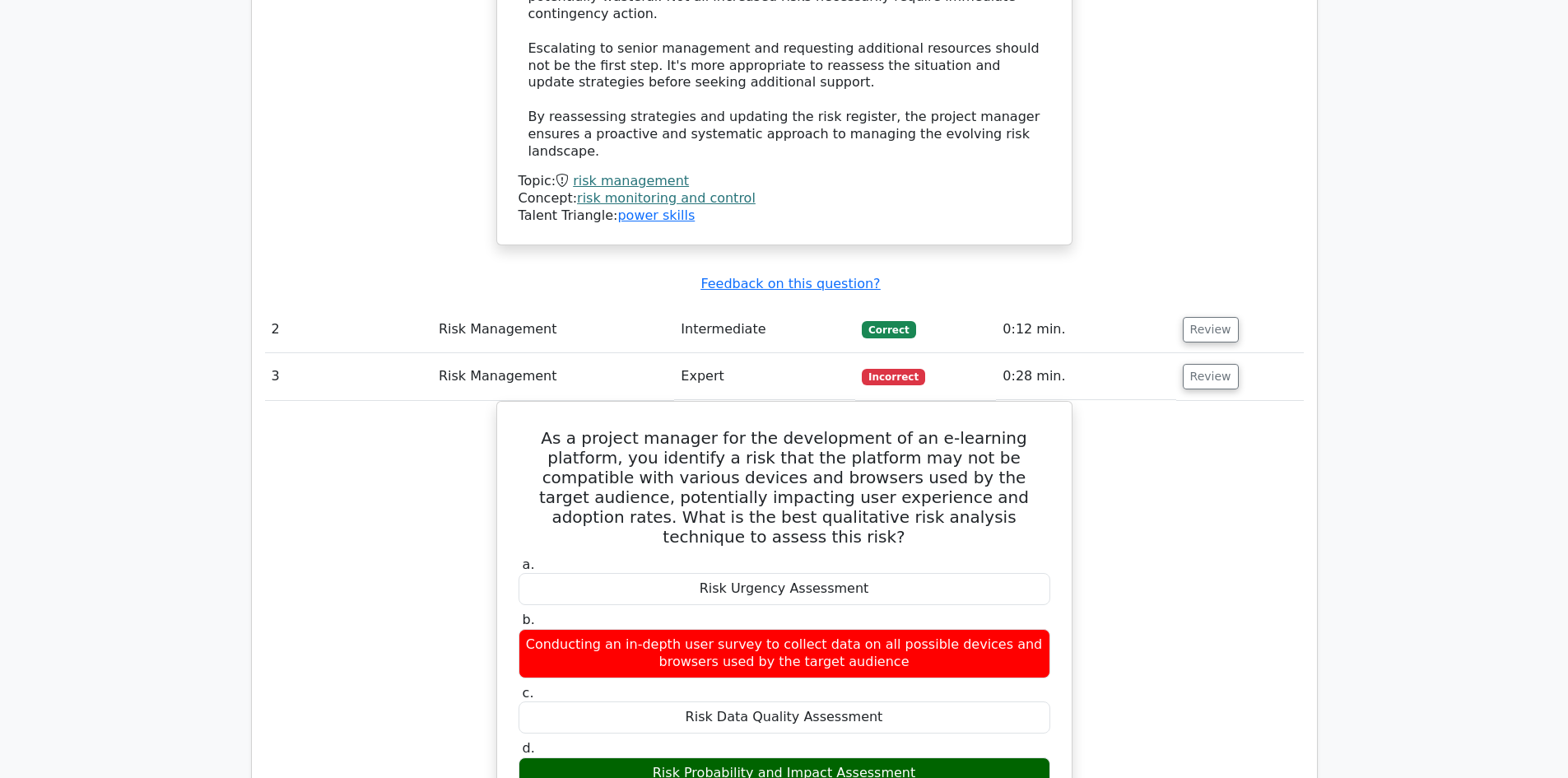
copy div "As a project manager for the development of an e-learning platform, you identif…"
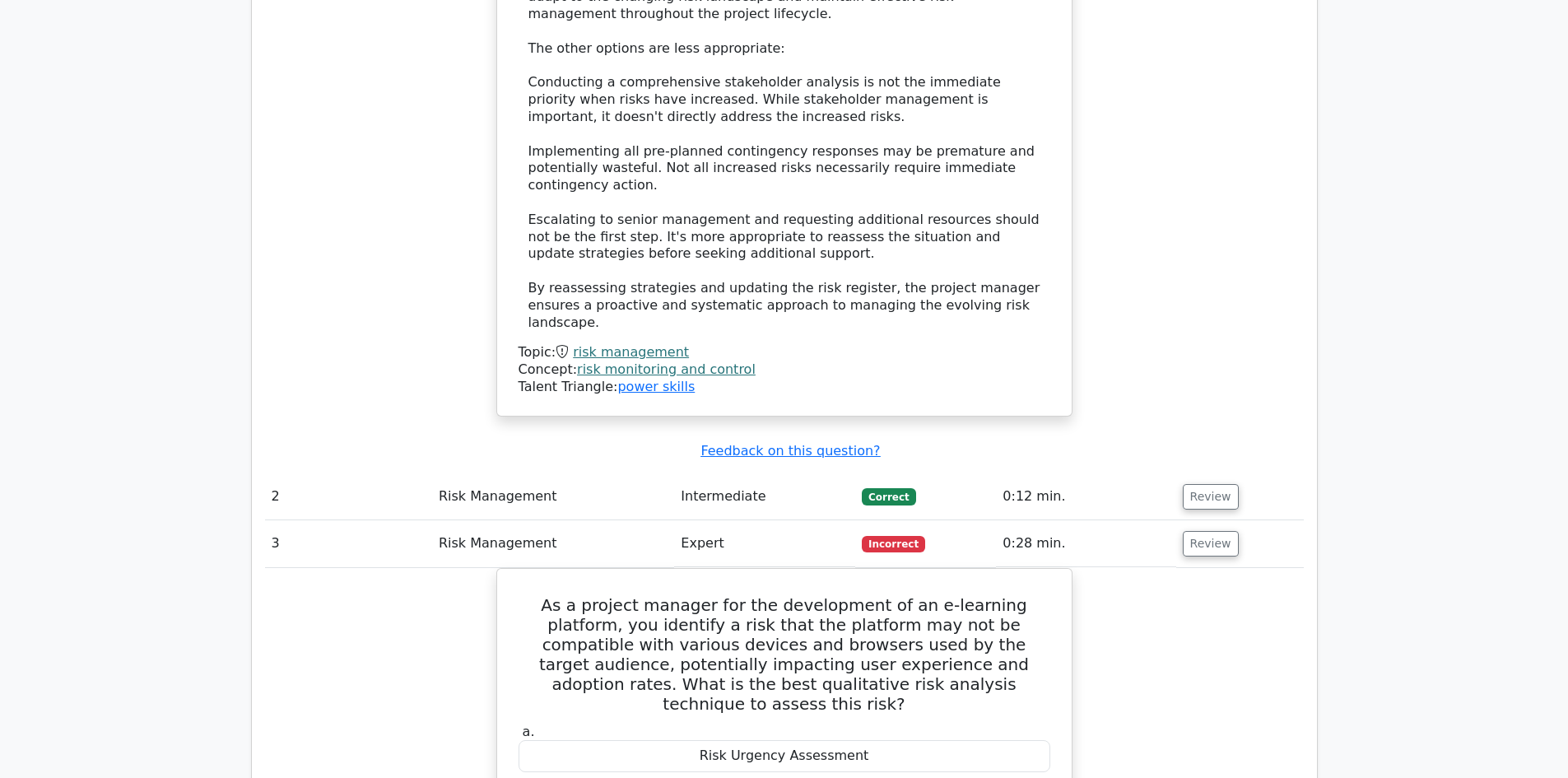
scroll to position [1466, 0]
click at [1204, 482] on button "Review" at bounding box center [1211, 494] width 56 height 25
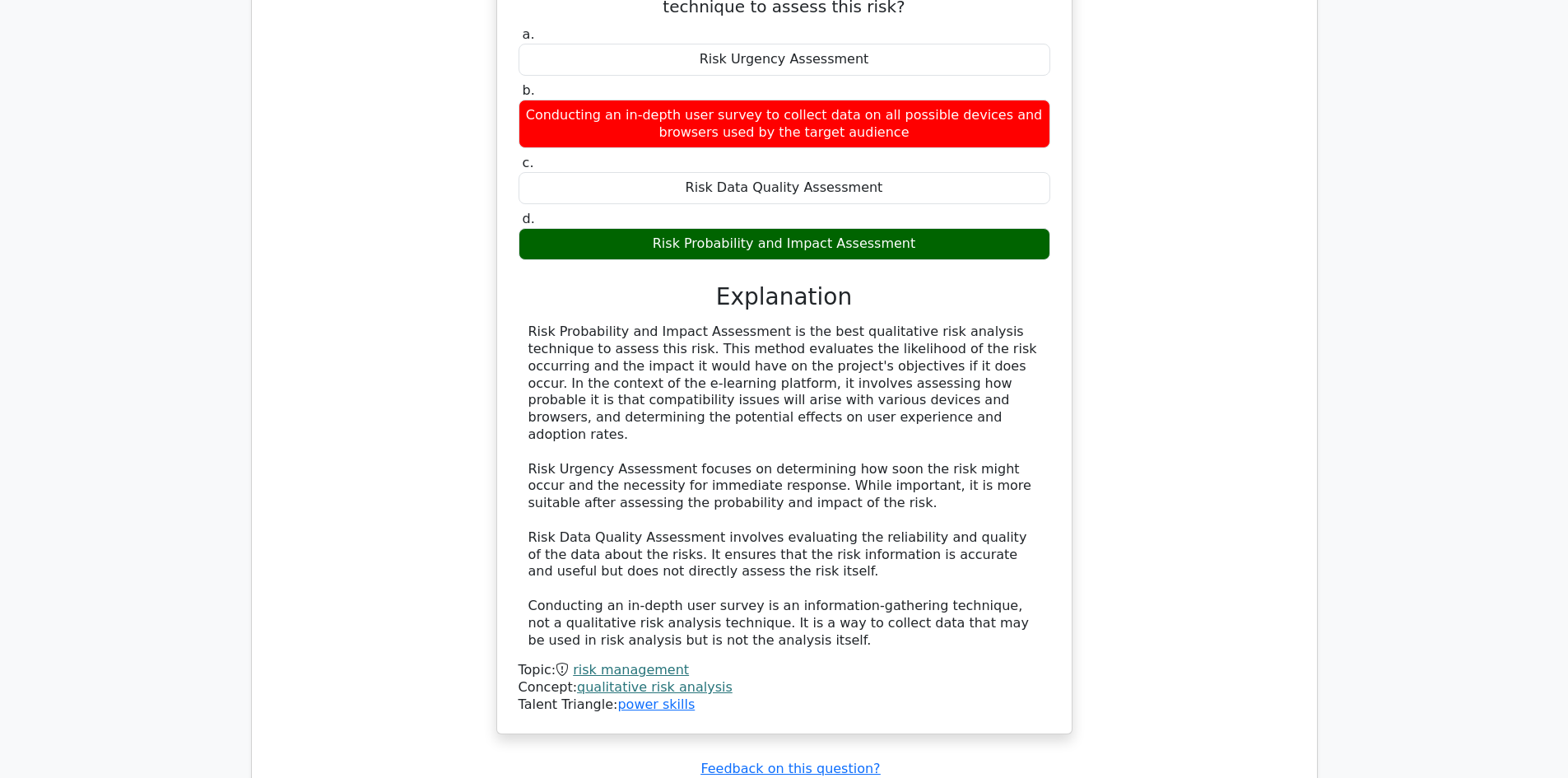
scroll to position [3195, 0]
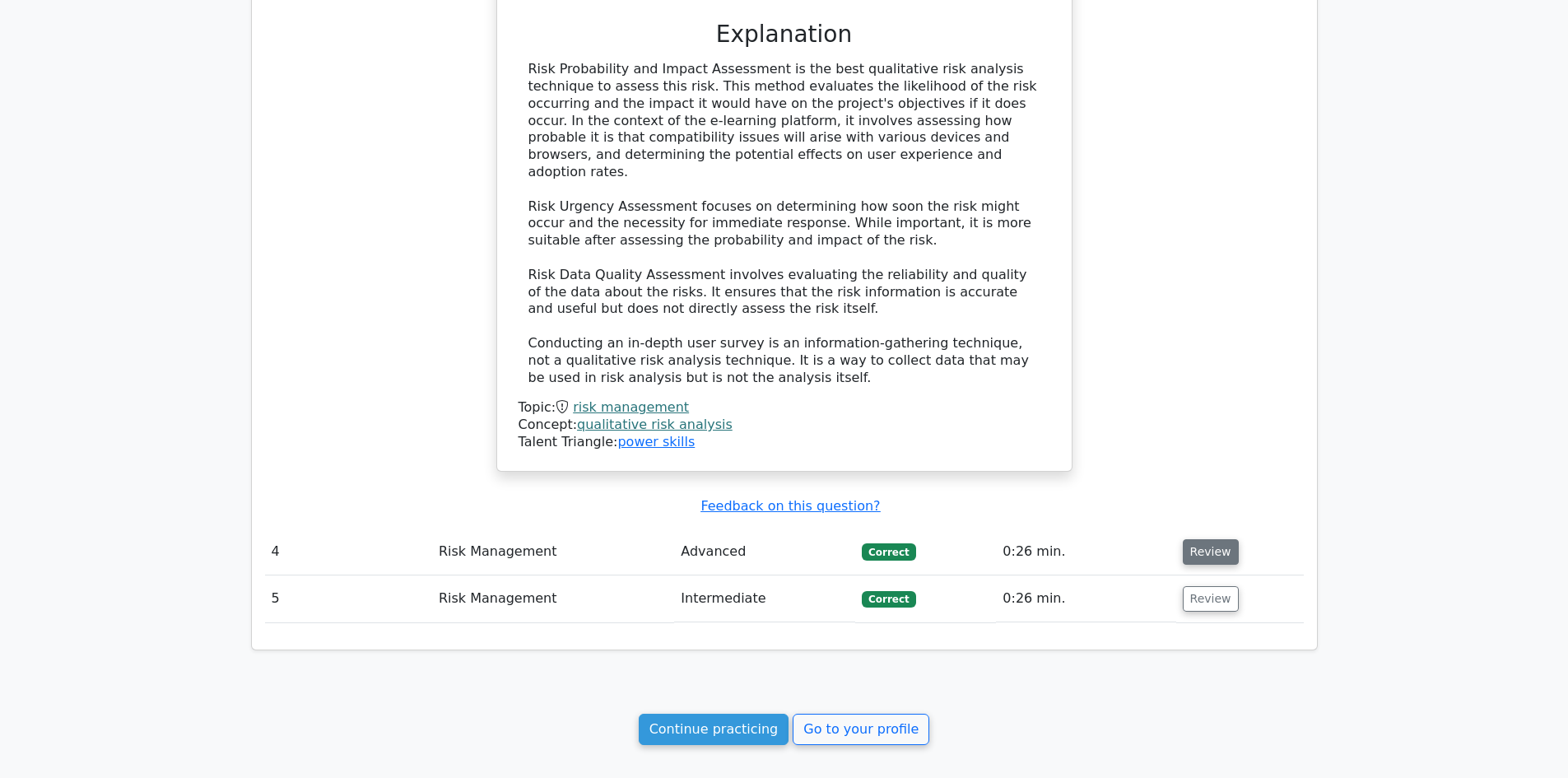
click at [1186, 539] on button "Review" at bounding box center [1211, 551] width 56 height 25
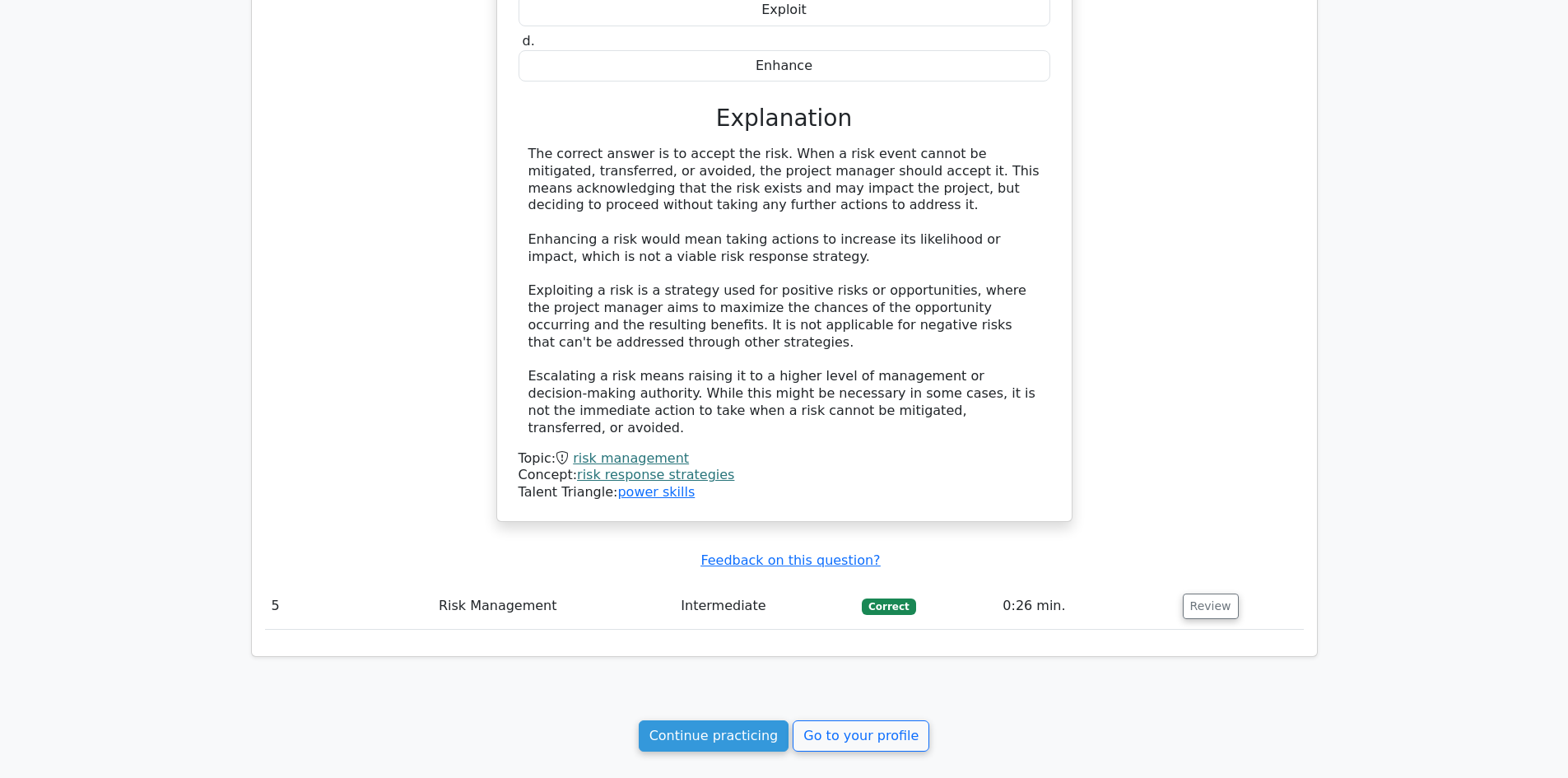
scroll to position [4058, 0]
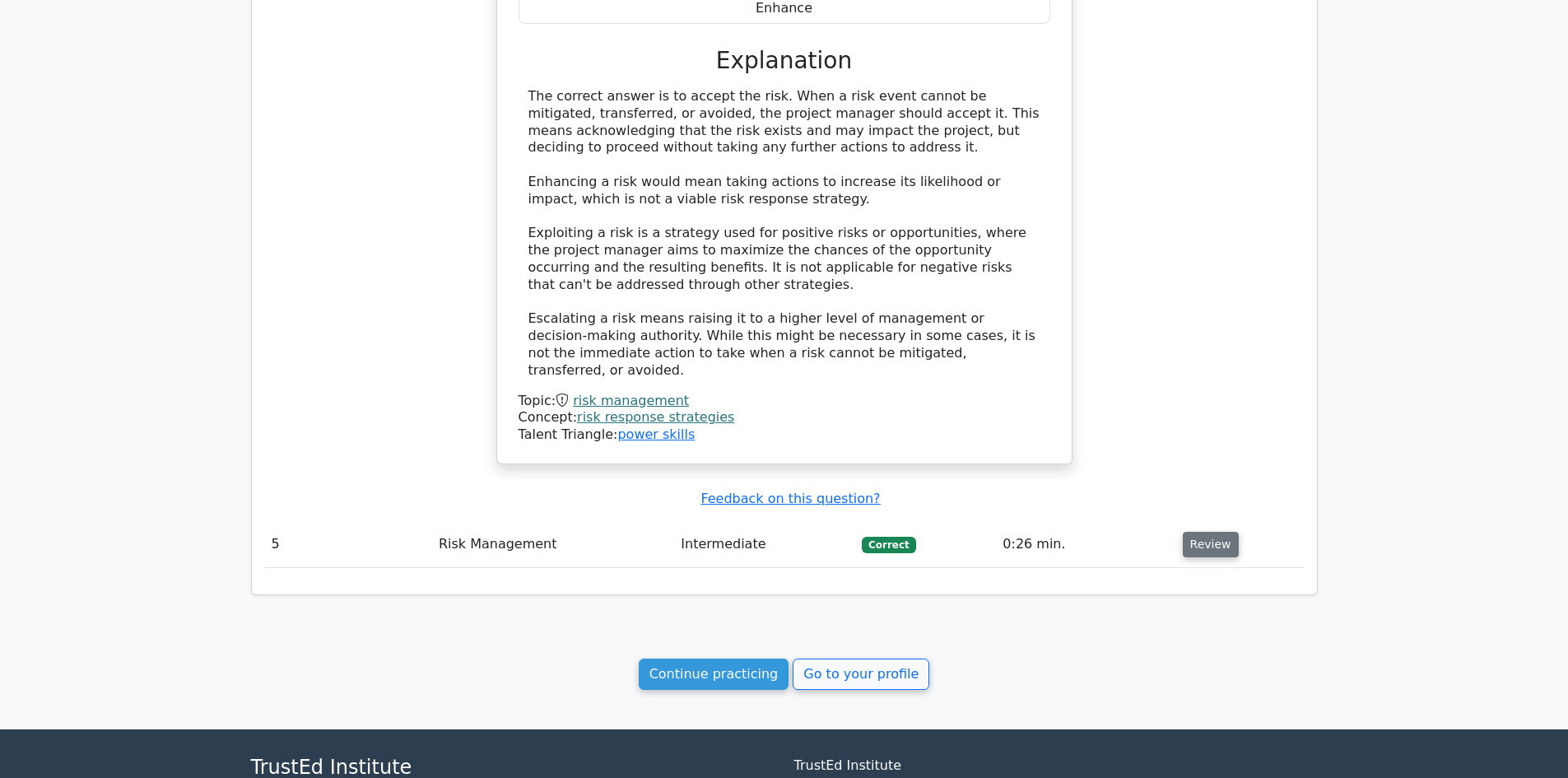
click at [1189, 532] on button "Review" at bounding box center [1211, 544] width 56 height 25
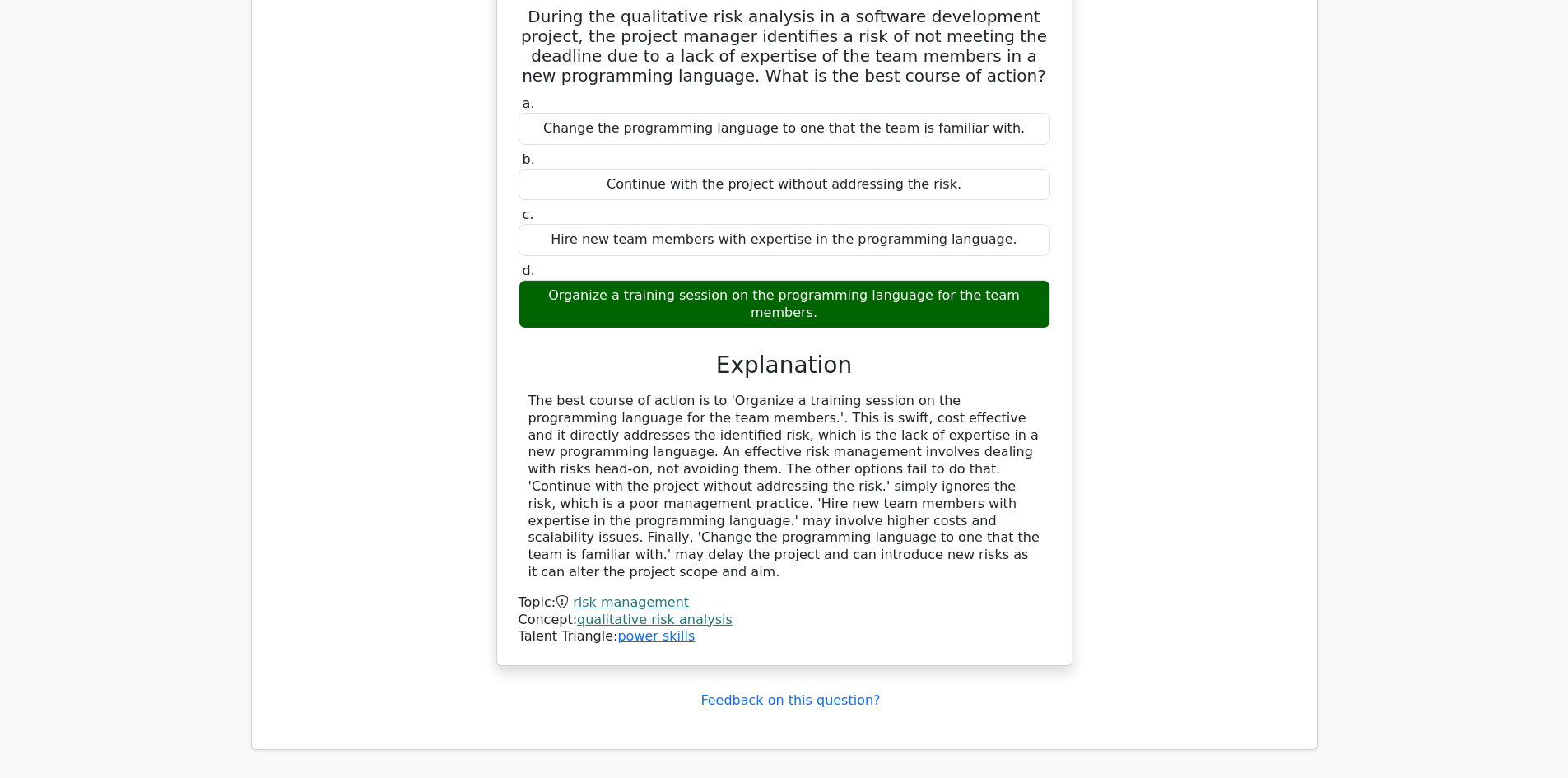
scroll to position [4766, 0]
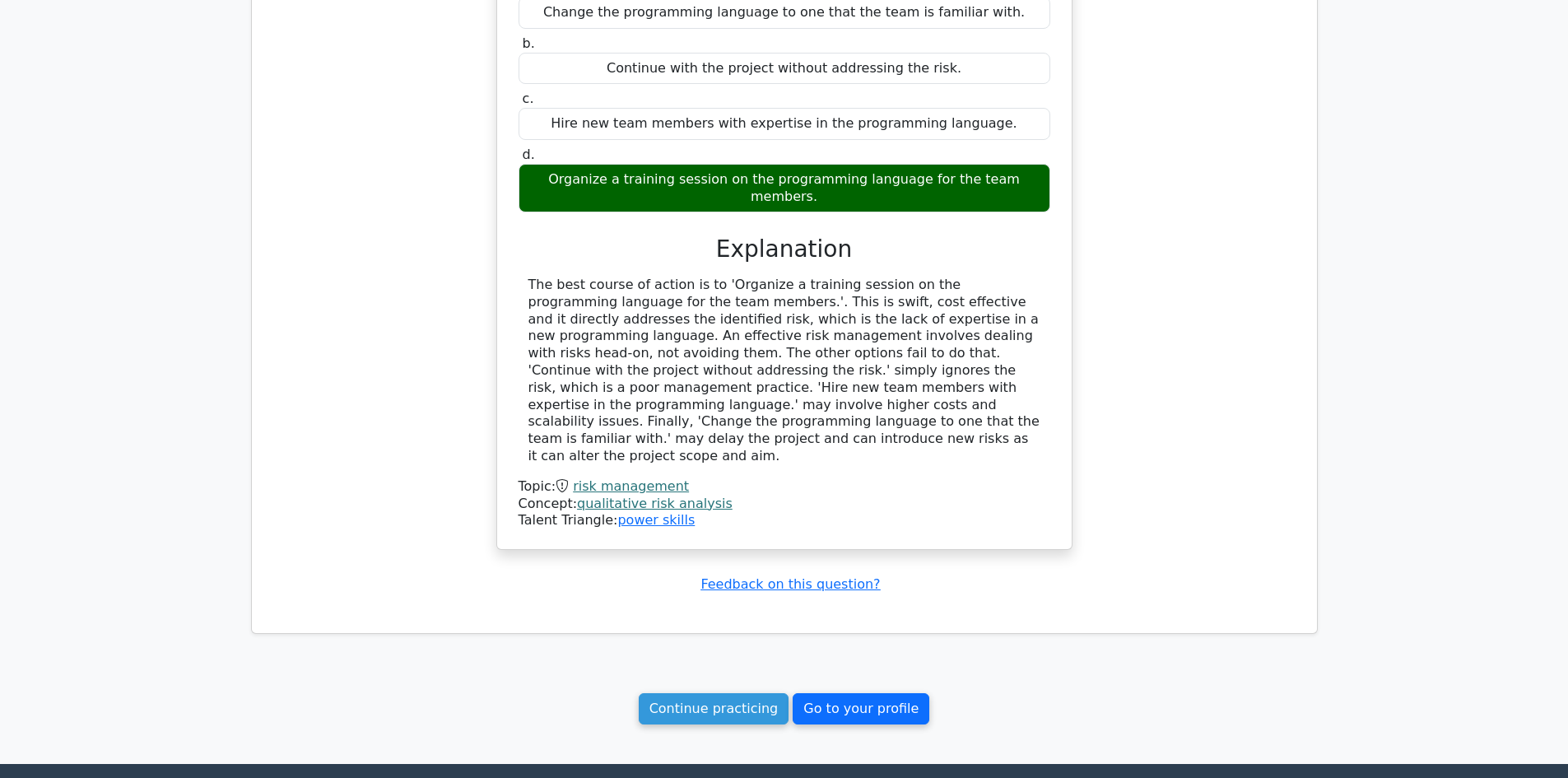
click at [839, 693] on link "Go to your profile" at bounding box center [860, 709] width 136 height 32
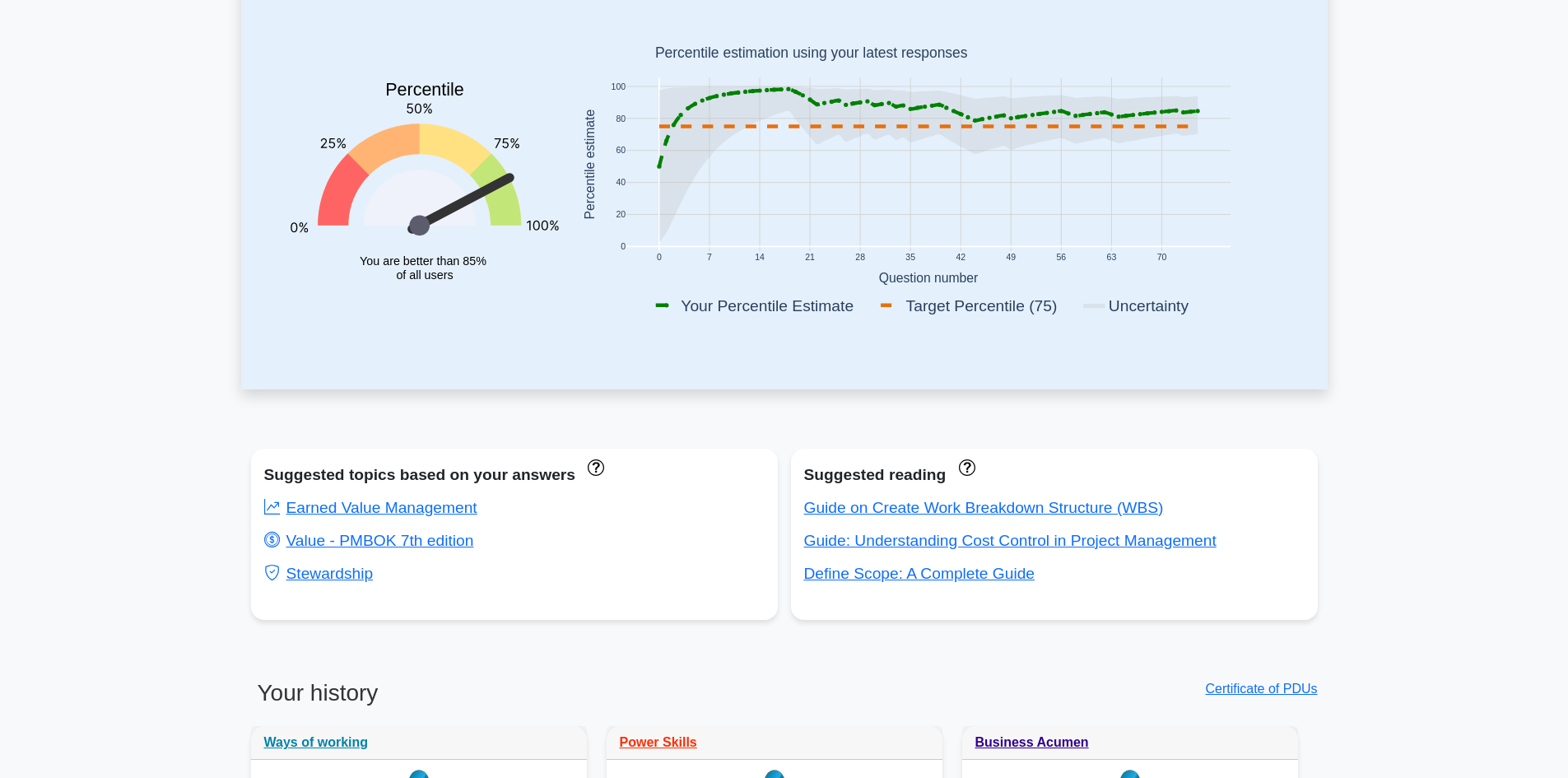
scroll to position [247, 0]
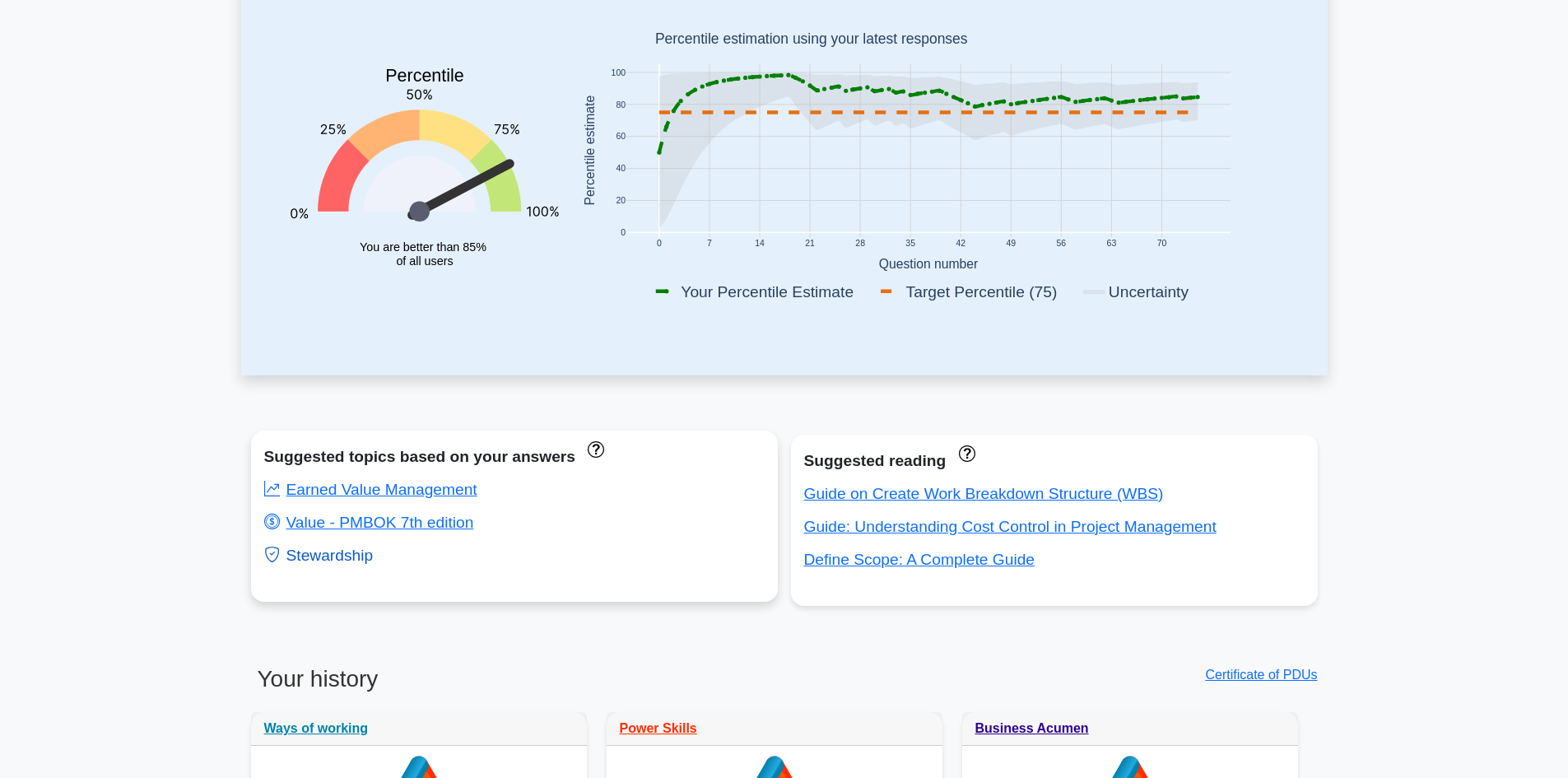
drag, startPoint x: 433, startPoint y: 575, endPoint x: 280, endPoint y: 561, distance: 153.6
click at [280, 561] on div "Suggested topics based on your answers Earned Value Management Value - PMBOK 7t…" at bounding box center [514, 516] width 527 height 171
copy link "Stewardship"
click at [368, 489] on link "Earned Value Management" at bounding box center [370, 490] width 213 height 18
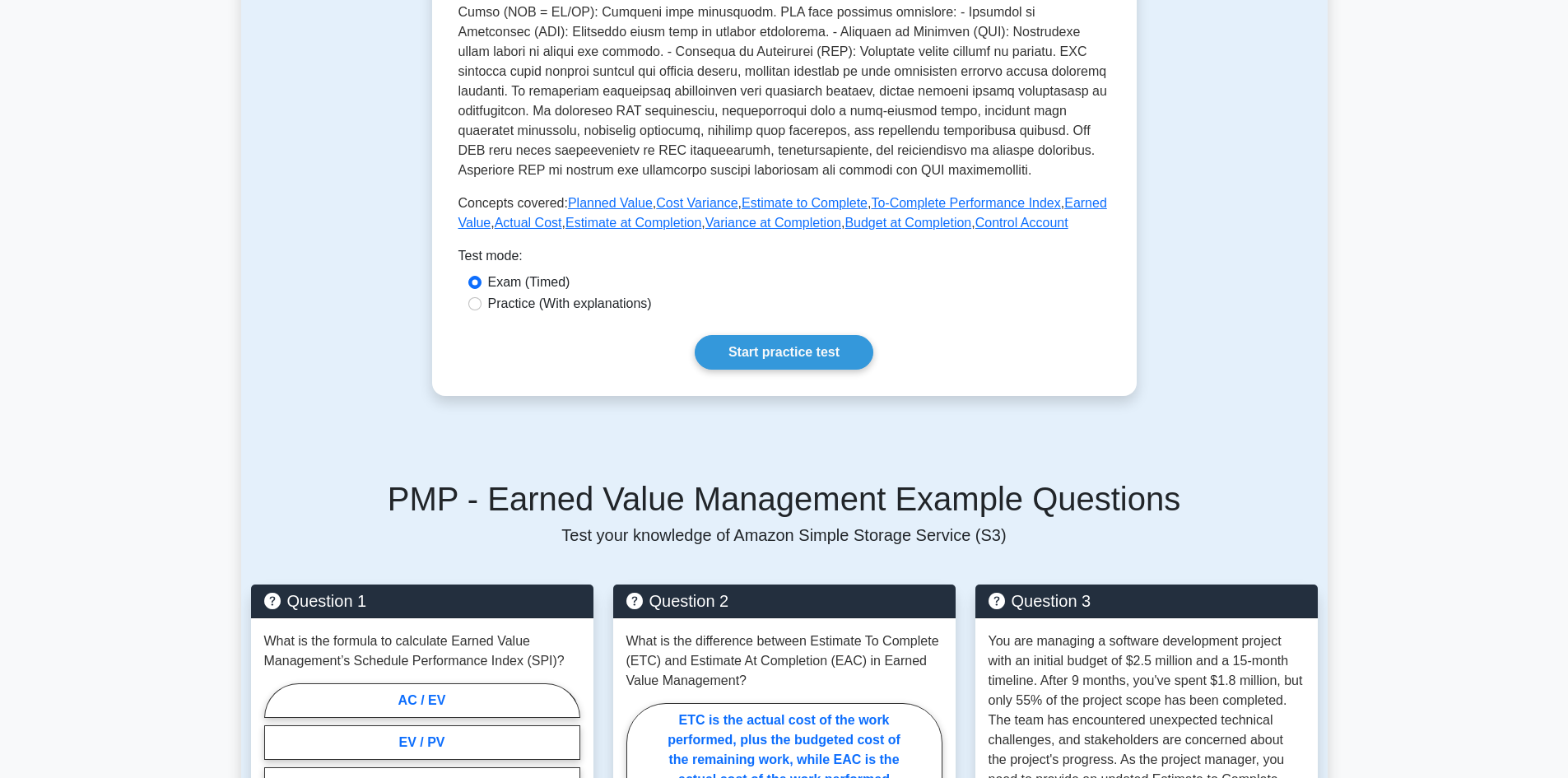
scroll to position [576, 0]
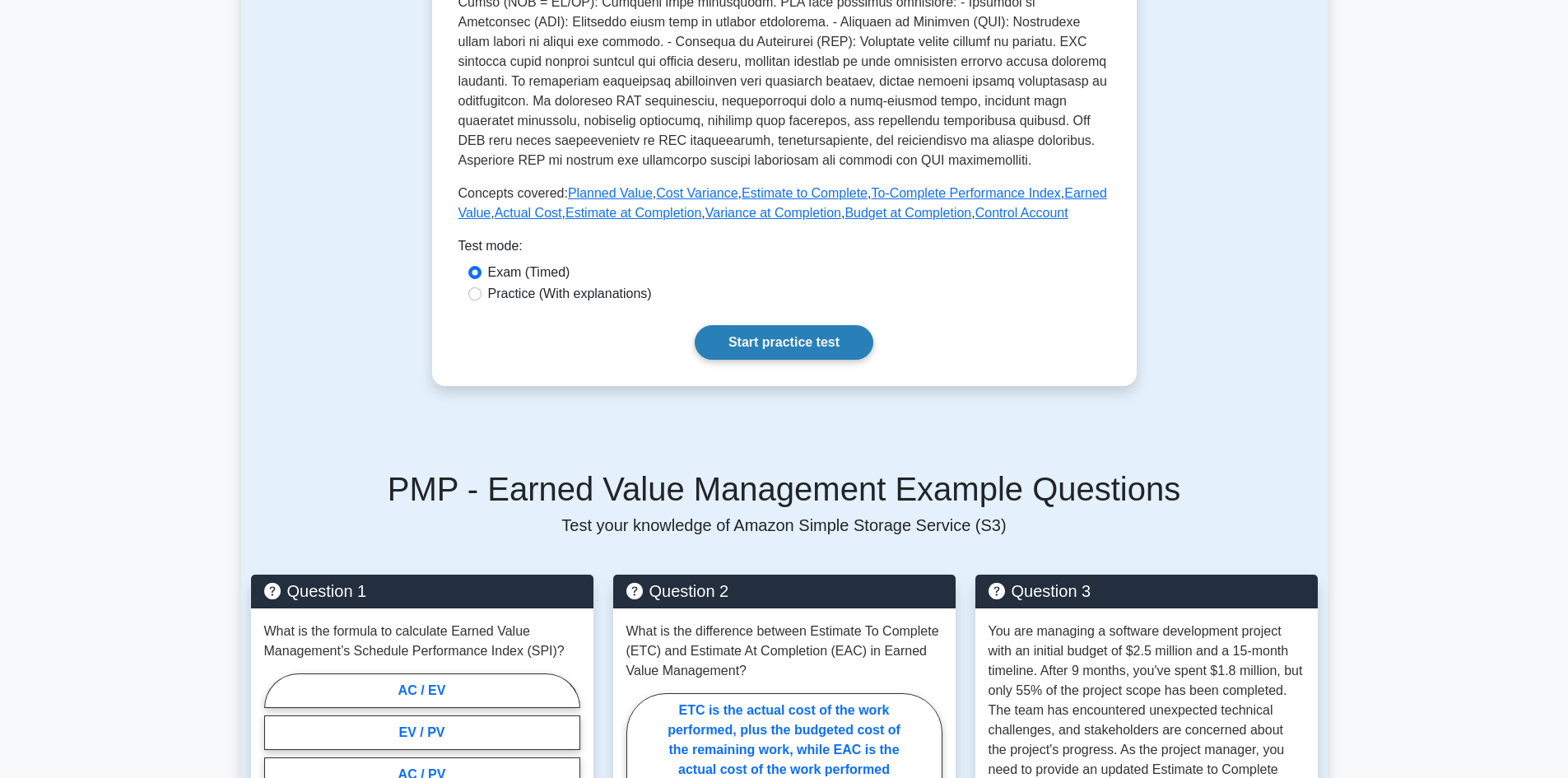
click at [808, 346] on link "Start practice test" at bounding box center [784, 342] width 179 height 34
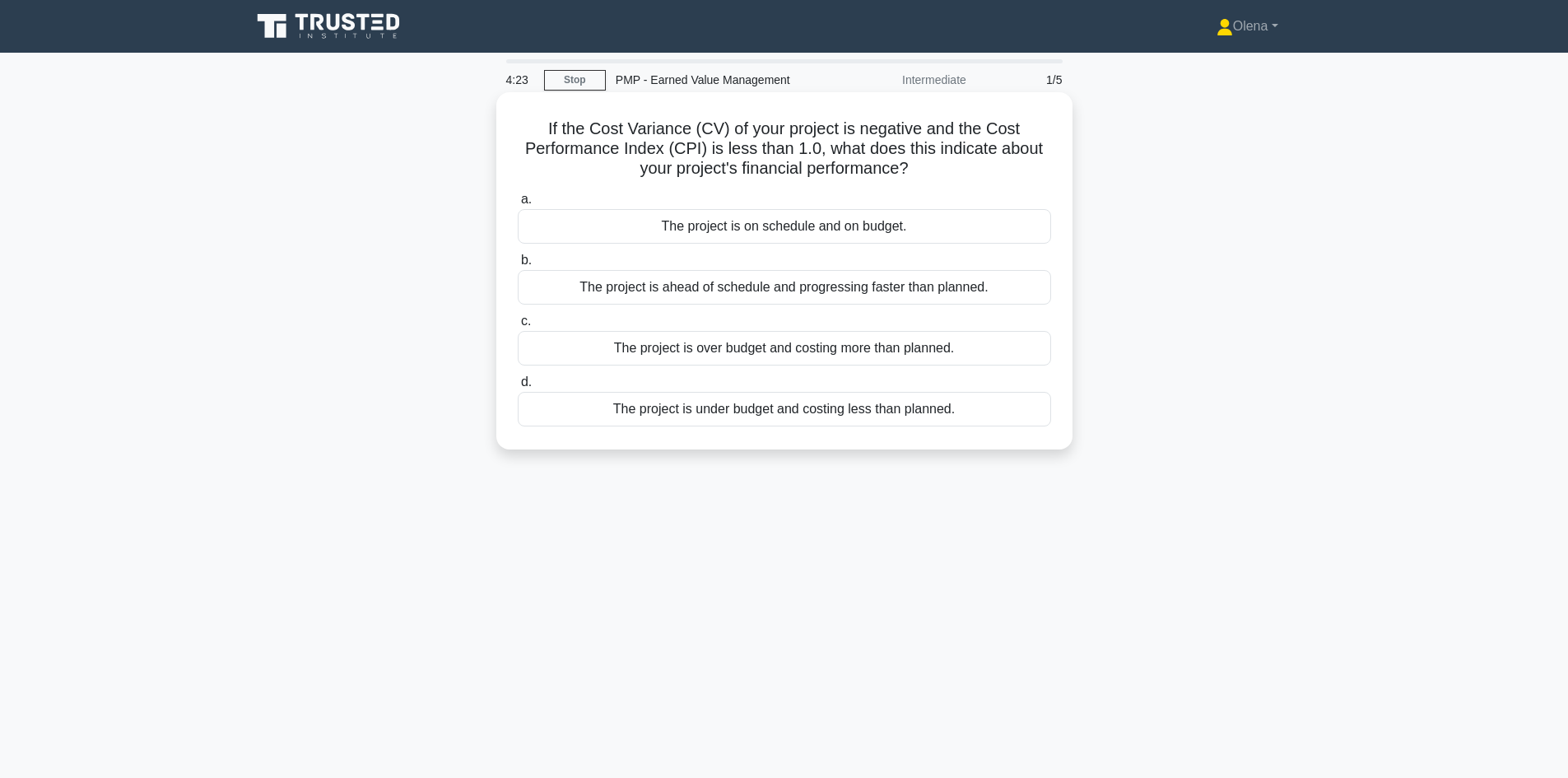
click at [727, 353] on div "The project is over budget and costing more than planned." at bounding box center [784, 347] width 534 height 34
click at [518, 327] on input "c. The project is over budget and costing more than planned." at bounding box center [518, 321] width 0 height 11
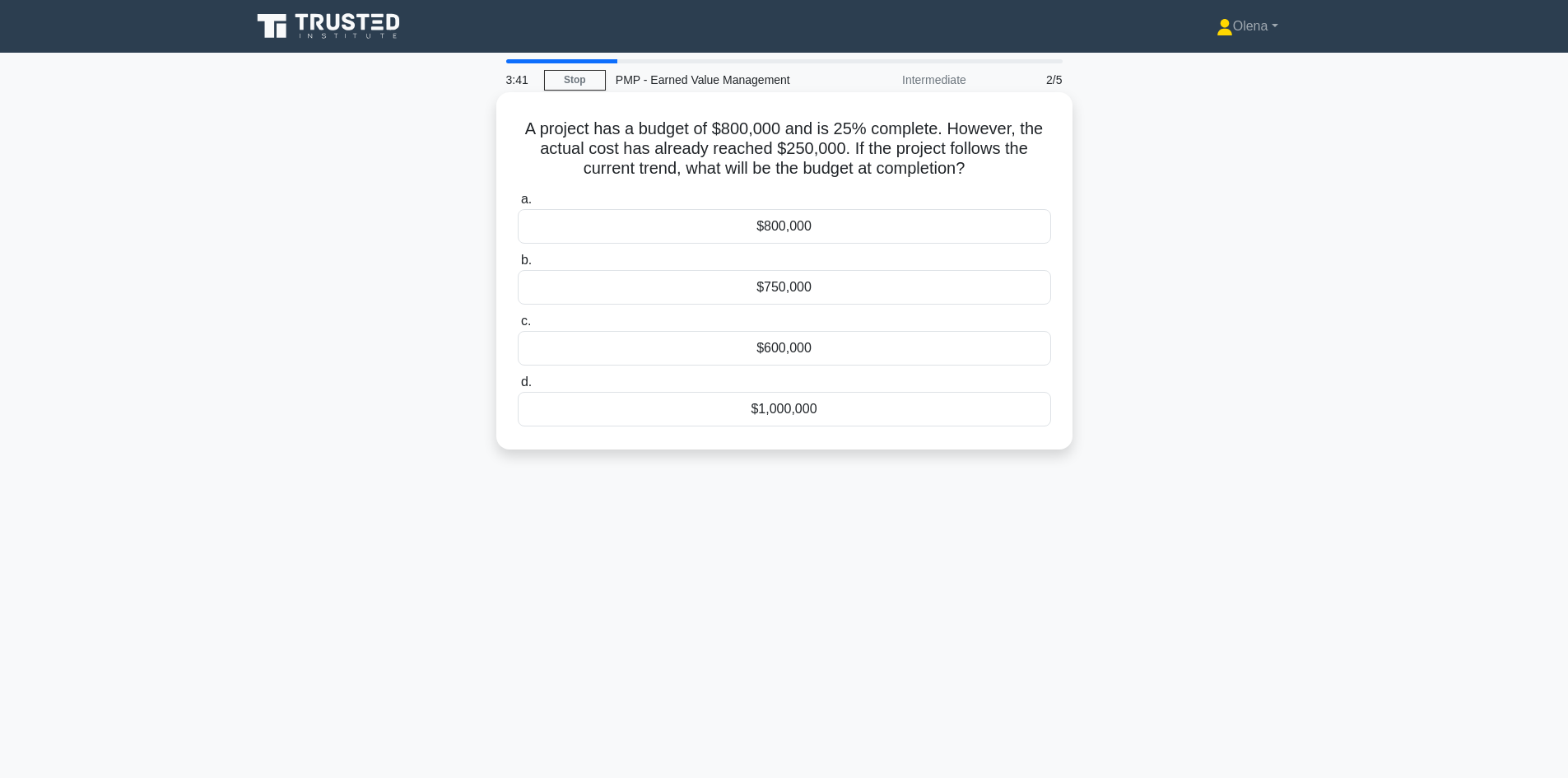
click at [656, 408] on div "$1,000,000" at bounding box center [784, 409] width 534 height 34
click at [518, 388] on input "d. $1,000,000" at bounding box center [518, 382] width 0 height 11
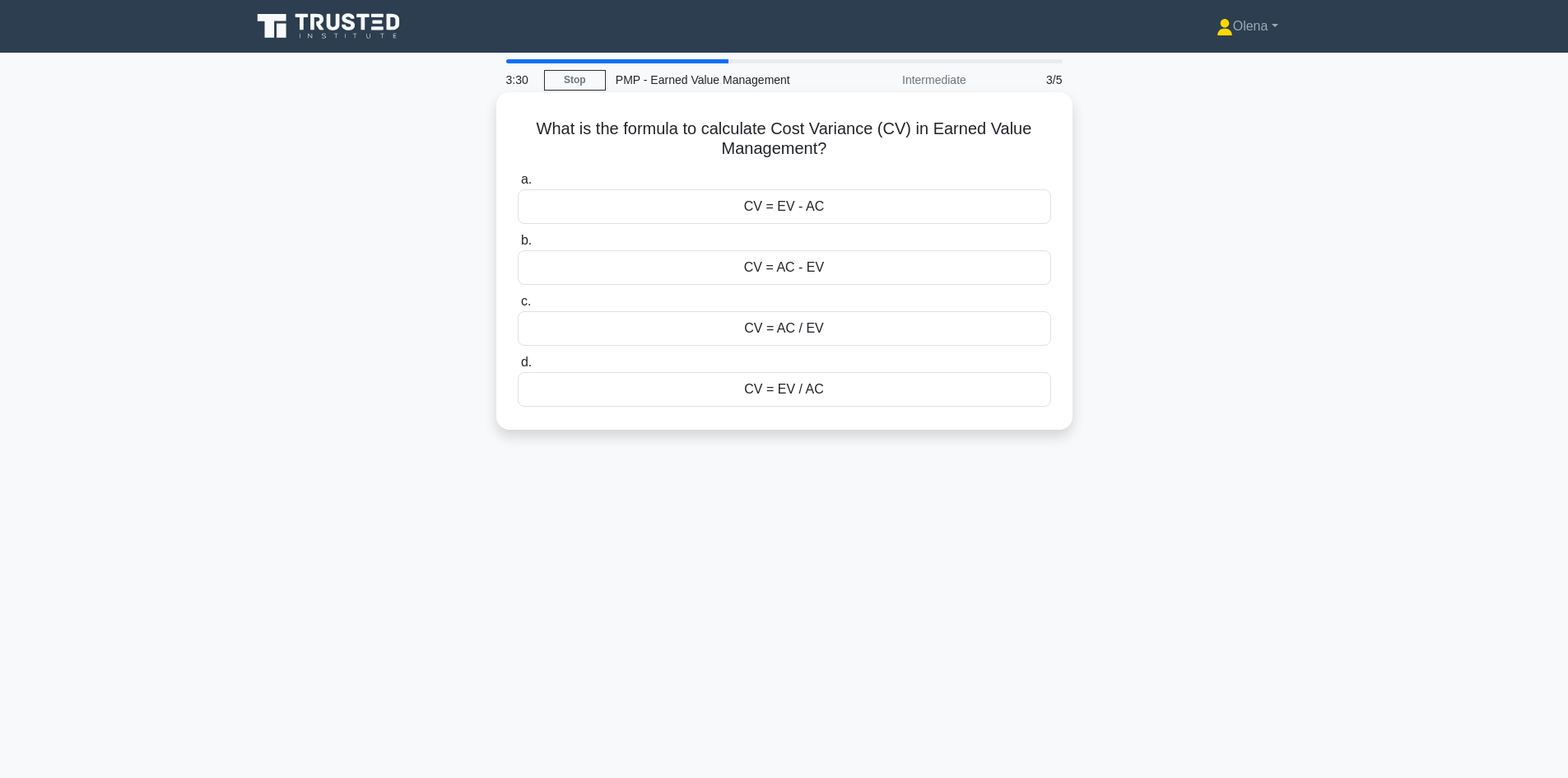
click at [880, 206] on div "CV = EV - AC" at bounding box center [784, 206] width 534 height 34
click at [518, 185] on input "a. CV = EV - AC" at bounding box center [518, 179] width 0 height 11
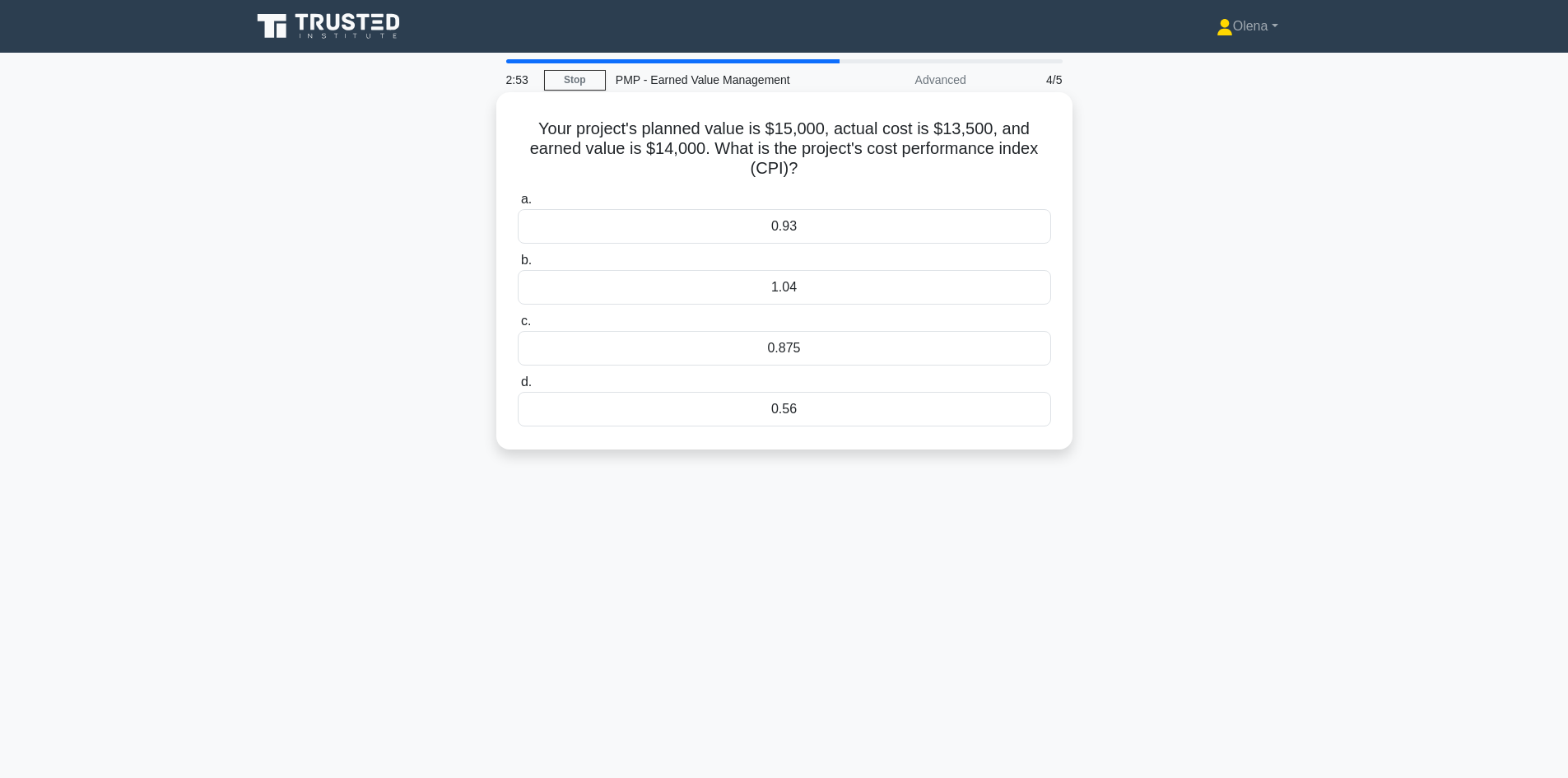
click at [923, 286] on div "1.04" at bounding box center [784, 287] width 534 height 34
click at [518, 265] on input "b. 1.04" at bounding box center [518, 260] width 0 height 11
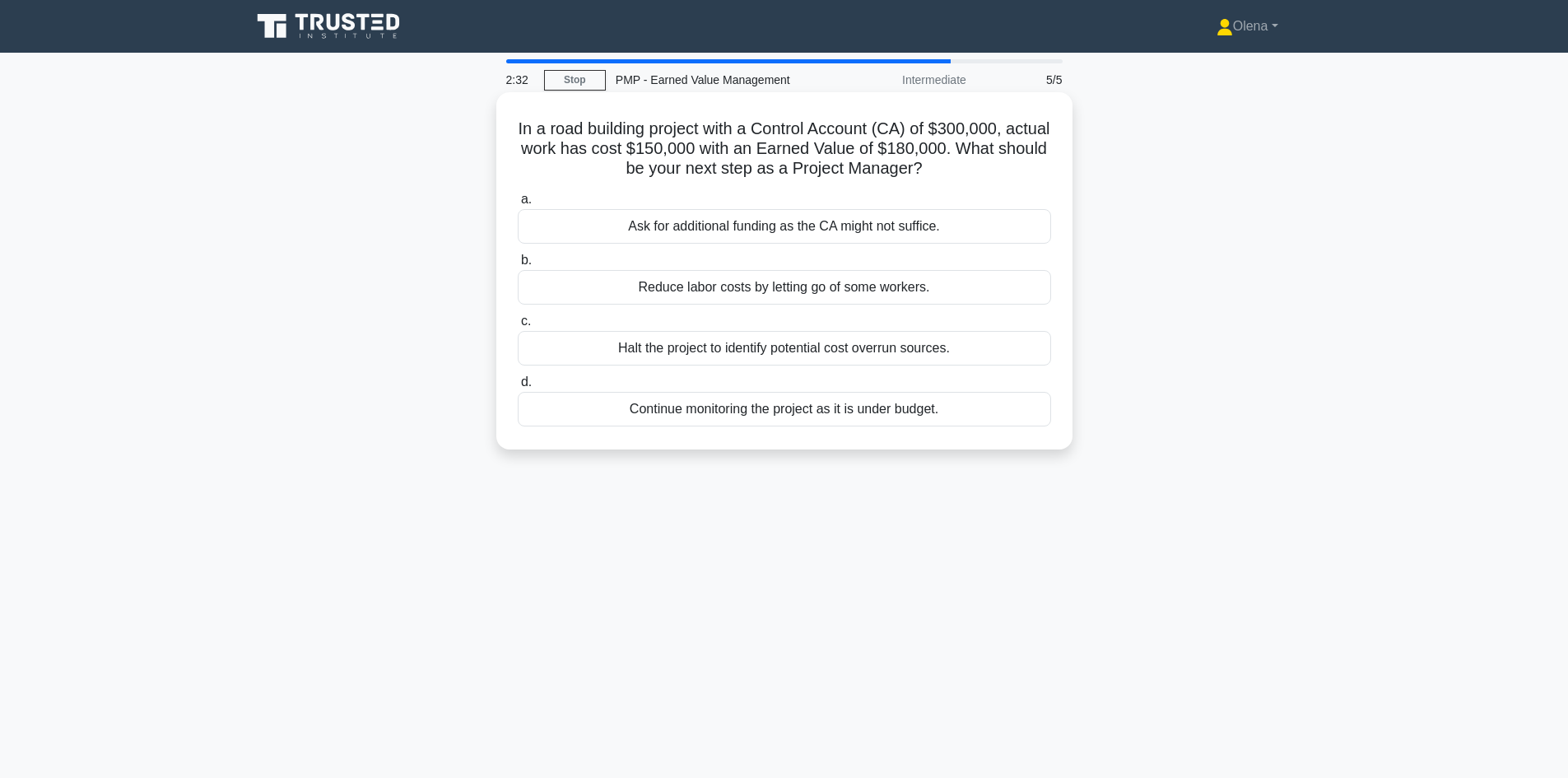
click at [979, 414] on div "Continue monitoring the project as it is under budget." at bounding box center [784, 409] width 534 height 34
click at [518, 388] on input "d. Continue monitoring the project as it is under budget." at bounding box center [518, 382] width 0 height 11
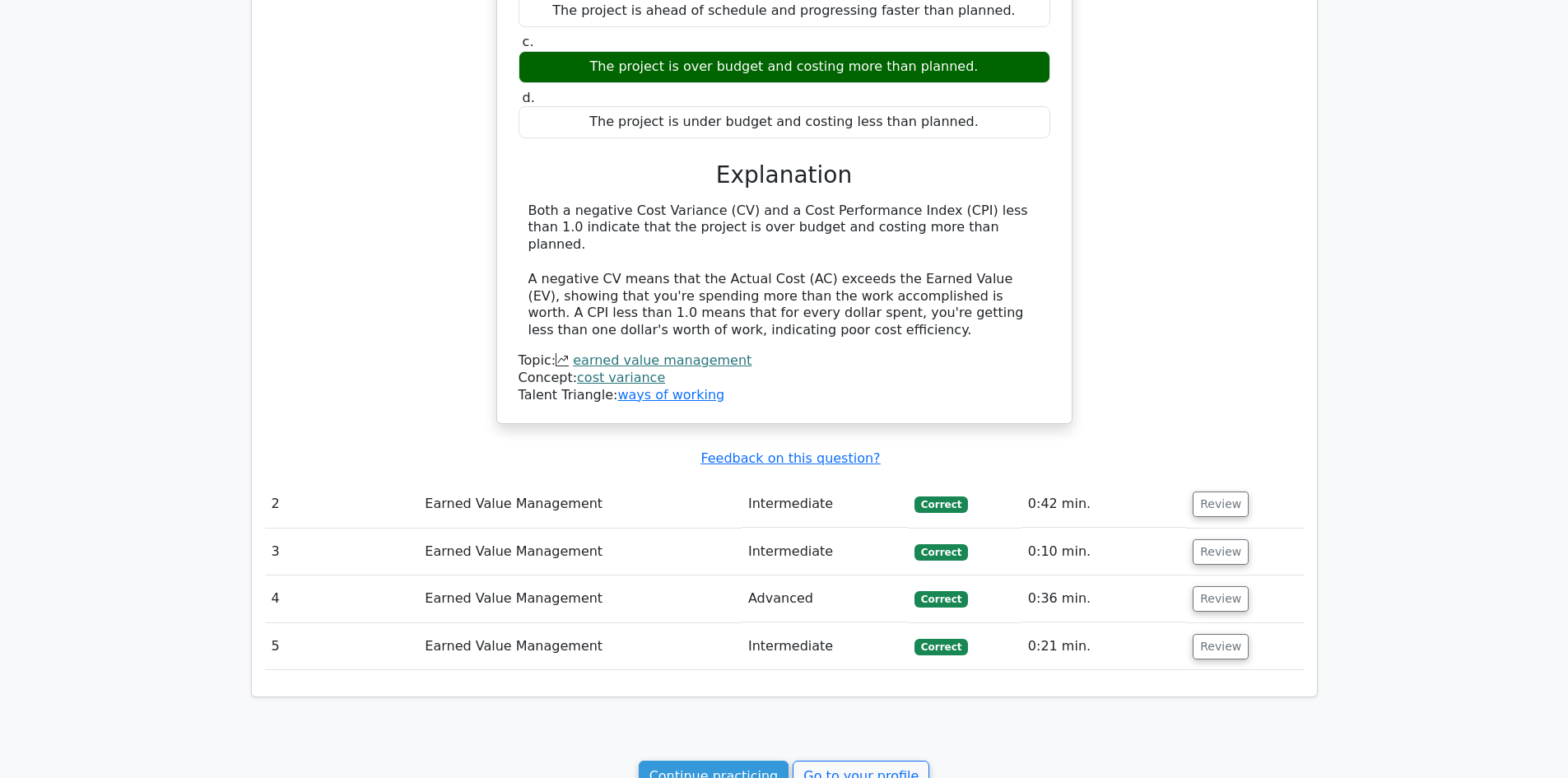
scroll to position [1152, 0]
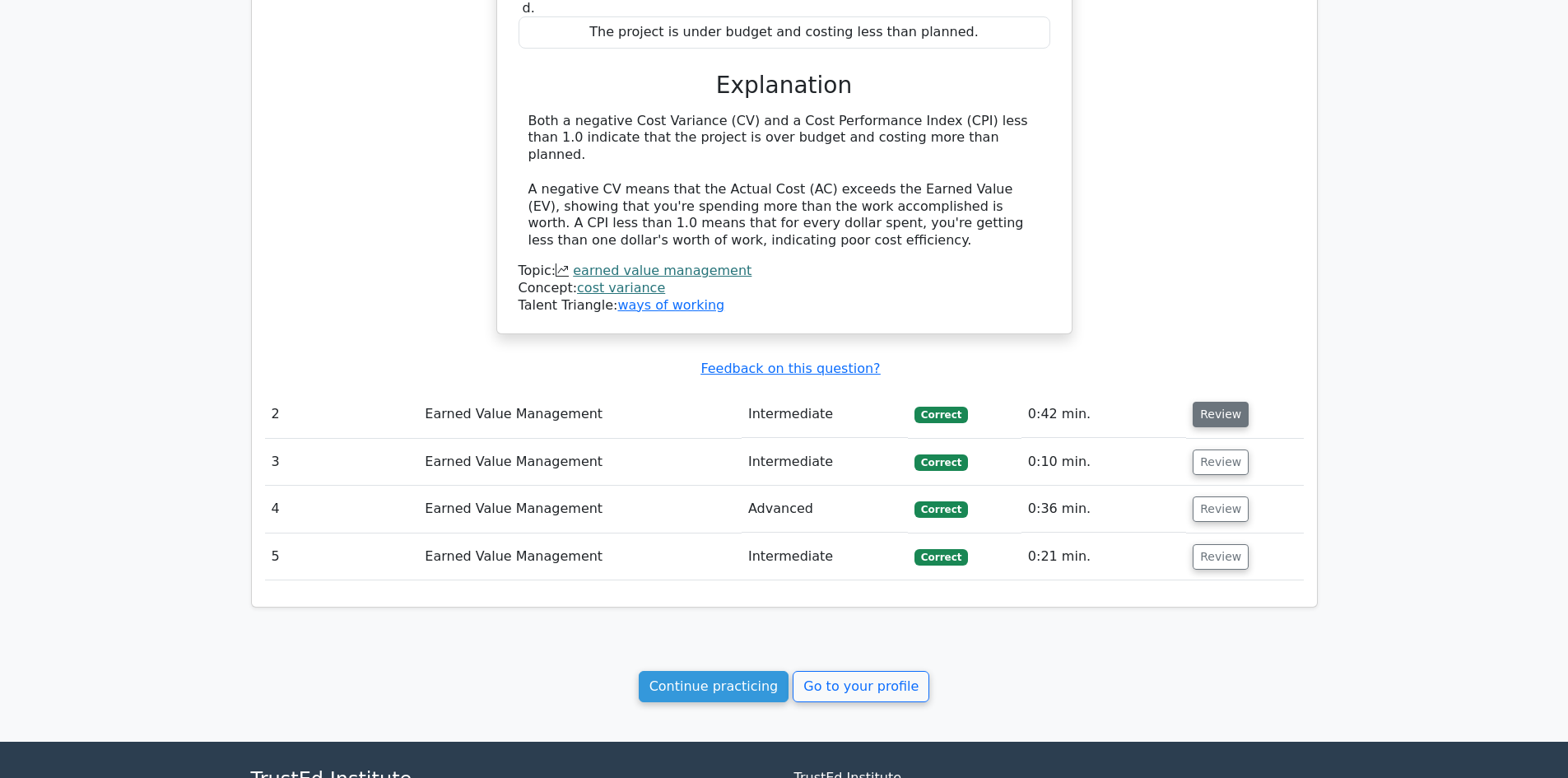
click at [1216, 402] on button "Review" at bounding box center [1221, 414] width 56 height 25
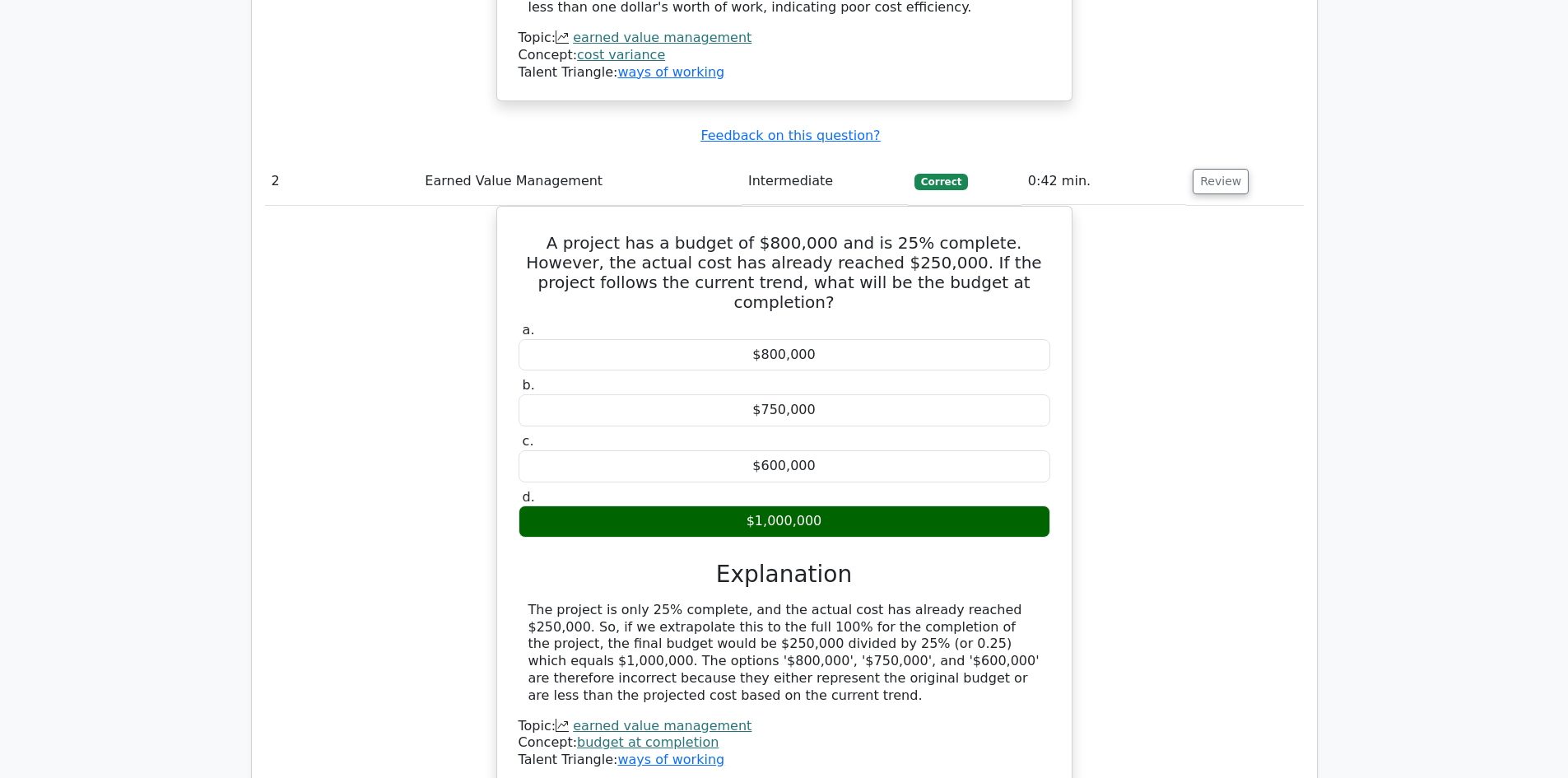
scroll to position [1728, 0]
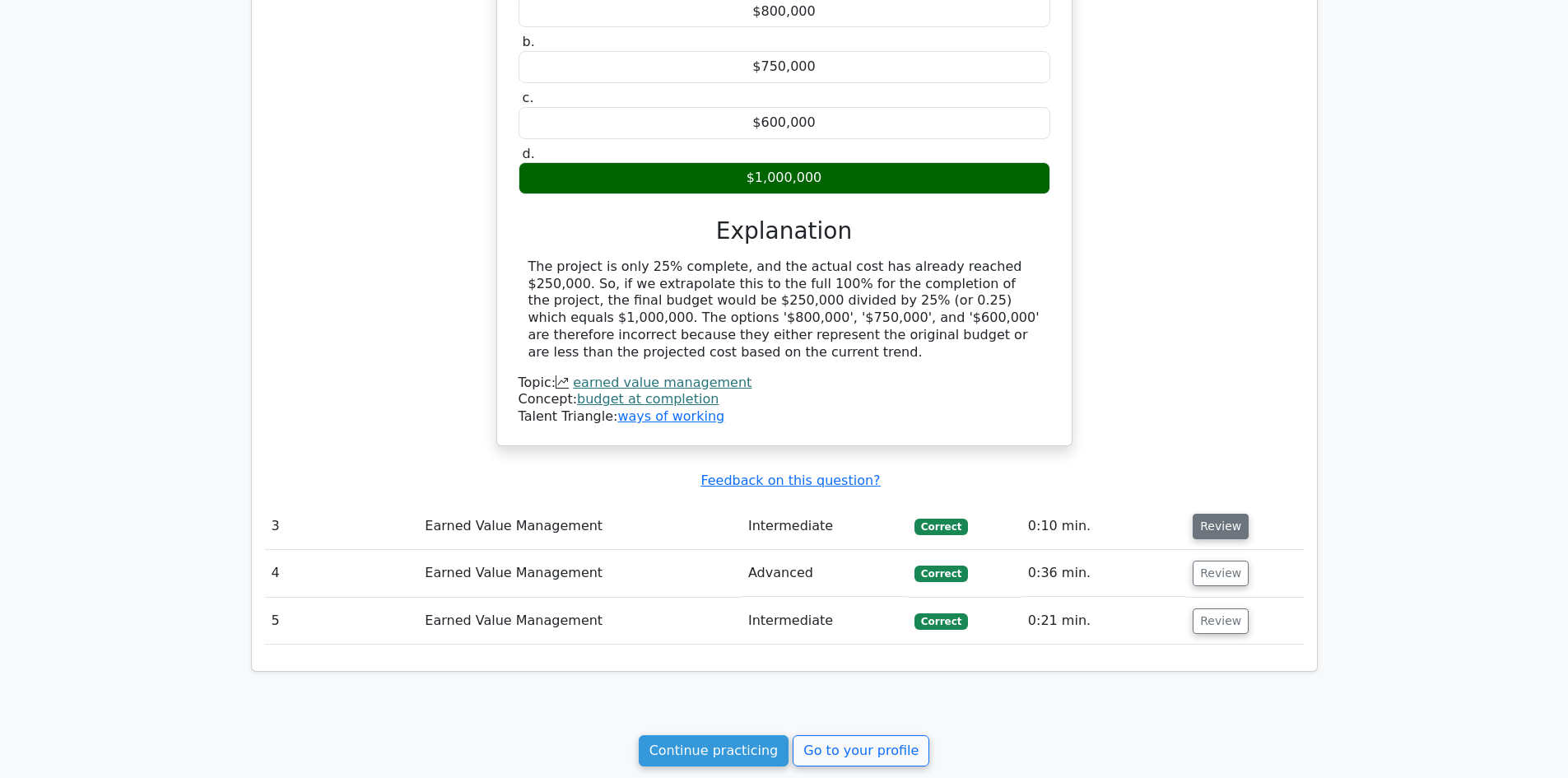
click at [1214, 513] on button "Review" at bounding box center [1221, 526] width 56 height 25
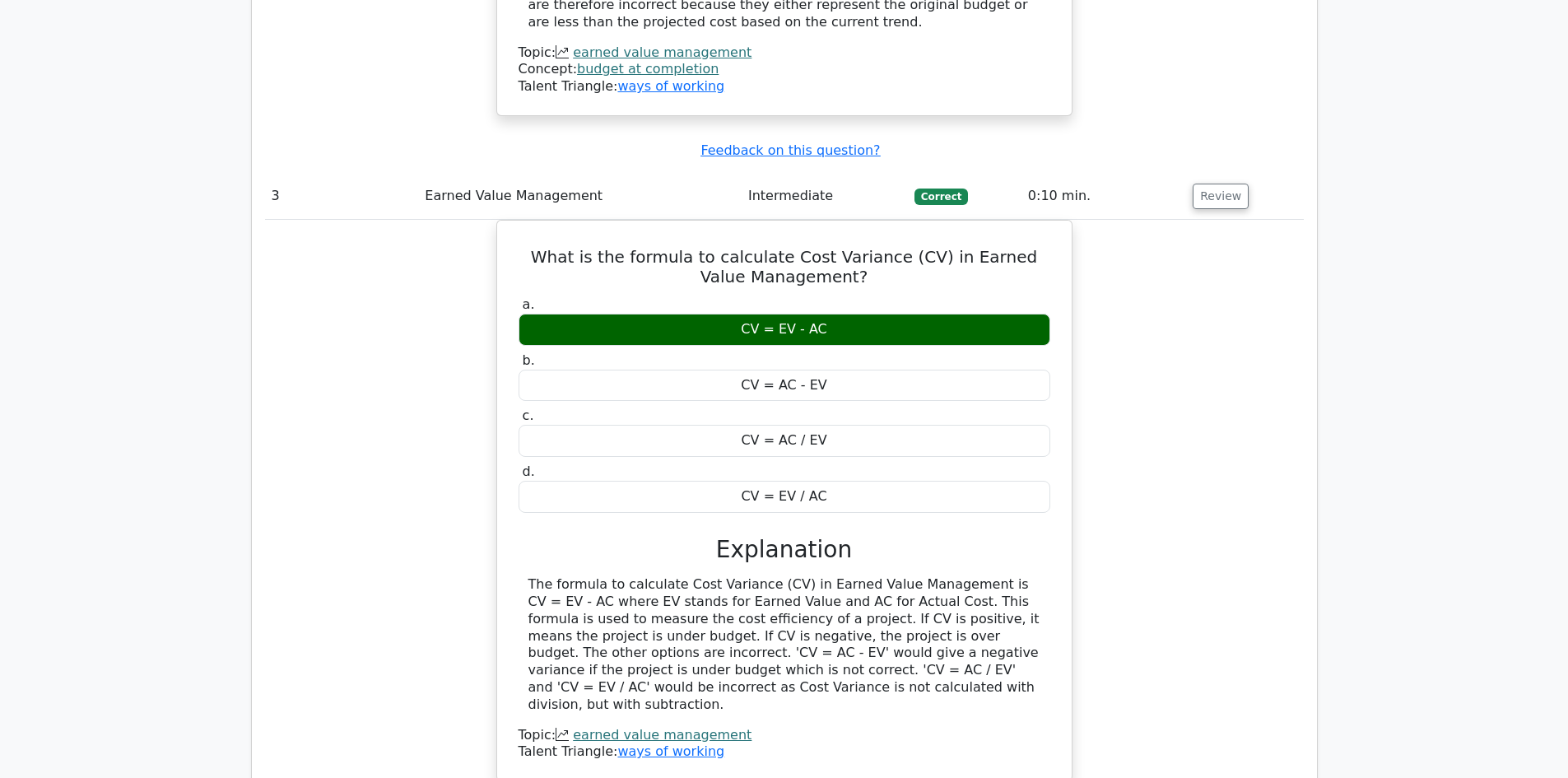
scroll to position [2469, 0]
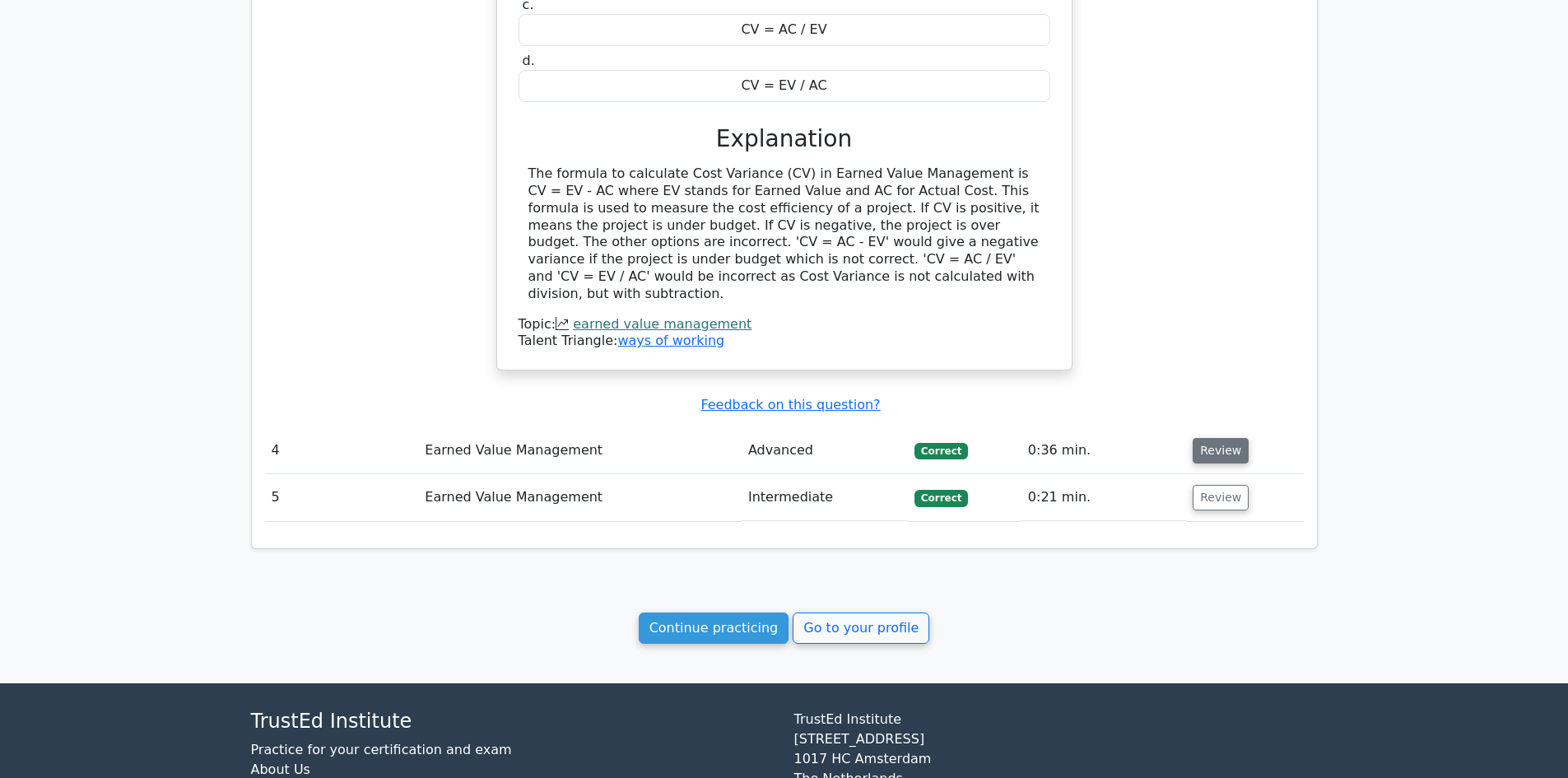
click at [1211, 438] on button "Review" at bounding box center [1221, 450] width 56 height 25
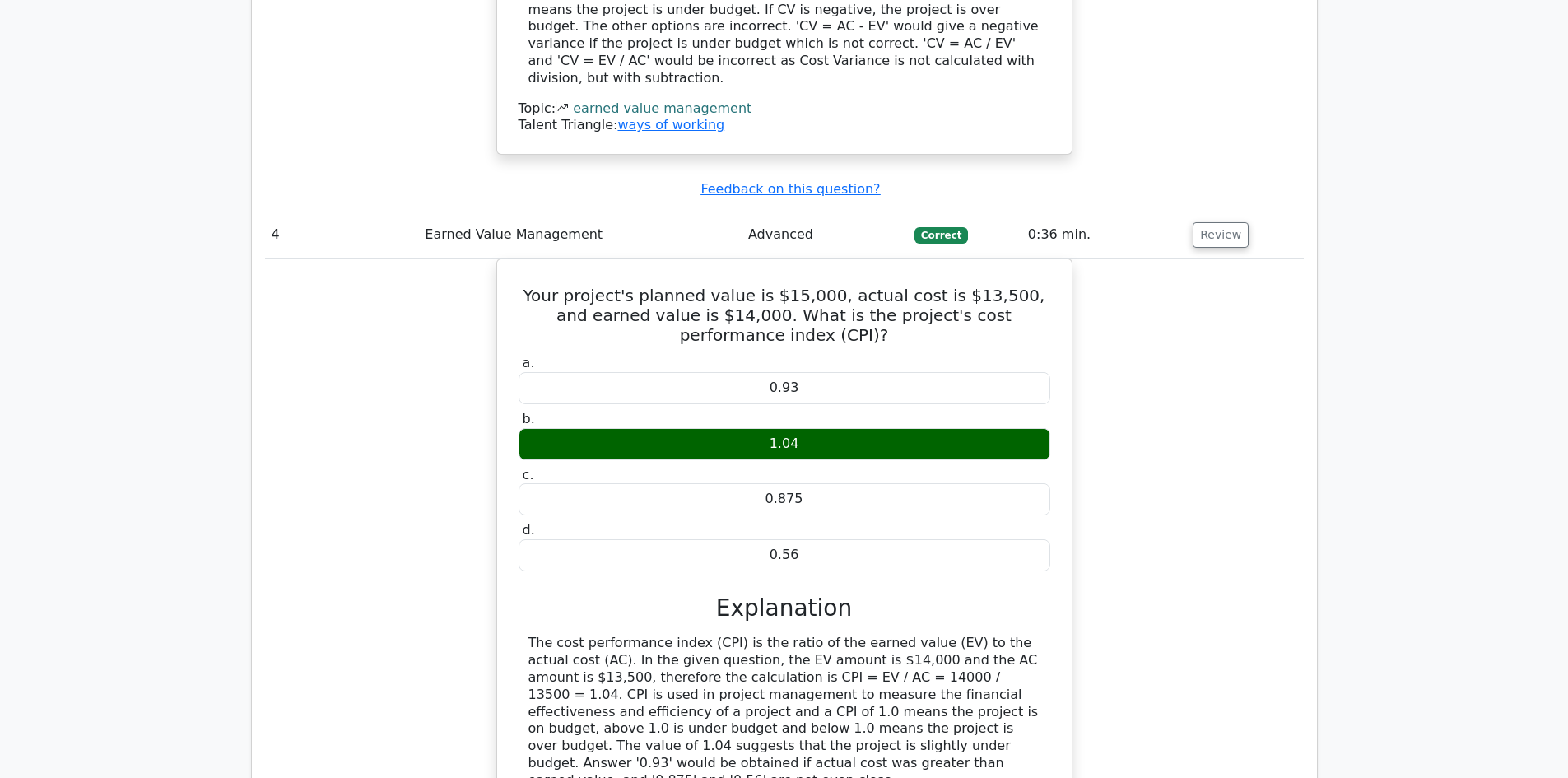
scroll to position [2963, 0]
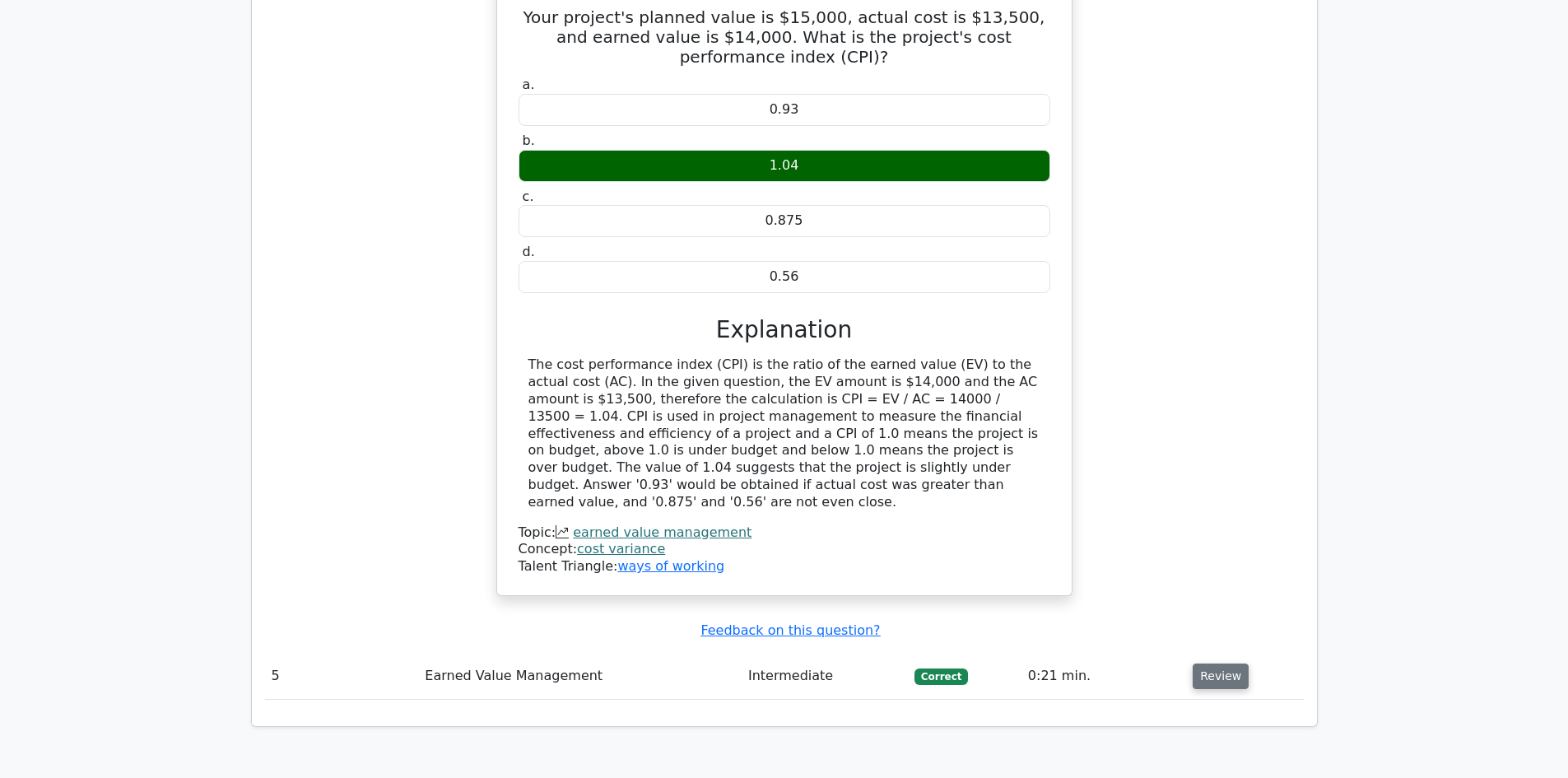
click at [1216, 663] on button "Review" at bounding box center [1221, 675] width 56 height 25
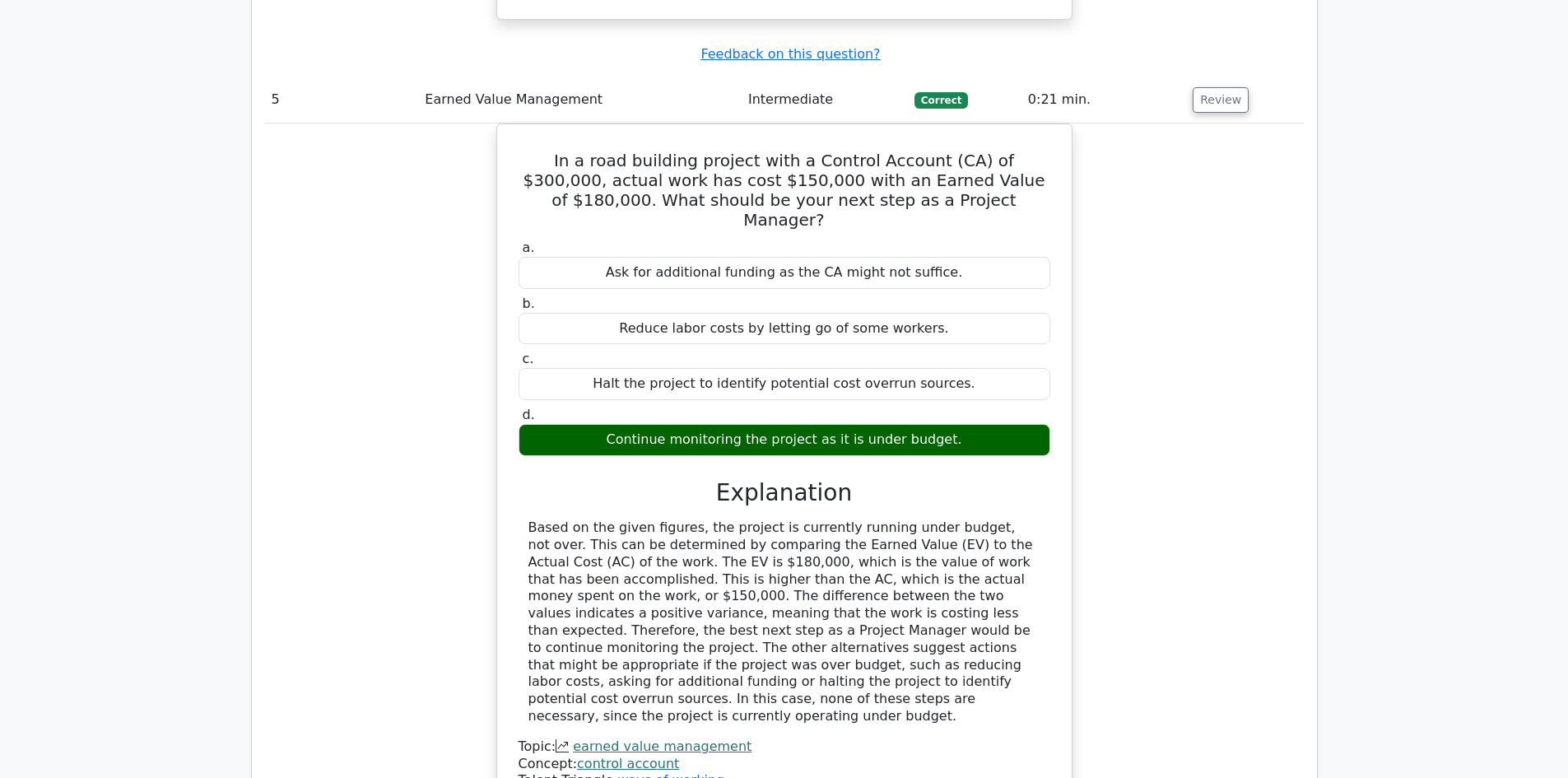
scroll to position [3868, 0]
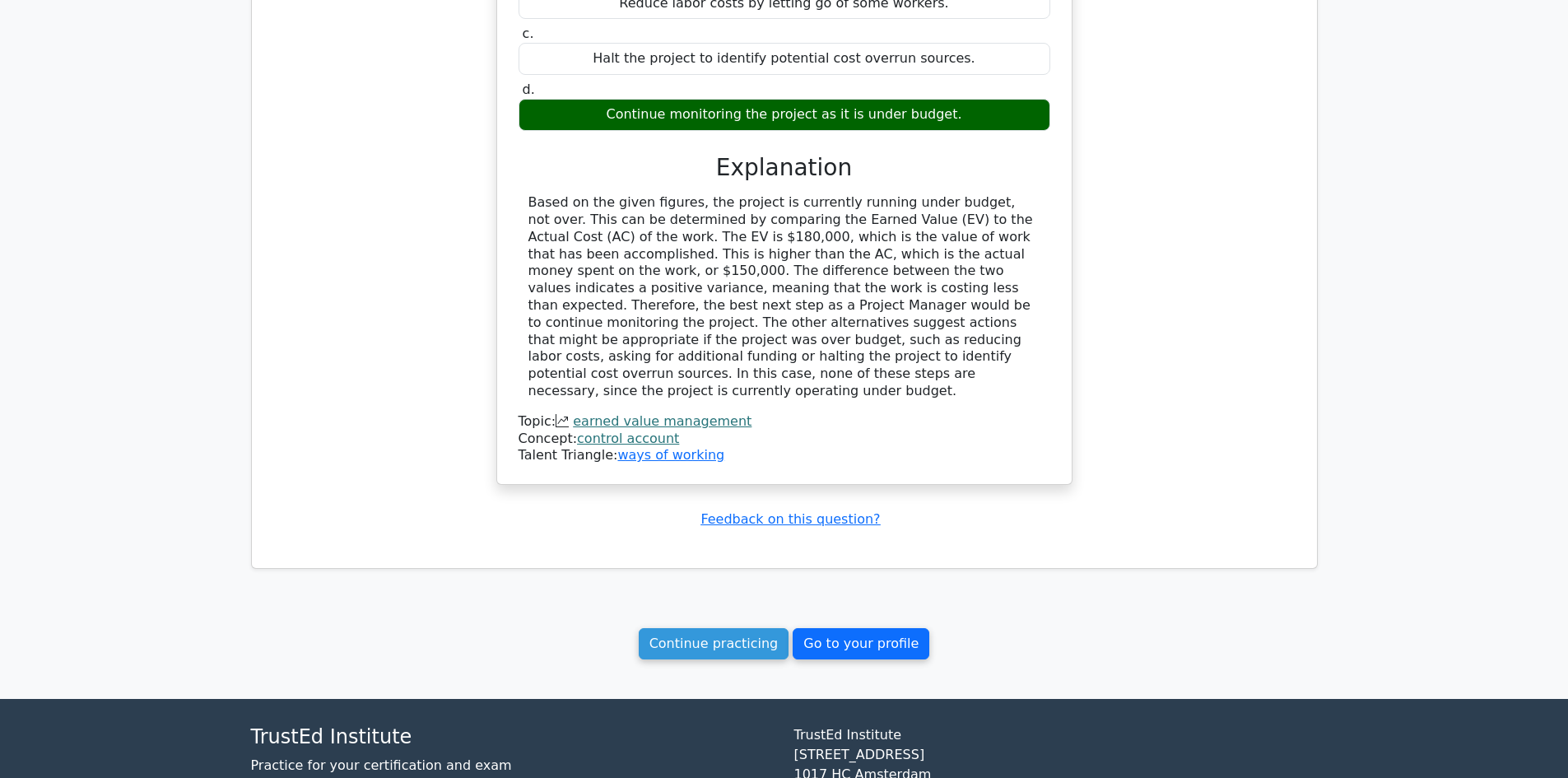
click at [855, 628] on link "Go to your profile" at bounding box center [860, 643] width 136 height 32
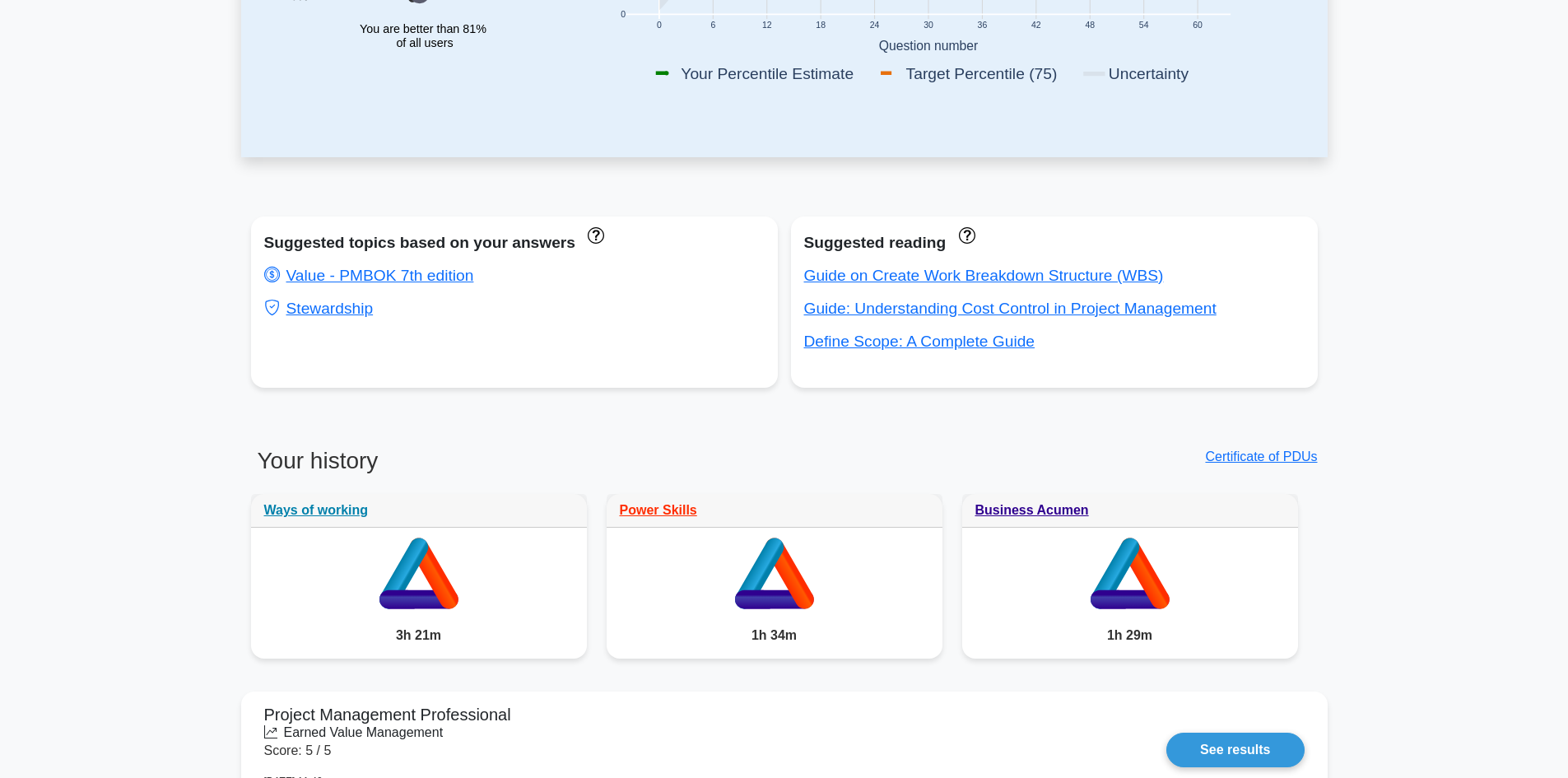
scroll to position [494, 0]
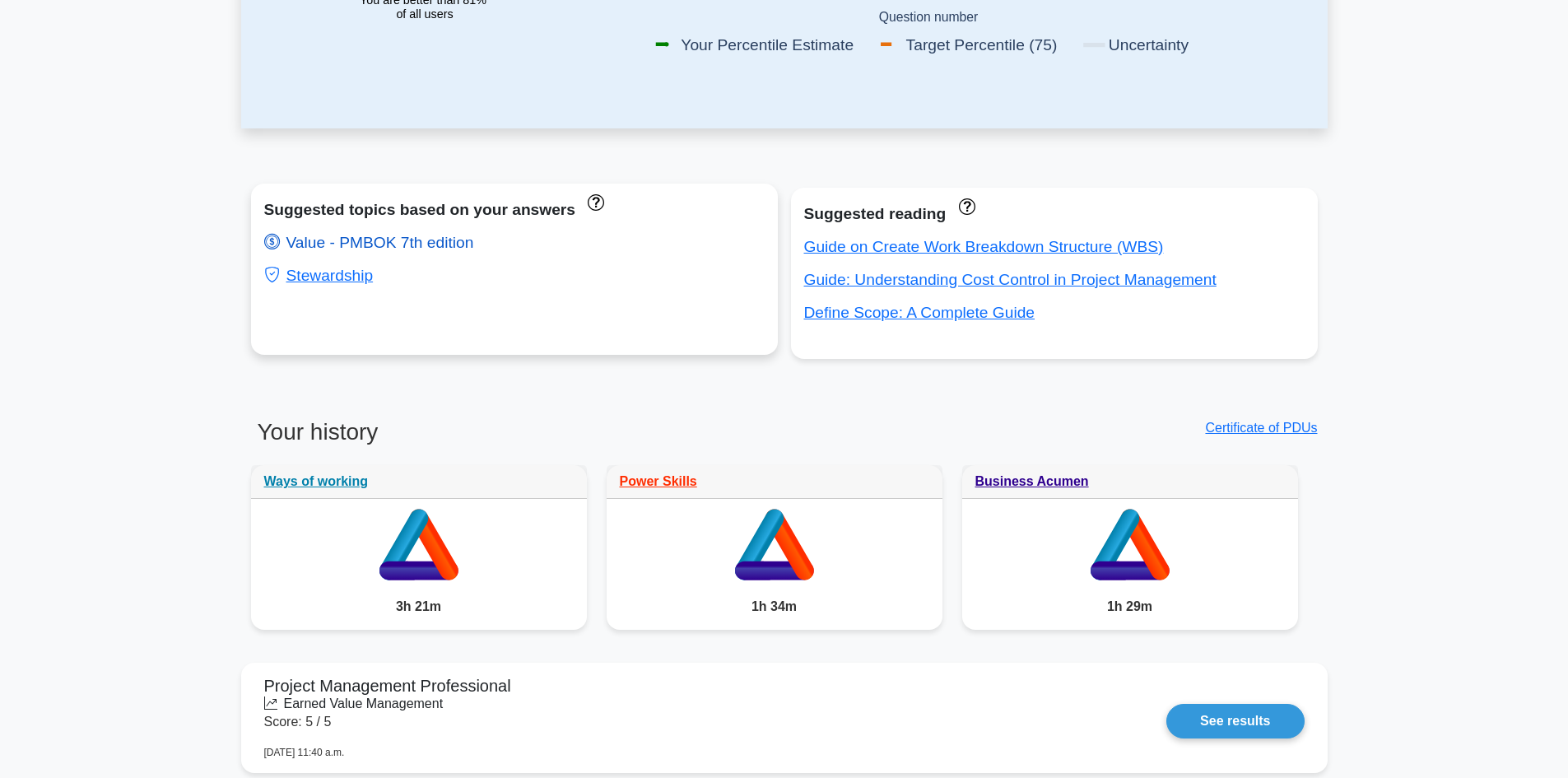
click at [413, 240] on link "Value - PMBOK 7th edition" at bounding box center [368, 243] width 210 height 18
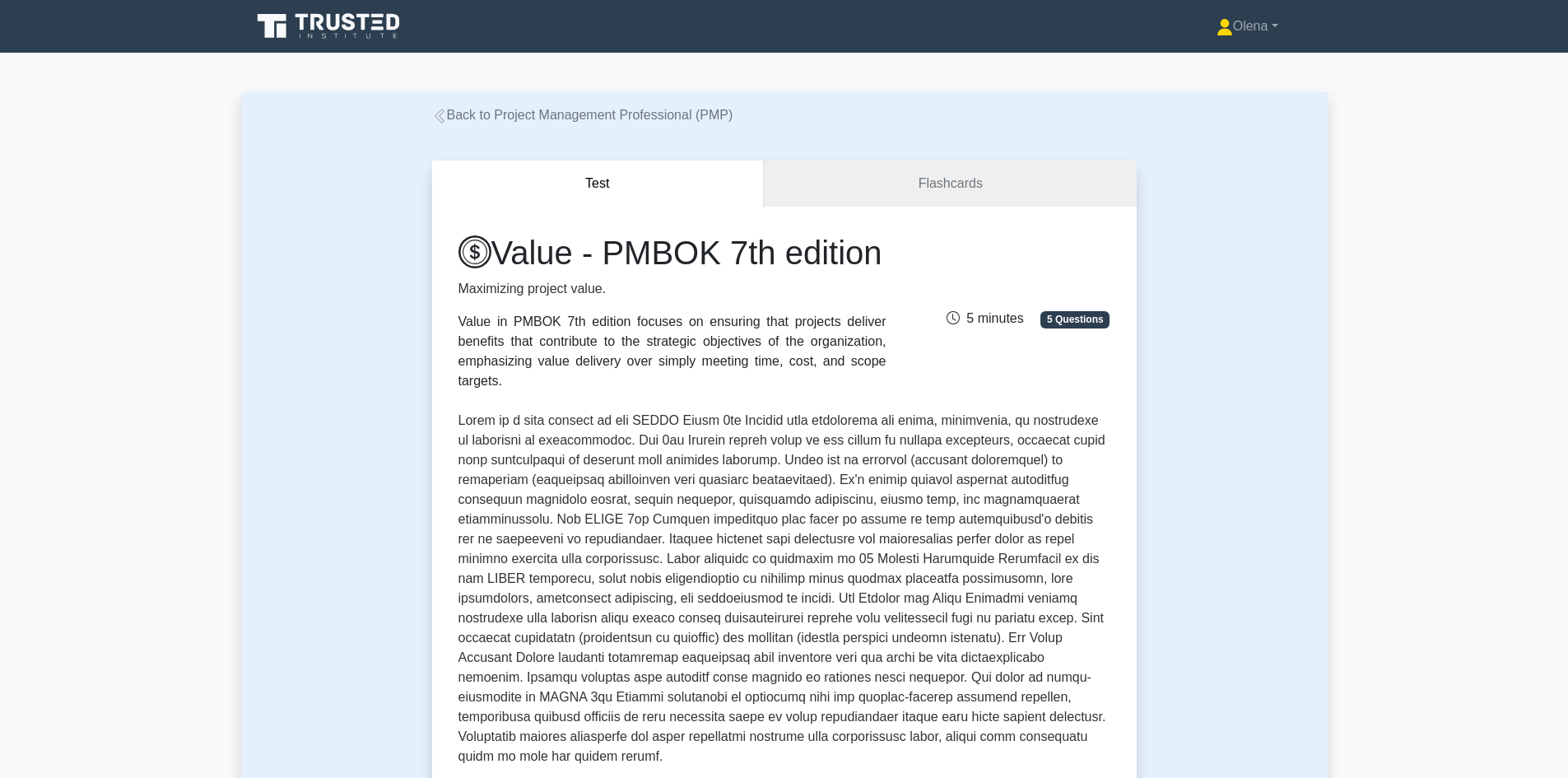
scroll to position [411, 0]
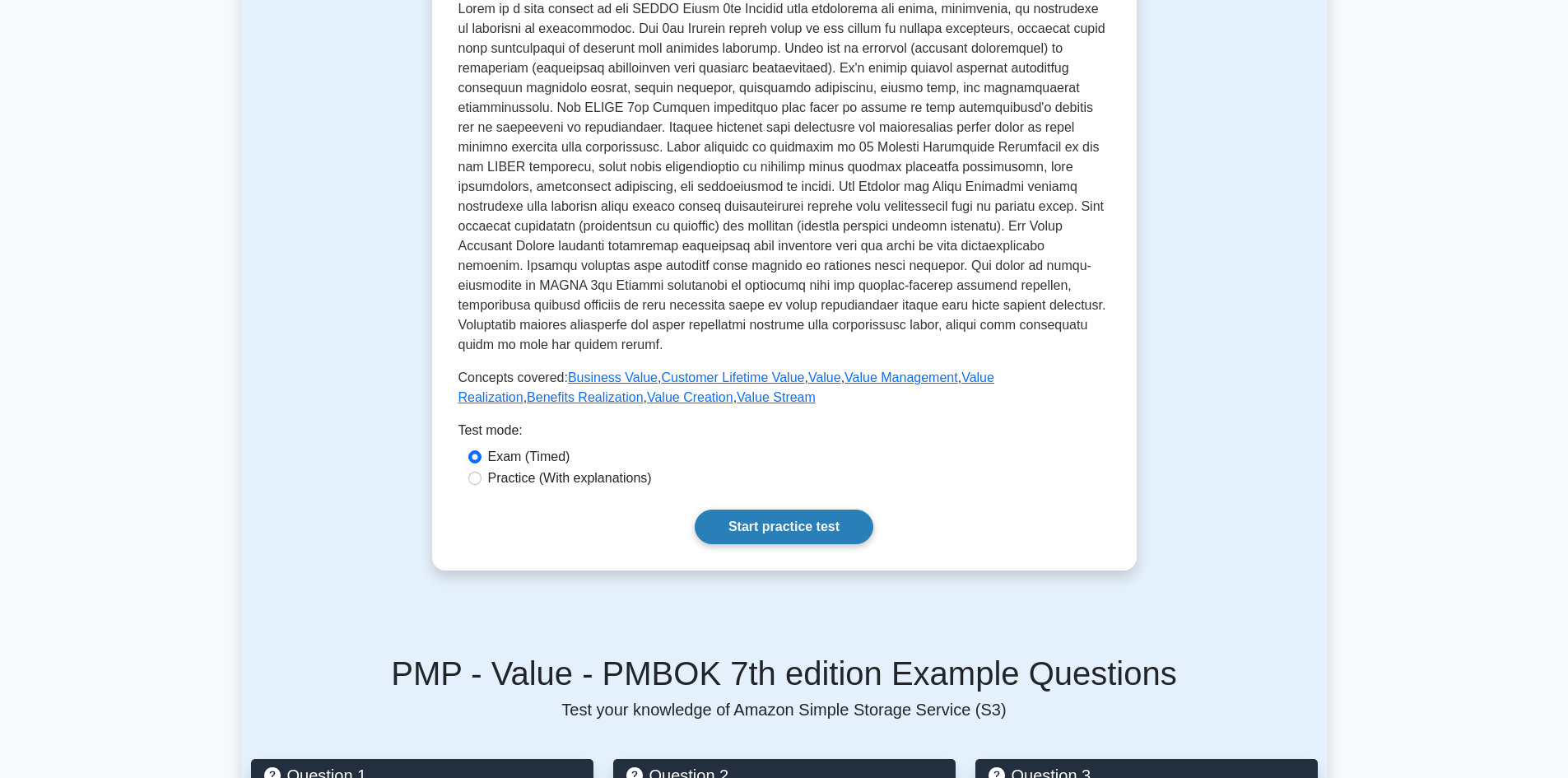
click at [835, 524] on link "Start practice test" at bounding box center [784, 526] width 179 height 34
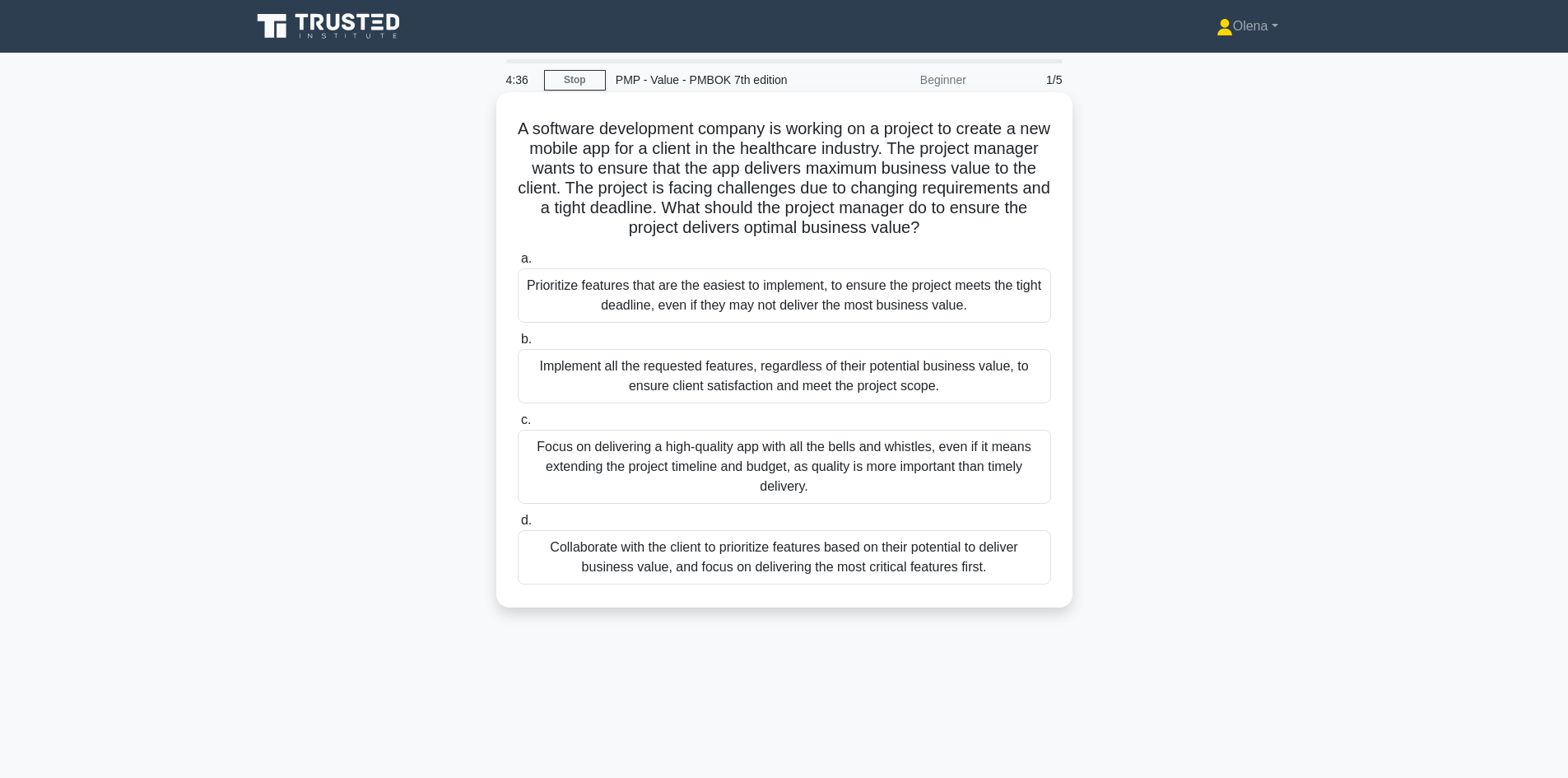
click at [987, 565] on div "Collaborate with the client to prioritize features based on their potential to …" at bounding box center [784, 557] width 534 height 55
click at [518, 526] on input "d. Collaborate with the client to prioritize features based on their potential …" at bounding box center [518, 520] width 0 height 11
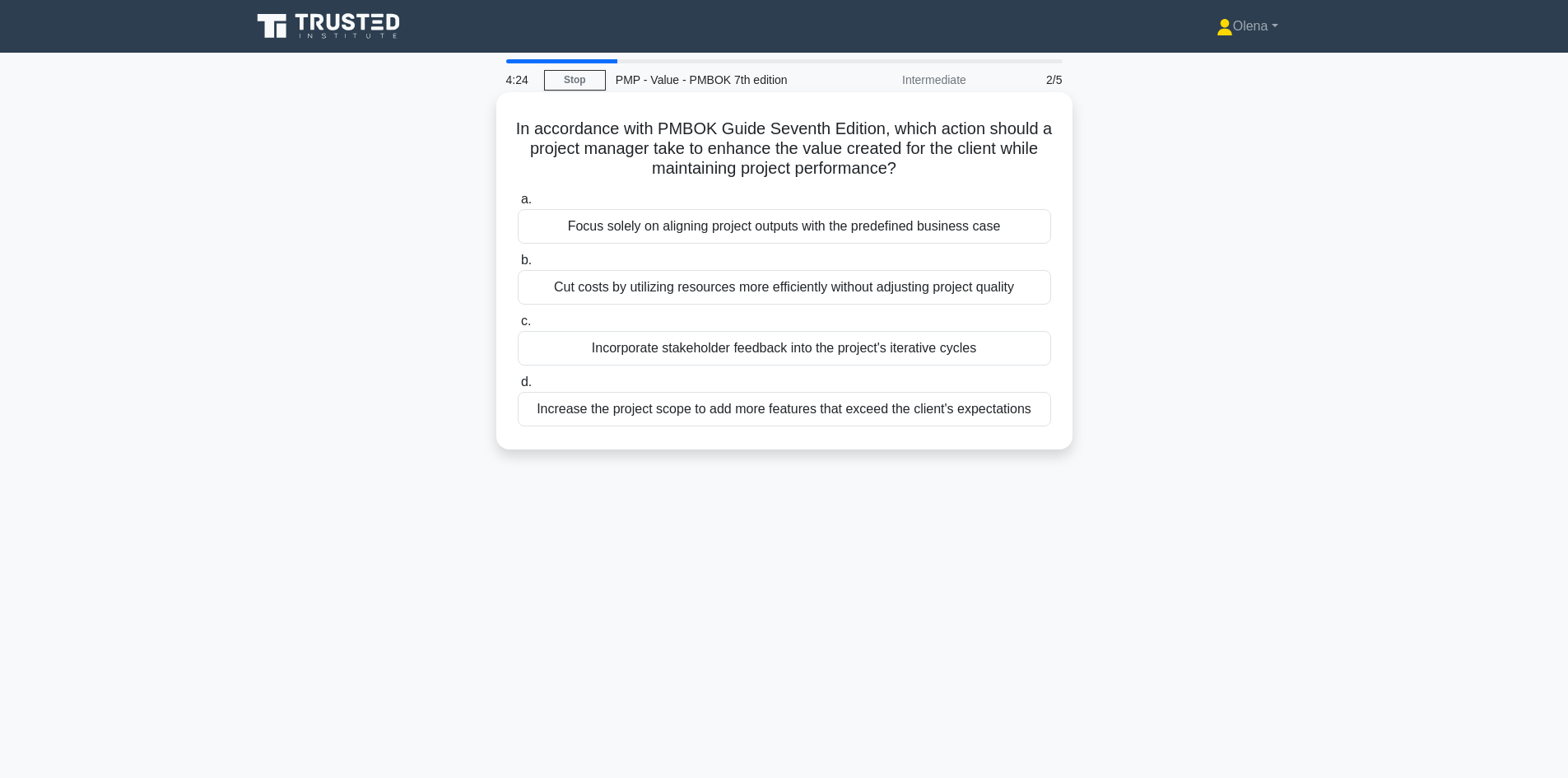
click at [967, 345] on div "Incorporate stakeholder feedback into the project's iterative cycles" at bounding box center [784, 347] width 534 height 34
click at [518, 327] on input "c. Incorporate stakeholder feedback into the project's iterative cycles" at bounding box center [518, 321] width 0 height 11
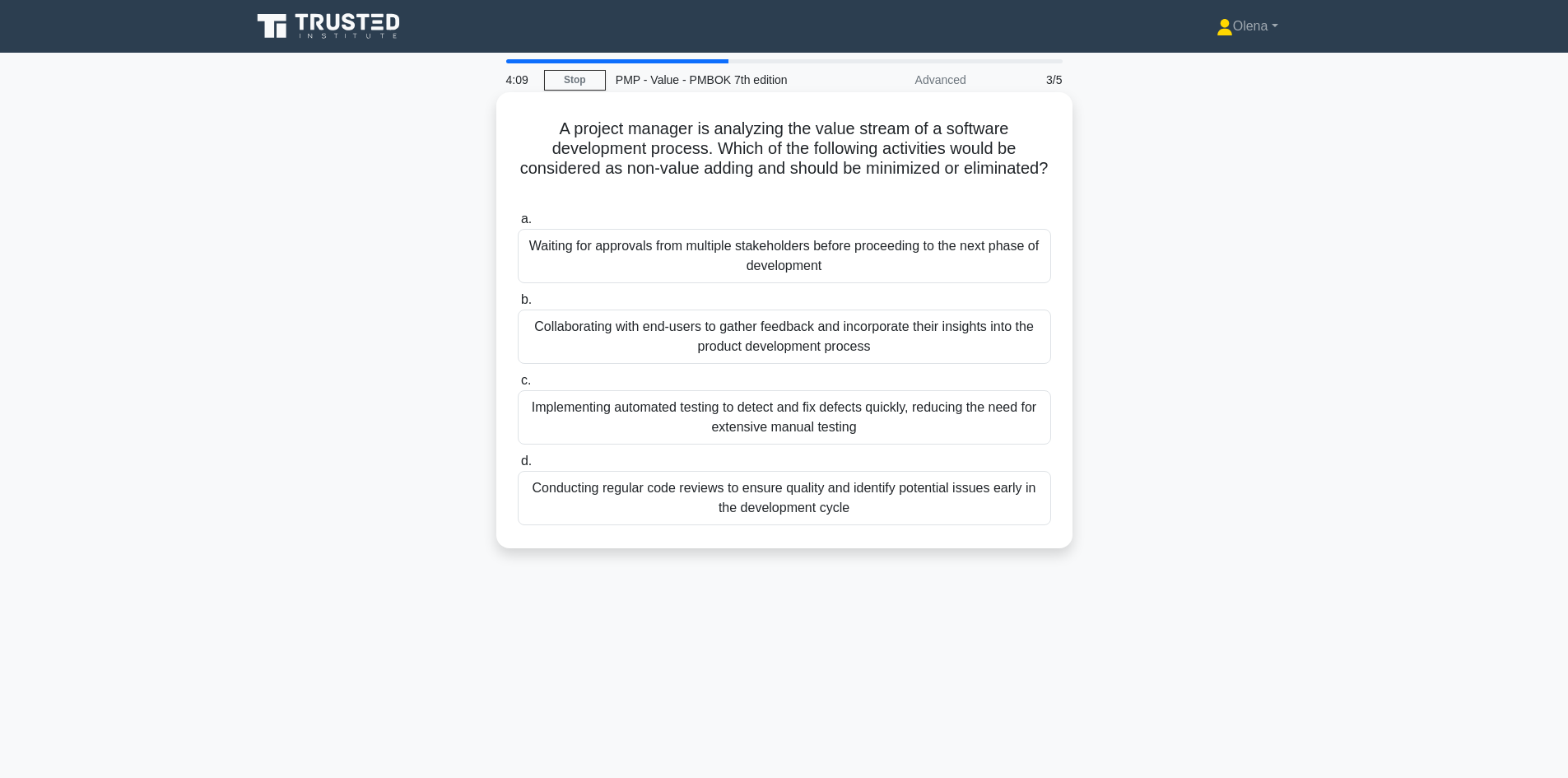
click at [988, 267] on div "Waiting for approvals from multiple stakeholders before proceeding to the next …" at bounding box center [784, 256] width 534 height 55
click at [518, 225] on input "a. Waiting for approvals from multiple stakeholders before proceeding to the ne…" at bounding box center [518, 219] width 0 height 11
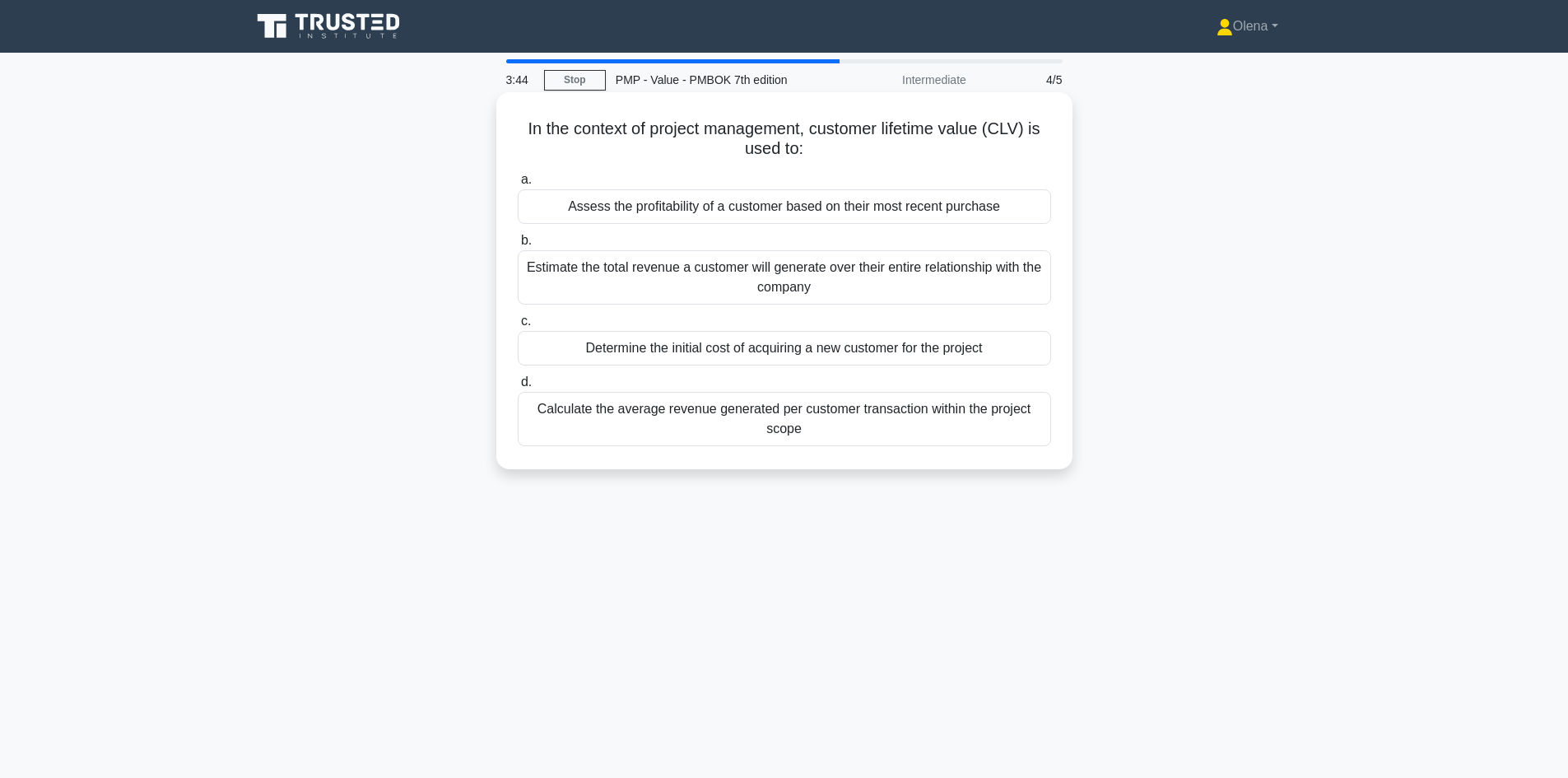
click at [978, 257] on div "Estimate the total revenue a customer will generate over their entire relations…" at bounding box center [784, 278] width 534 height 55
click at [518, 246] on input "b. Estimate the total revenue a customer will generate over their entire relati…" at bounding box center [518, 241] width 0 height 11
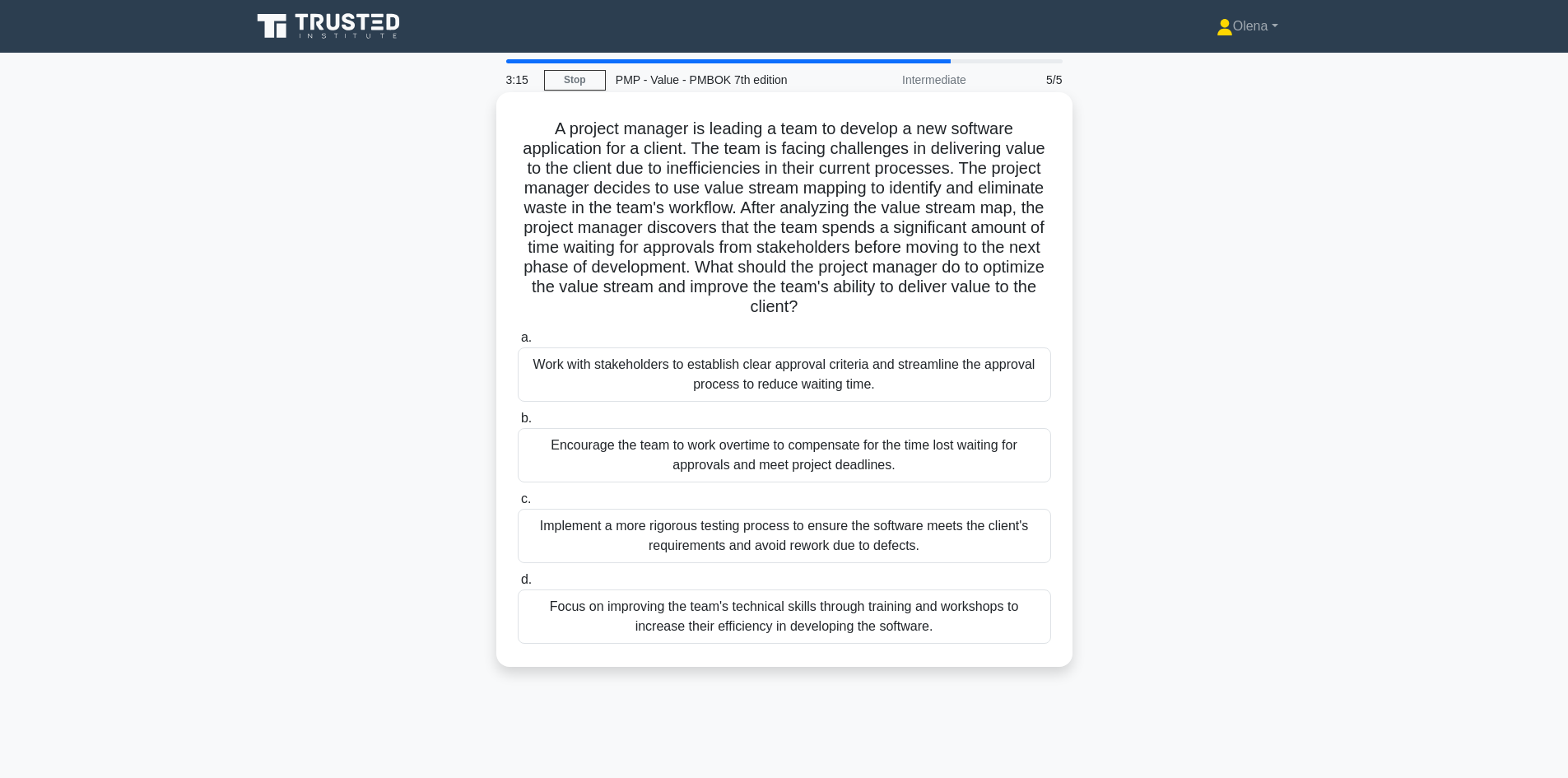
click at [944, 376] on div "Work with stakeholders to establish clear approval criteria and streamline the …" at bounding box center [784, 374] width 534 height 55
click at [518, 343] on input "a. Work with stakeholders to establish clear approval criteria and streamline t…" at bounding box center [518, 338] width 0 height 11
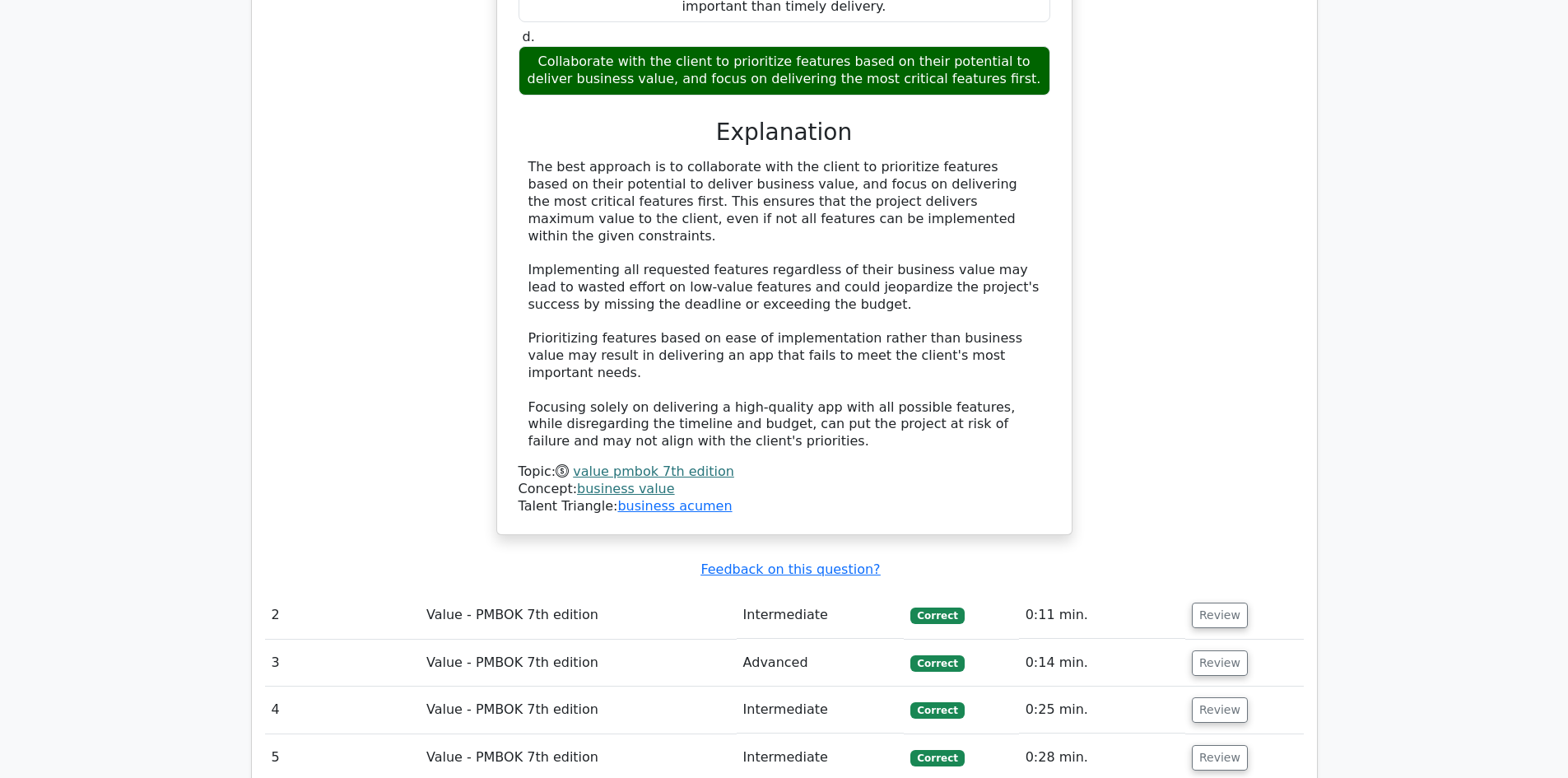
scroll to position [1317, 0]
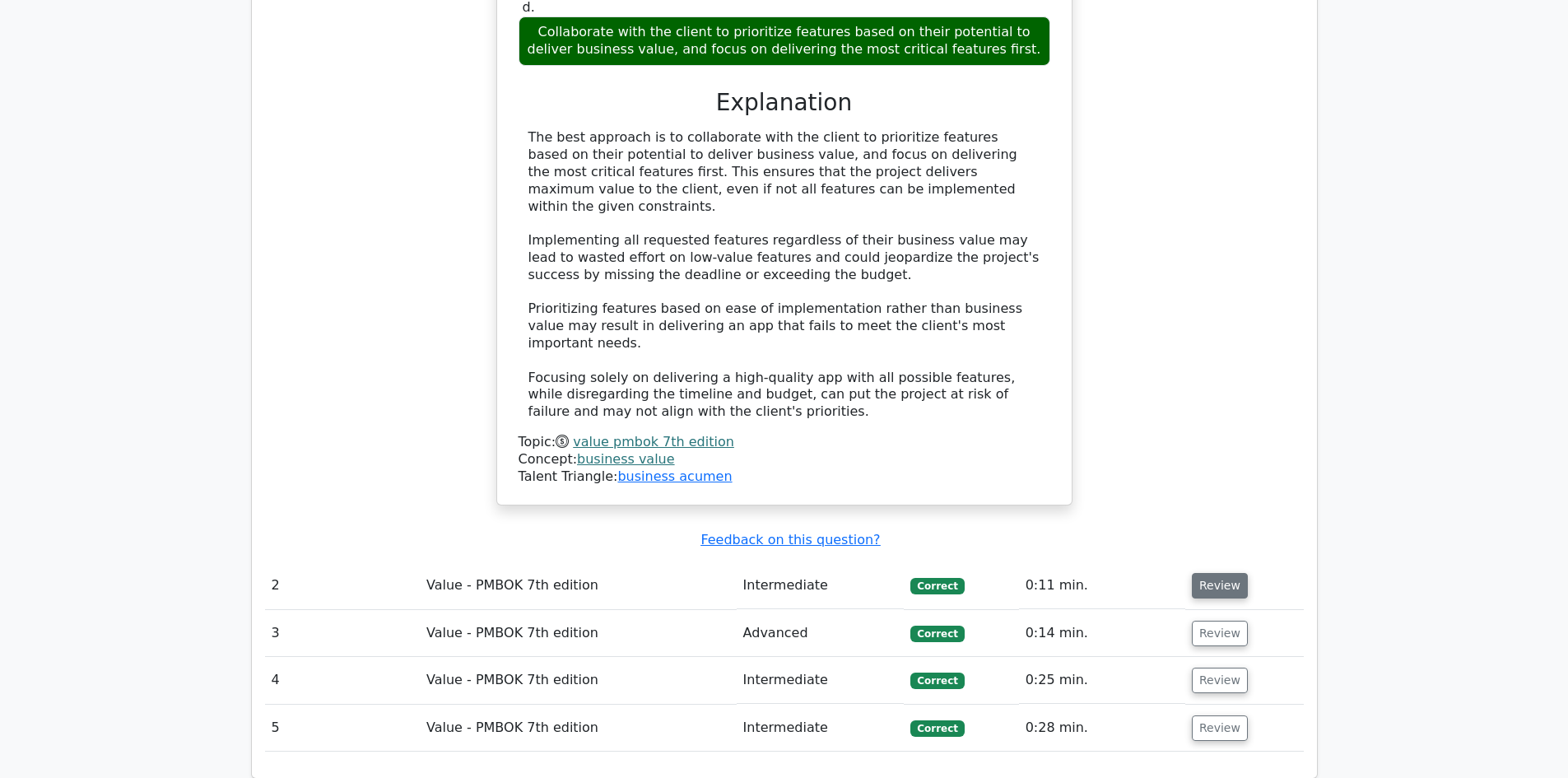
click at [1217, 573] on button "Review" at bounding box center [1220, 585] width 56 height 25
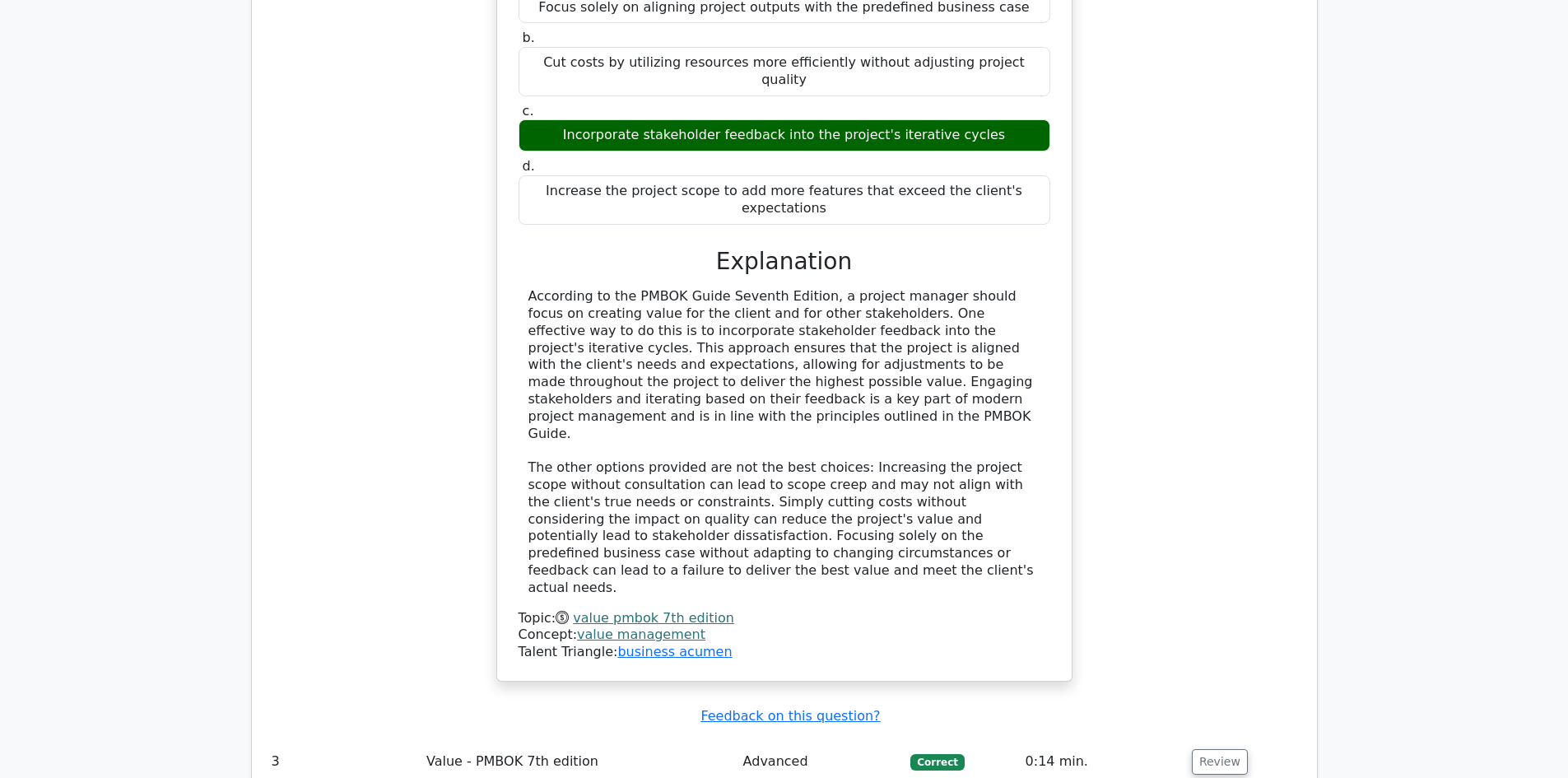
scroll to position [2140, 0]
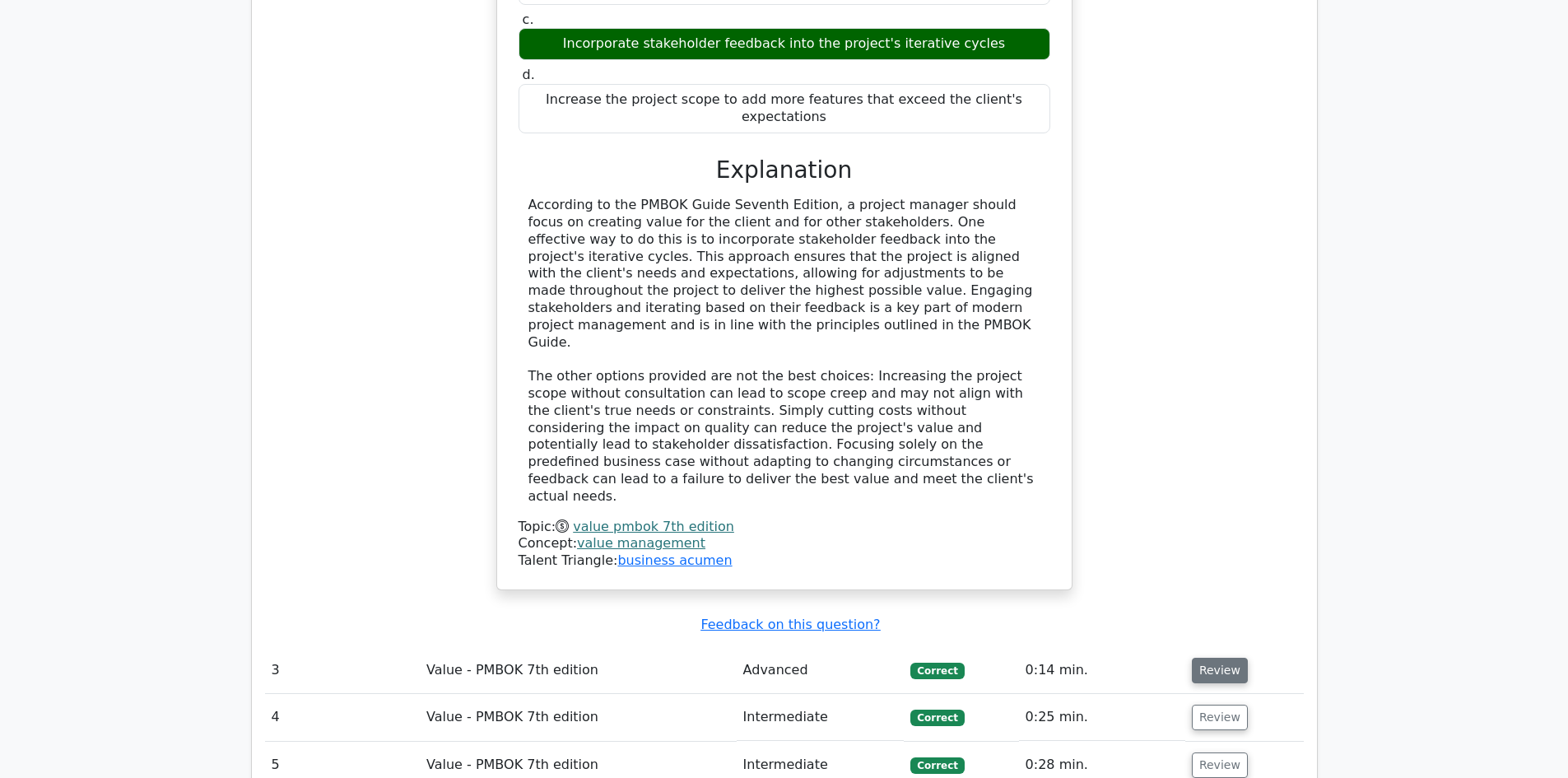
click at [1222, 658] on button "Review" at bounding box center [1220, 670] width 56 height 25
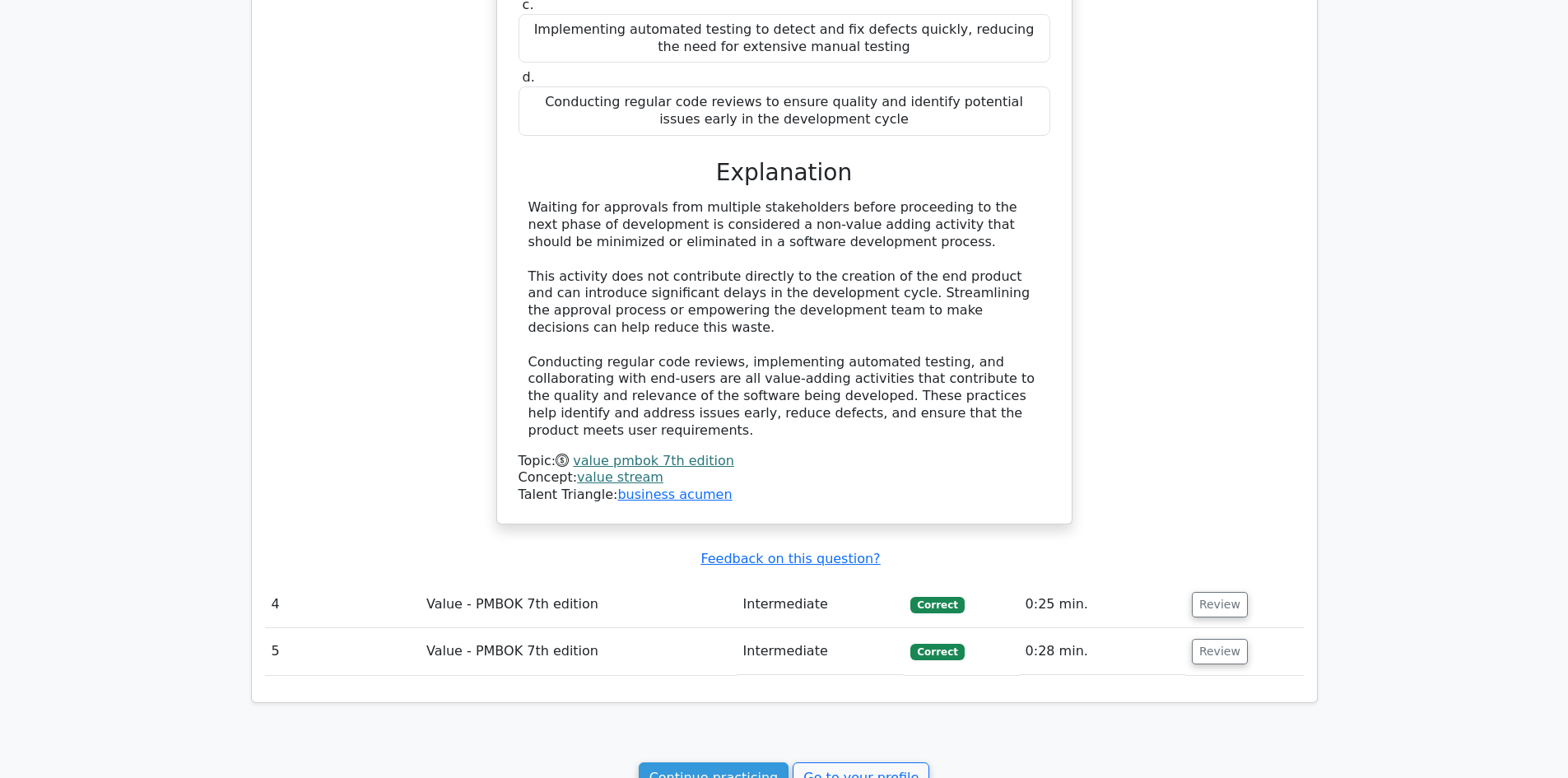
scroll to position [3127, 0]
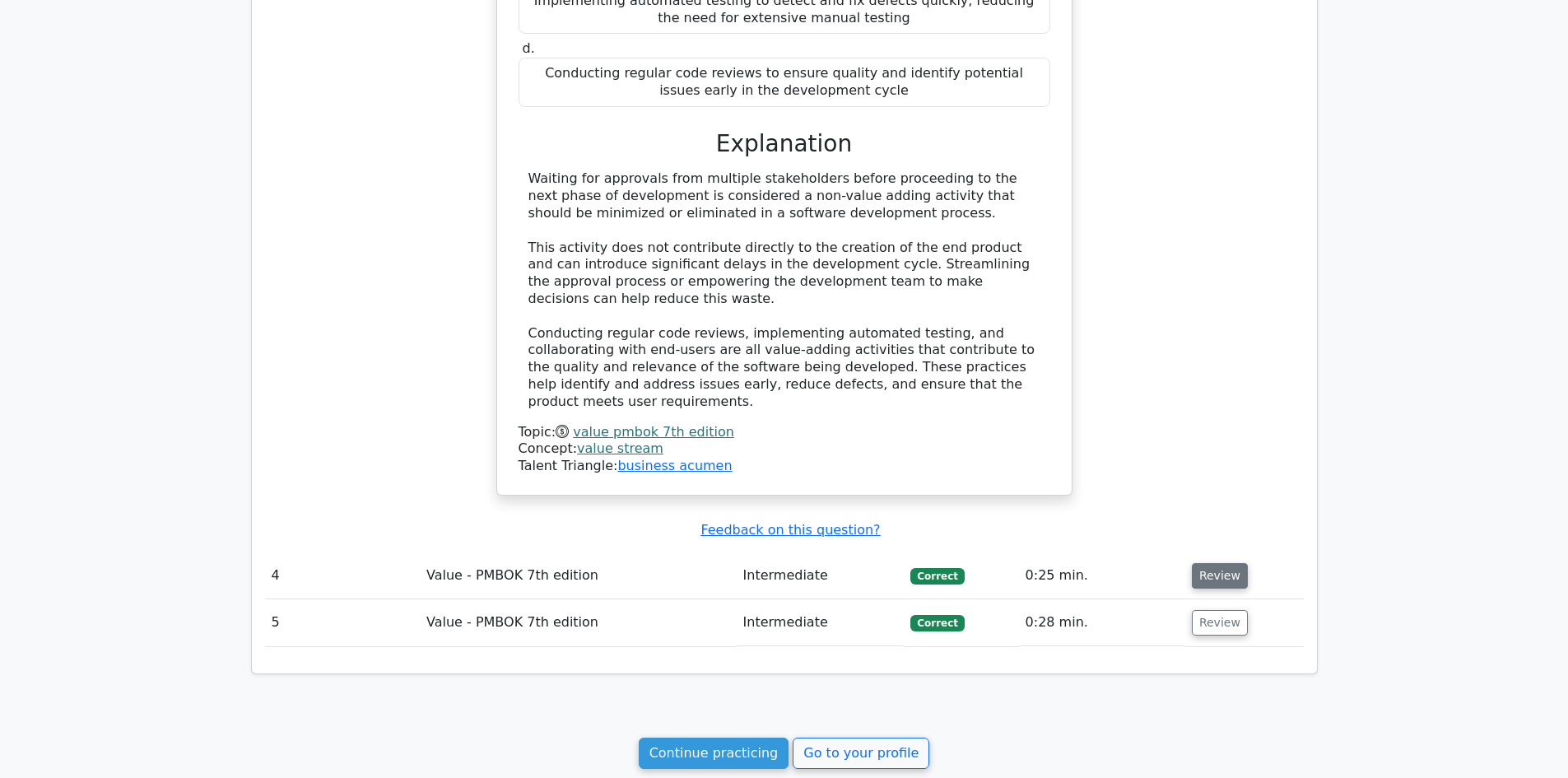
click at [1207, 563] on button "Review" at bounding box center [1220, 575] width 56 height 25
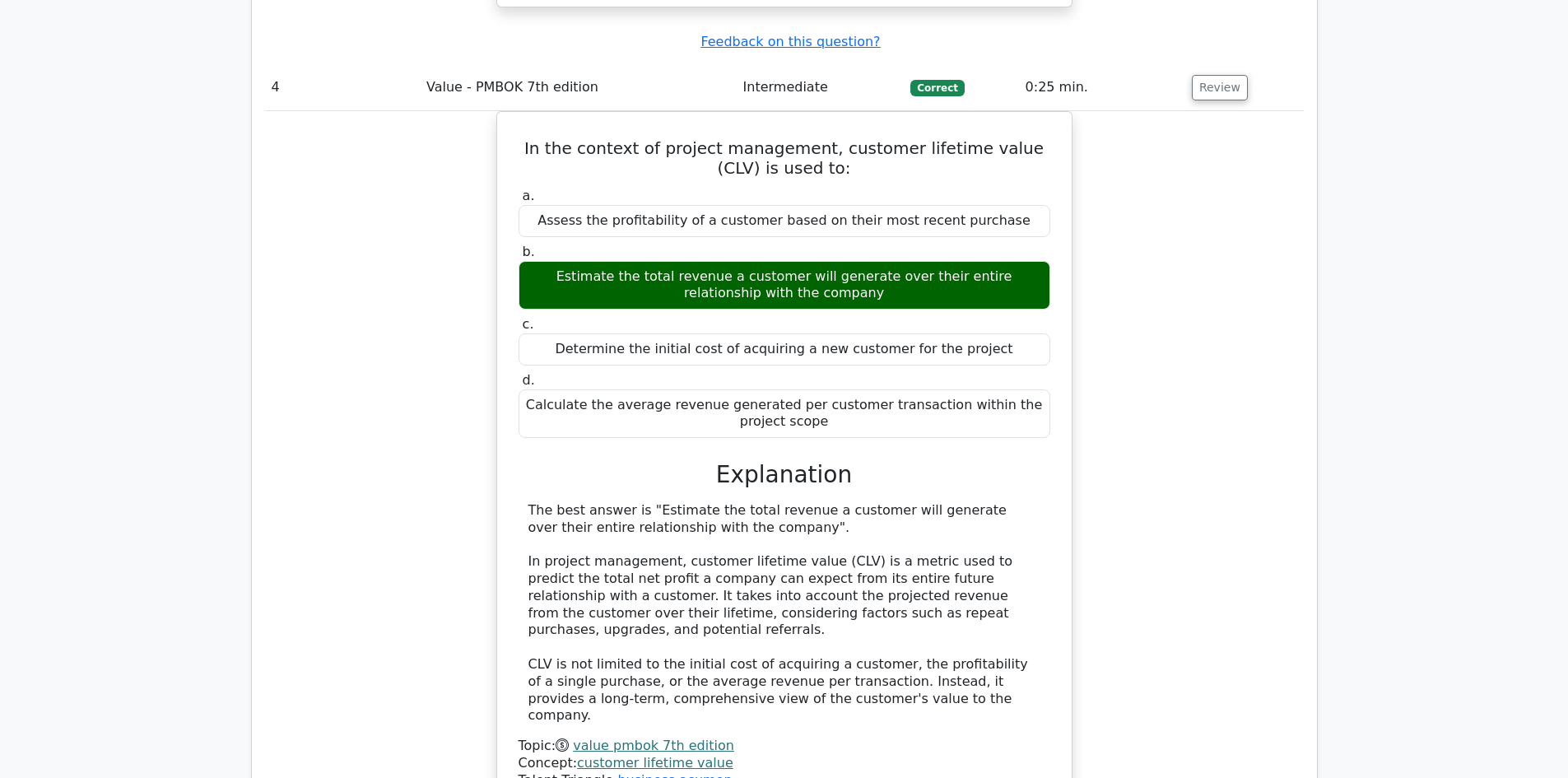
scroll to position [3703, 0]
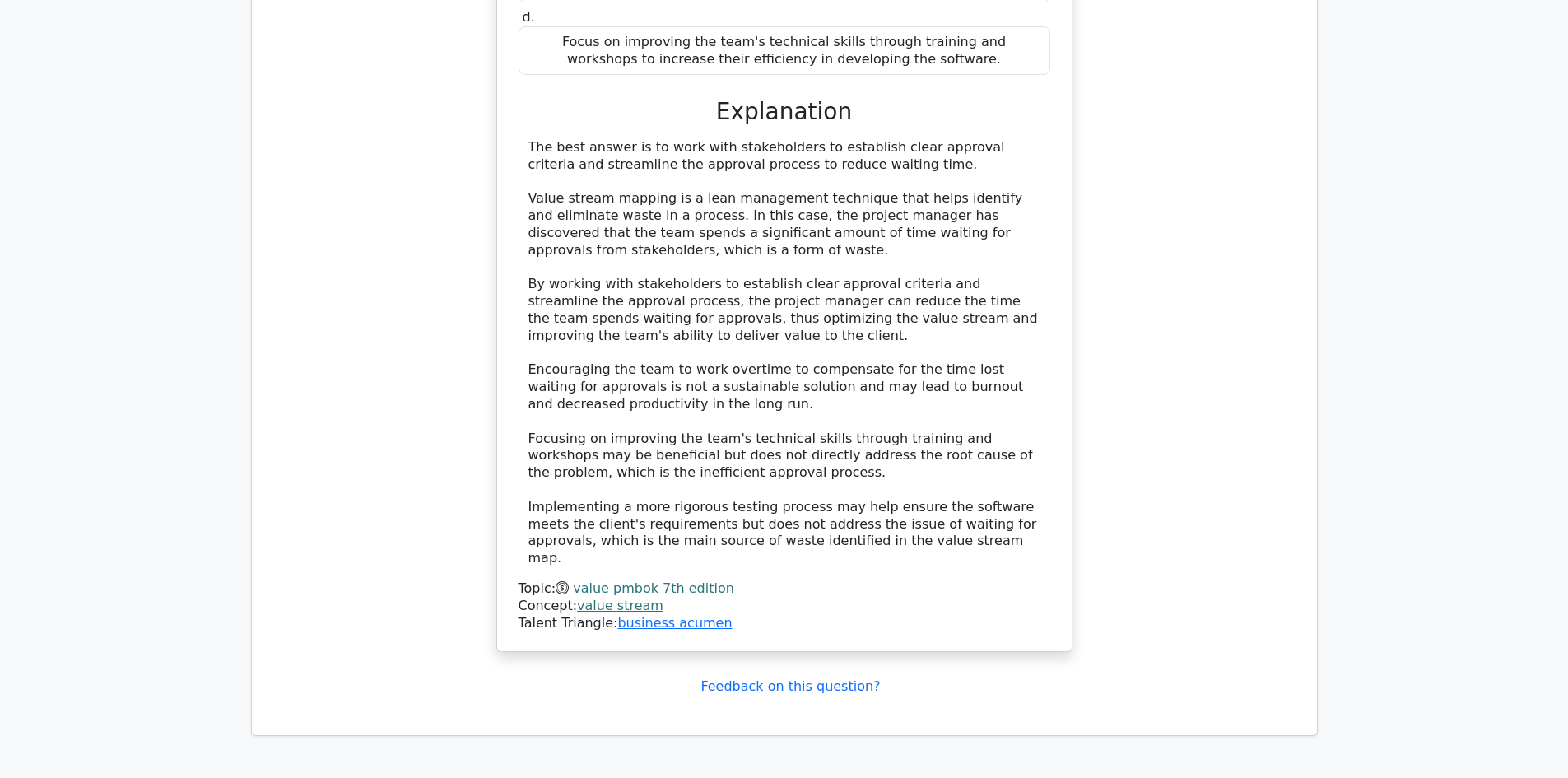
scroll to position [5020, 0]
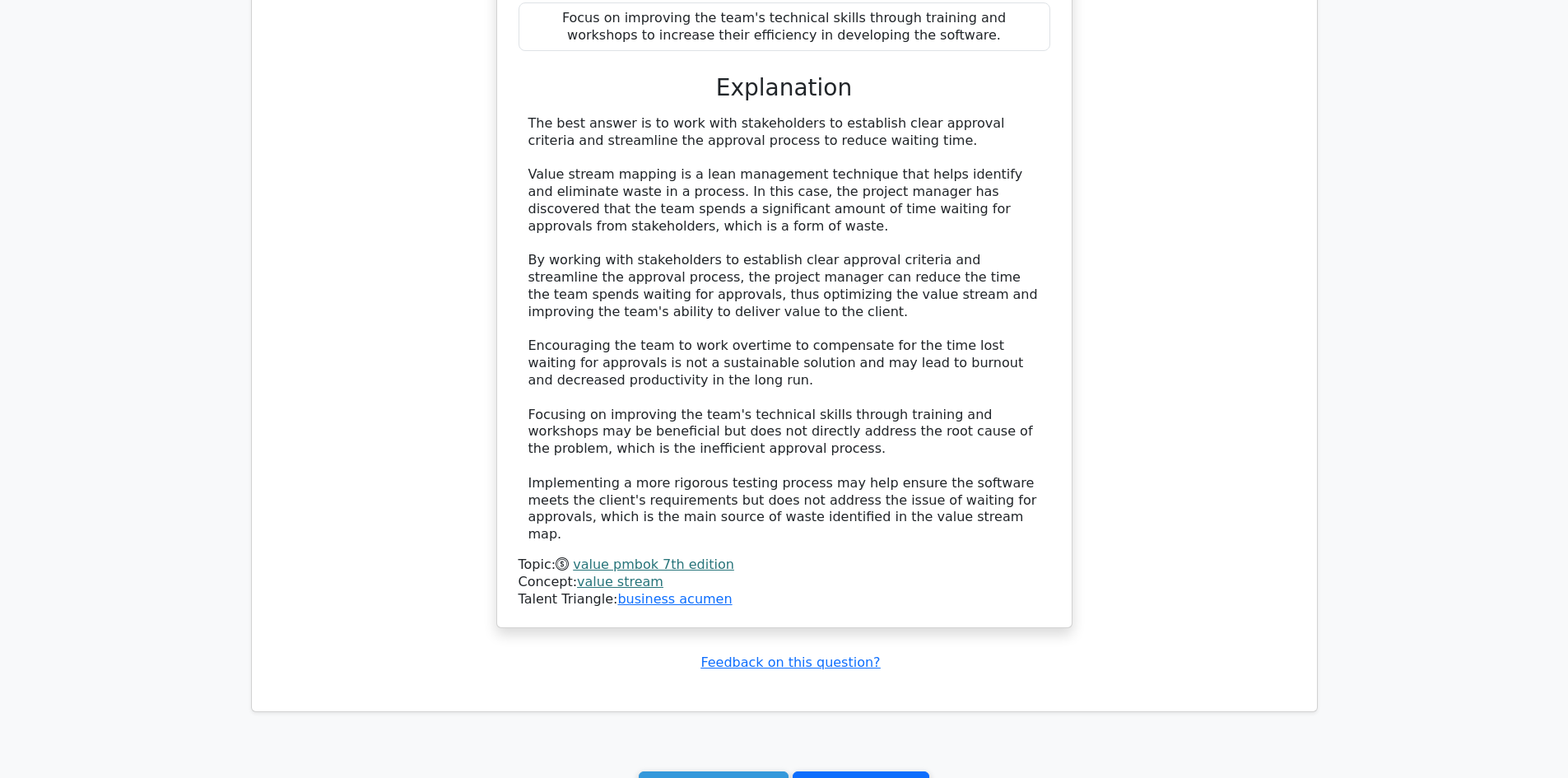
click at [855, 771] on link "Go to your profile" at bounding box center [860, 787] width 136 height 32
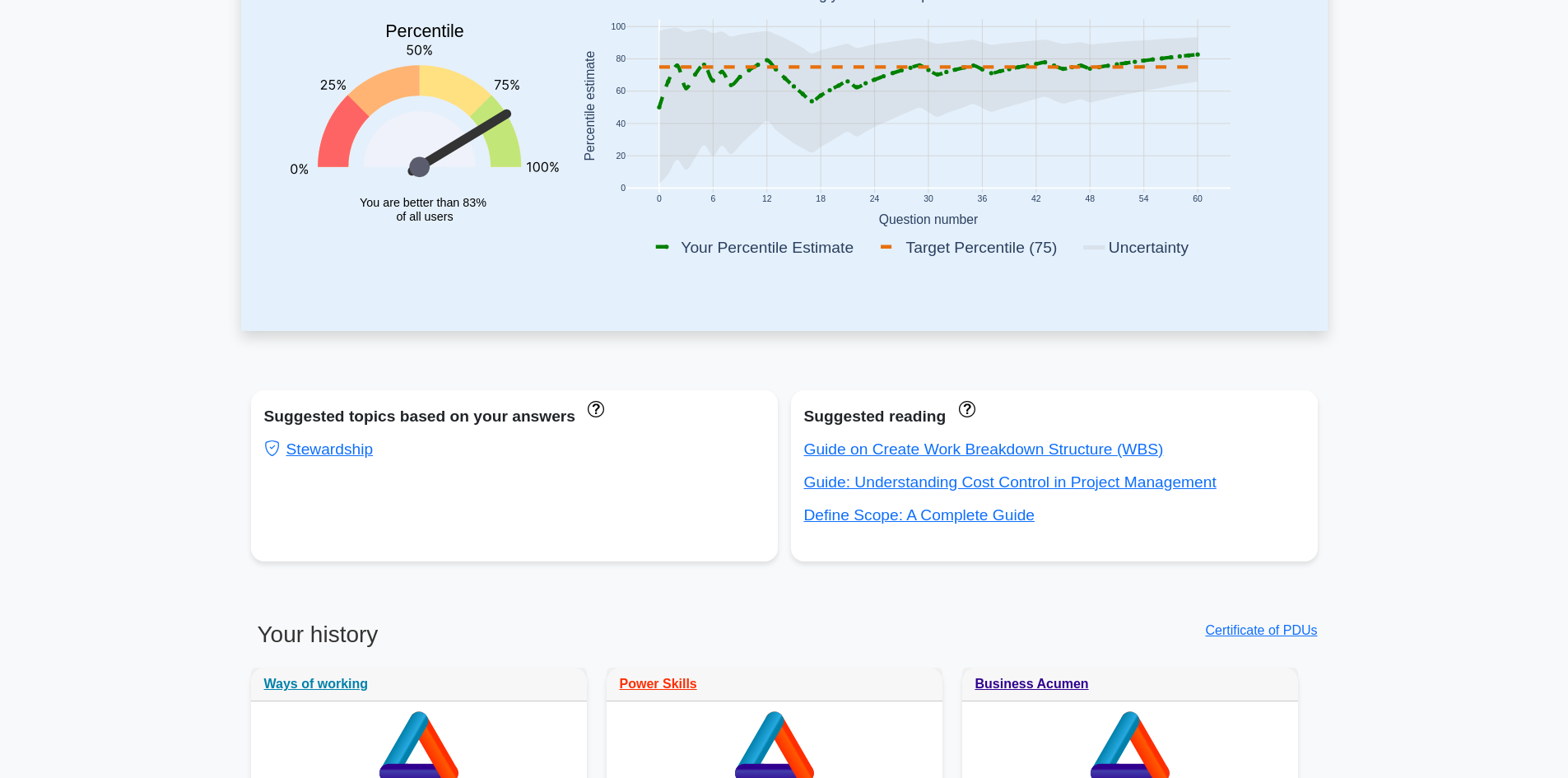
scroll to position [411, 0]
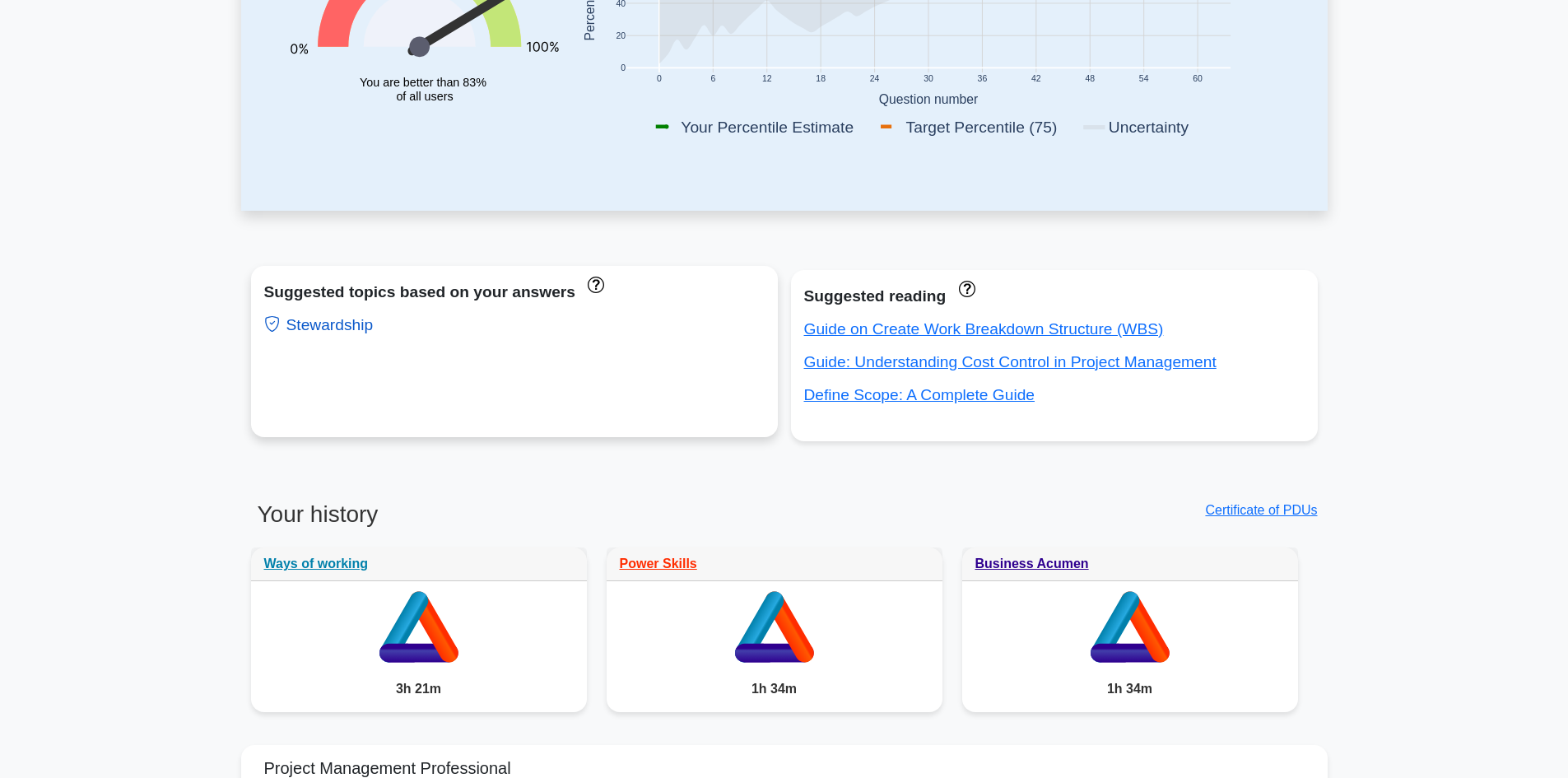
click at [355, 324] on link "Stewardship" at bounding box center [318, 324] width 109 height 18
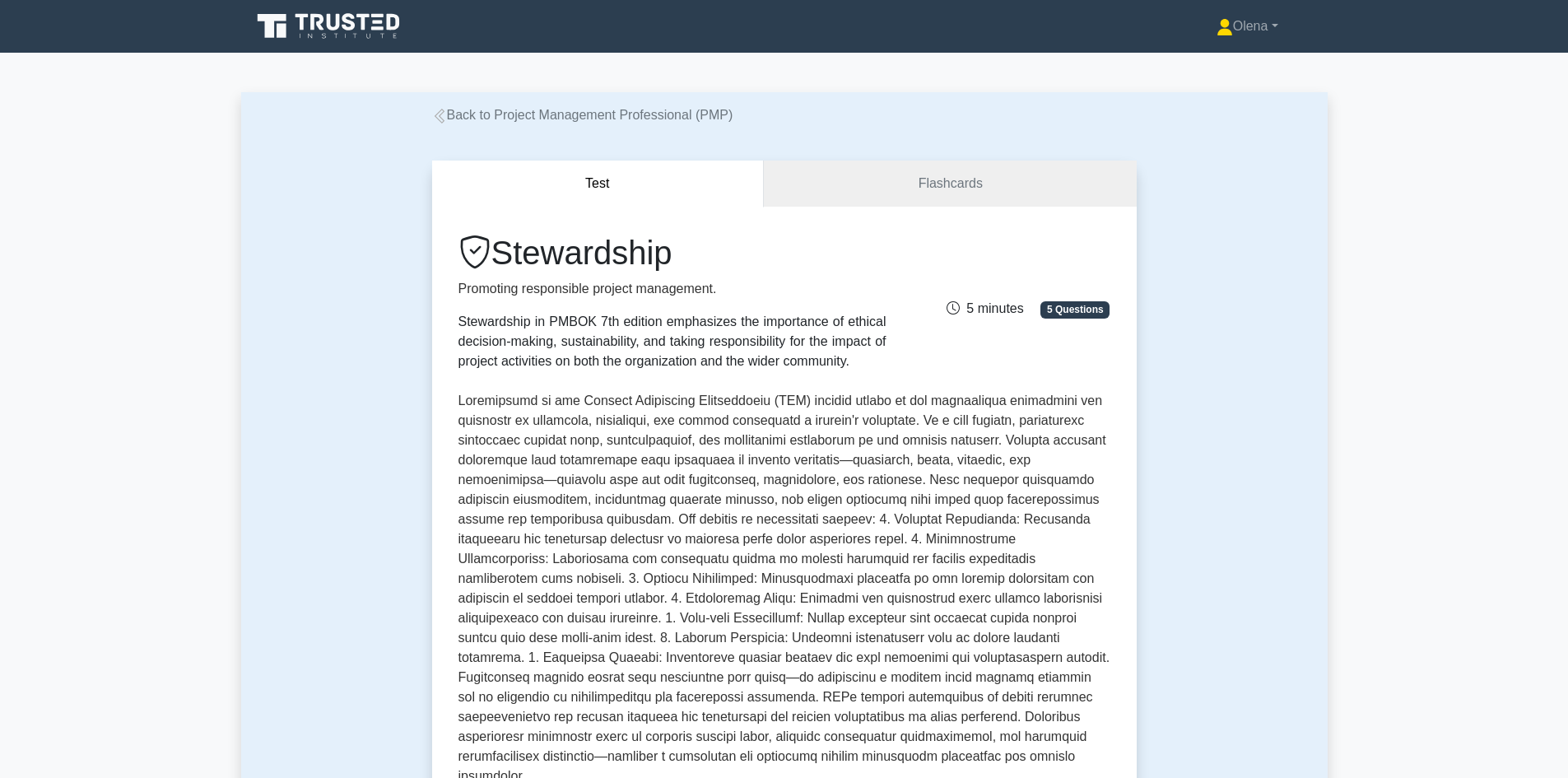
scroll to position [411, 0]
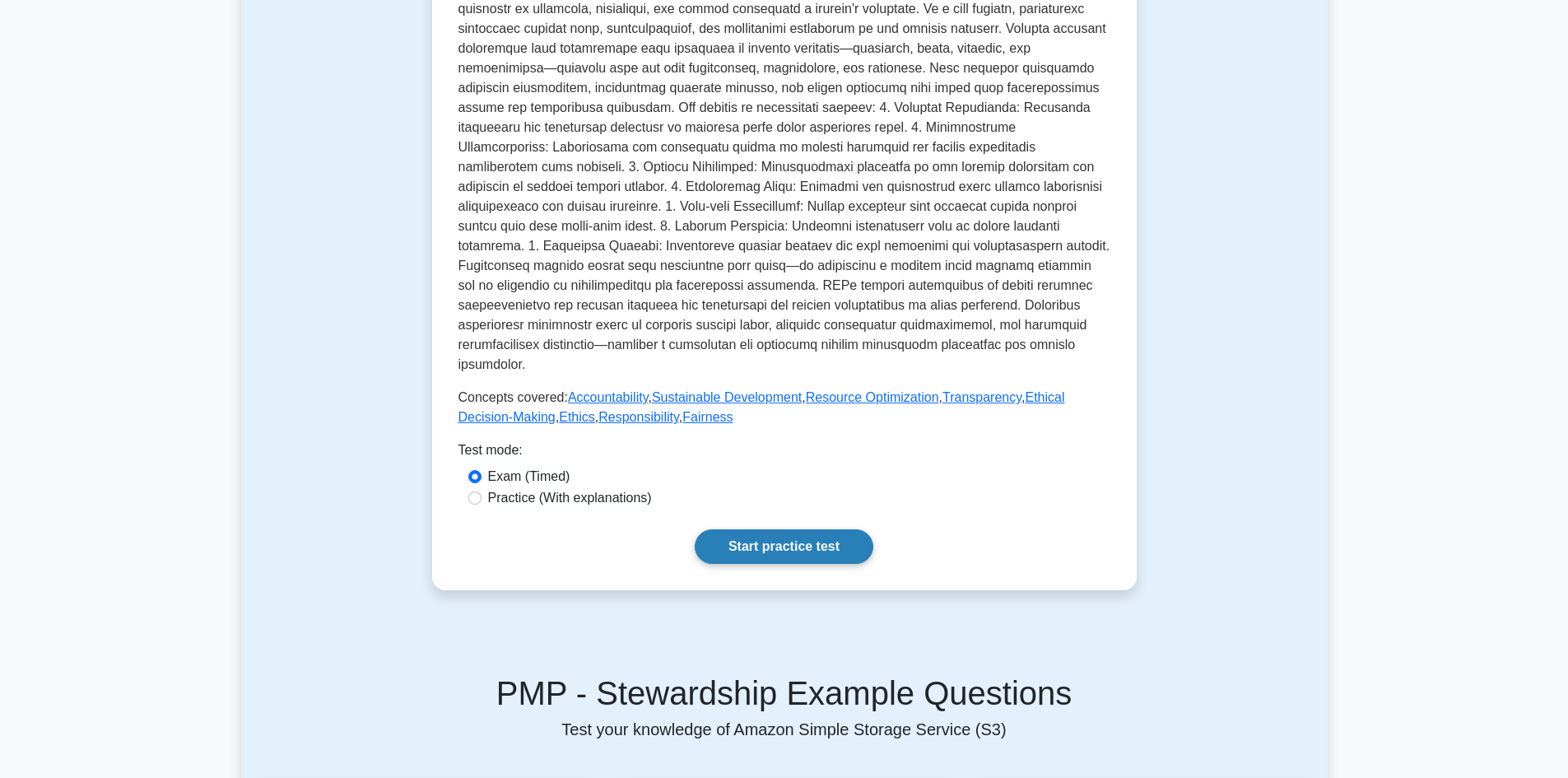
click at [744, 529] on link "Start practice test" at bounding box center [784, 546] width 179 height 34
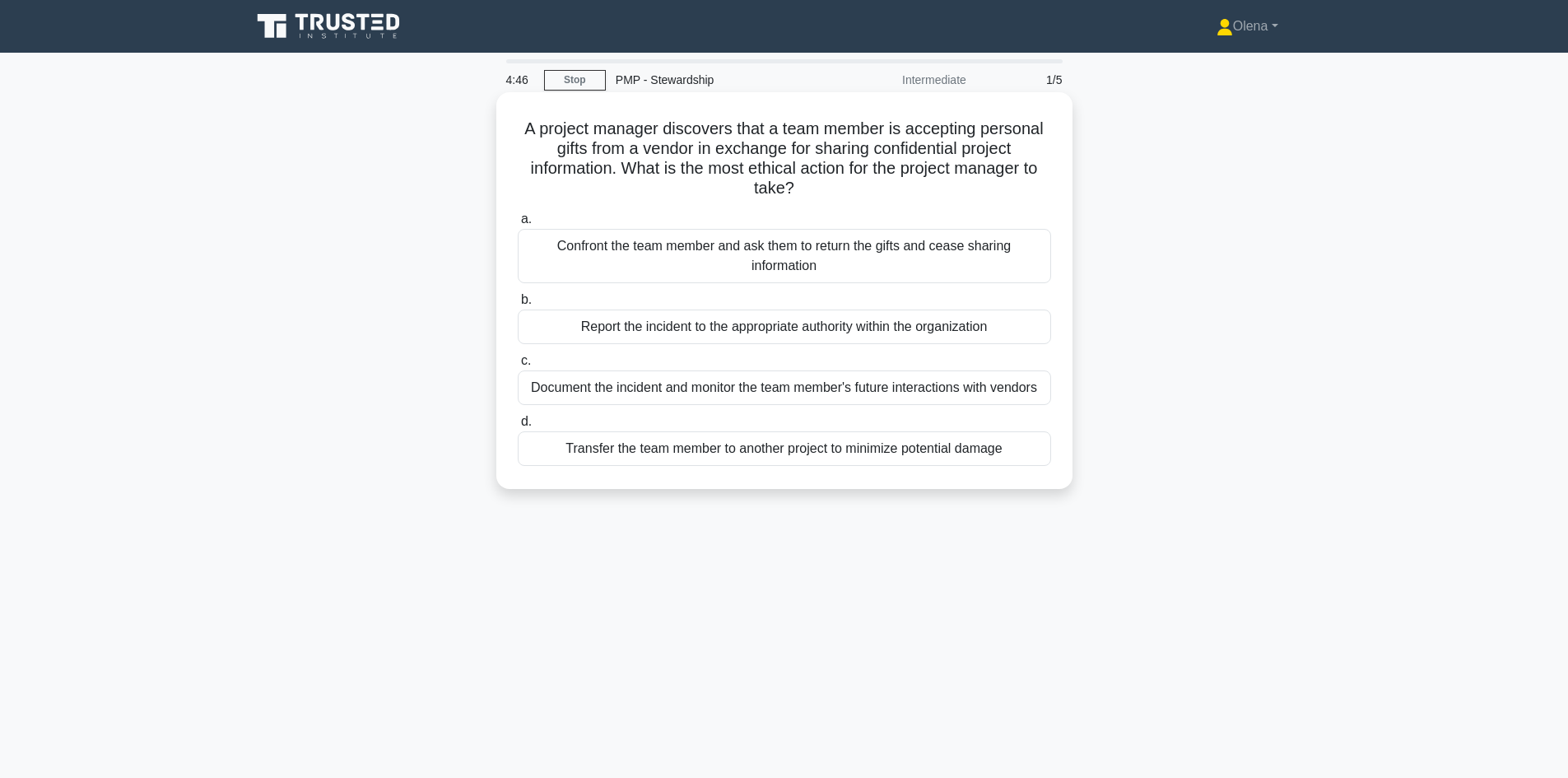
click at [752, 338] on div "Report the incident to the appropriate authority within the organization" at bounding box center [784, 326] width 534 height 34
click at [518, 305] on input "b. Report the incident to the appropriate authority within the organization" at bounding box center [518, 300] width 0 height 11
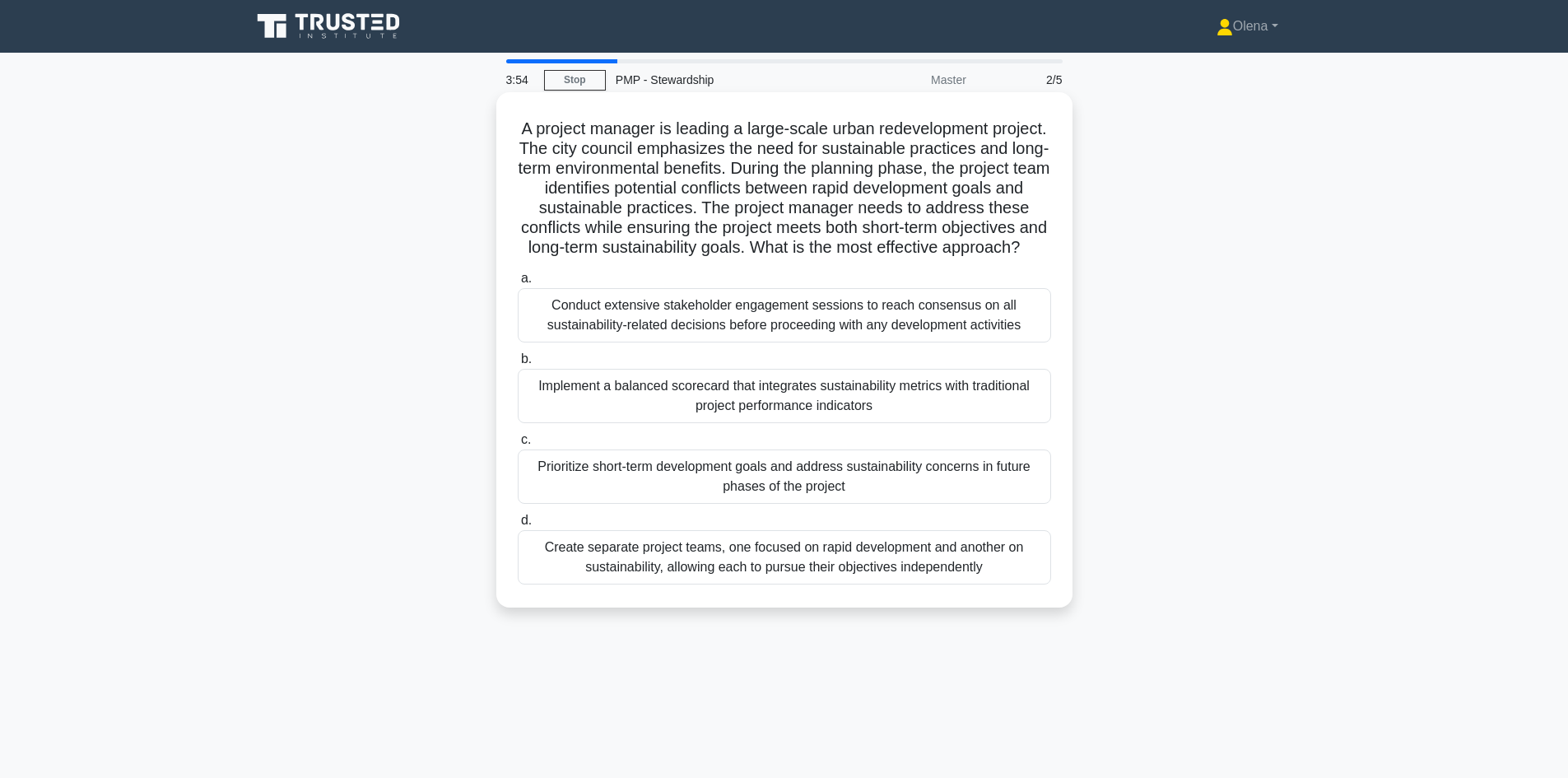
click at [762, 342] on div "Conduct extensive stakeholder engagement sessions to reach consensus on all sus…" at bounding box center [784, 316] width 534 height 55
click at [518, 284] on input "a. Conduct extensive stakeholder engagement sessions to reach consensus on all …" at bounding box center [518, 279] width 0 height 11
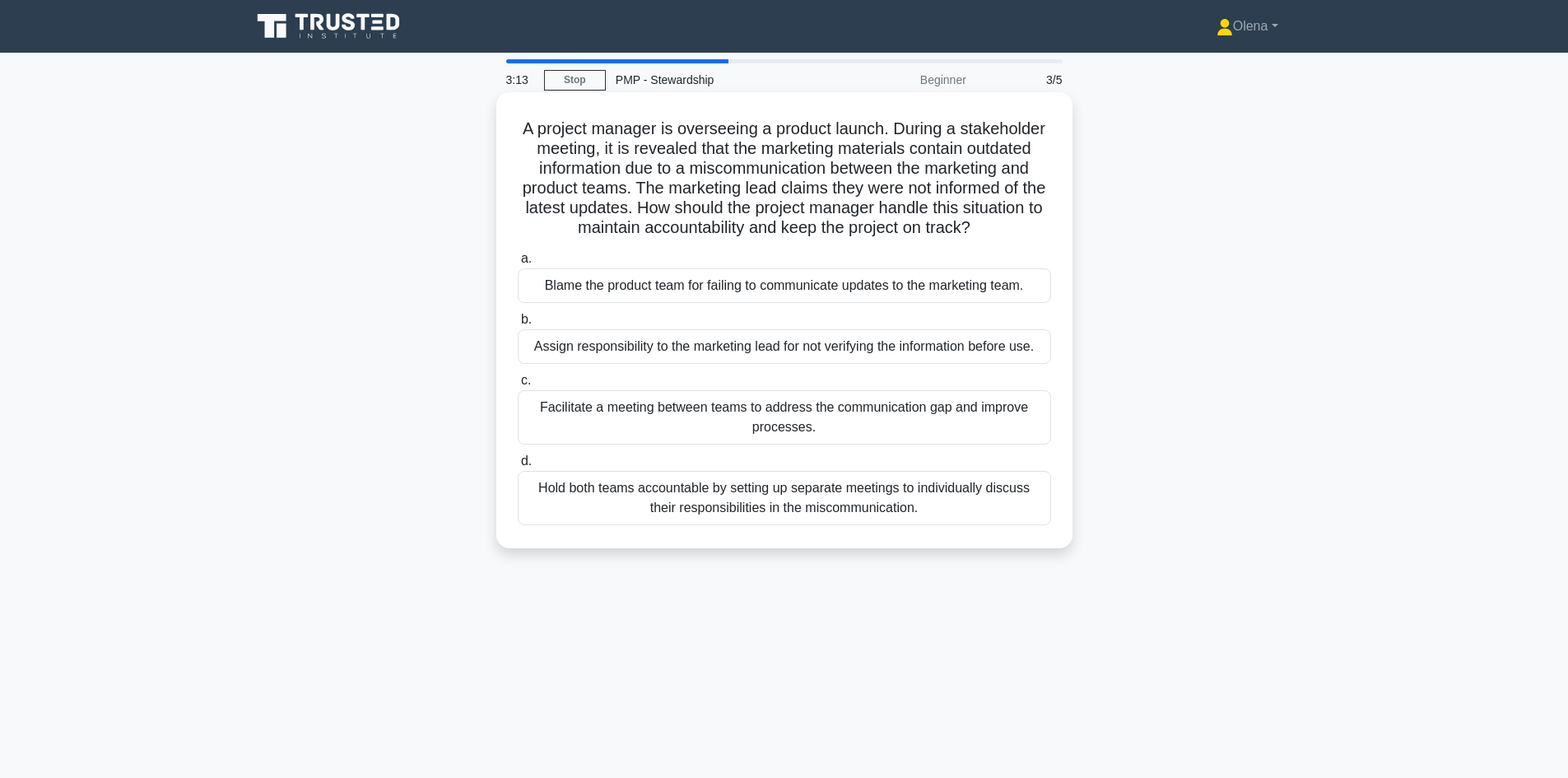
click at [755, 425] on div "Facilitate a meeting between teams to address the communication gap and improve…" at bounding box center [784, 418] width 534 height 55
click at [518, 386] on input "c. Facilitate a meeting between teams to address the communication gap and impr…" at bounding box center [518, 381] width 0 height 11
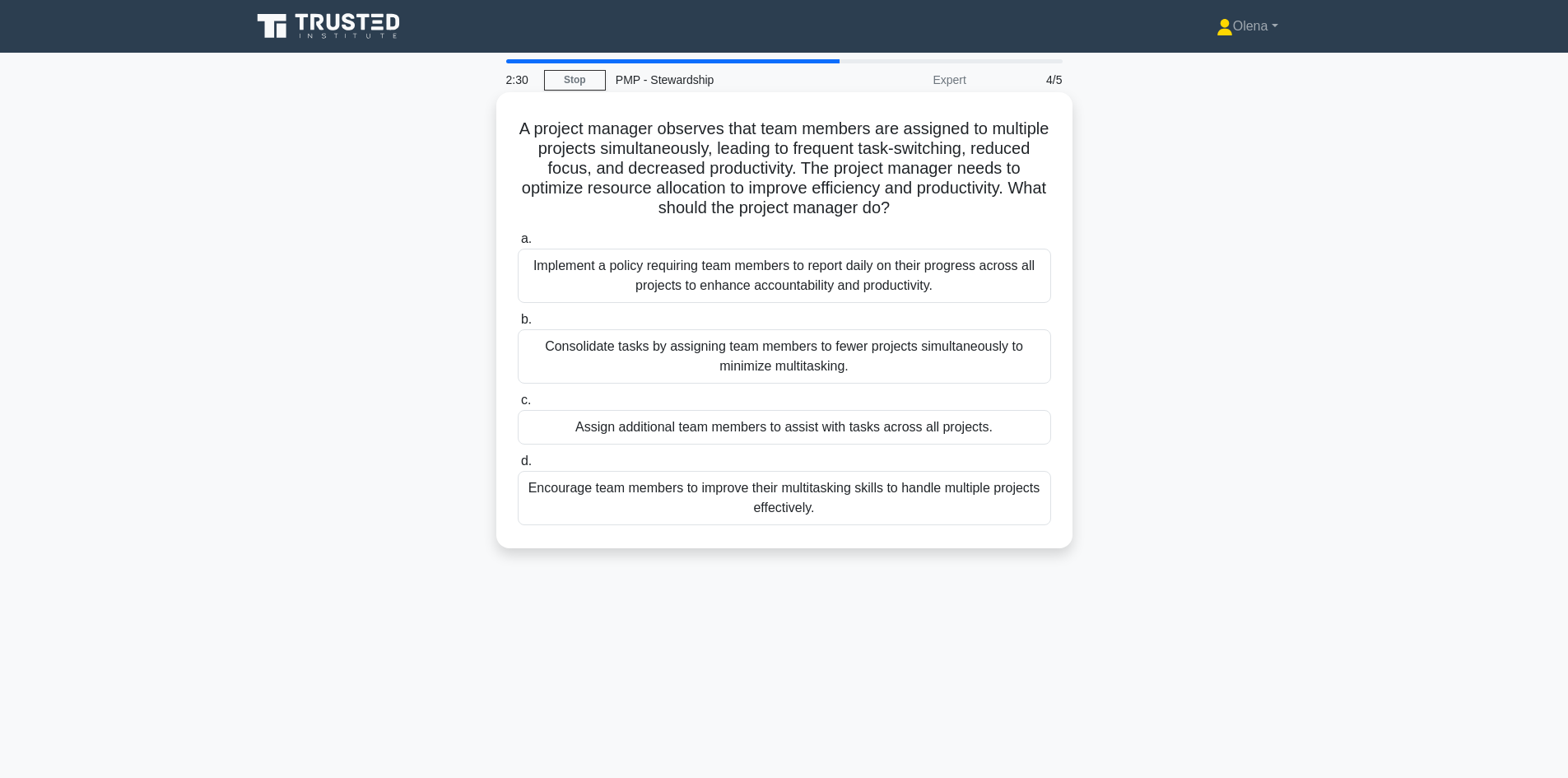
click at [669, 442] on div "Assign additional team members to assist with tasks across all projects." at bounding box center [784, 426] width 534 height 34
click at [518, 405] on input "c. Assign additional team members to assist with tasks across all projects." at bounding box center [518, 400] width 0 height 11
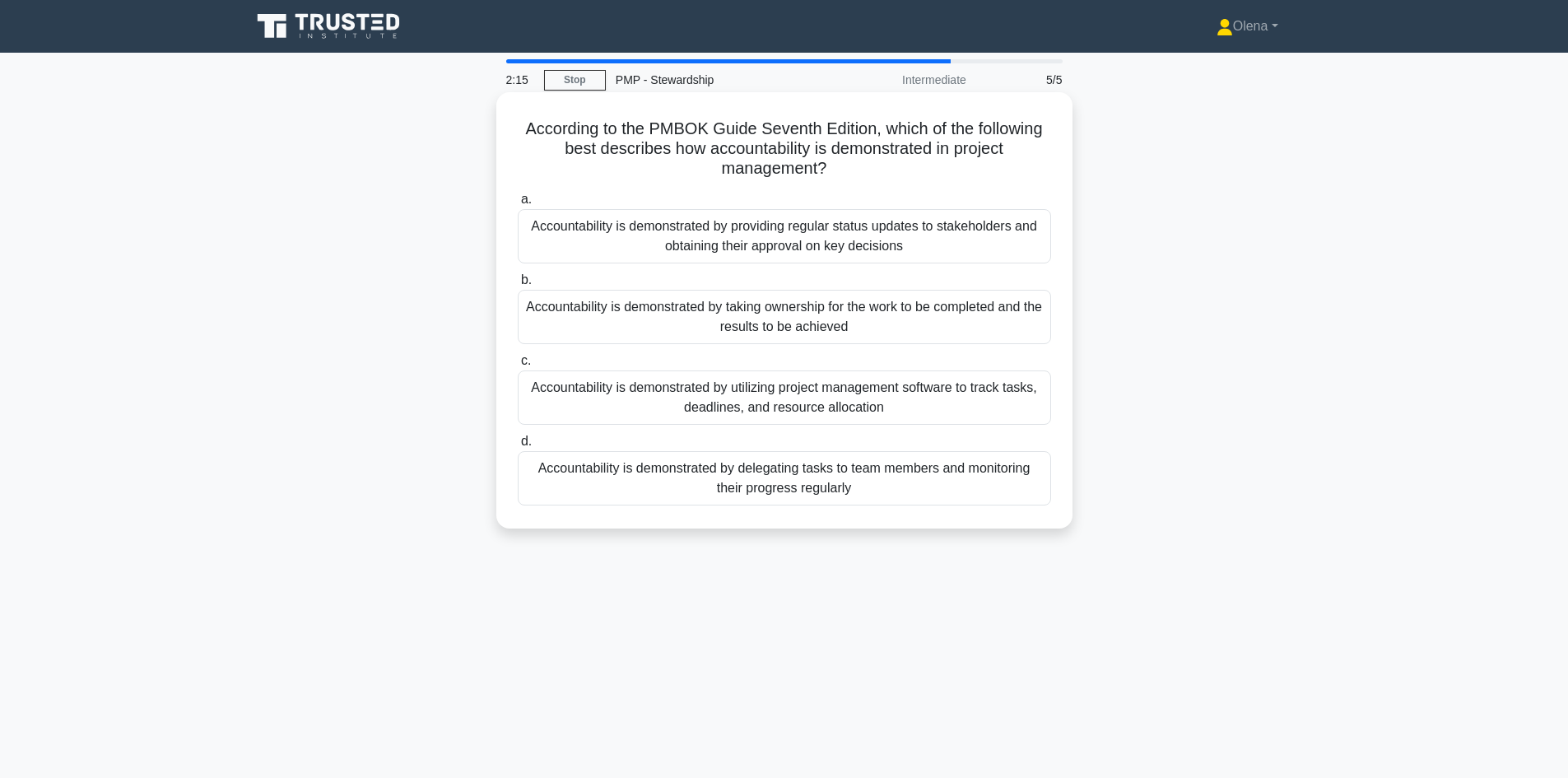
click at [779, 253] on div "Accountability is demonstrated by providing regular status updates to stakehold…" at bounding box center [784, 236] width 534 height 55
click at [518, 205] on input "a. Accountability is demonstrated by providing regular status updates to stakeh…" at bounding box center [518, 200] width 0 height 11
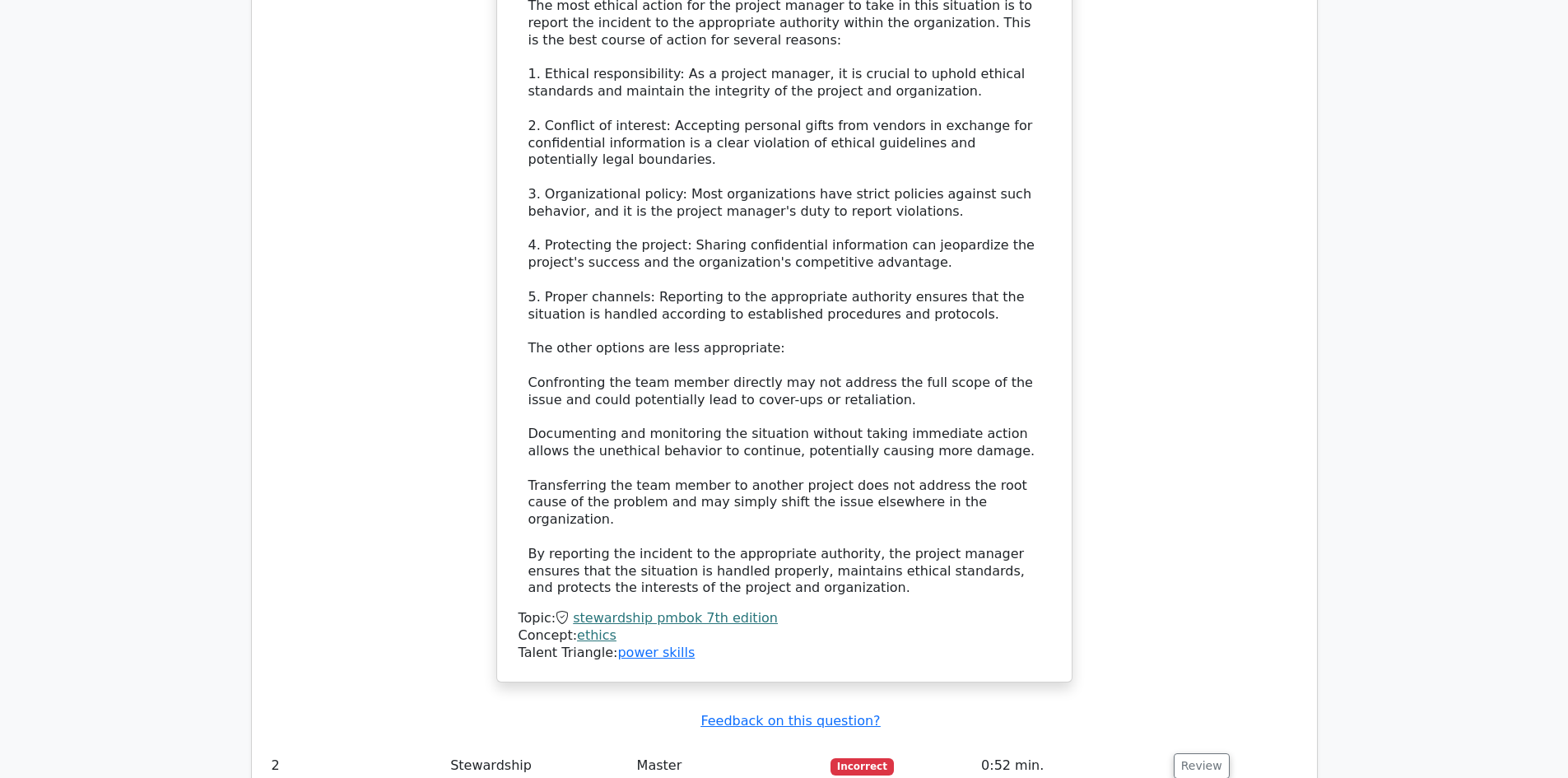
scroll to position [1564, 0]
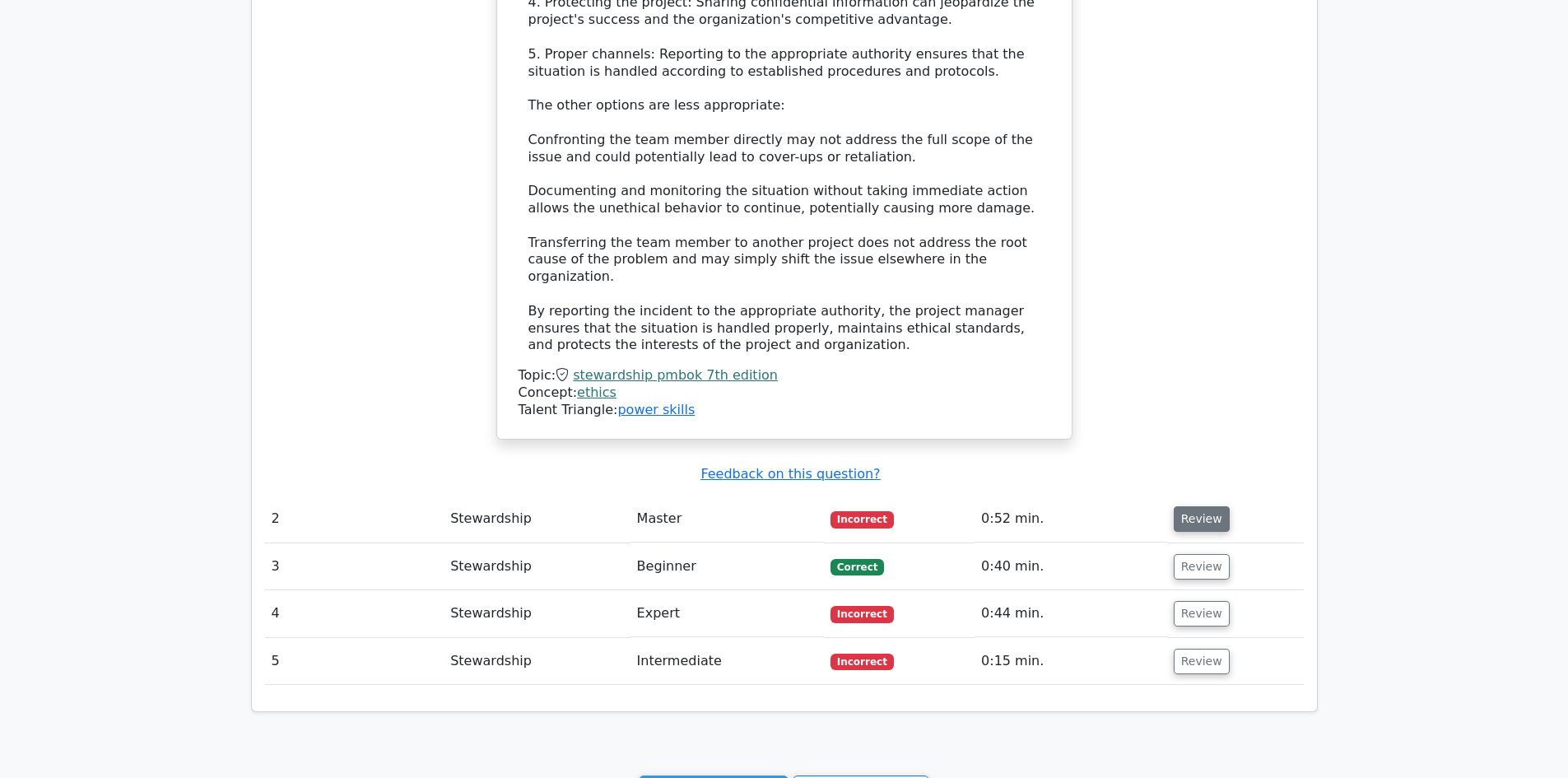
click at [1205, 506] on button "Review" at bounding box center [1202, 519] width 56 height 25
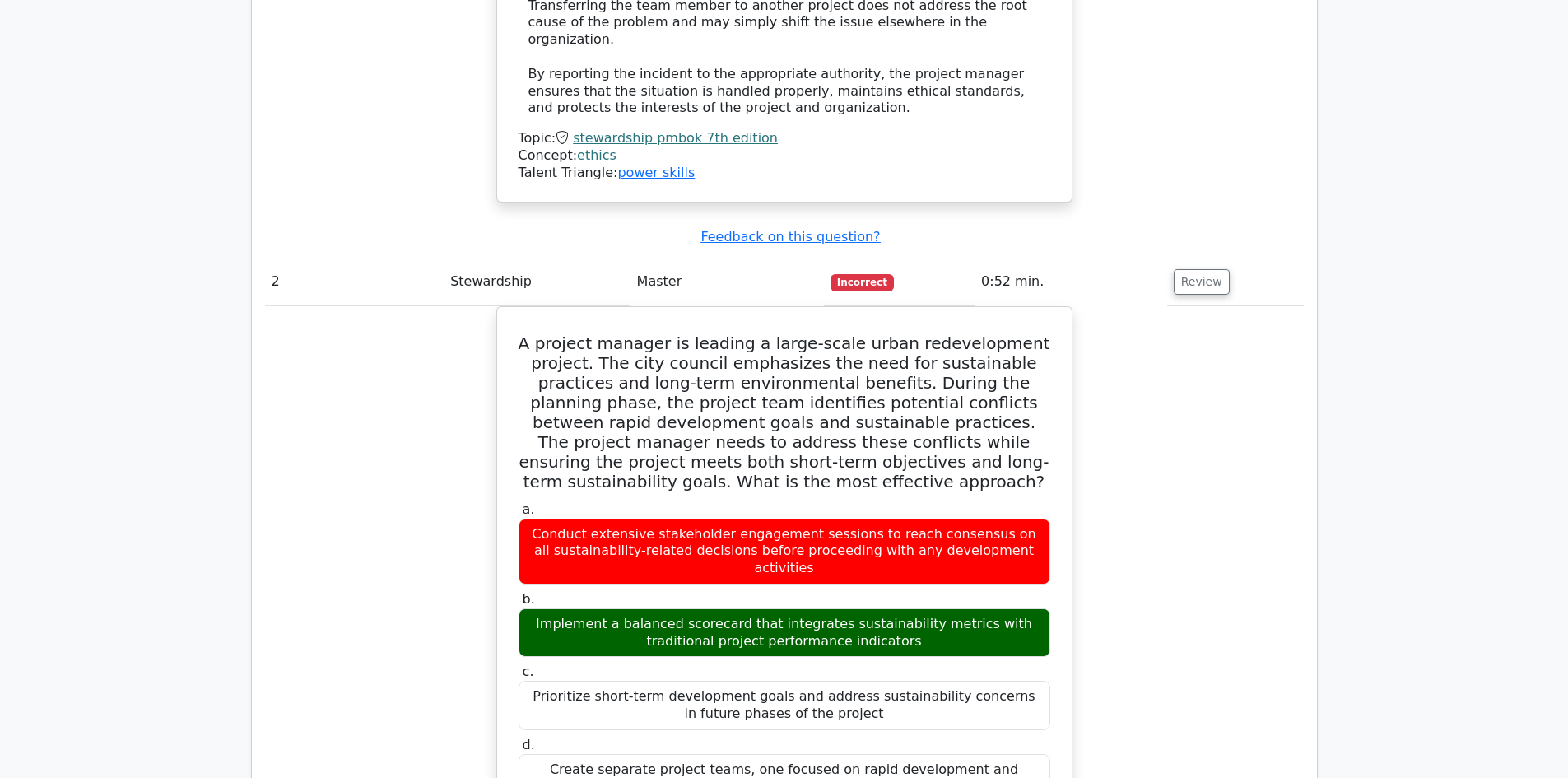
scroll to position [1810, 0]
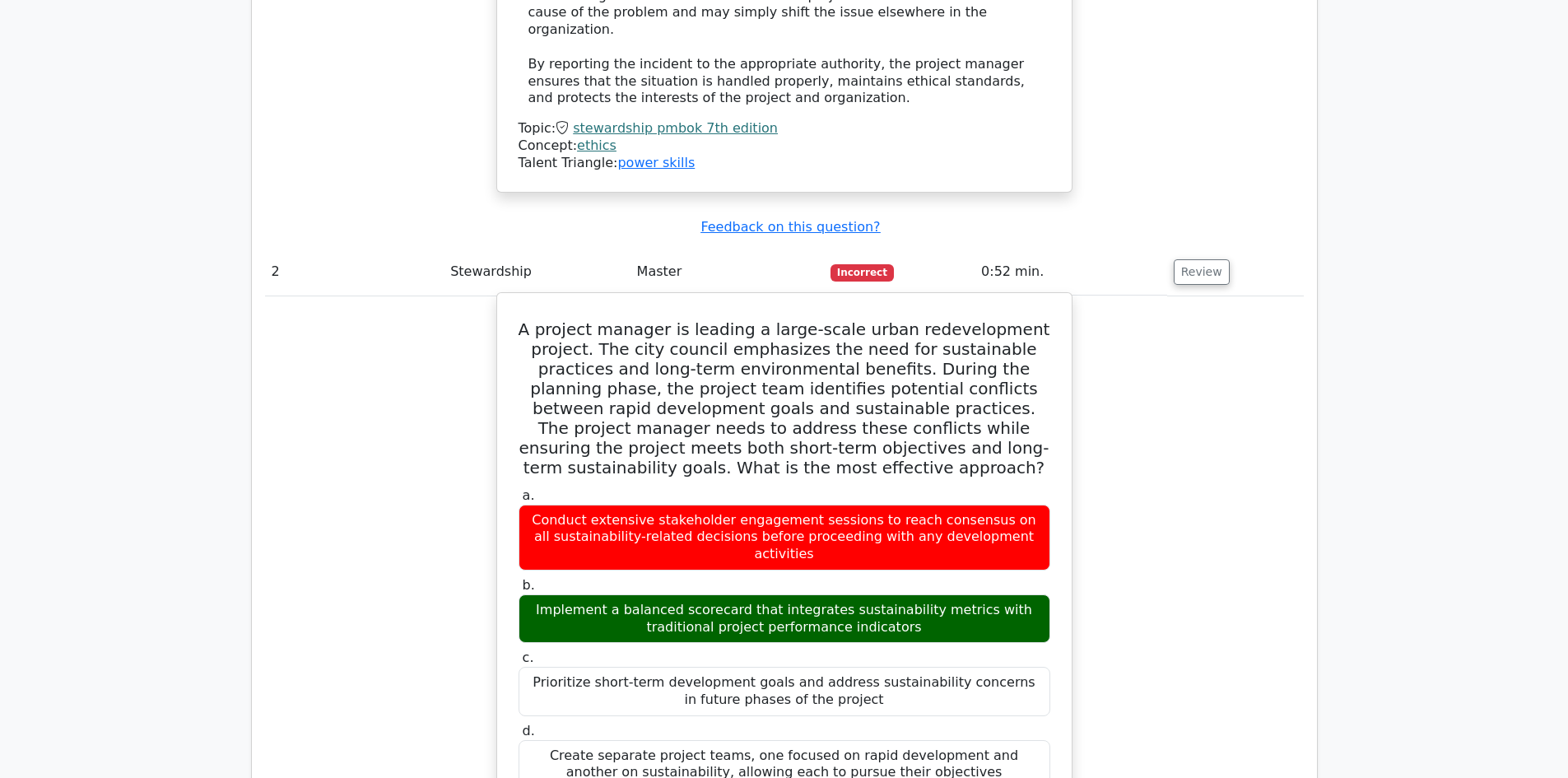
drag, startPoint x: 521, startPoint y: 288, endPoint x: 988, endPoint y: 722, distance: 637.5
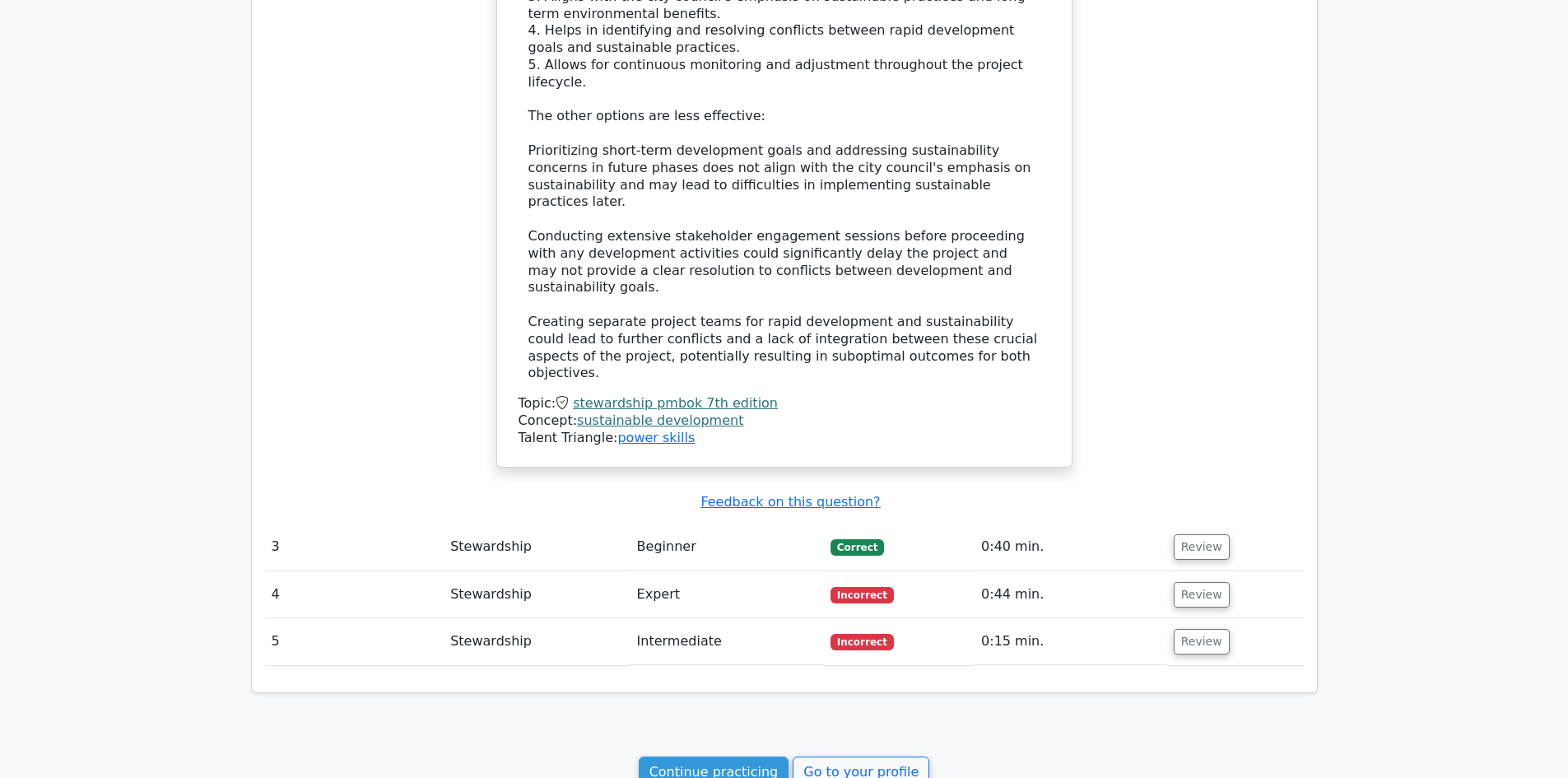
scroll to position [2880, 0]
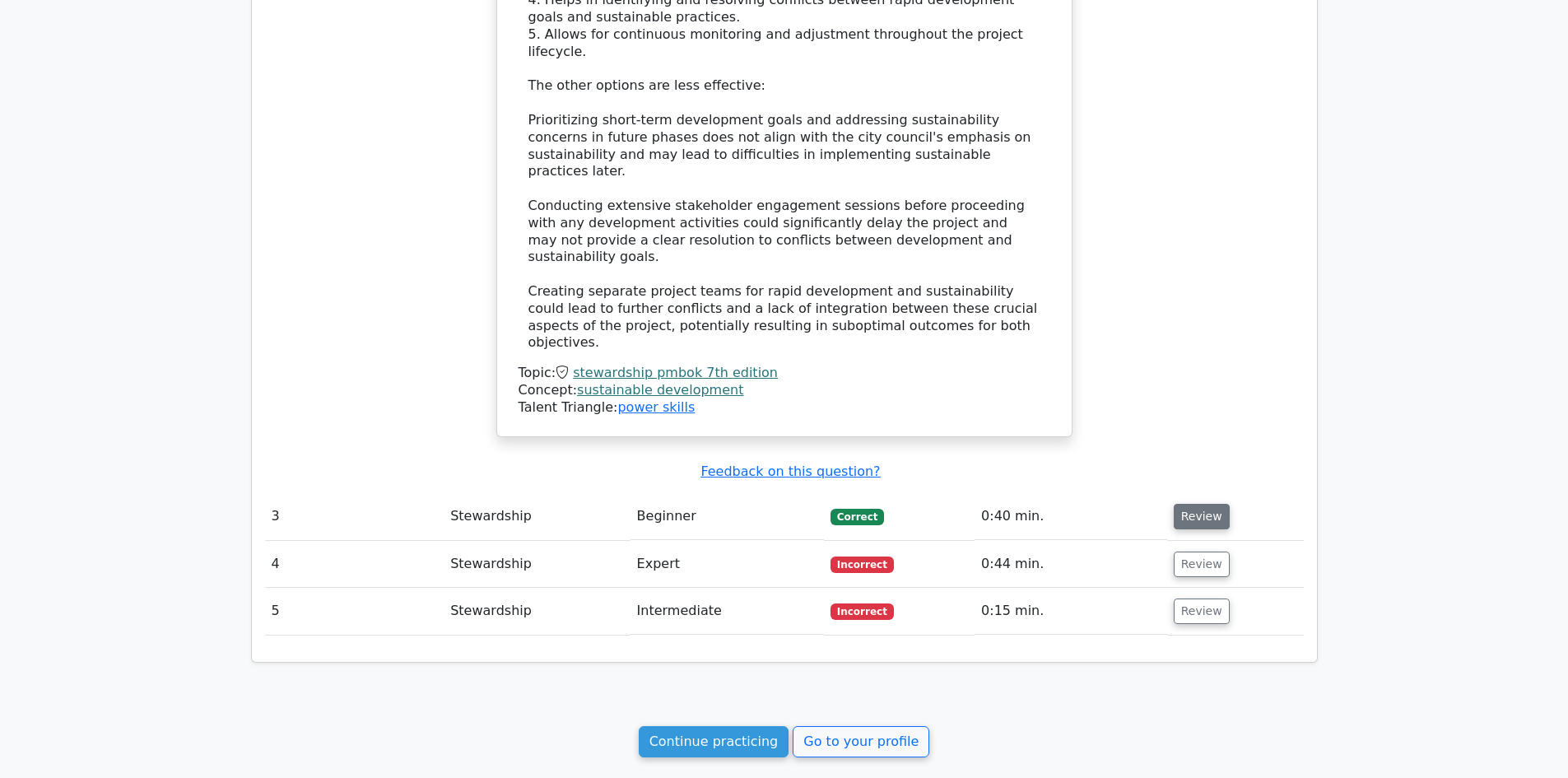
click at [1191, 504] on button "Review" at bounding box center [1202, 516] width 56 height 25
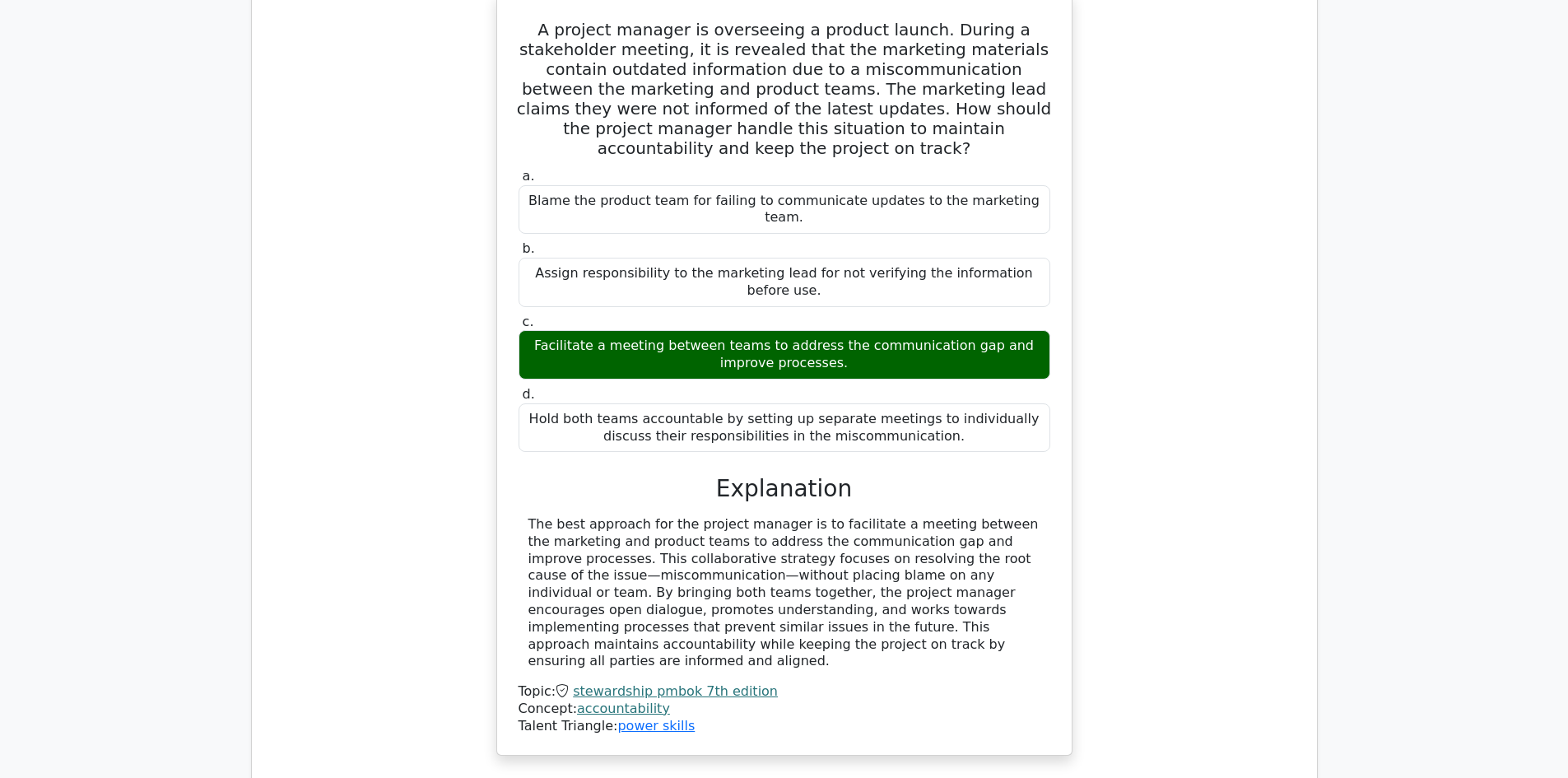
scroll to position [3703, 0]
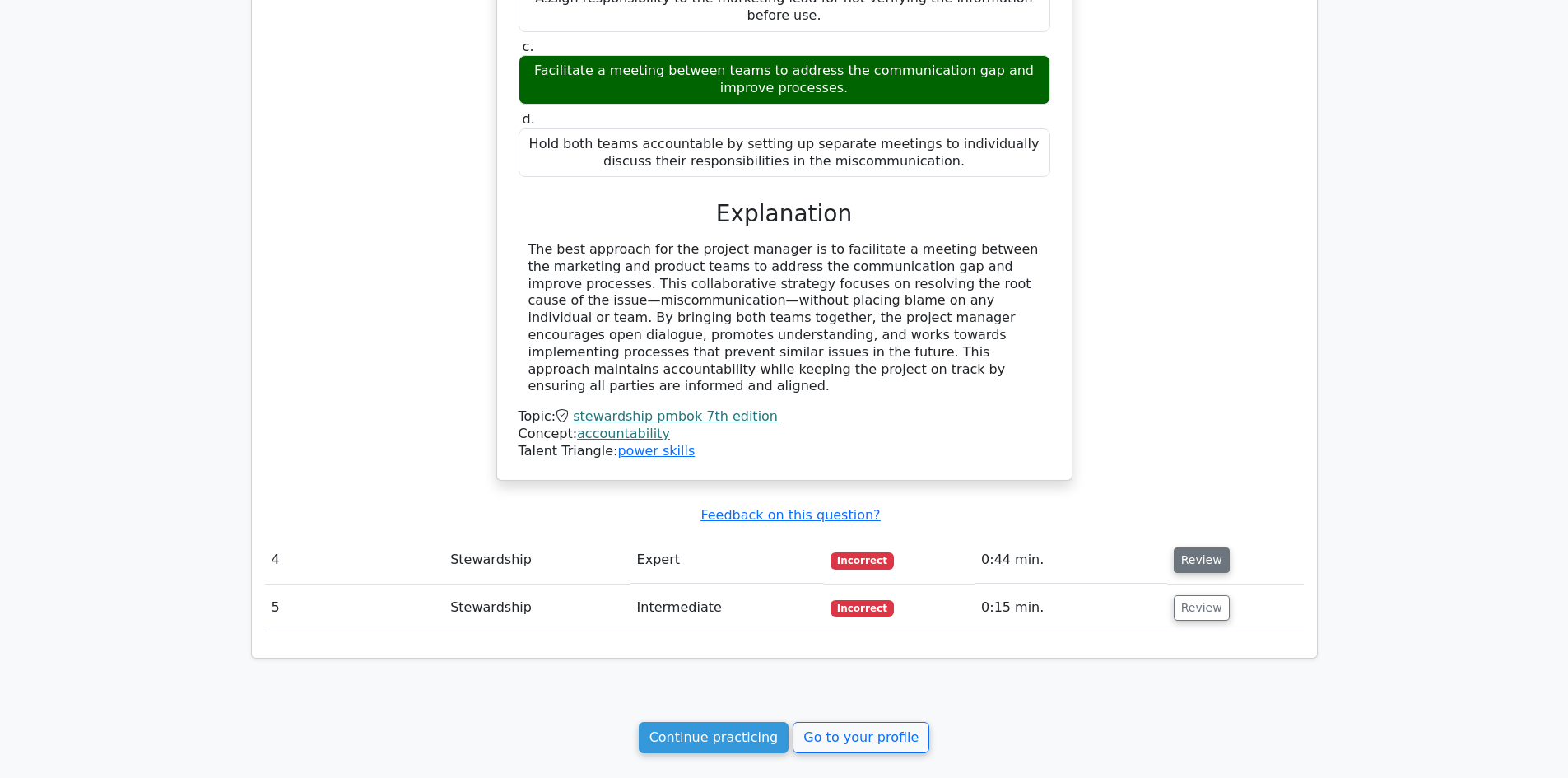
click at [1178, 547] on button "Review" at bounding box center [1202, 559] width 56 height 25
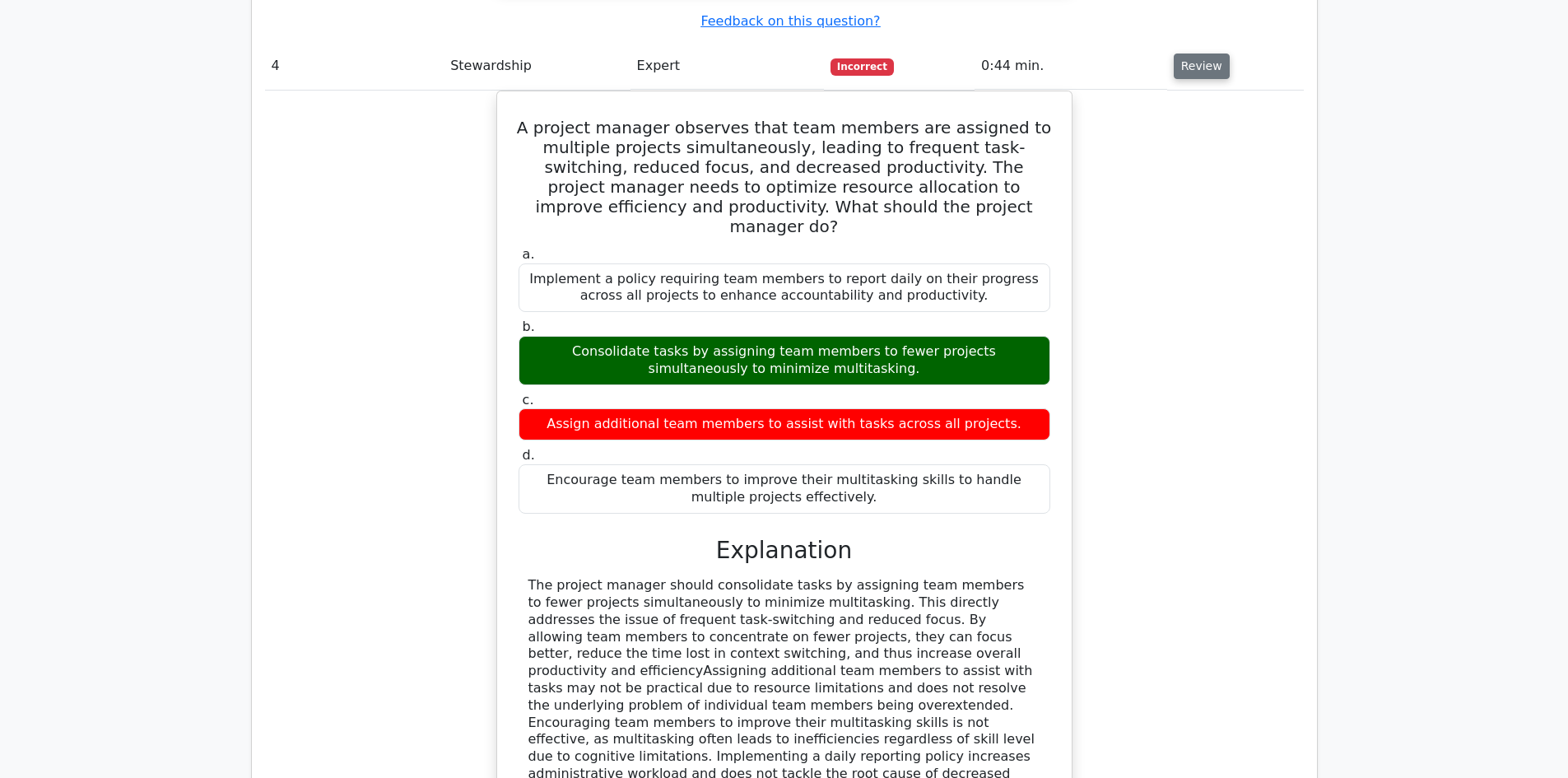
scroll to position [4444, 0]
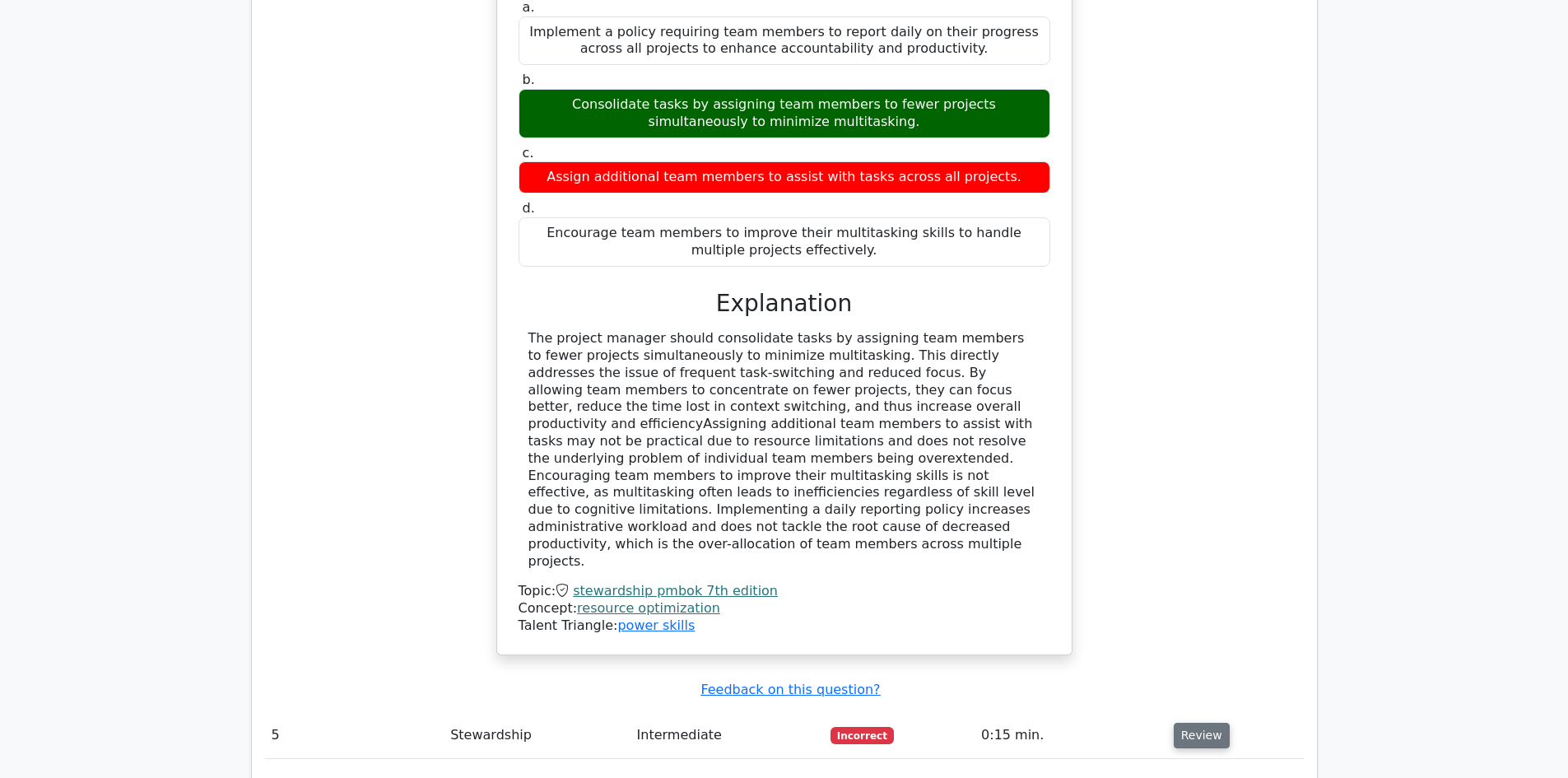
click at [1212, 723] on button "Review" at bounding box center [1202, 735] width 56 height 25
drag, startPoint x: 527, startPoint y: 707, endPoint x: 868, endPoint y: 725, distance: 341.5
copy div "Accountability is demonstrated by taking ownership for the work to be completed…"
